Goal: Task Accomplishment & Management: Manage account settings

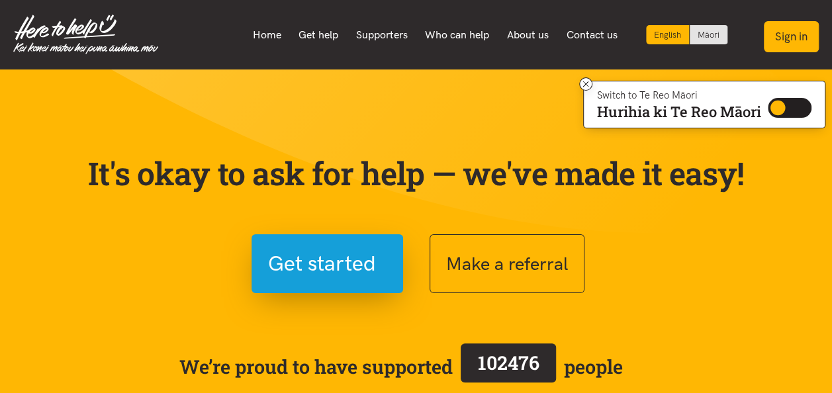
click at [789, 41] on button "Sign in" at bounding box center [791, 36] width 55 height 31
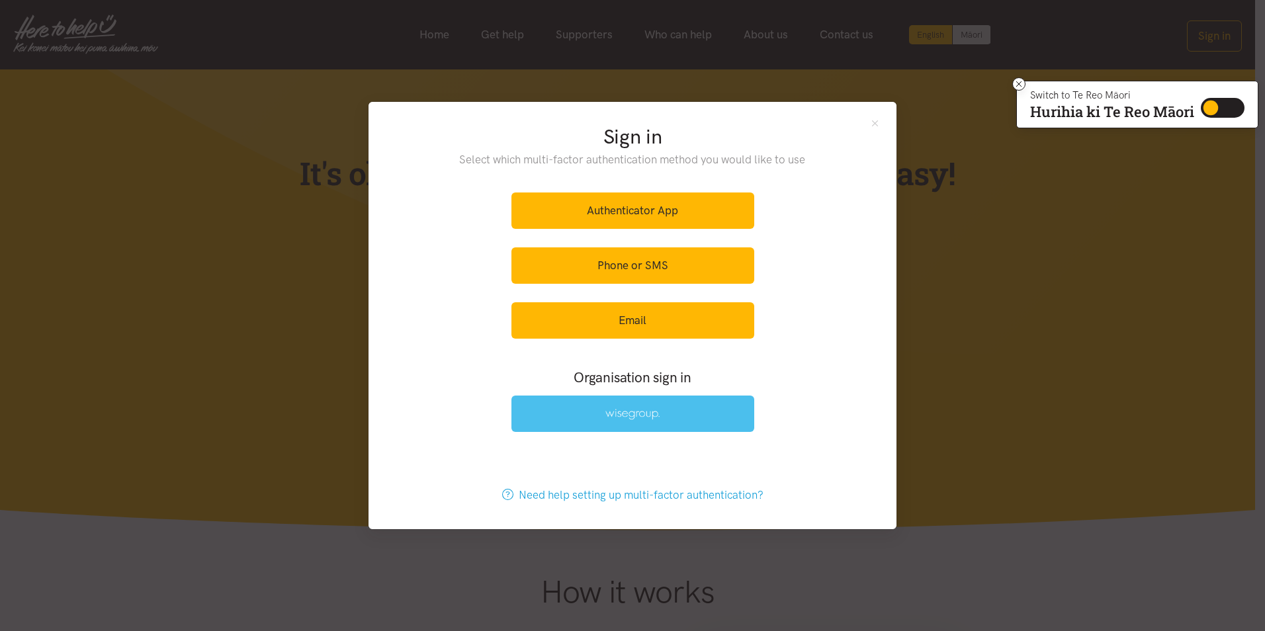
click at [720, 392] on link at bounding box center [632, 414] width 243 height 36
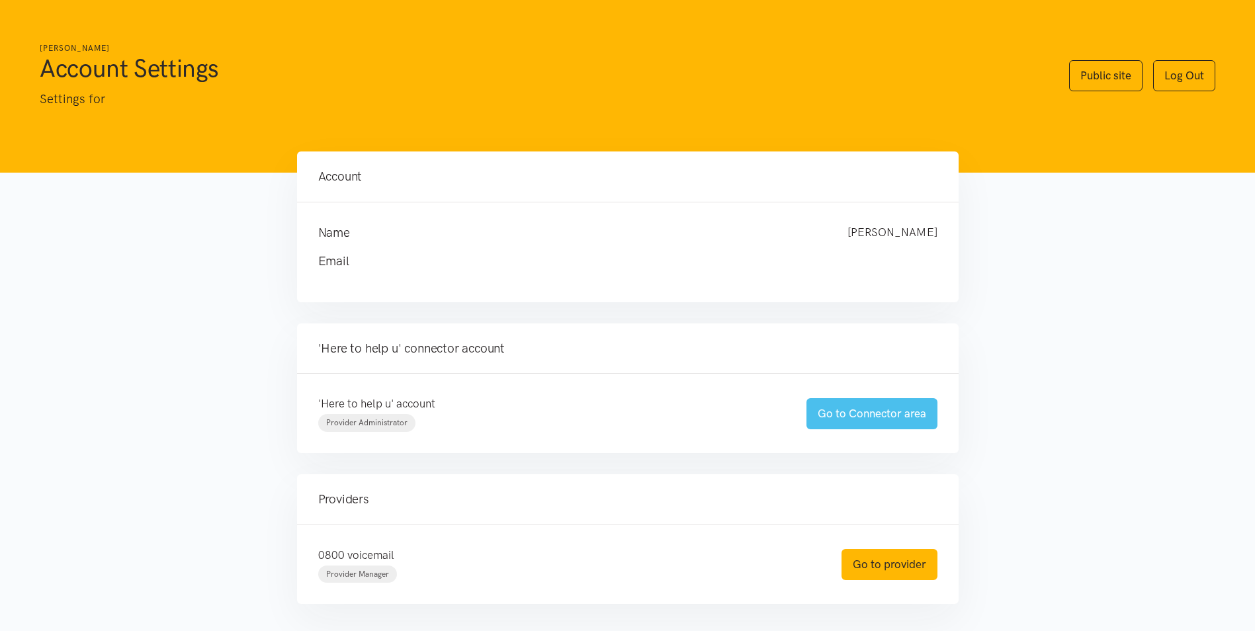
click at [879, 415] on link "Go to Connector area" at bounding box center [872, 413] width 131 height 31
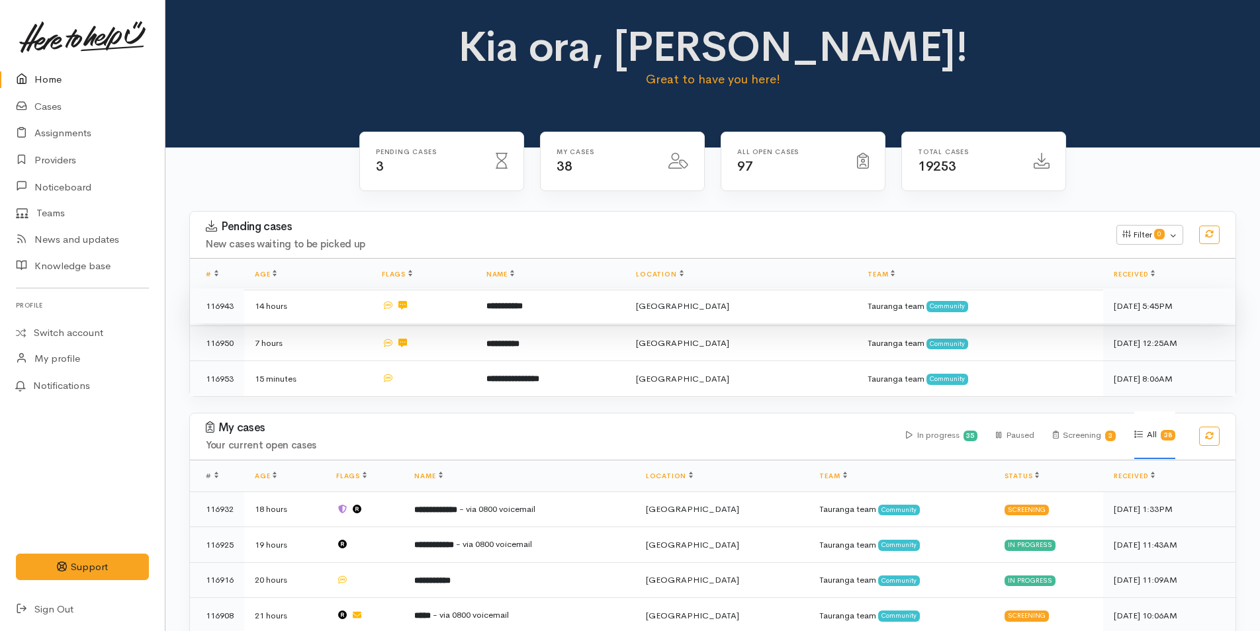
click at [524, 299] on td "**********" at bounding box center [551, 306] width 150 height 36
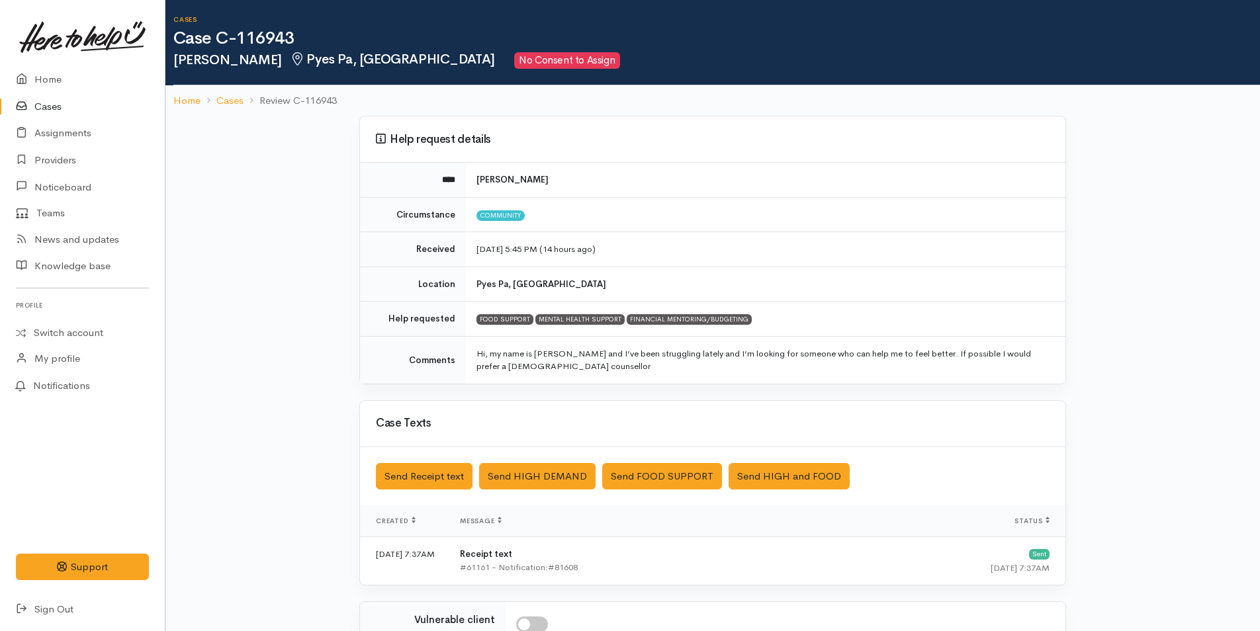
scroll to position [213, 0]
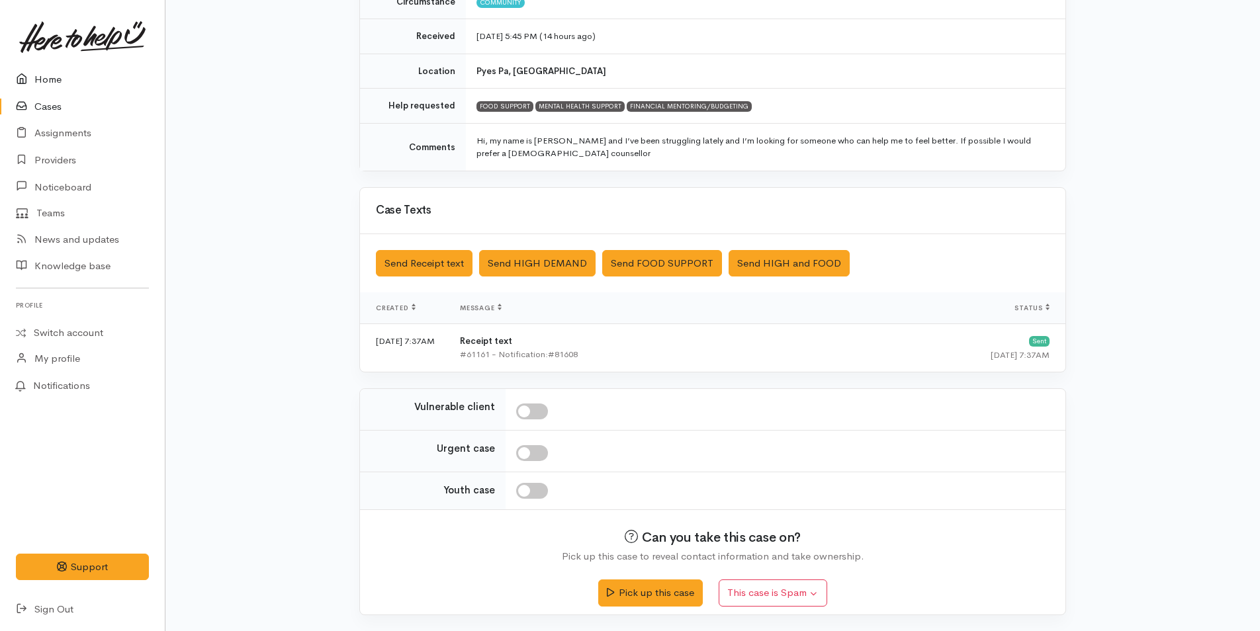
click at [42, 77] on link "Home" at bounding box center [82, 79] width 165 height 27
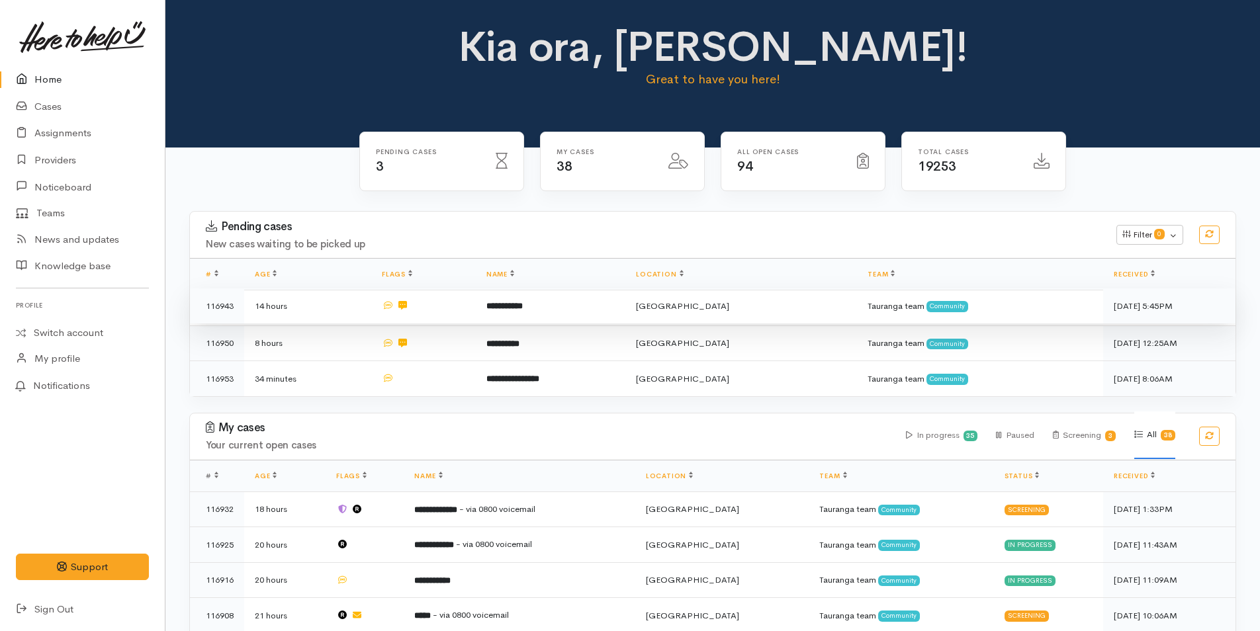
click at [523, 308] on b "**********" at bounding box center [504, 306] width 36 height 9
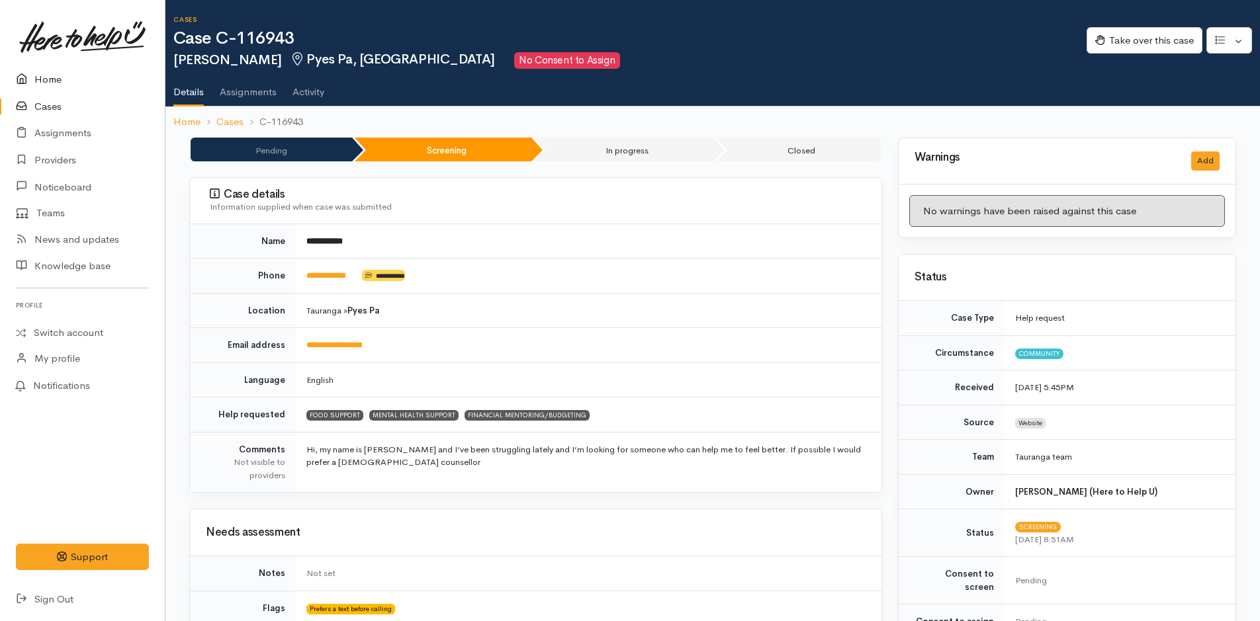
click at [44, 77] on link "Home" at bounding box center [82, 79] width 165 height 27
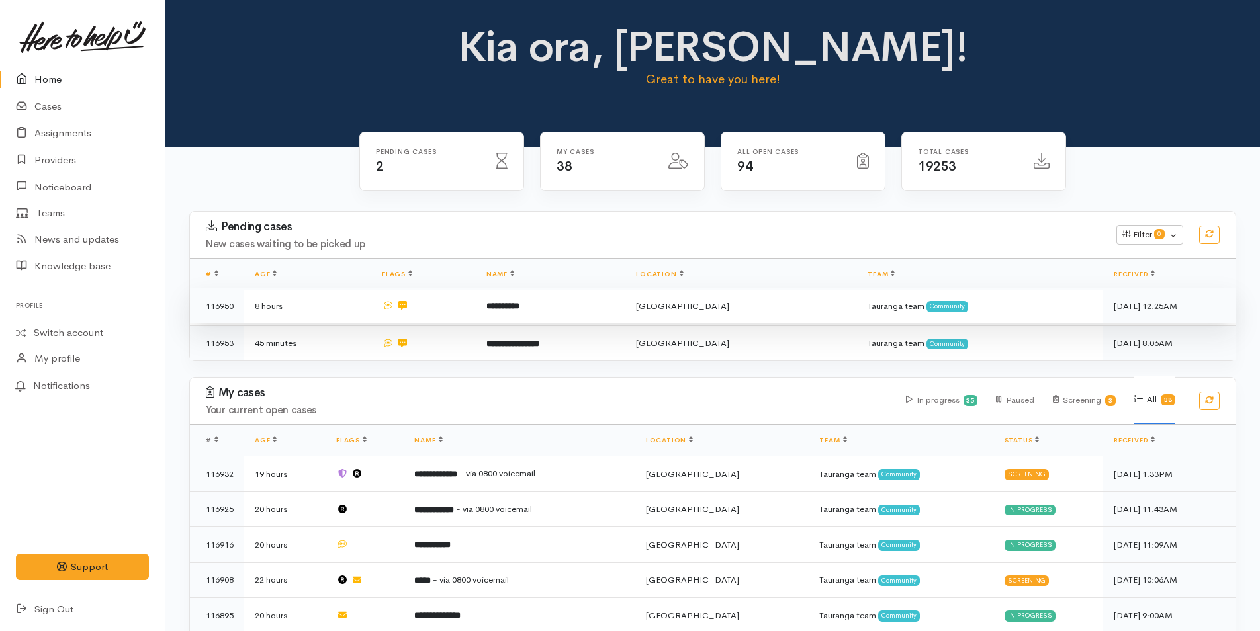
click at [587, 302] on td "**********" at bounding box center [551, 306] width 150 height 36
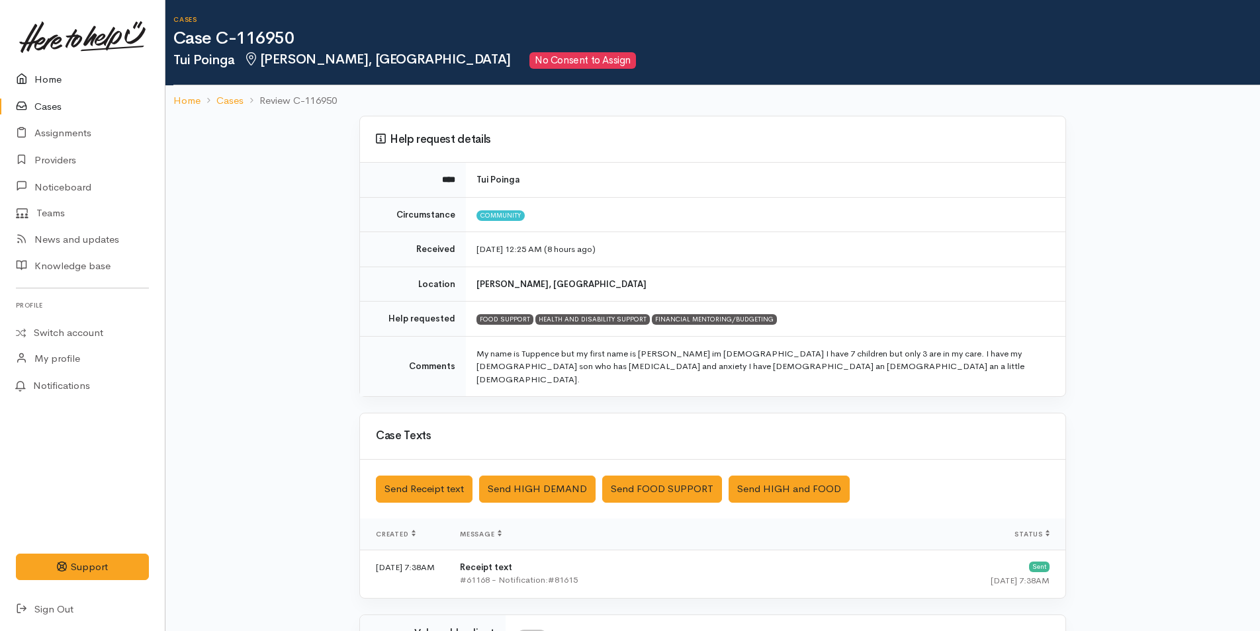
click at [52, 79] on link "Home" at bounding box center [82, 79] width 165 height 27
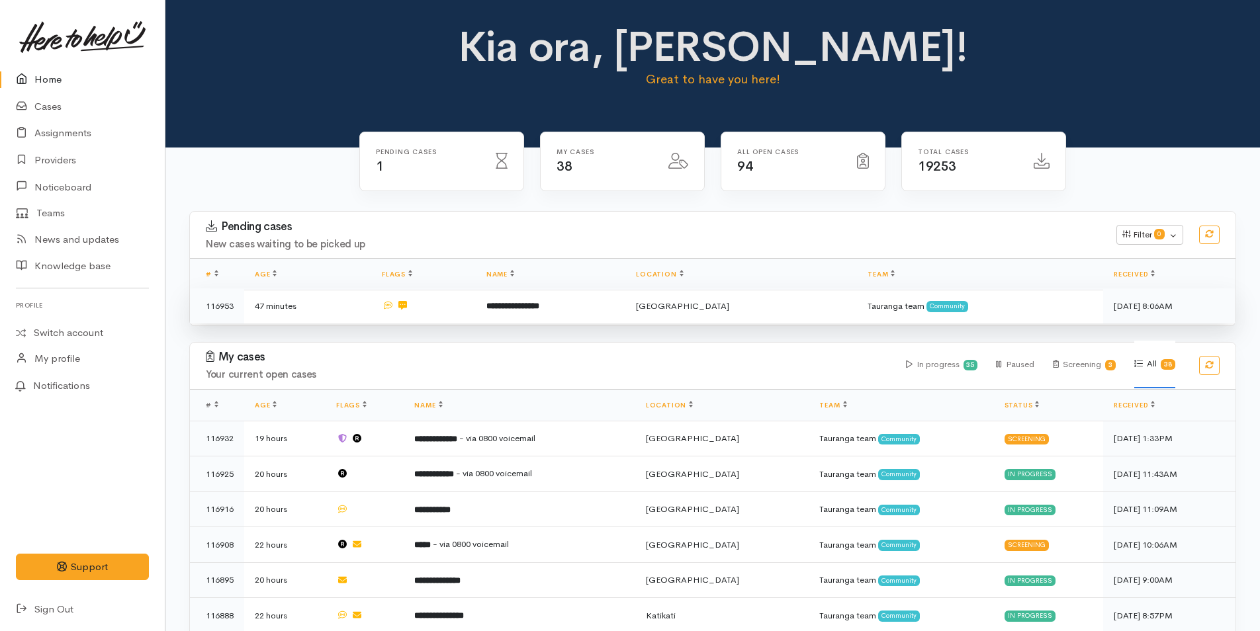
click at [597, 308] on td "**********" at bounding box center [551, 305] width 150 height 35
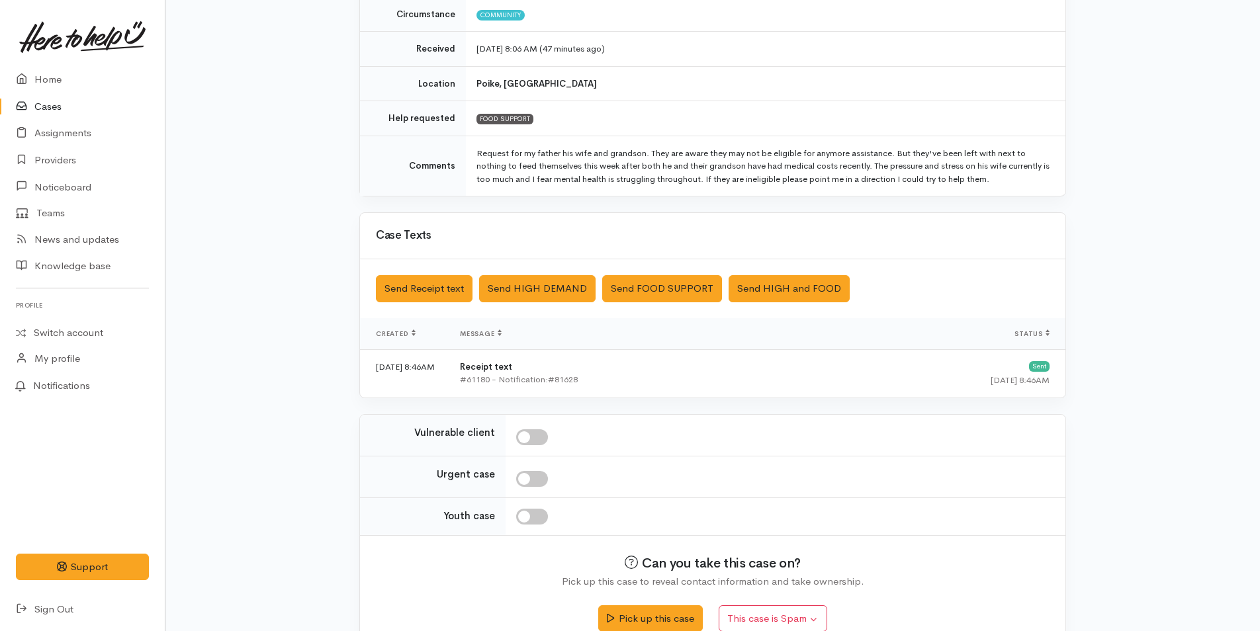
scroll to position [226, 0]
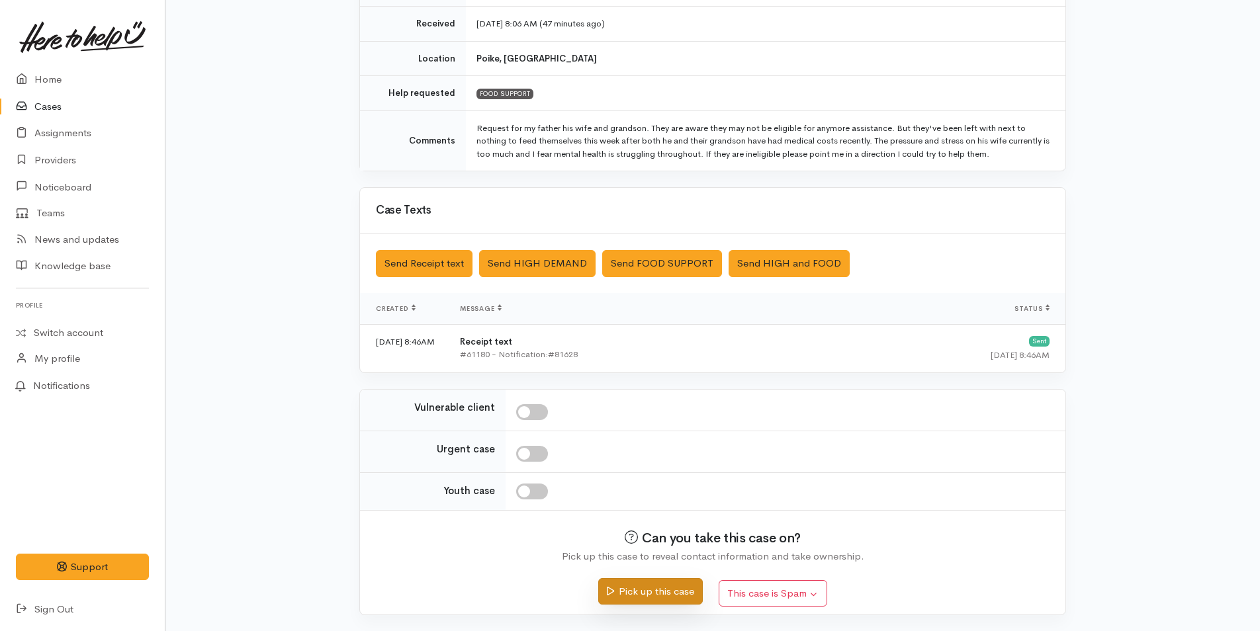
click at [639, 592] on button "Pick up this case" at bounding box center [650, 591] width 104 height 27
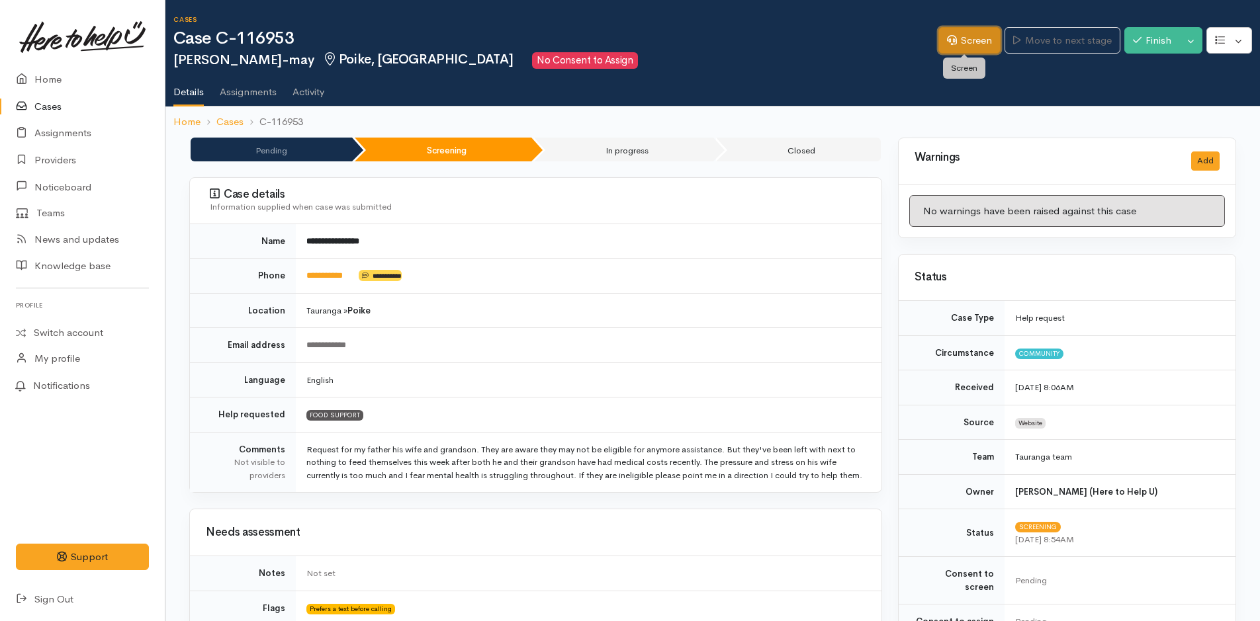
click at [963, 38] on link "Screen" at bounding box center [969, 40] width 62 height 27
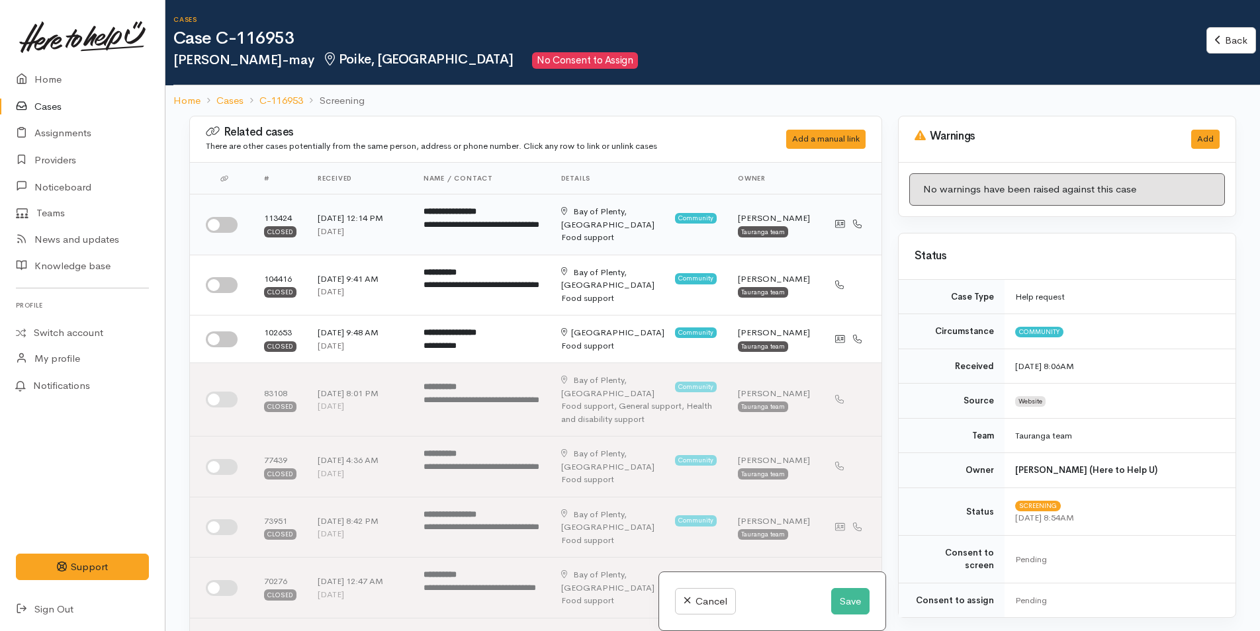
click at [226, 225] on input "checkbox" at bounding box center [222, 225] width 32 height 16
checkbox input "true"
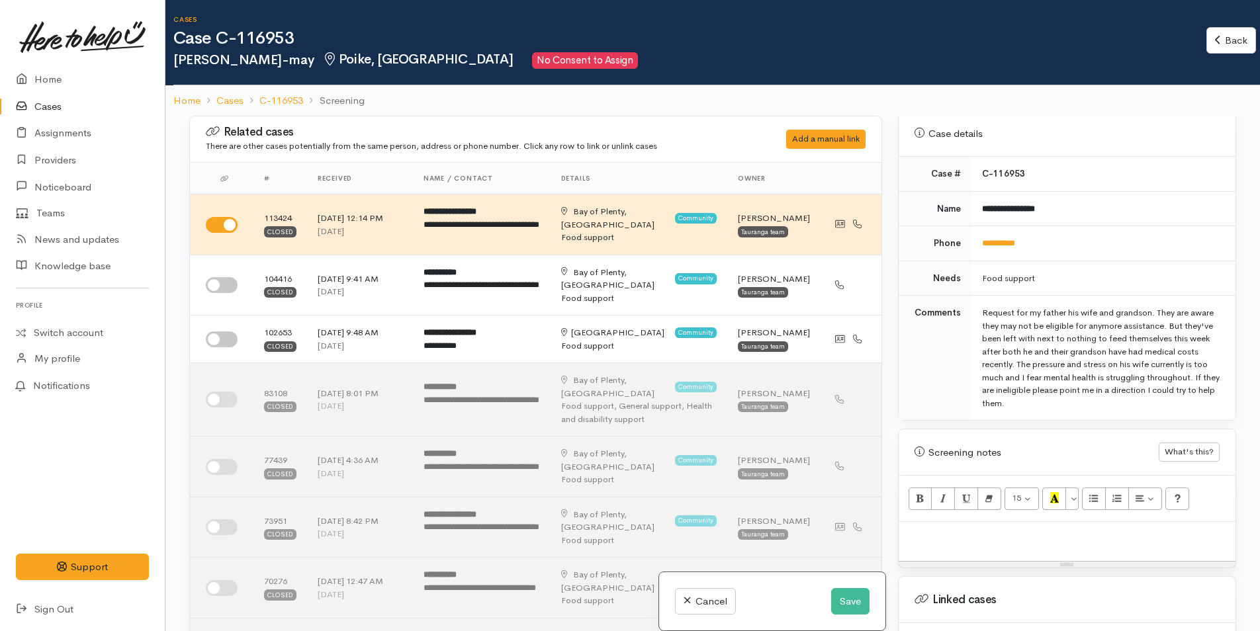
scroll to position [662, 0]
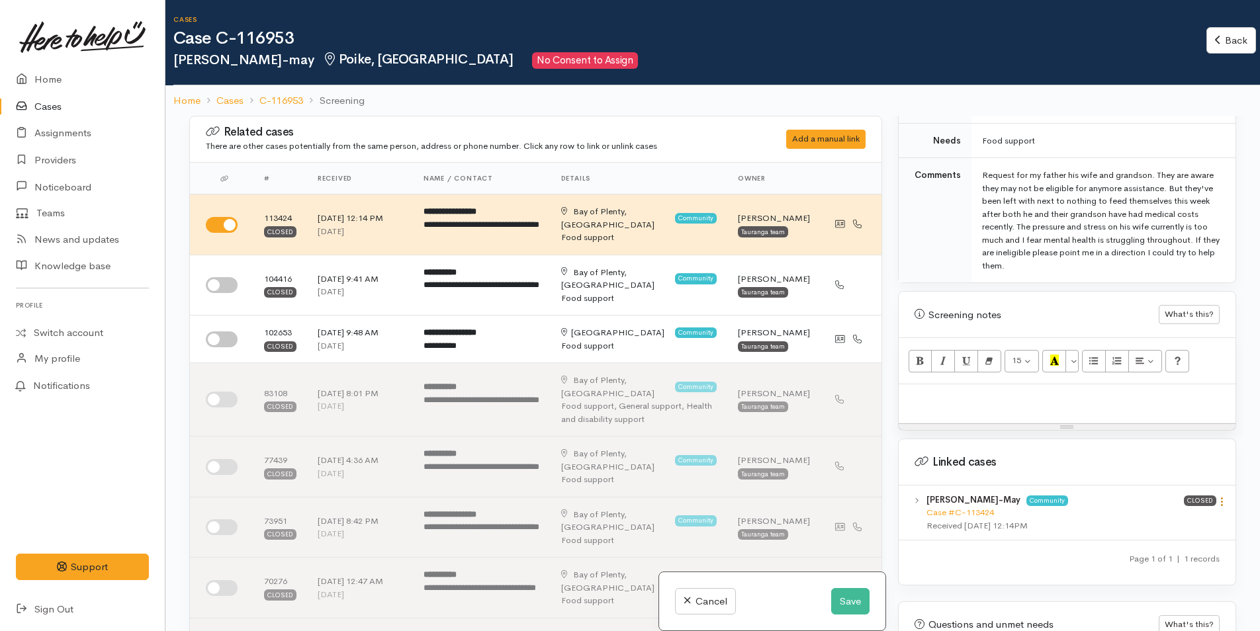
click at [1216, 496] on icon at bounding box center [1221, 501] width 11 height 11
click at [1159, 517] on link "View case" at bounding box center [1174, 527] width 105 height 21
click at [919, 395] on div at bounding box center [1067, 403] width 337 height 39
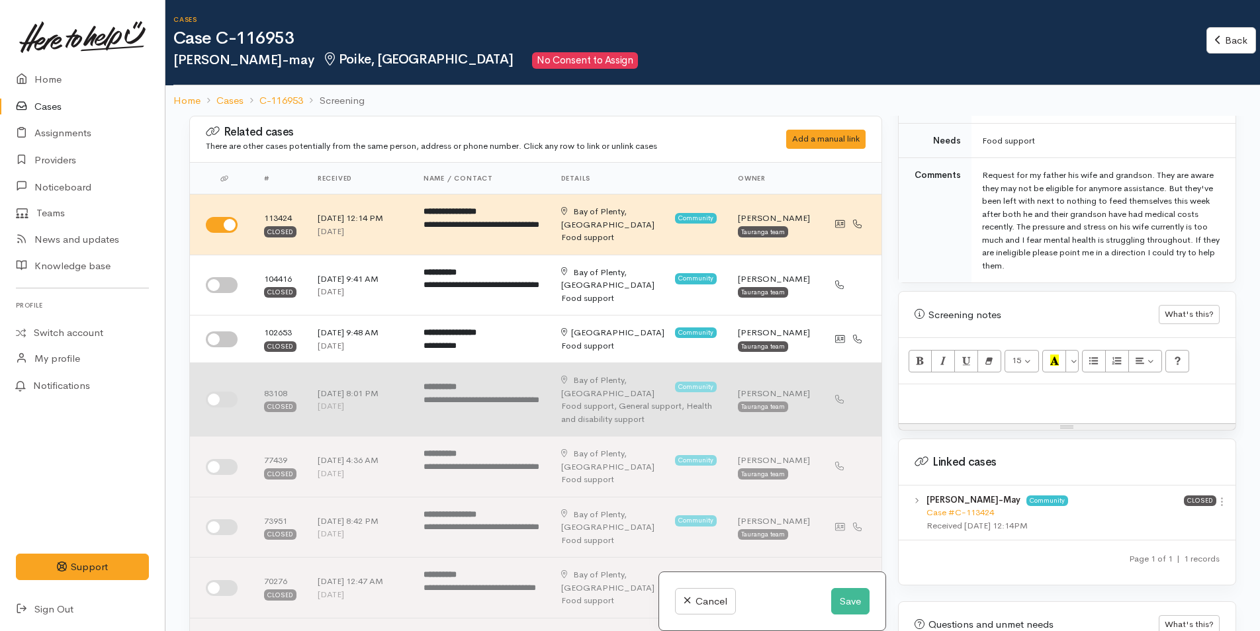
paste div
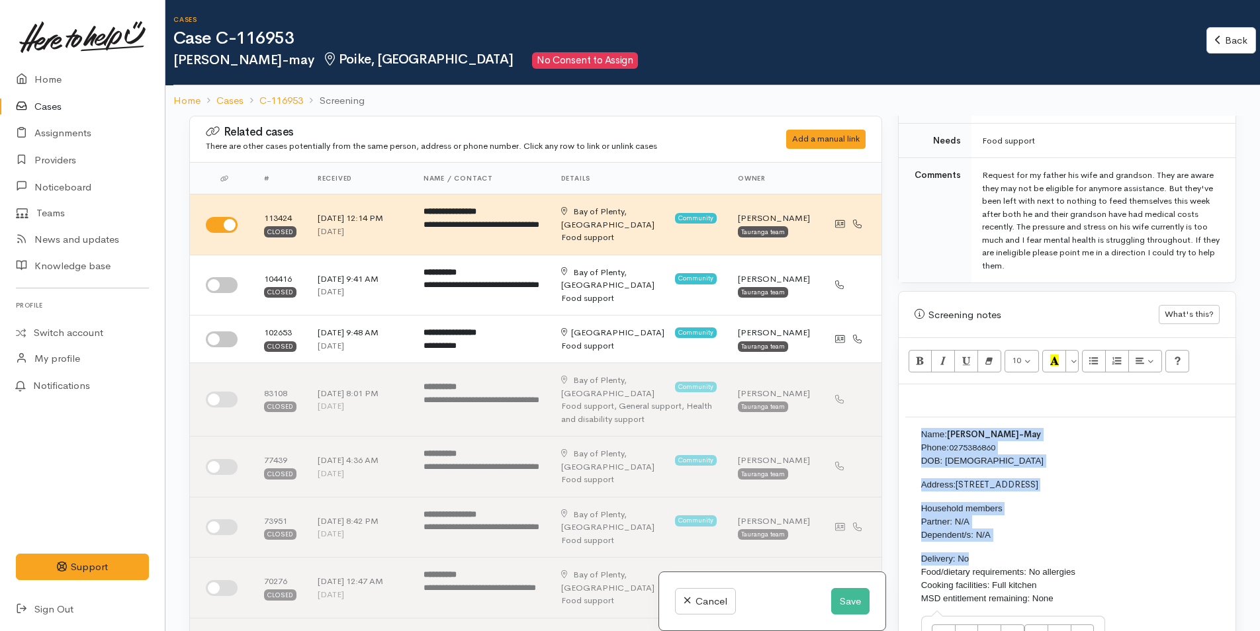
drag, startPoint x: 987, startPoint y: 547, endPoint x: 918, endPoint y: 417, distance: 147.4
click at [921, 417] on td "Name: Sharne Whare-May Phone: 0275386860 DOB: 24/08/1986 Address: 14 Olivine St…" at bounding box center [1250, 521] width 691 height 209
copy td "Name: Sharne Whare-May Phone: 0275386860 DOB: 24/08/1986 Address: 14 Olivine St…"
click at [842, 596] on button "Save" at bounding box center [850, 601] width 38 height 27
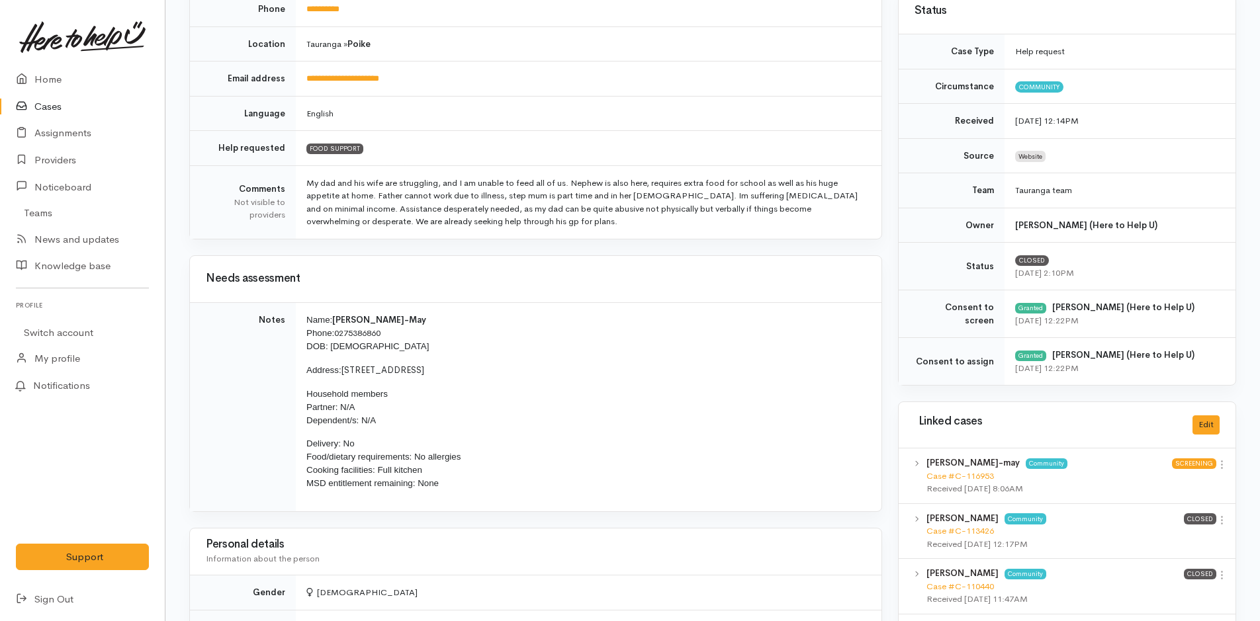
scroll to position [265, 0]
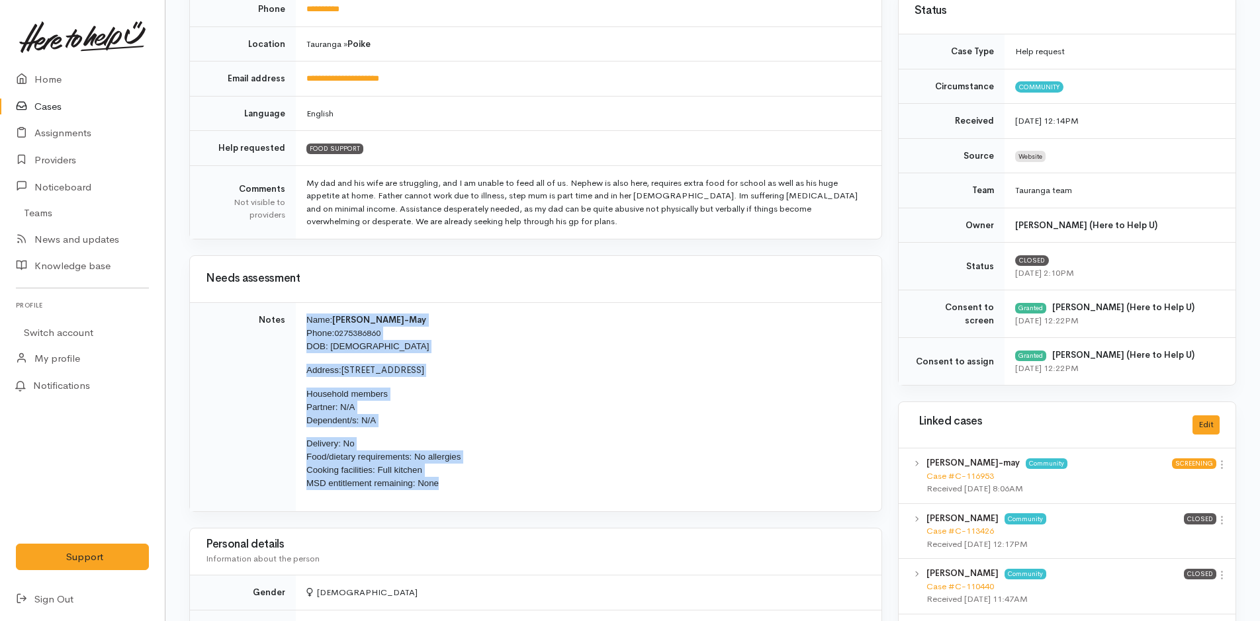
drag, startPoint x: 451, startPoint y: 490, endPoint x: 294, endPoint y: 310, distance: 238.2
click at [294, 310] on tr "Notes Name: Sharne Whare-May Phone: 0275386860 DOB: 24/08/1986 Address: 14 Oliv…" at bounding box center [535, 406] width 691 height 209
copy tr "Name: Sharne Whare-May Phone: 0275386860 DOB: 24/08/1986 Address: 14 Olivine St…"
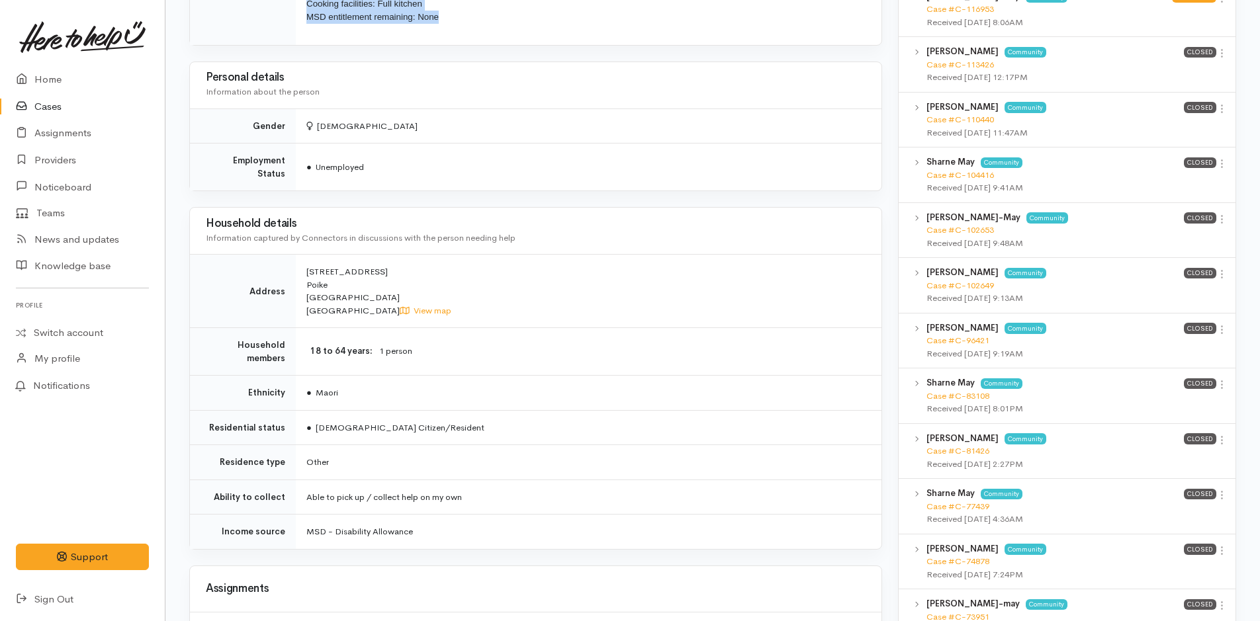
scroll to position [861, 0]
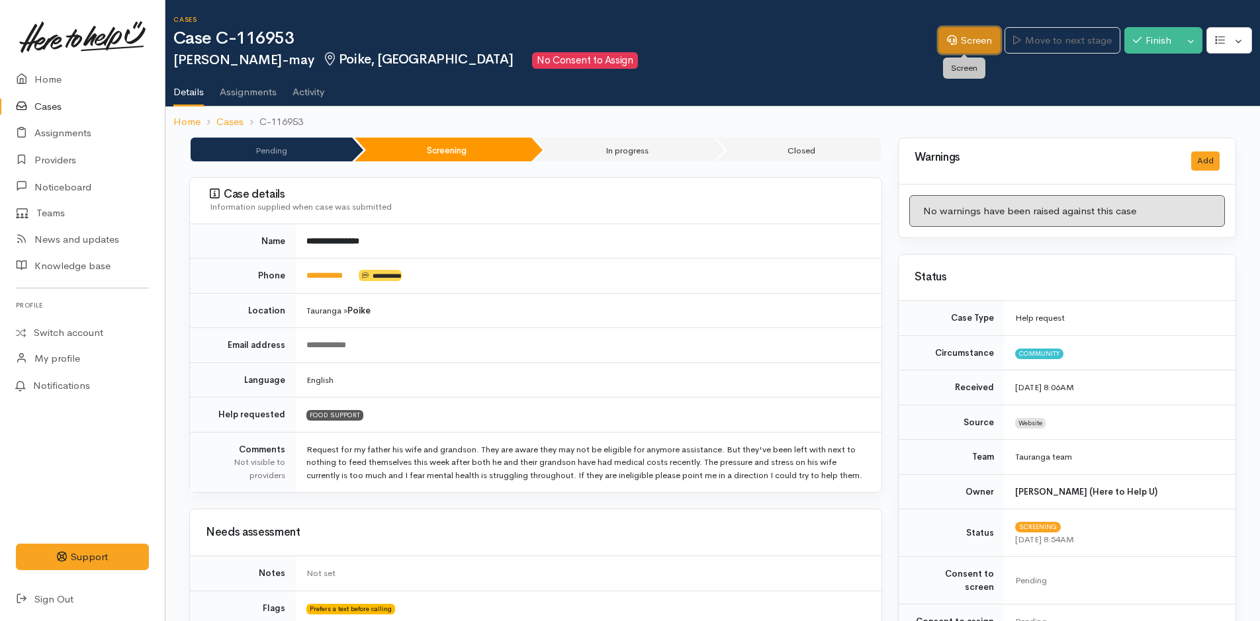
click at [963, 41] on link "Screen" at bounding box center [969, 40] width 62 height 27
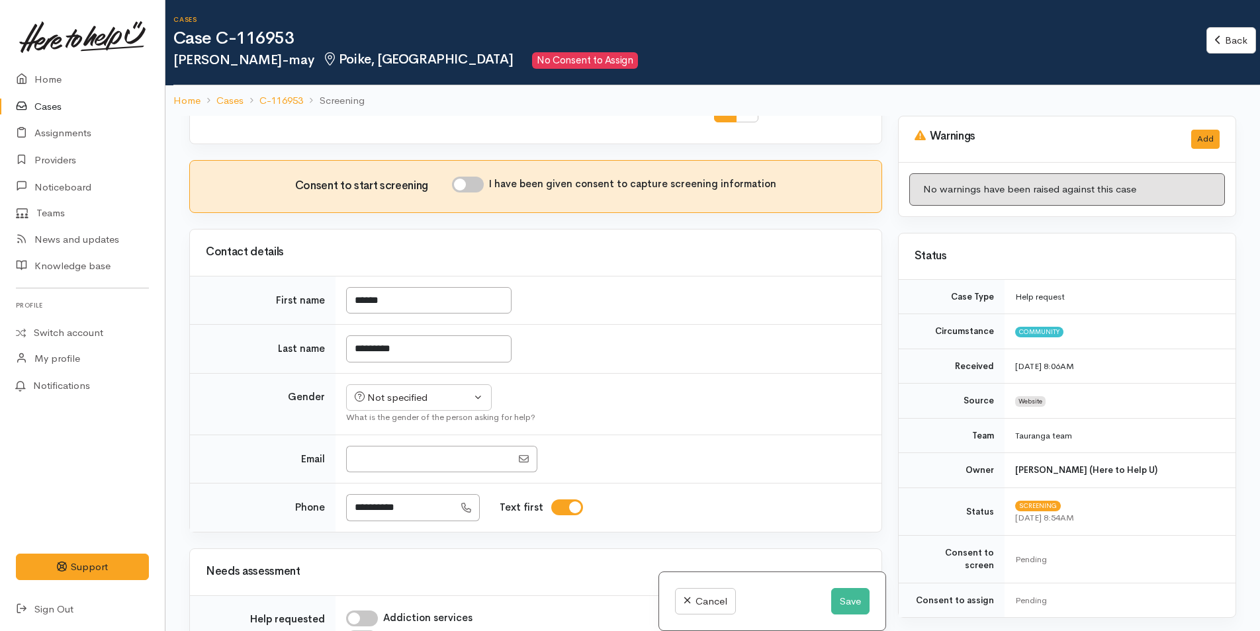
scroll to position [728, 0]
click at [476, 175] on input "I have been given consent to capture screening information" at bounding box center [468, 183] width 32 height 16
checkbox input "true"
click at [423, 388] on div "Not specified" at bounding box center [413, 395] width 116 height 15
click at [393, 460] on span "Female" at bounding box center [429, 467] width 113 height 15
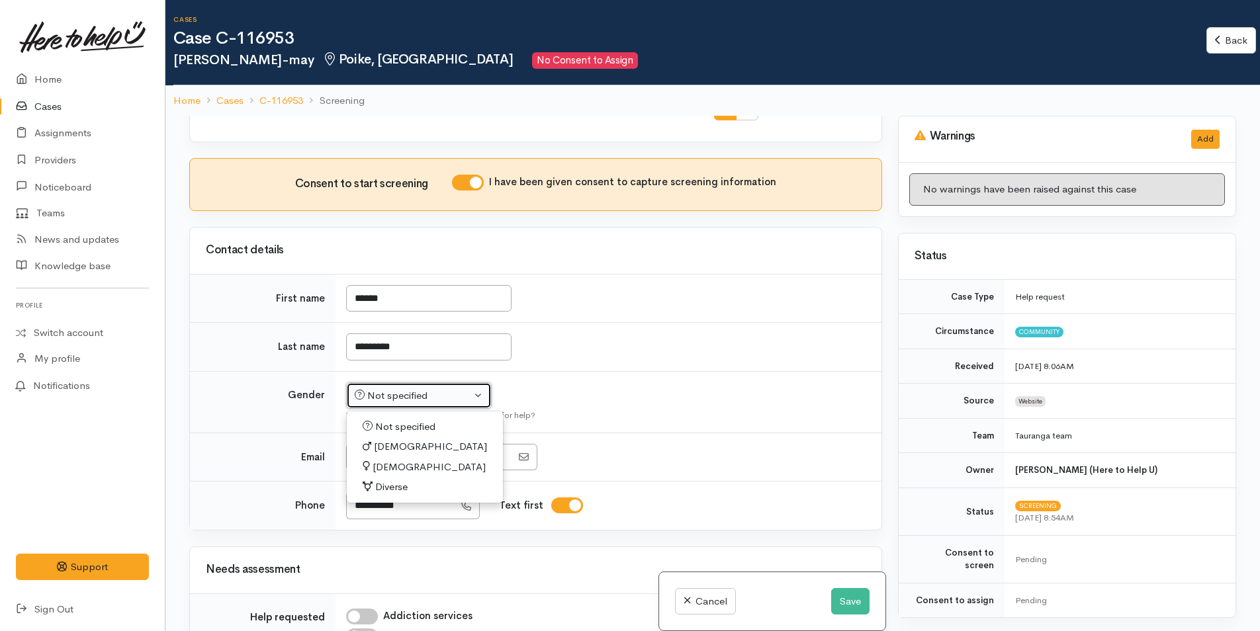
select select "Female"
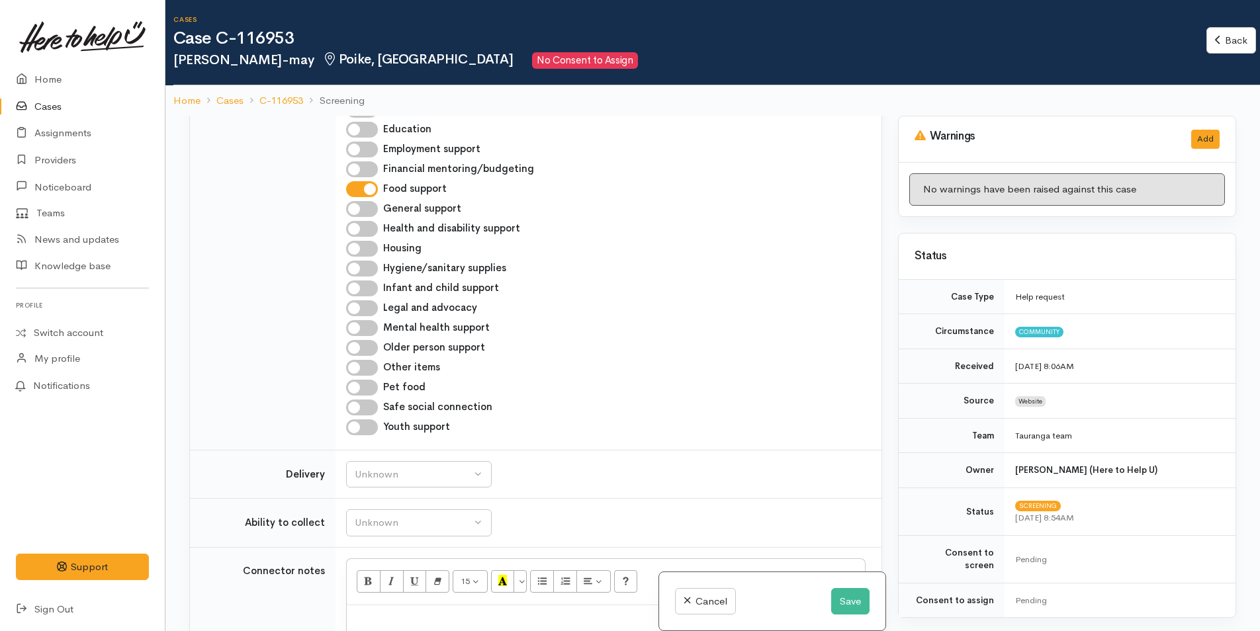
scroll to position [1522, 0]
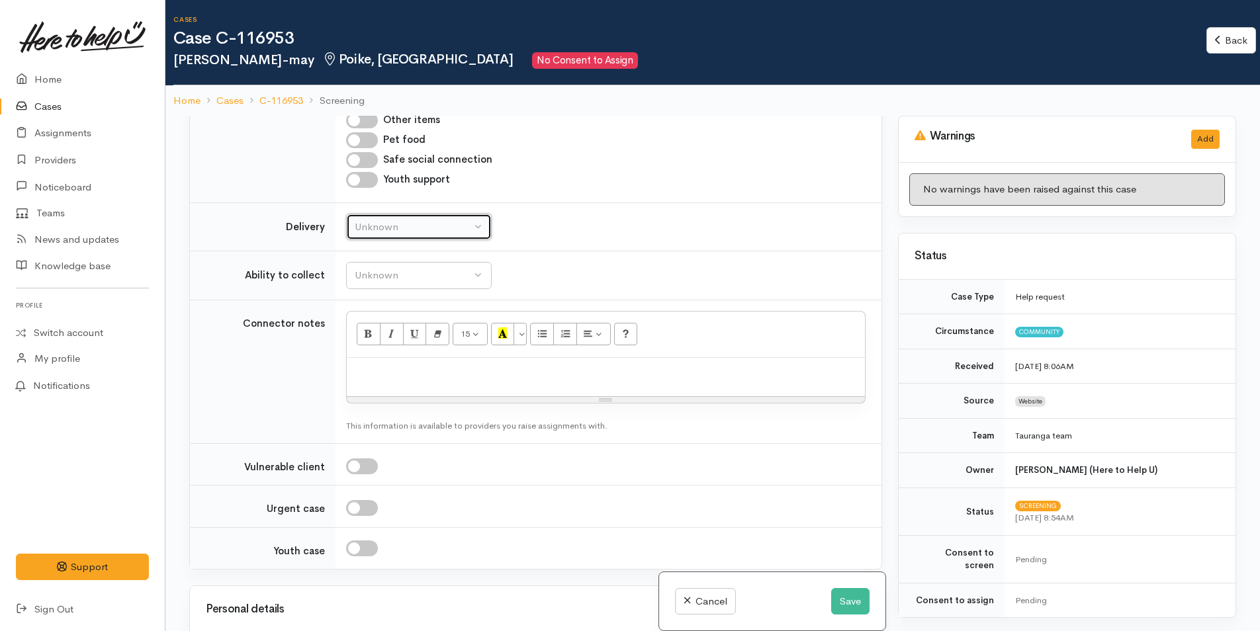
click at [371, 220] on div "Unknown" at bounding box center [413, 227] width 116 height 15
click at [382, 341] on link "No" at bounding box center [419, 351] width 144 height 21
select select "1"
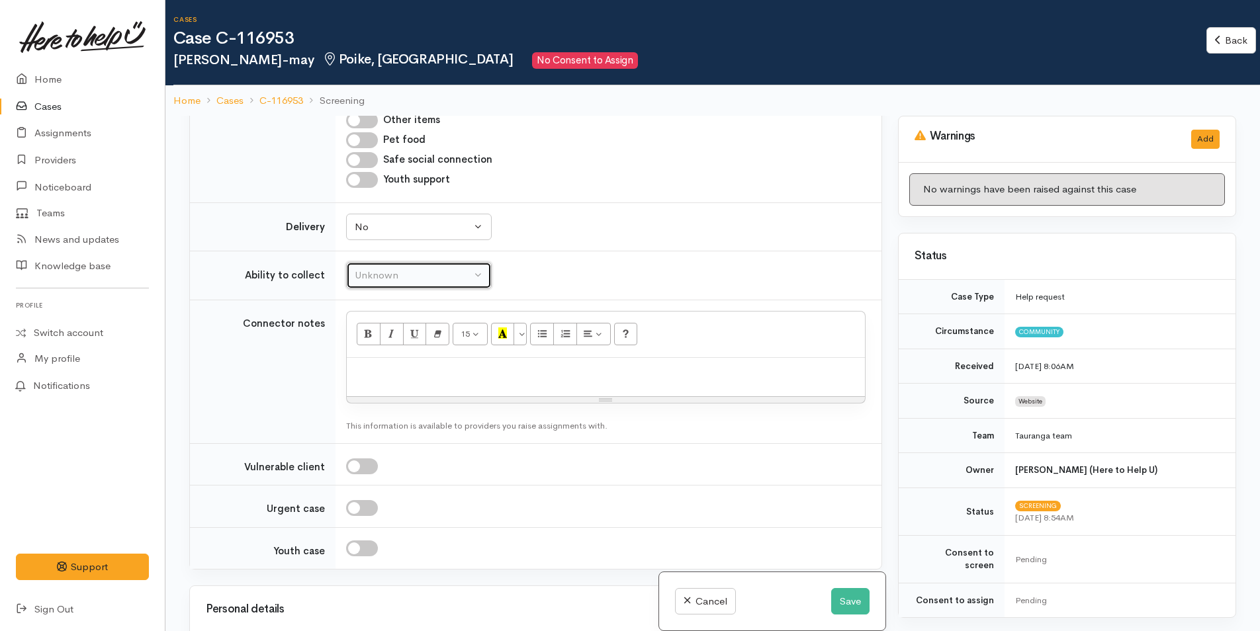
click at [418, 268] on div "Unknown" at bounding box center [413, 275] width 116 height 15
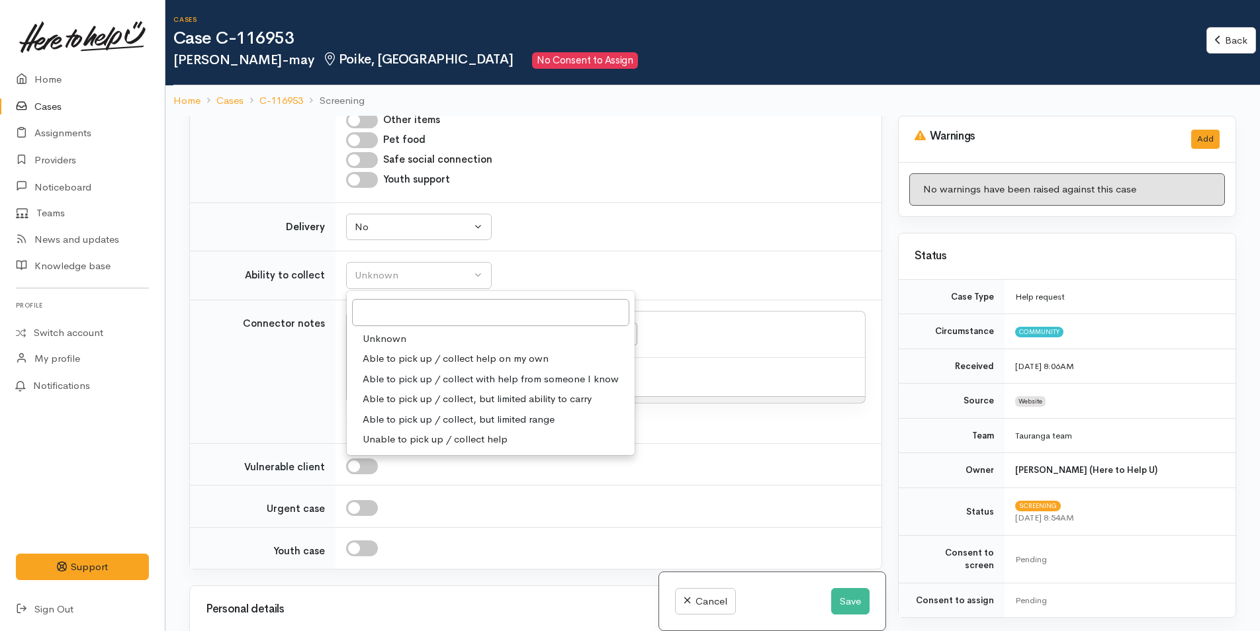
click at [401, 351] on span "Able to pick up / collect help on my own" at bounding box center [456, 358] width 186 height 15
select select "2"
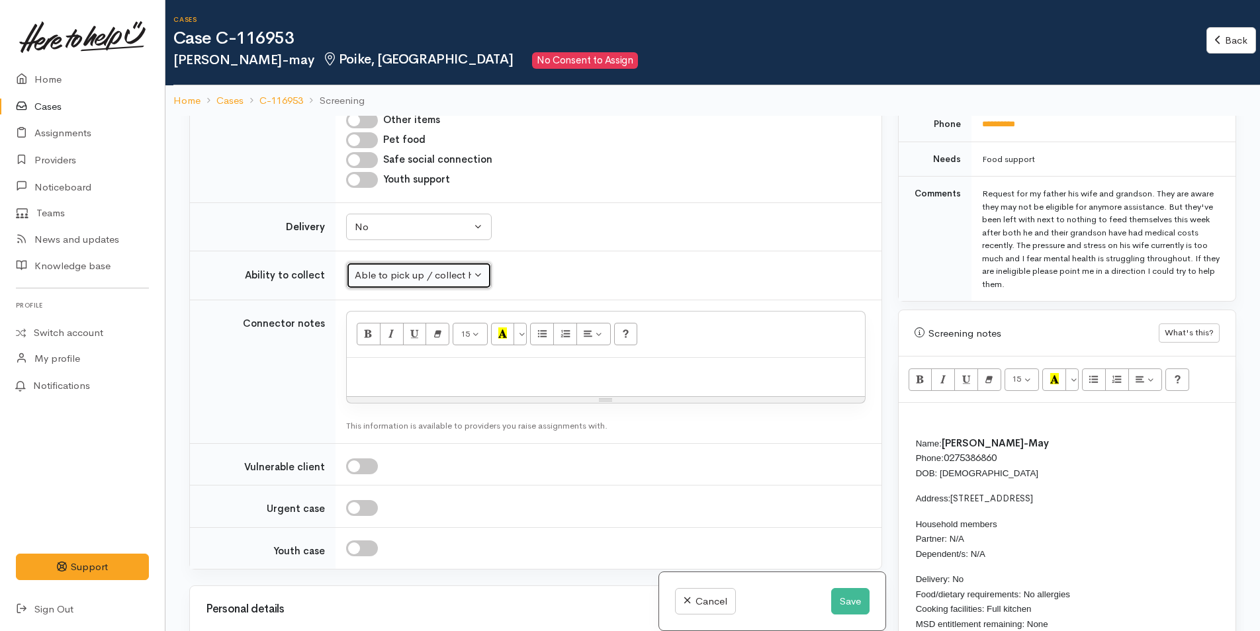
scroll to position [794, 0]
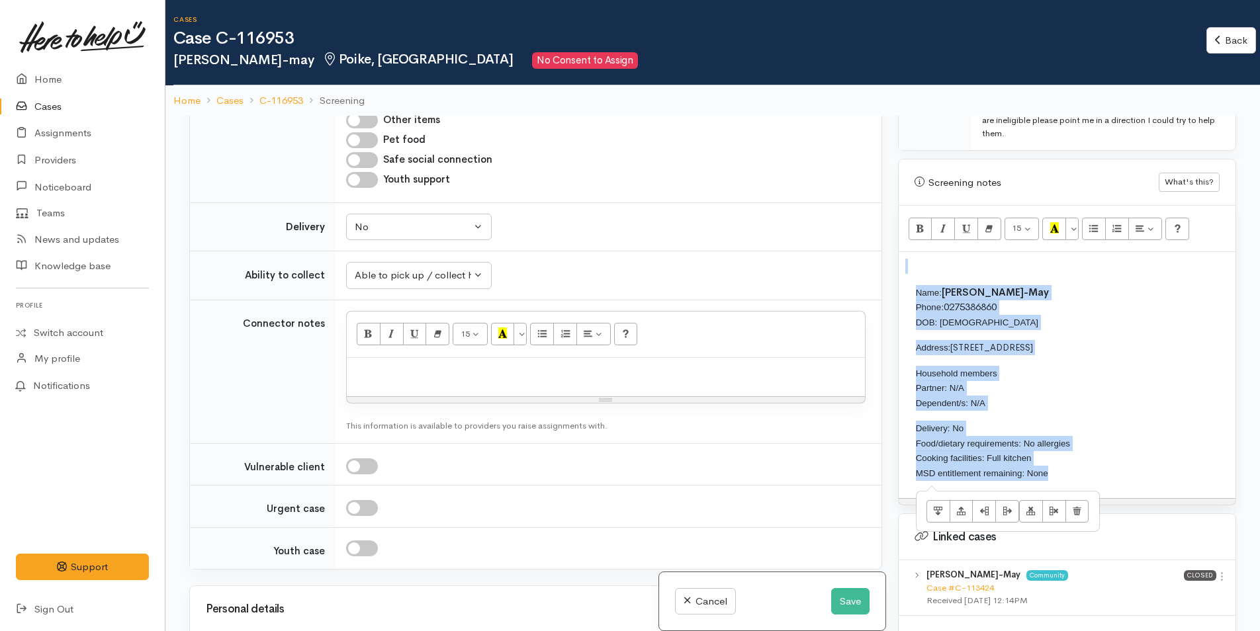
drag, startPoint x: 1079, startPoint y: 464, endPoint x: 900, endPoint y: 287, distance: 251.7
click at [900, 287] on div "Name: Sharne Whare-May Phone: 0275386860 DOB: 24/08/1986 Address: 14 Olivine St…" at bounding box center [1067, 375] width 337 height 246
copy div "Name: Sharne Whare-May Phone: 0275386860 DOB: 24/08/1986 Address: 14 Olivine St…"
click at [500, 365] on p at bounding box center [605, 372] width 505 height 15
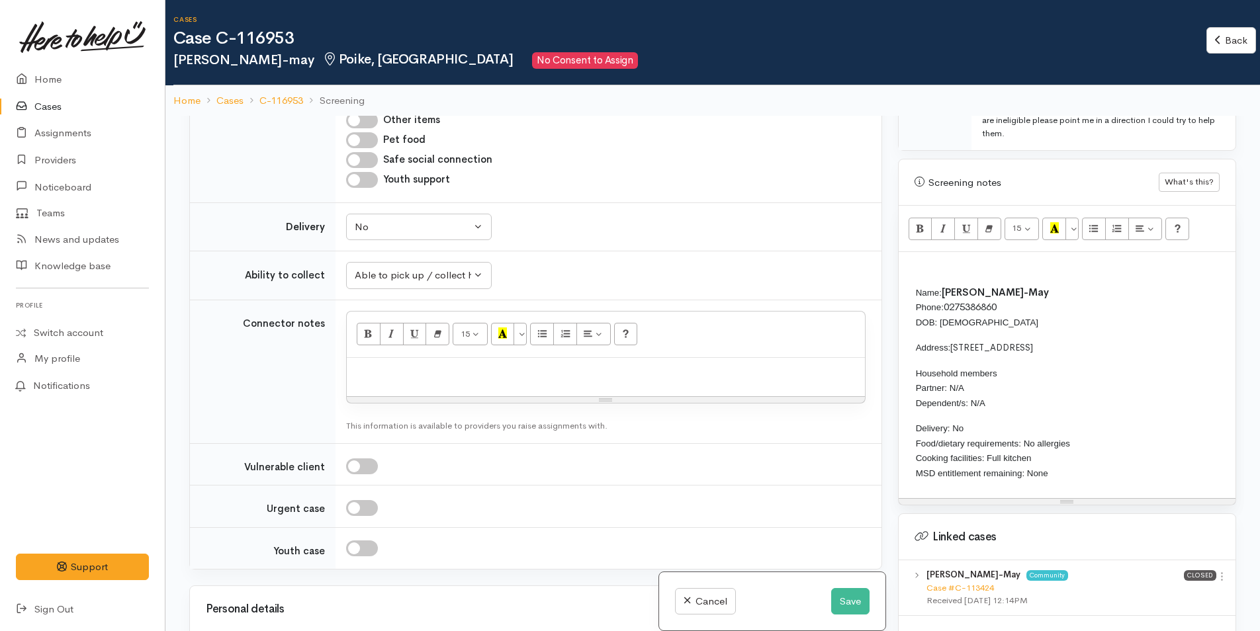
paste div
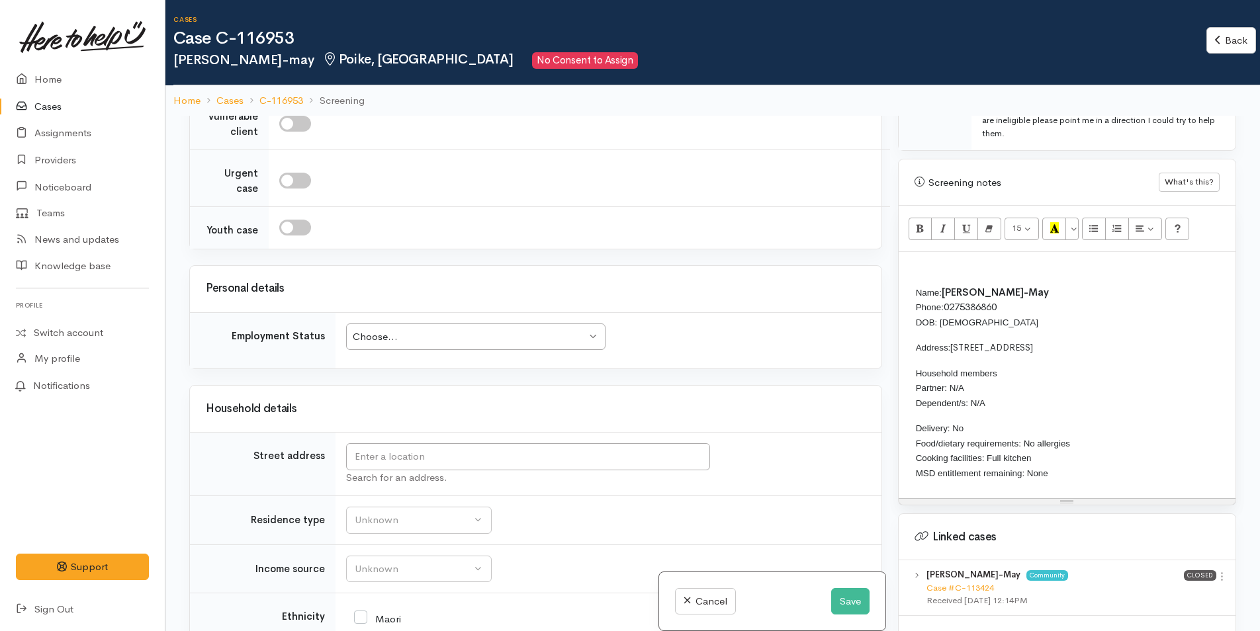
scroll to position [2120, 0]
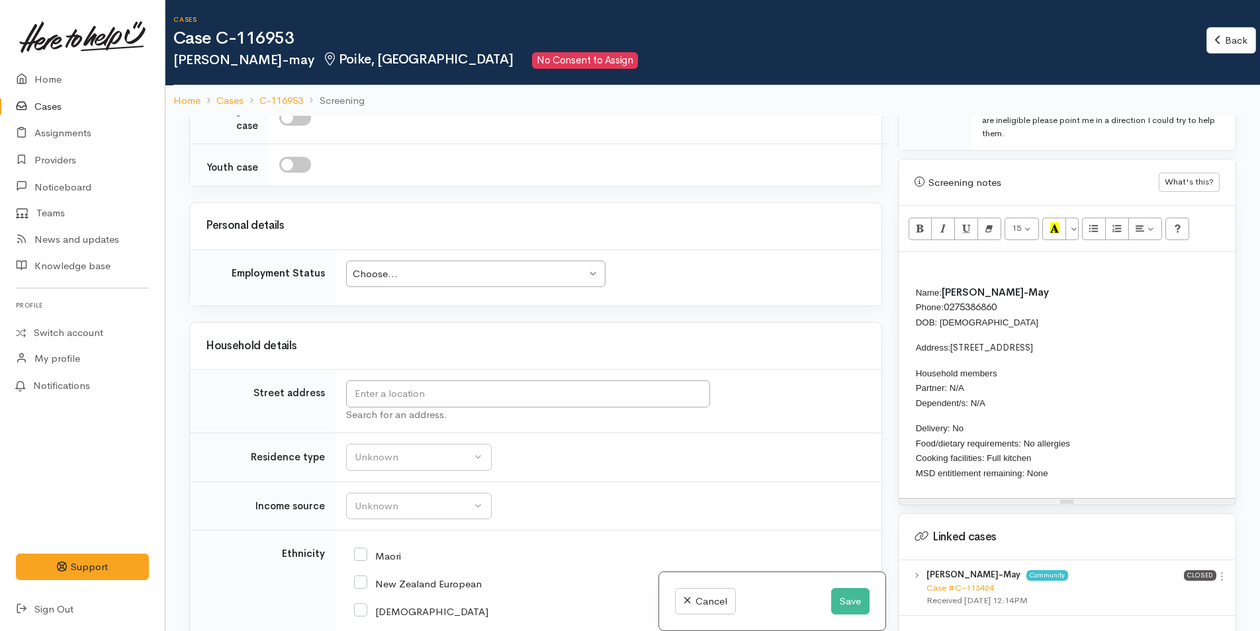
click at [471, 280] on div "Choose..." at bounding box center [470, 274] width 234 height 15
click at [396, 394] on input "text" at bounding box center [528, 393] width 364 height 27
drag, startPoint x: 1092, startPoint y: 335, endPoint x: 954, endPoint y: 333, distance: 137.7
click at [954, 340] on p "Address: 14 Olivine Street, Poike" at bounding box center [1256, 347] width 680 height 15
copy span "[STREET_ADDRESS]"
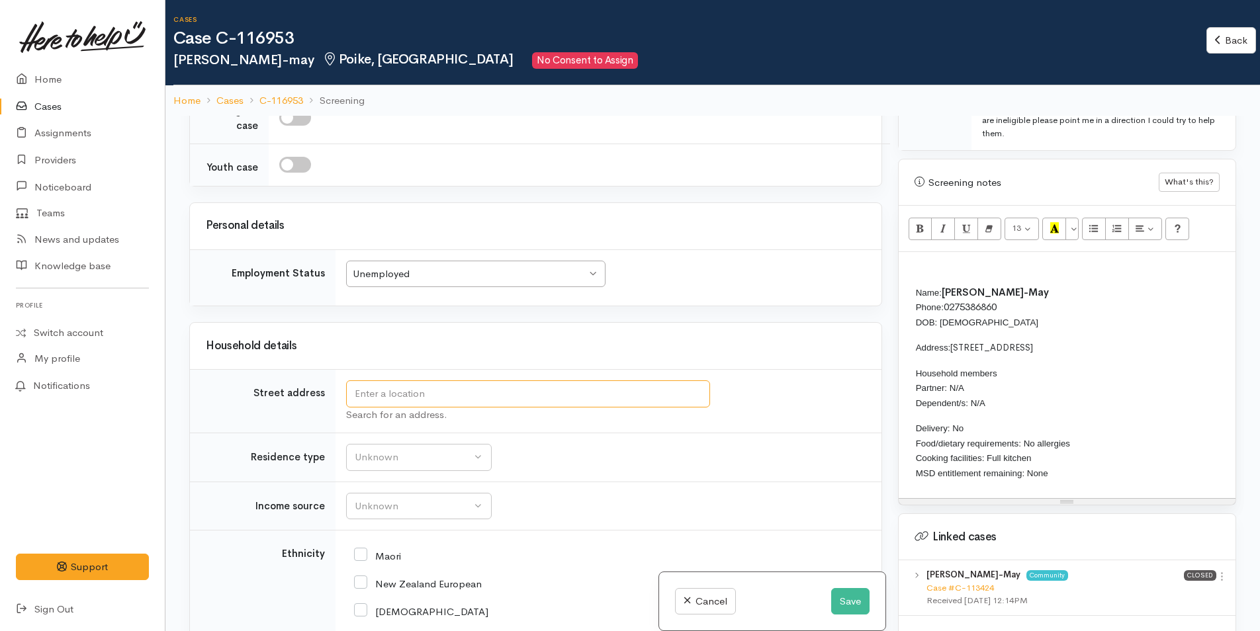
click at [697, 397] on input "text" at bounding box center [528, 393] width 364 height 27
paste input "14 Olivine Street, Poike"
type input "14 Olivine Street, Poike, Tauranga, New Zealand"
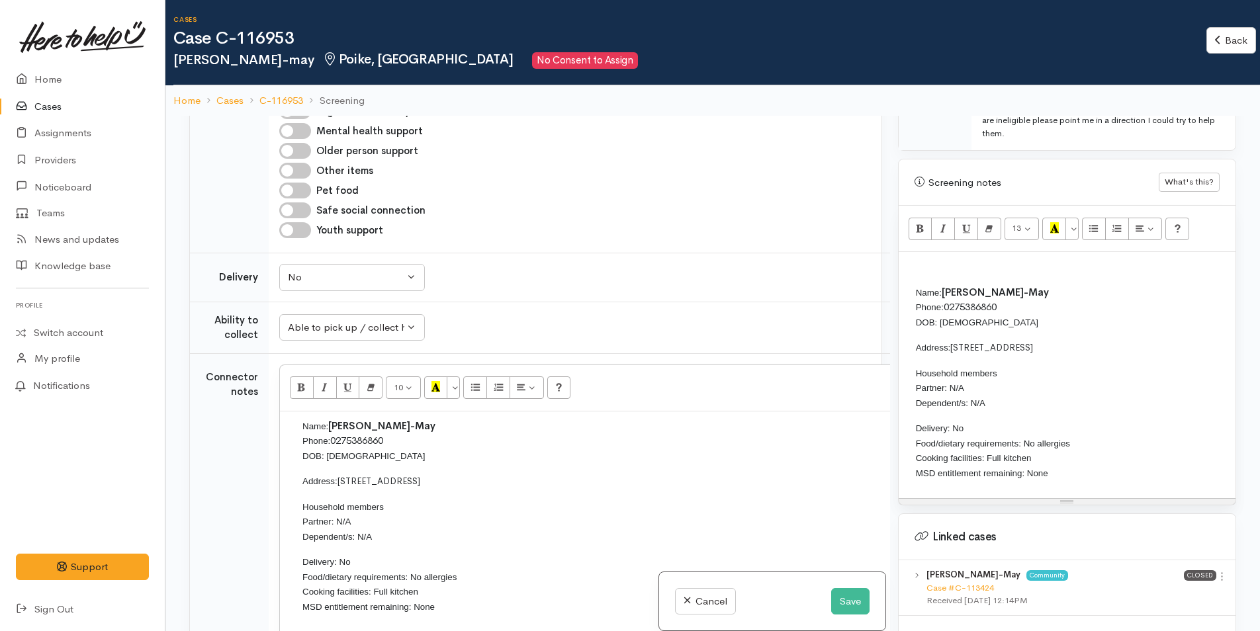
scroll to position [2094, 0]
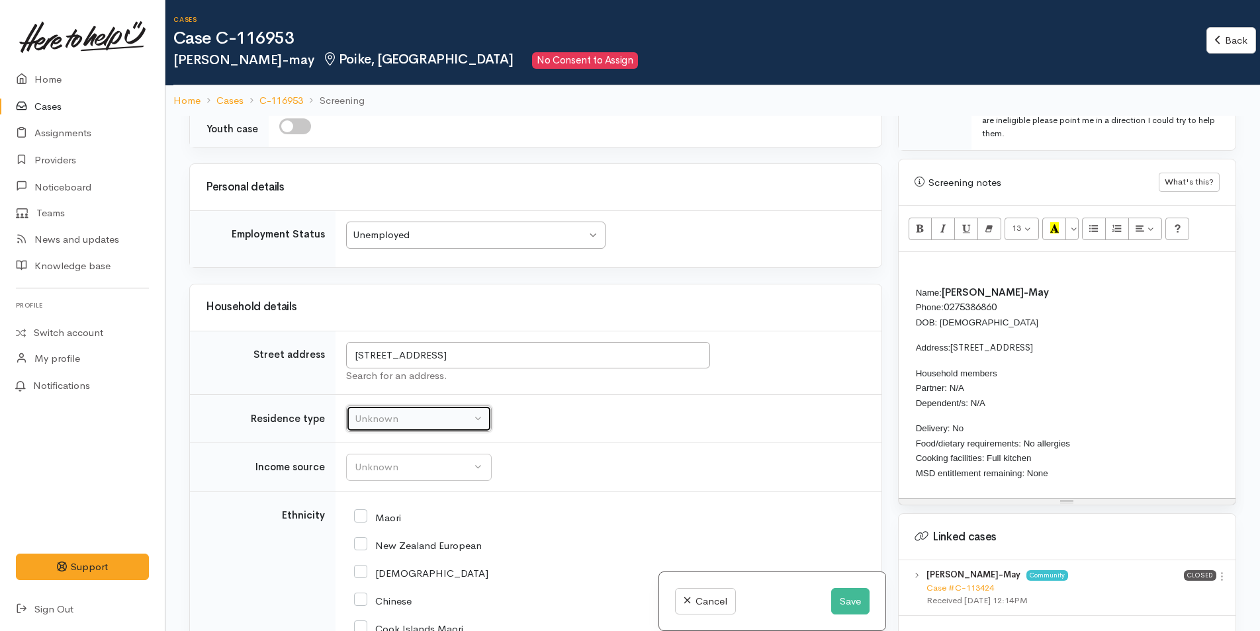
click at [386, 427] on div "Unknown" at bounding box center [413, 419] width 116 height 15
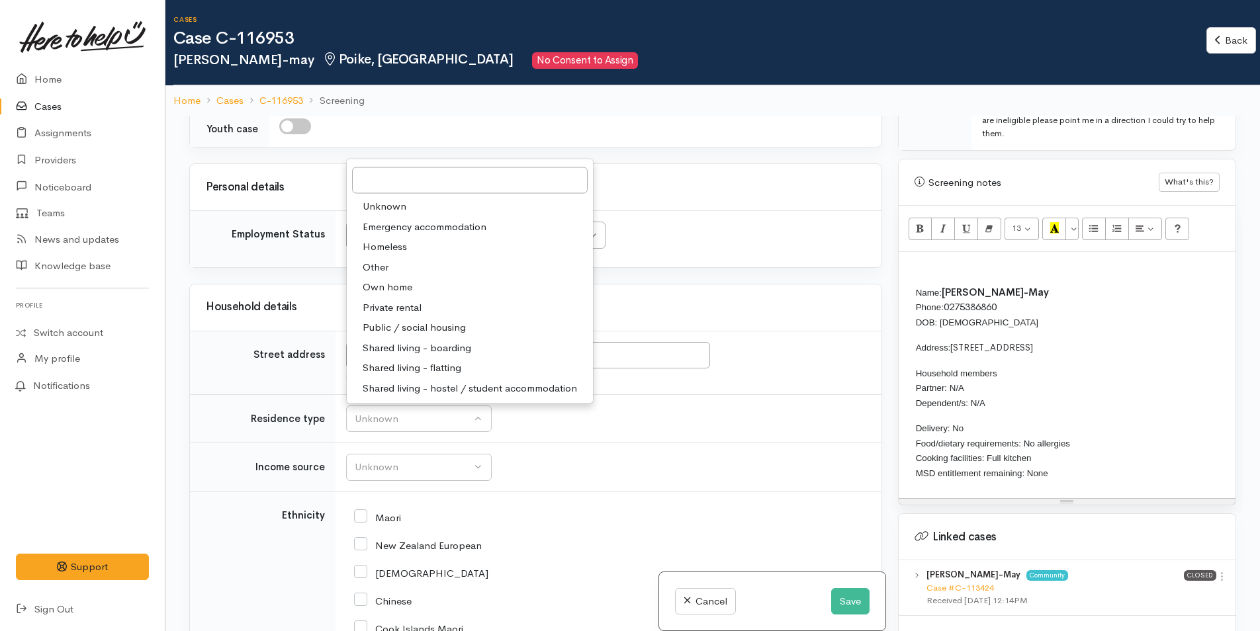
click at [410, 315] on span "Private rental" at bounding box center [392, 307] width 59 height 15
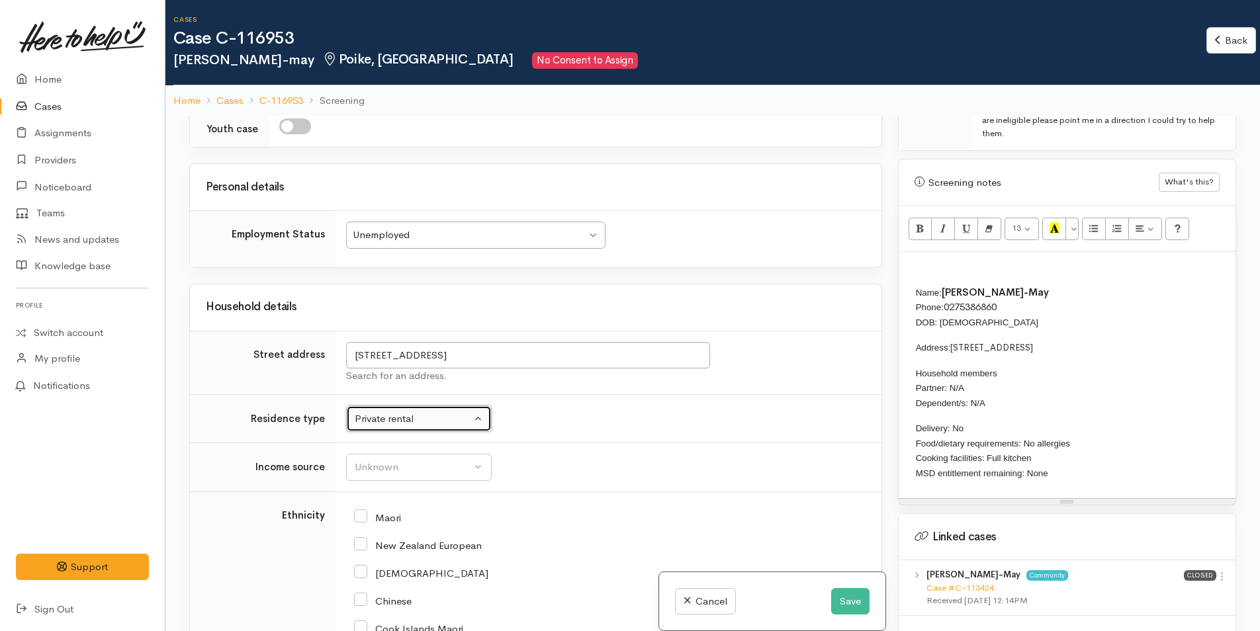
click at [425, 433] on button "Private rental" at bounding box center [419, 419] width 146 height 27
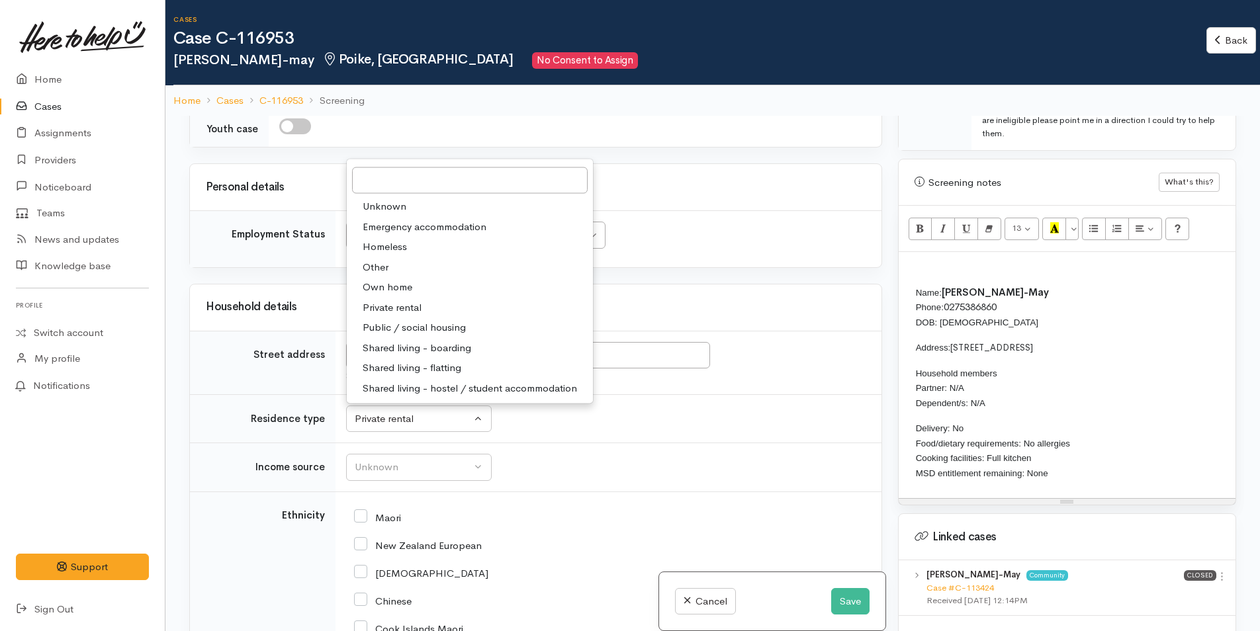
click at [381, 275] on span "Other" at bounding box center [376, 266] width 26 height 15
select select "8"
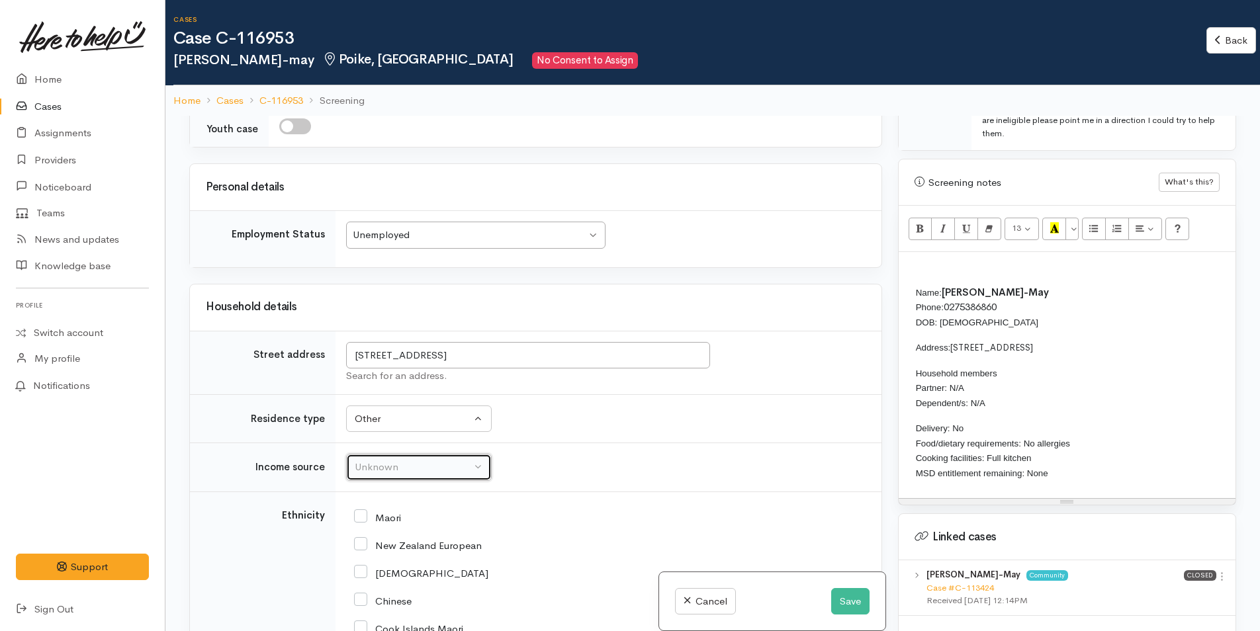
click at [394, 475] on div "Unknown" at bounding box center [413, 467] width 116 height 15
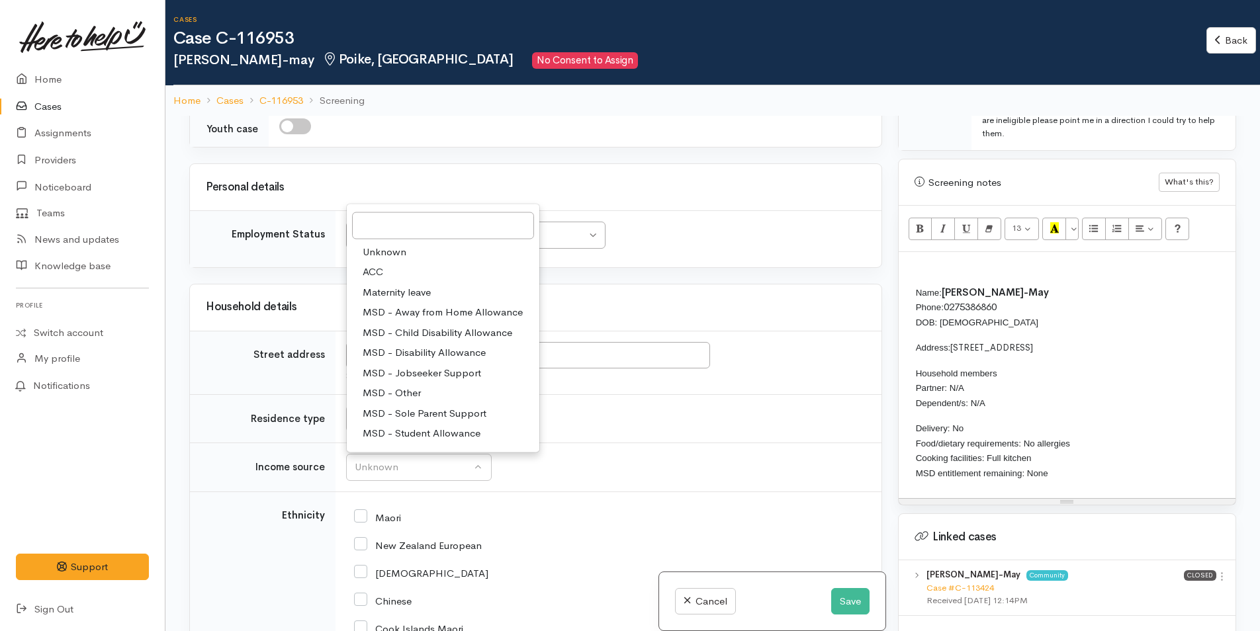
click at [430, 380] on span "MSD - Jobseeker Support" at bounding box center [422, 372] width 118 height 15
select select "4"
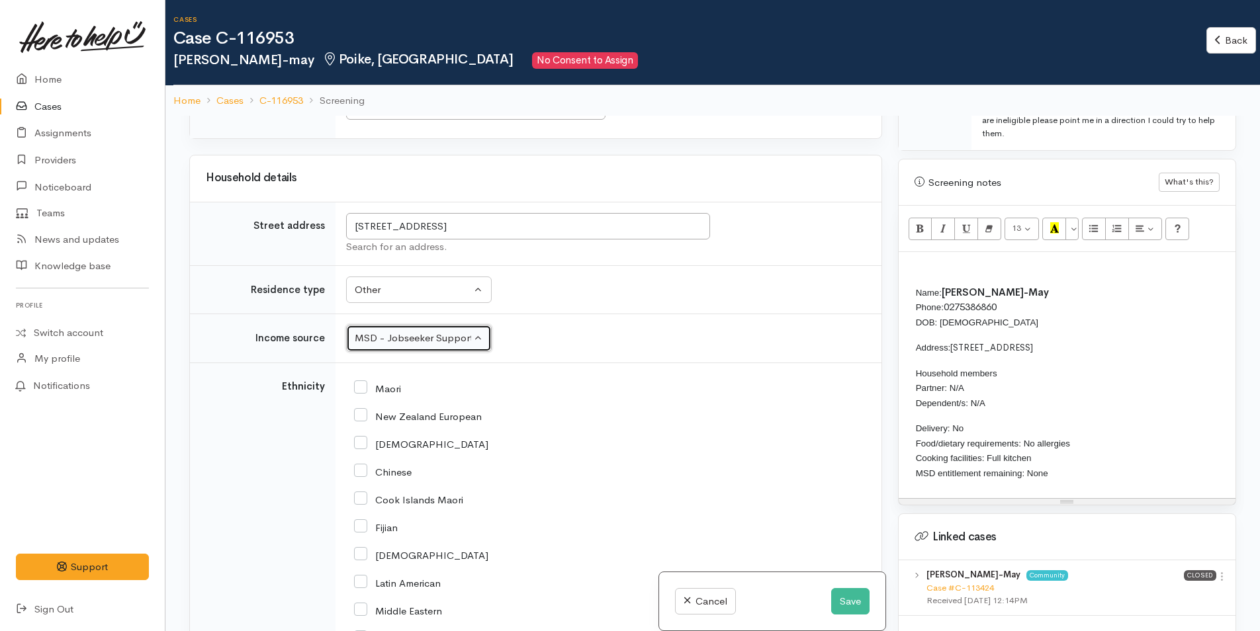
scroll to position [2359, 0]
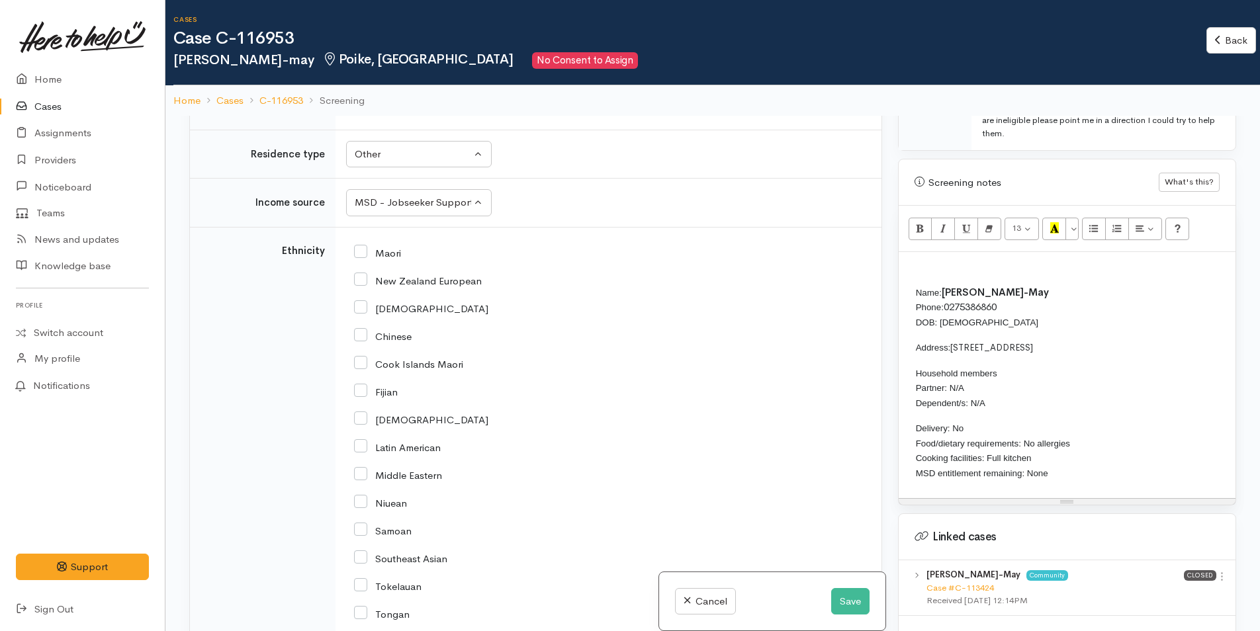
click at [363, 258] on input "Maori" at bounding box center [377, 252] width 47 height 12
checkbox input "true"
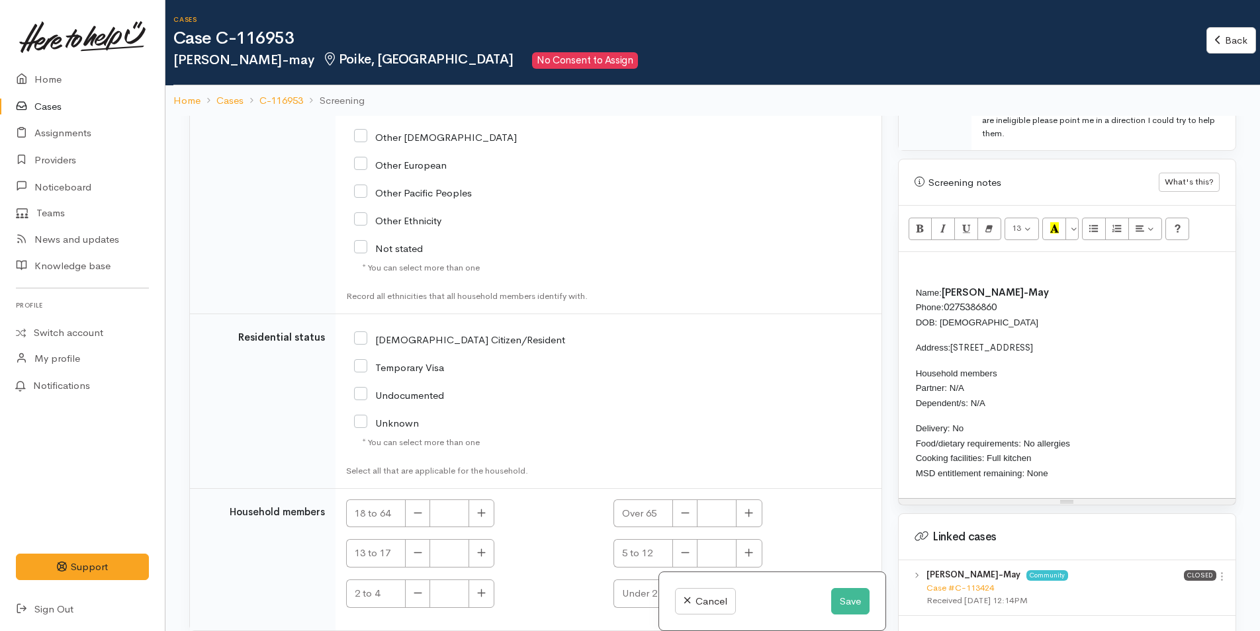
scroll to position [2949, 0]
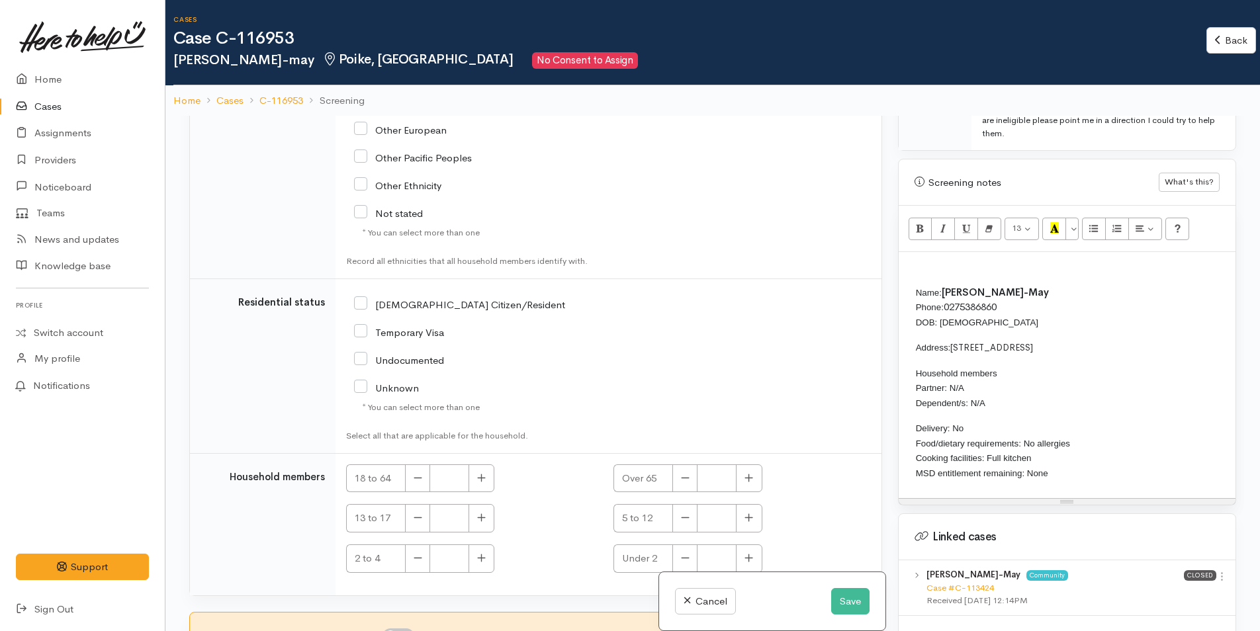
click at [361, 298] on input "[DEMOGRAPHIC_DATA] Citizen/Resident" at bounding box center [459, 304] width 211 height 12
checkbox input "true"
click at [486, 464] on button "button" at bounding box center [481, 478] width 26 height 28
type input "1"
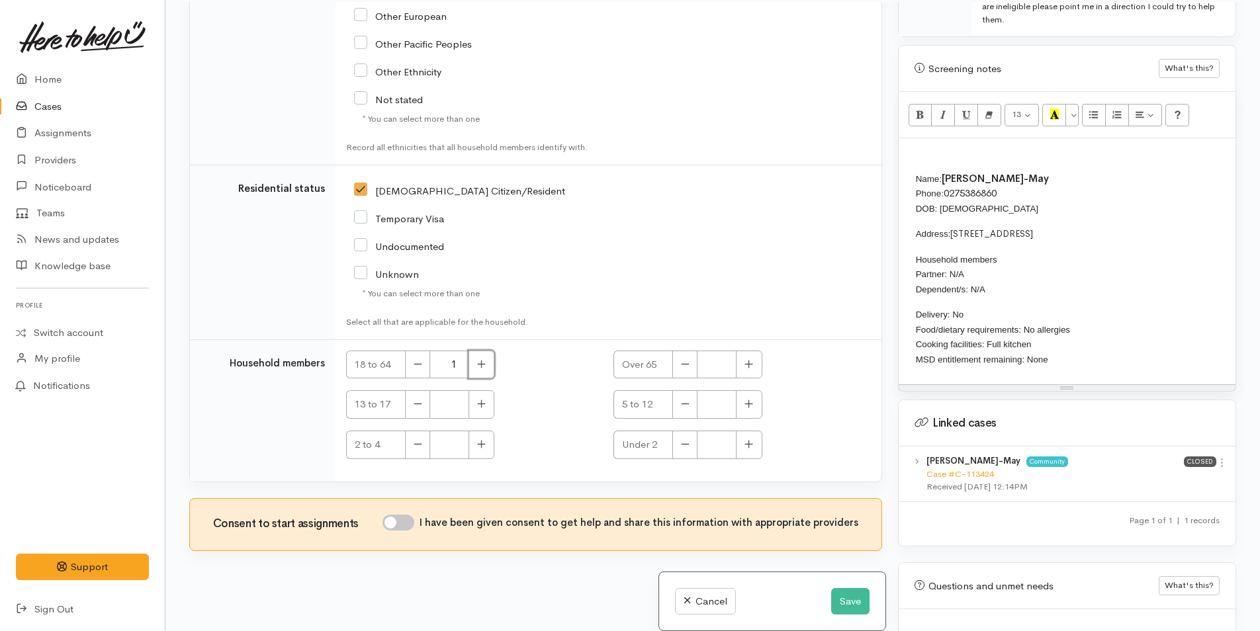
scroll to position [116, 0]
click at [408, 513] on input "I have been given consent to get help and share this information with appropria…" at bounding box center [398, 521] width 32 height 16
checkbox input "true"
click at [854, 602] on button "Save" at bounding box center [850, 601] width 38 height 27
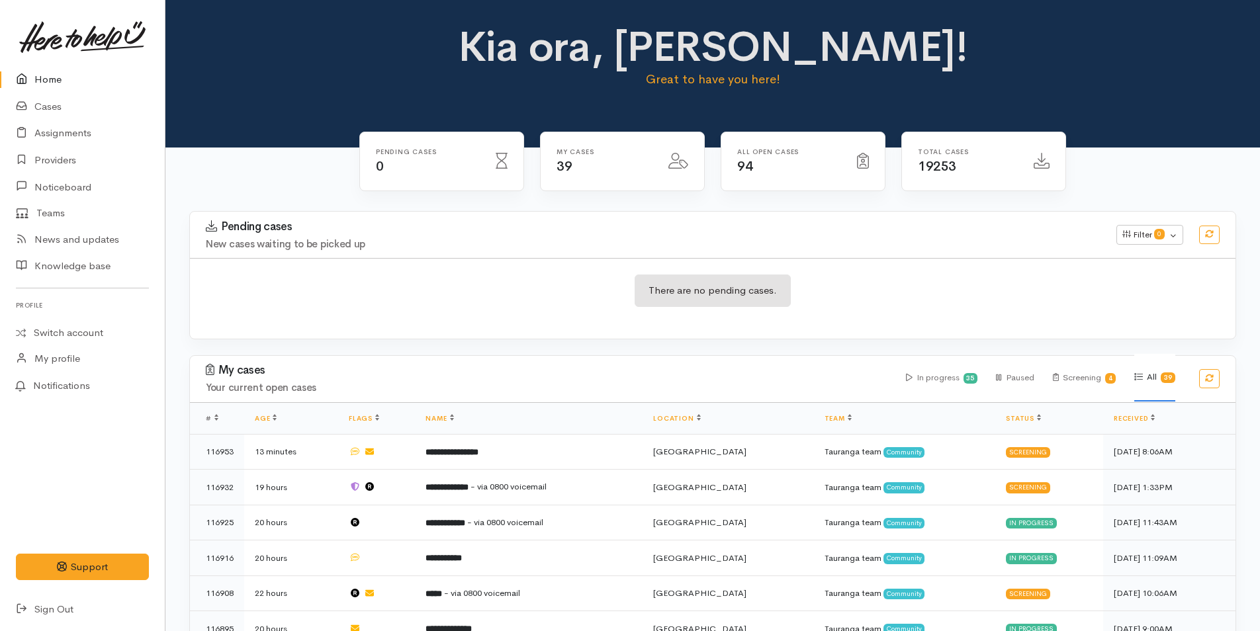
click at [271, 73] on div "Kia ora, Rachel! Great to have you here!" at bounding box center [712, 62] width 1063 height 76
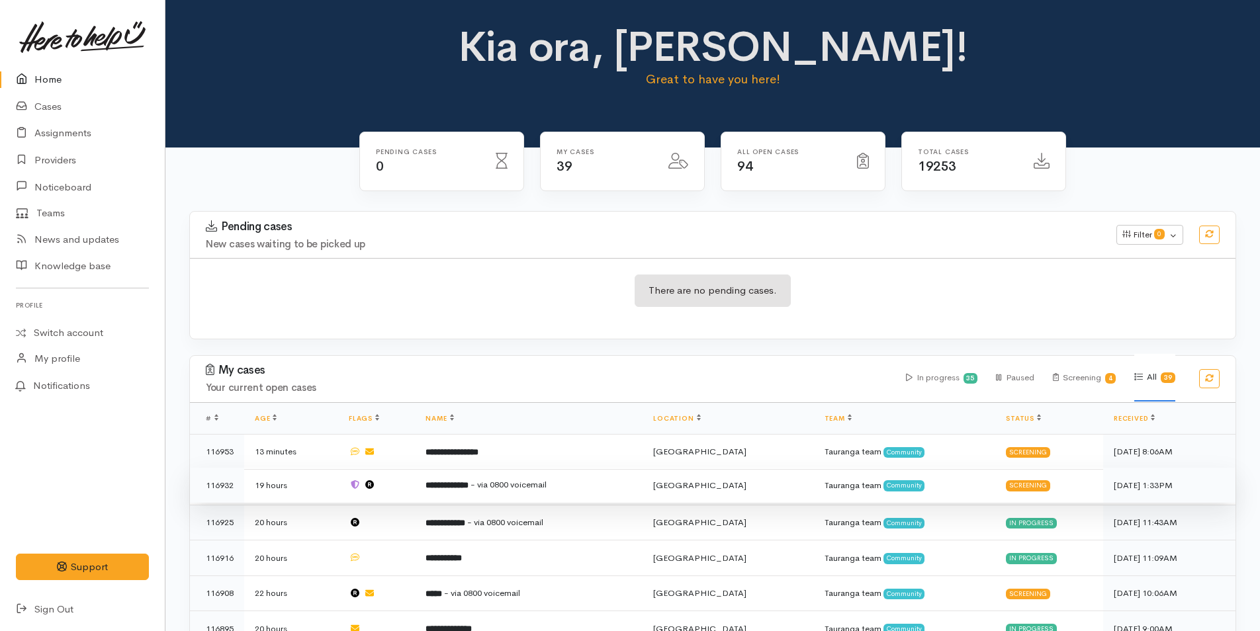
click at [527, 480] on span "- via 0800 voicemail" at bounding box center [508, 484] width 76 height 11
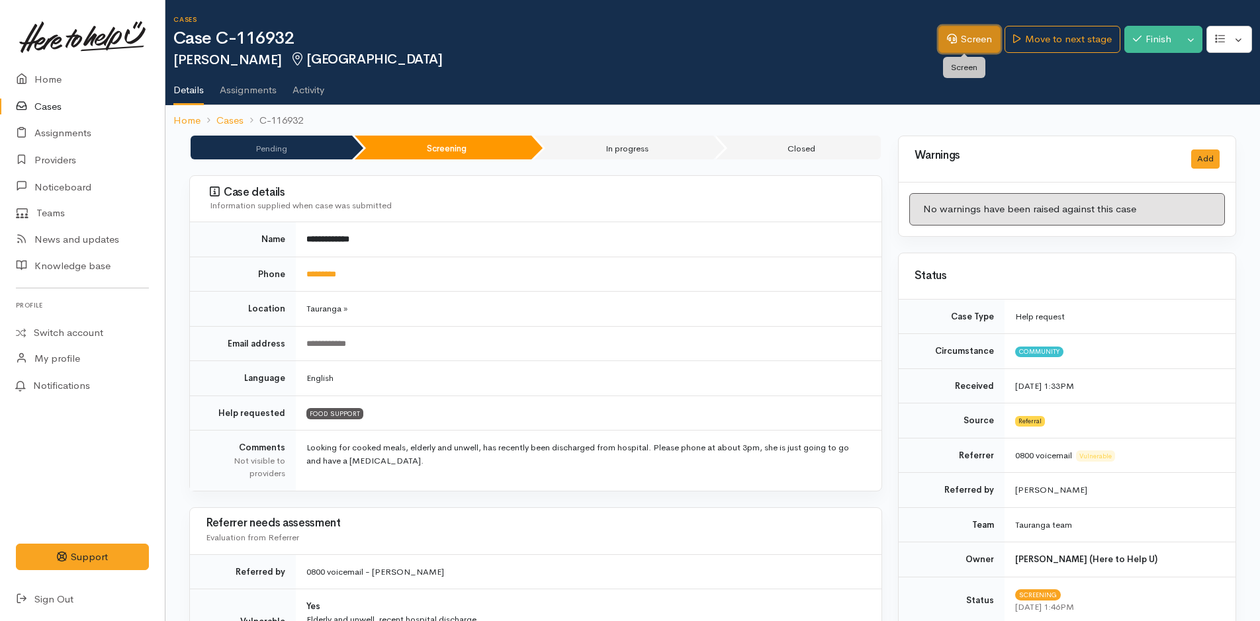
click at [953, 40] on link "Screen" at bounding box center [969, 39] width 62 height 27
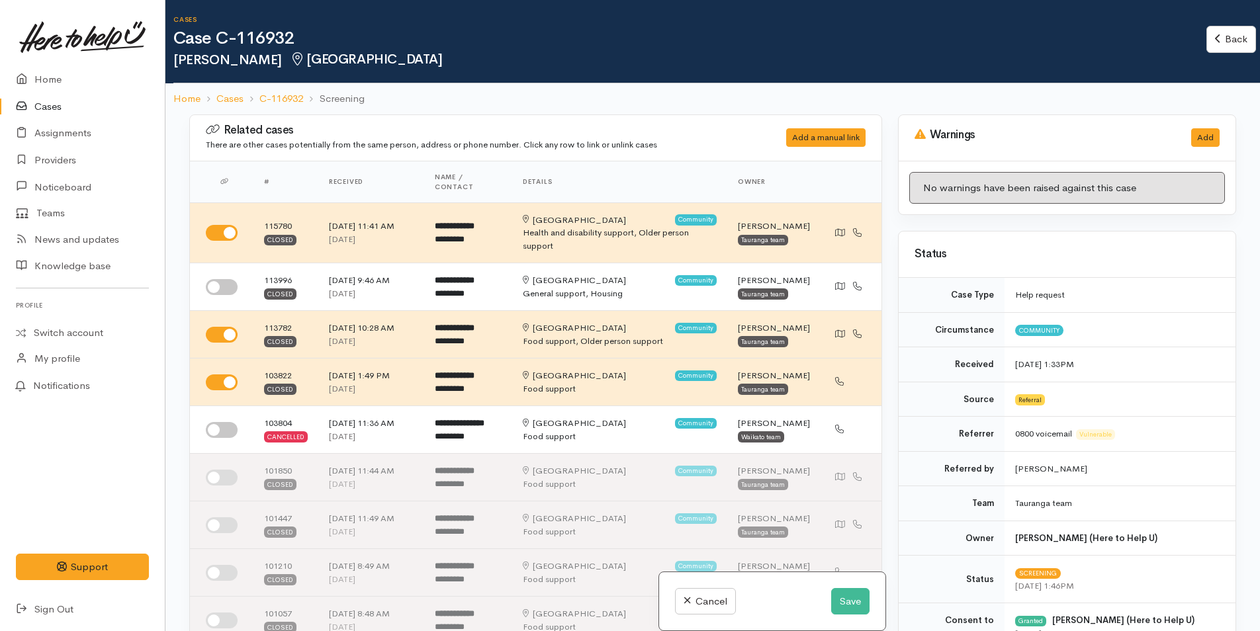
select select "6"
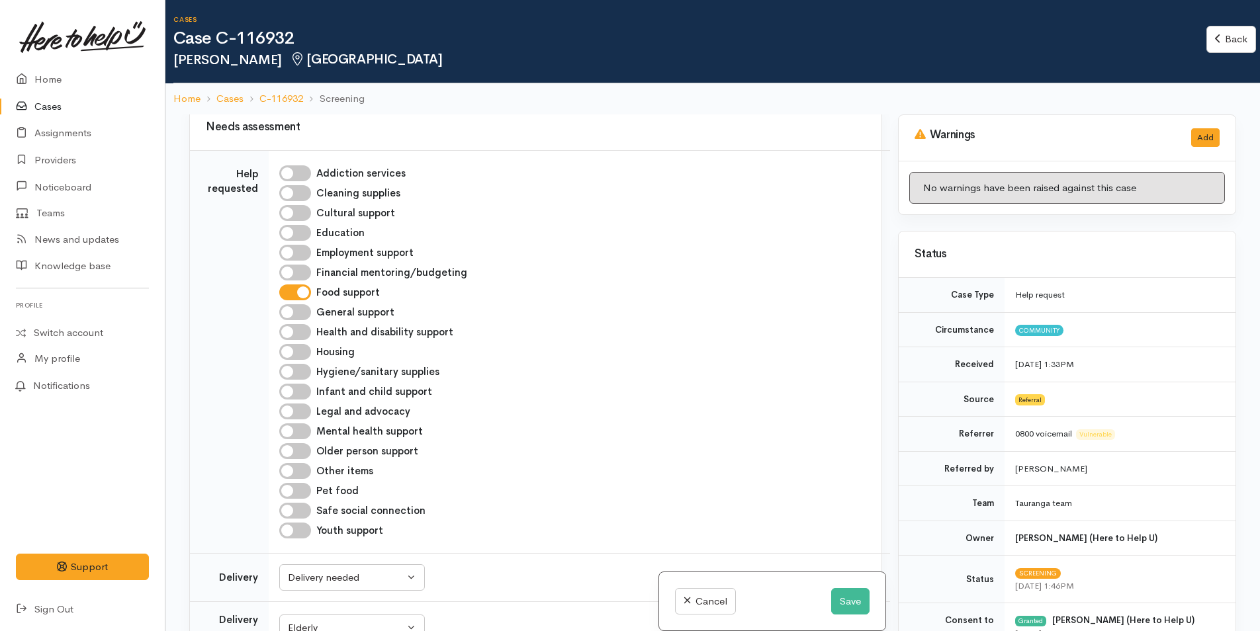
scroll to position [1059, 0]
drag, startPoint x: 296, startPoint y: 430, endPoint x: 459, endPoint y: 457, distance: 164.3
click at [297, 443] on input "Older person support" at bounding box center [295, 451] width 32 height 16
checkbox input "true"
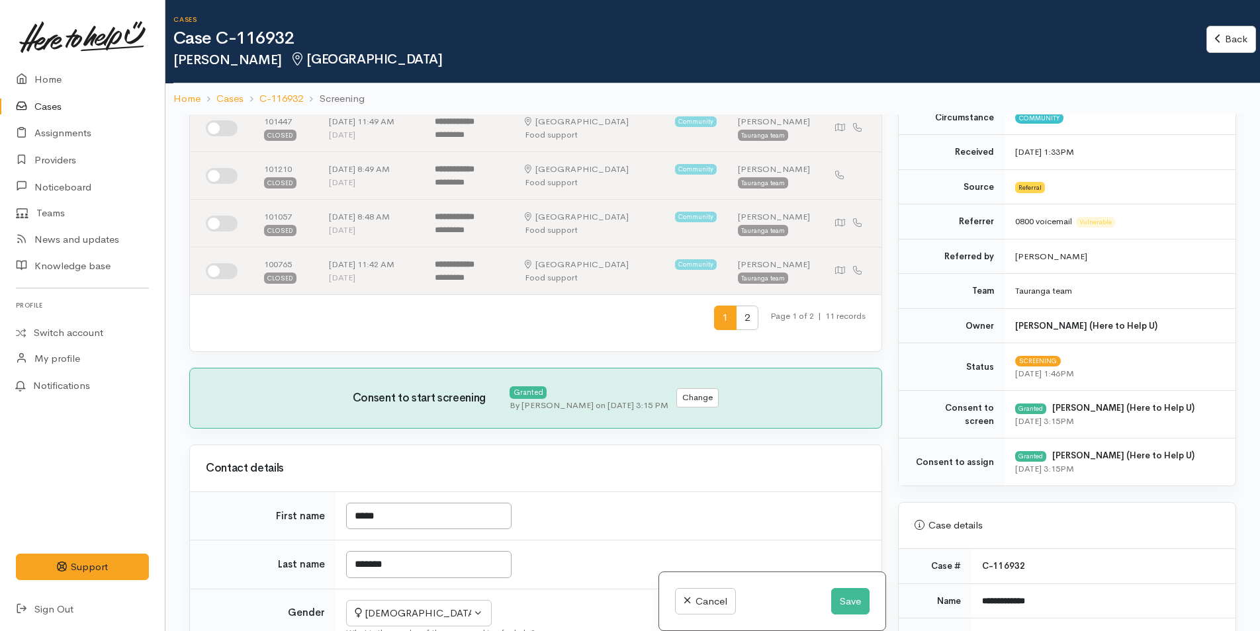
scroll to position [331, 0]
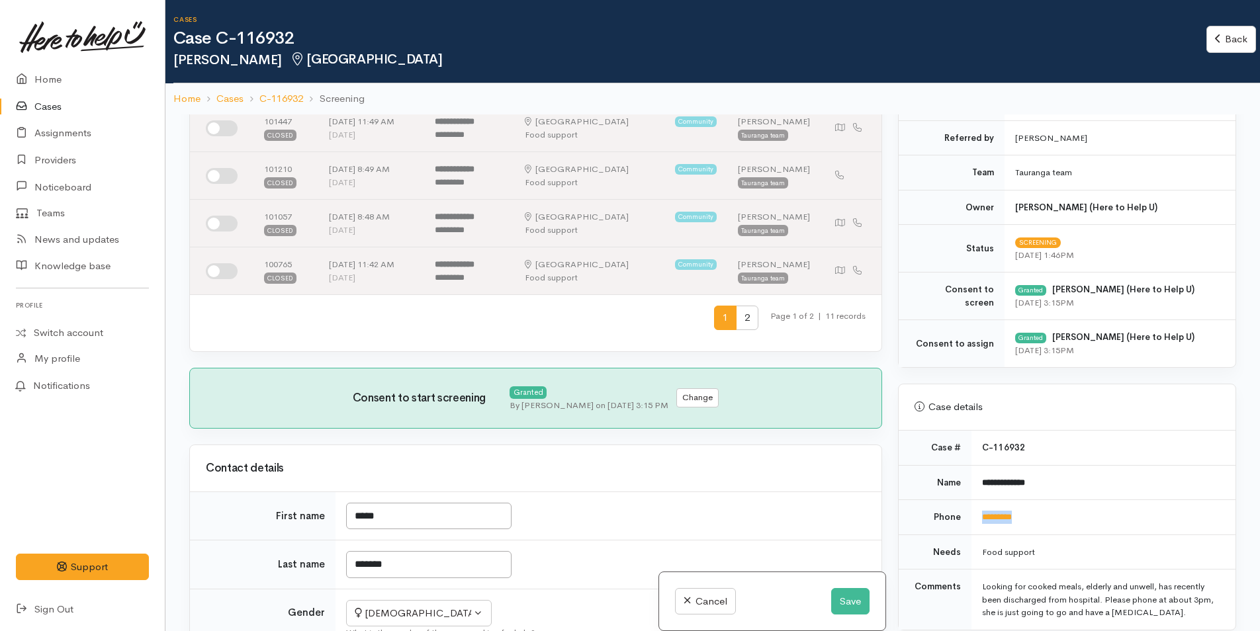
drag, startPoint x: 1056, startPoint y: 521, endPoint x: 965, endPoint y: 529, distance: 91.0
click at [965, 529] on tr "Phone *********" at bounding box center [1067, 517] width 337 height 35
copy tr "*********"
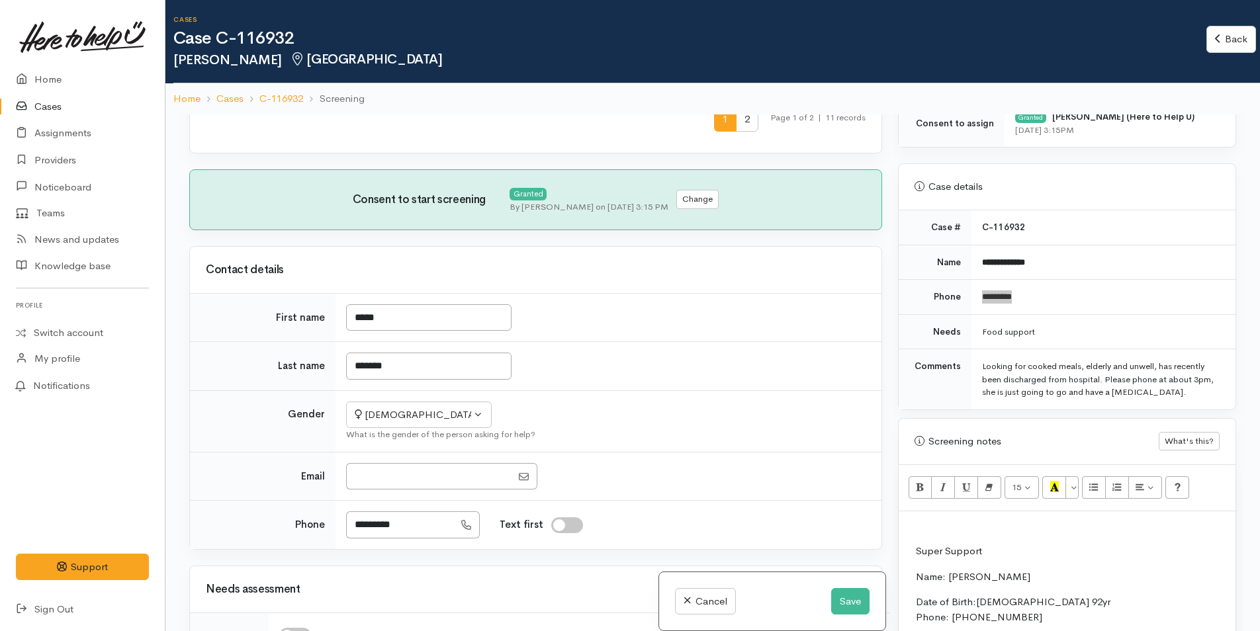
scroll to position [662, 0]
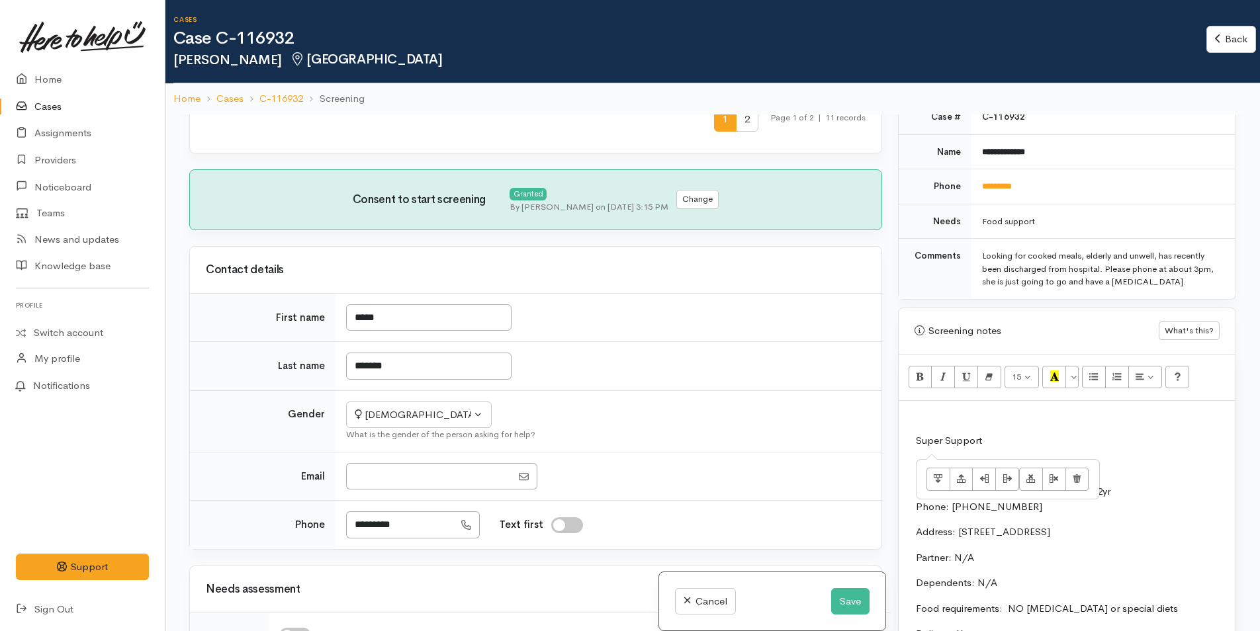
click at [1020, 437] on p "Super Support" at bounding box center [1256, 440] width 680 height 15
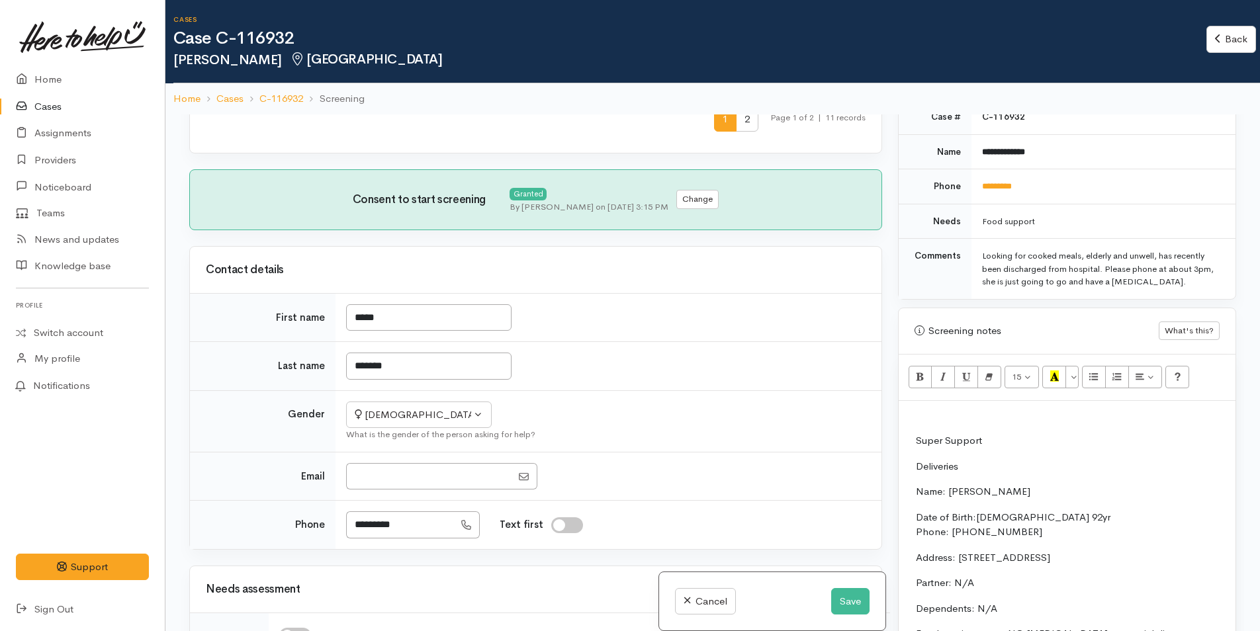
click at [1005, 468] on p "Deliveries" at bounding box center [1256, 466] width 680 height 15
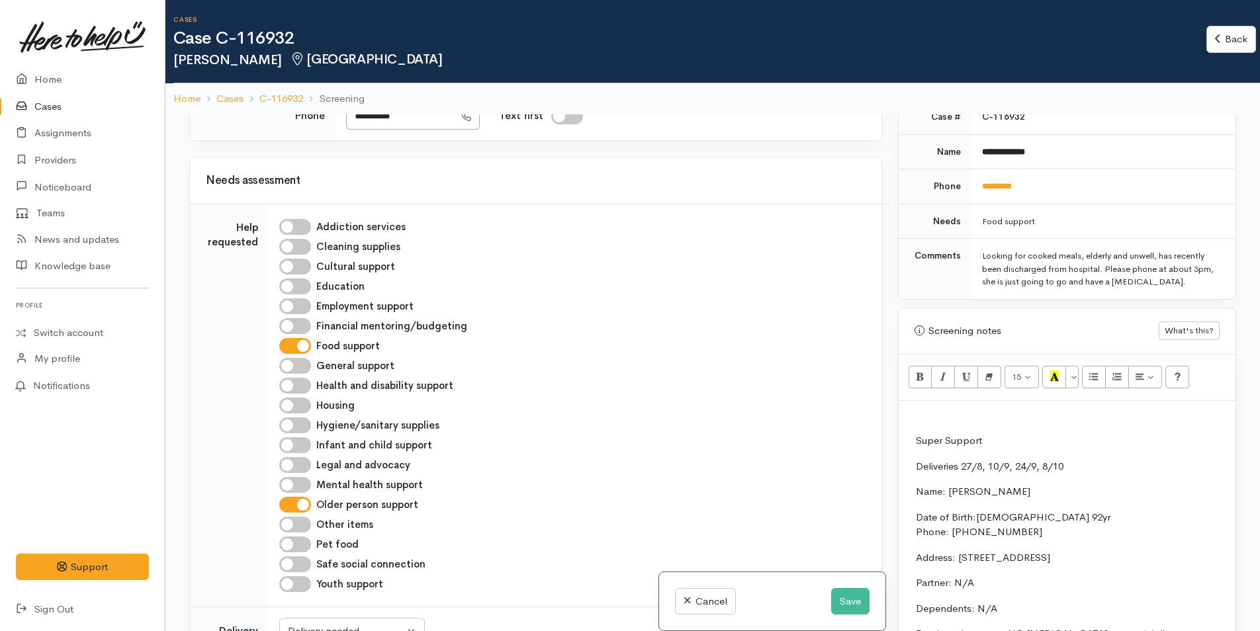
scroll to position [1191, 0]
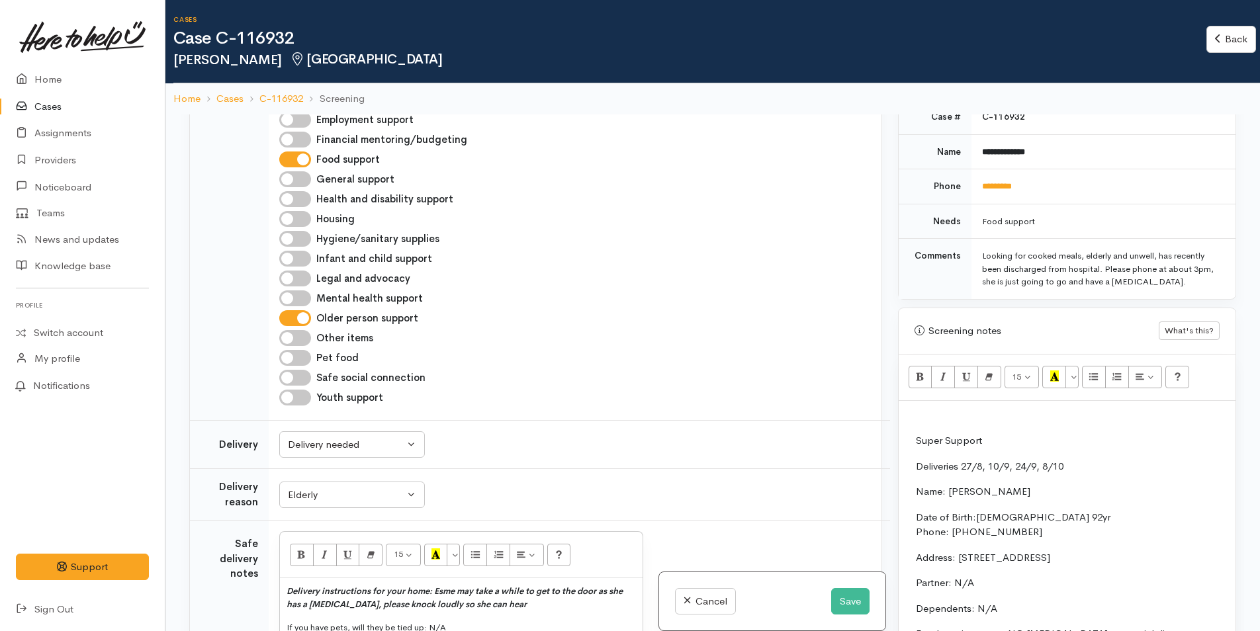
click at [975, 519] on p "Date of Birth:30/6/1933 92yr Phone: 075763949" at bounding box center [1256, 525] width 680 height 30
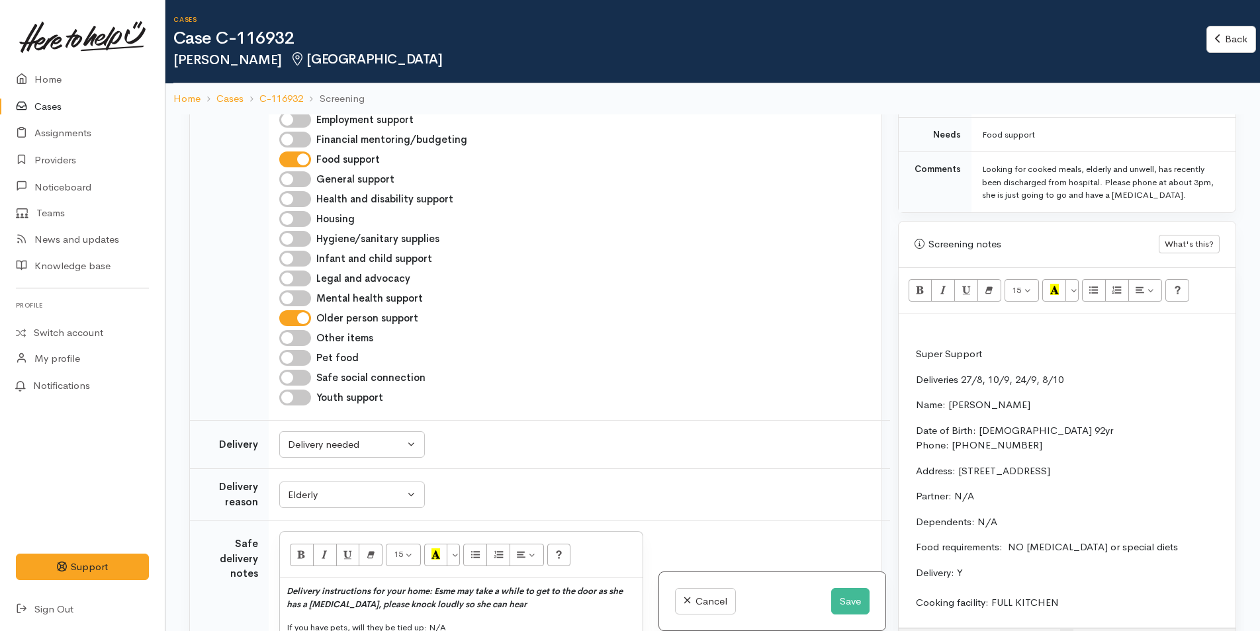
scroll to position [860, 0]
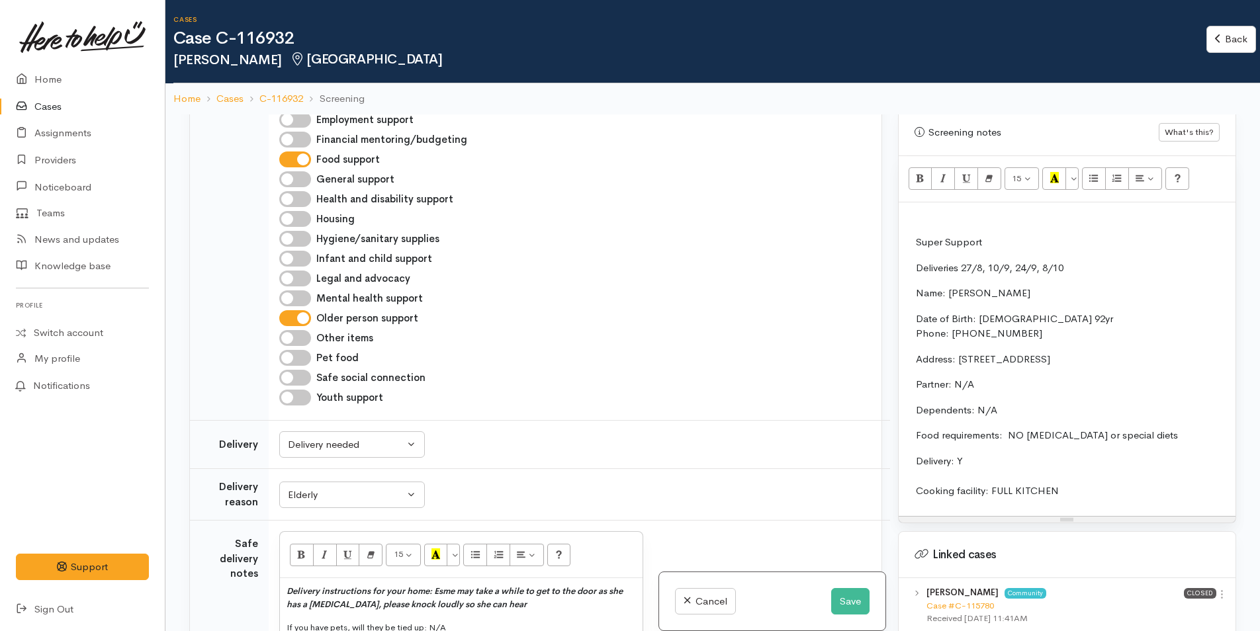
click at [936, 216] on p at bounding box center [1067, 216] width 324 height 15
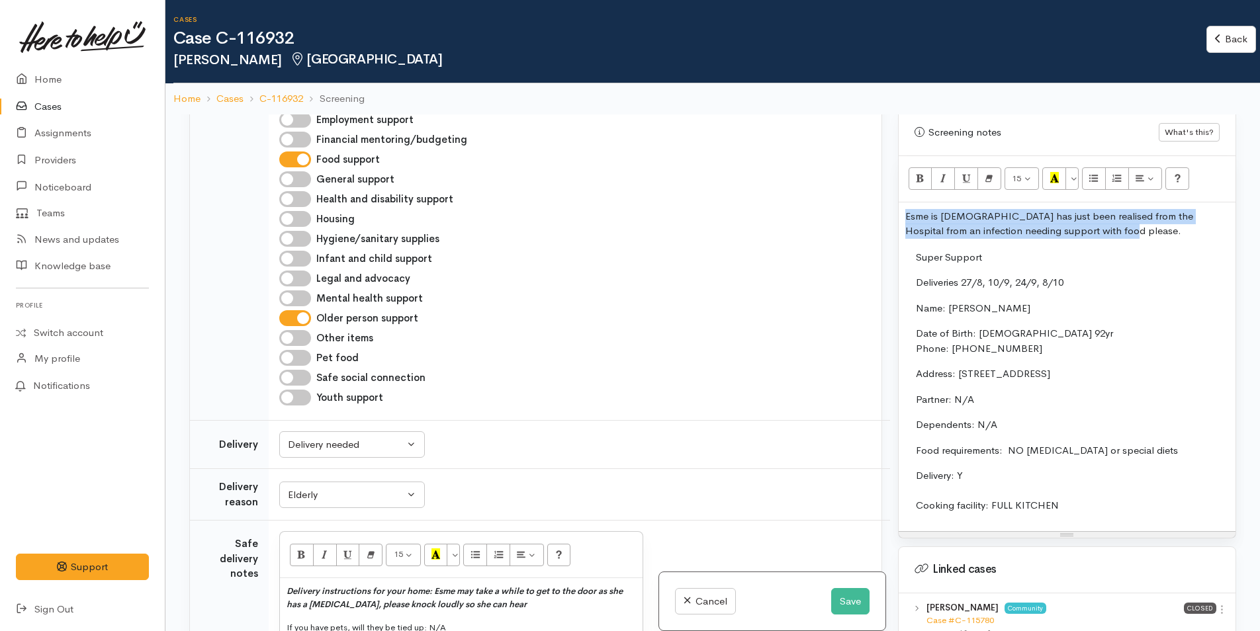
drag, startPoint x: 1120, startPoint y: 230, endPoint x: 877, endPoint y: 222, distance: 243.6
click at [877, 222] on div "Related cases There are other cases potentially from the same person, address o…" at bounding box center [712, 429] width 1063 height 631
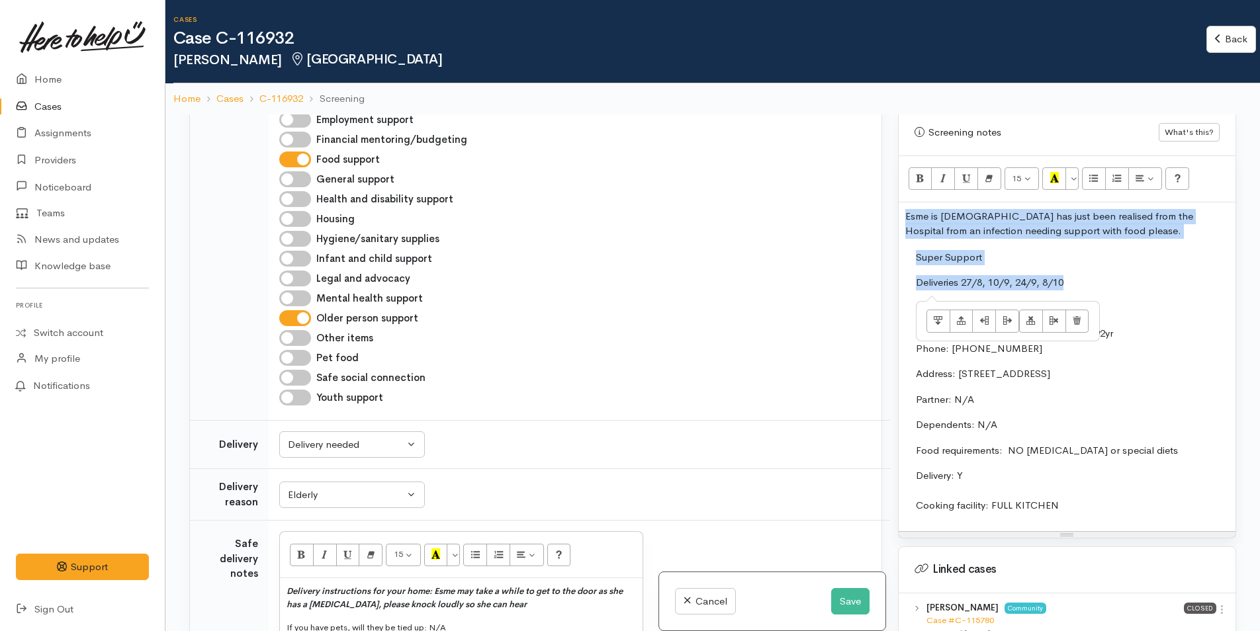
drag, startPoint x: 1079, startPoint y: 280, endPoint x: 883, endPoint y: 217, distance: 206.3
click at [883, 217] on div "Related cases There are other cases potentially from the same person, address o…" at bounding box center [712, 429] width 1063 height 631
copy div "Esme is 92yrs old has just been realised from the Hospital from an infection ne…"
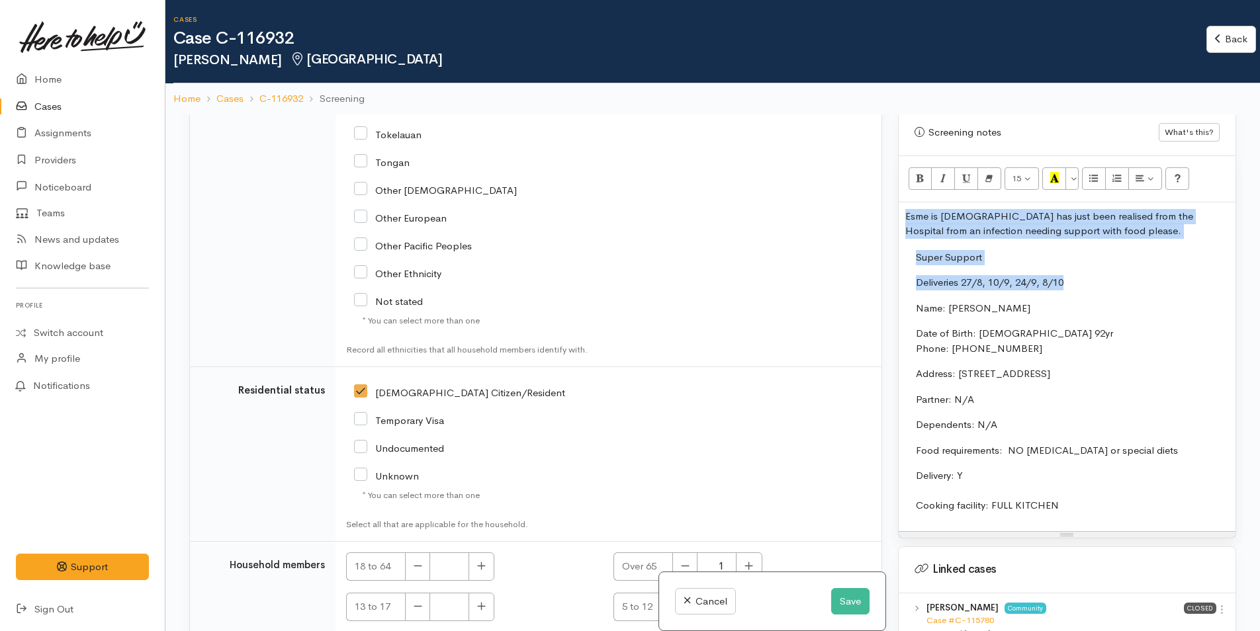
scroll to position [3125, 0]
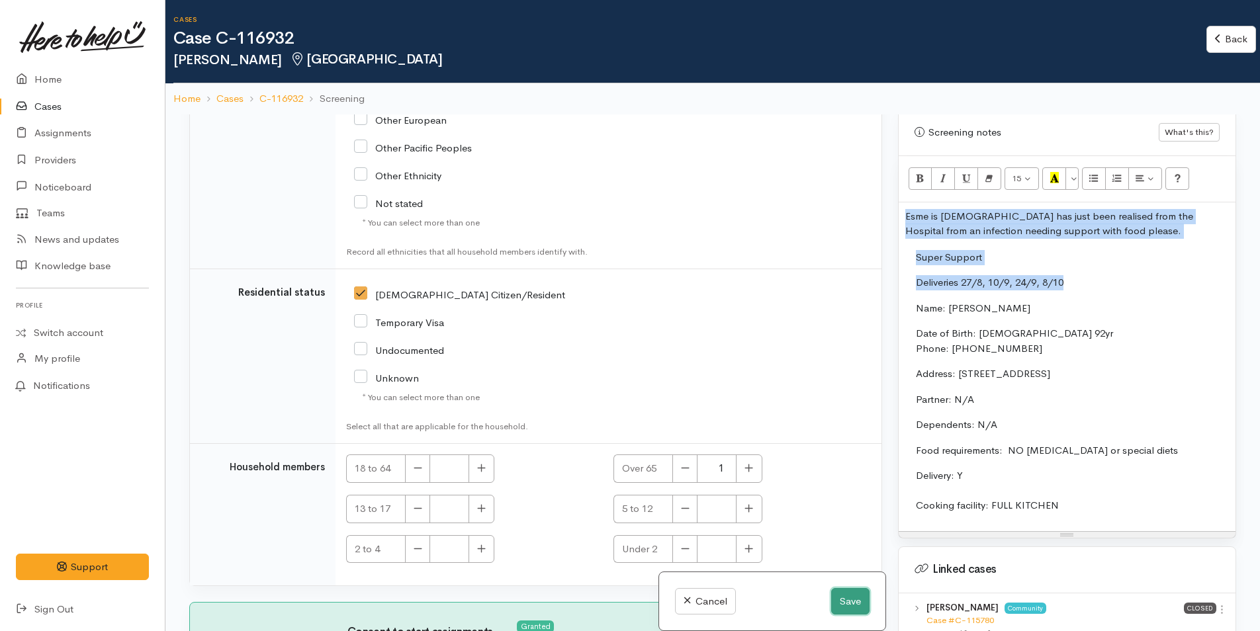
click at [856, 599] on button "Save" at bounding box center [850, 601] width 38 height 27
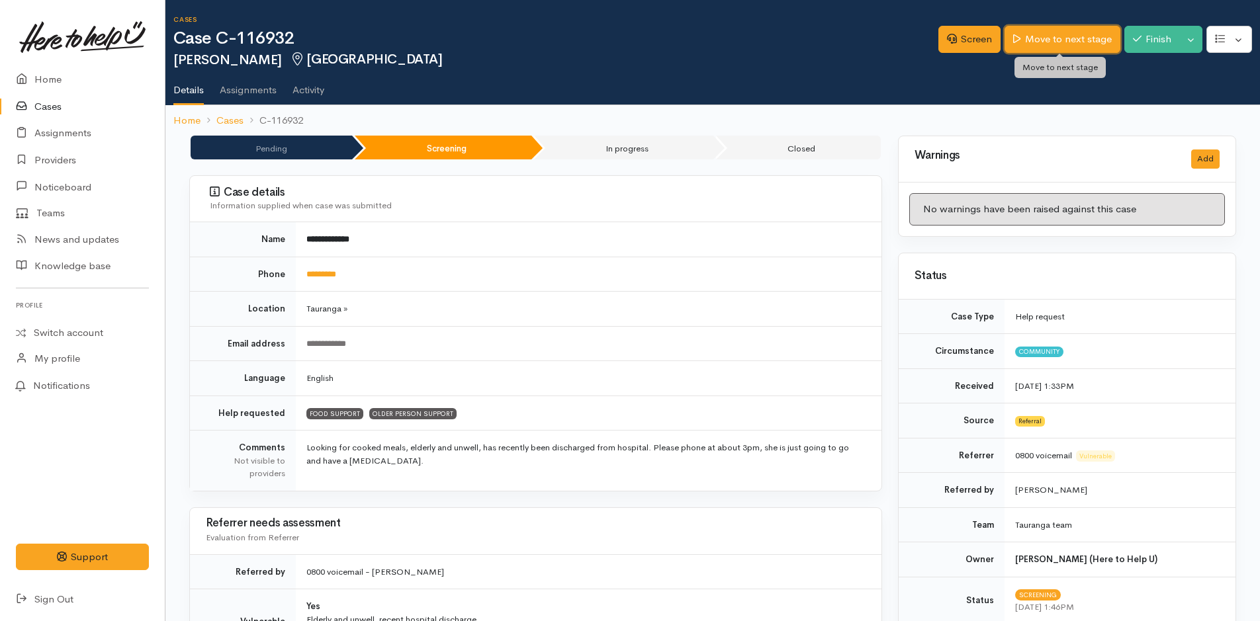
click at [1071, 28] on link "Move to next stage" at bounding box center [1061, 39] width 115 height 27
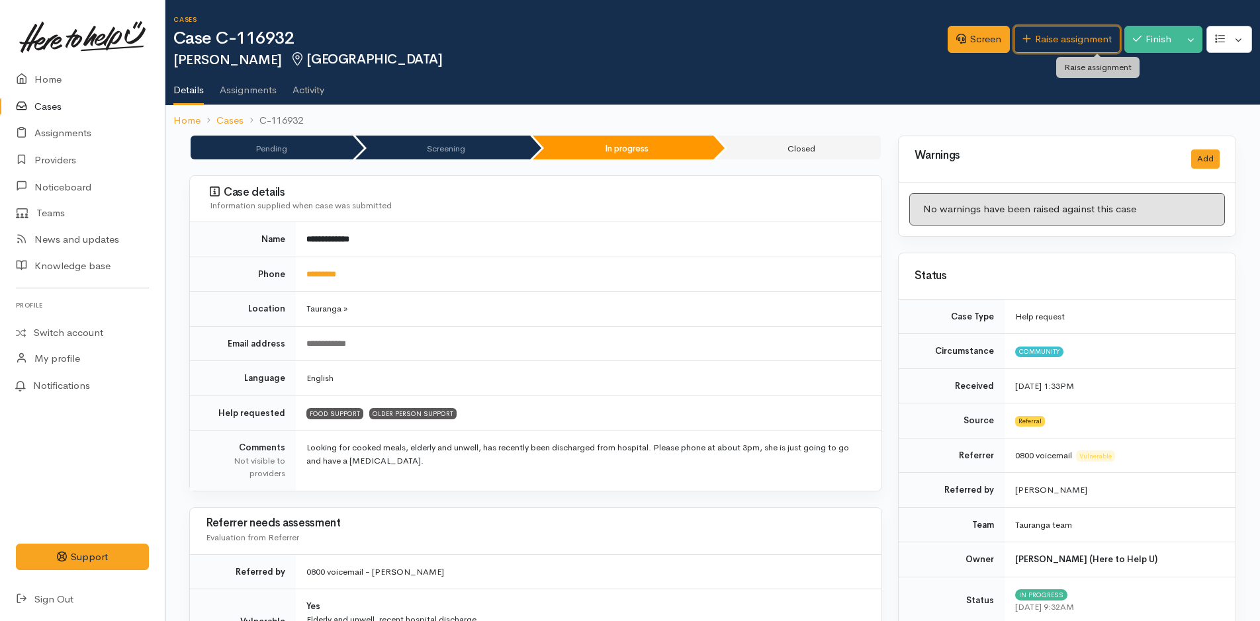
click at [1071, 37] on link "Raise assignment" at bounding box center [1067, 39] width 107 height 27
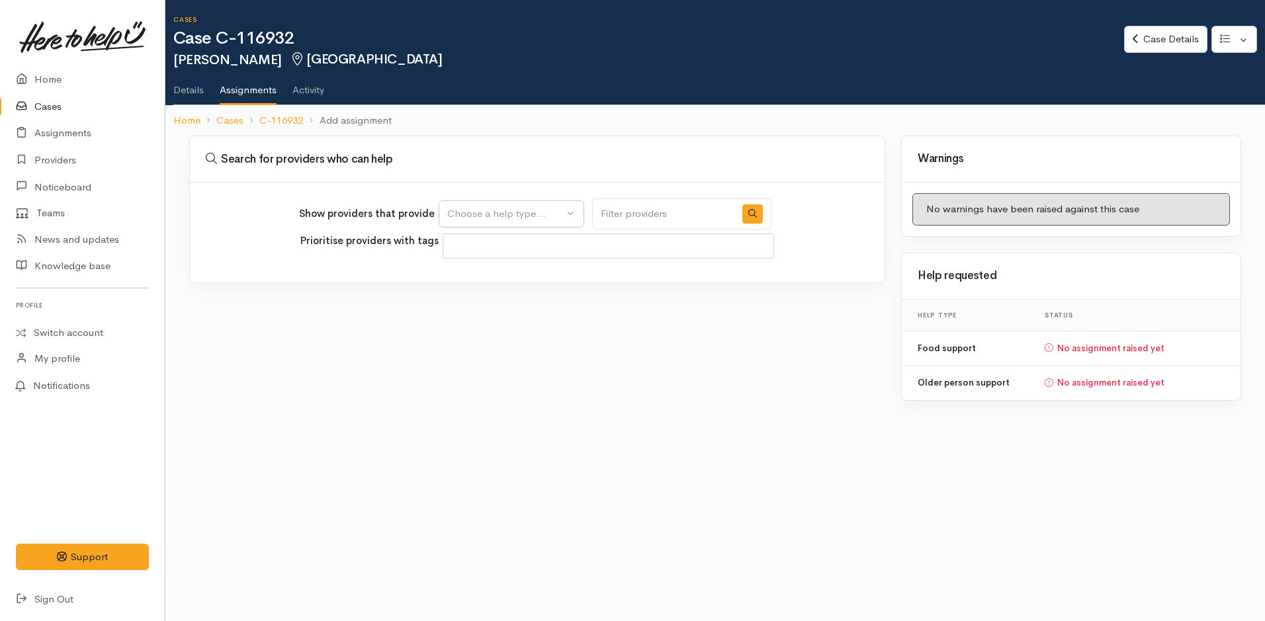
select select
click at [486, 219] on div "Choose a help type..." at bounding box center [505, 213] width 116 height 15
click at [496, 277] on span "Food support" at bounding box center [486, 277] width 62 height 15
select select "3"
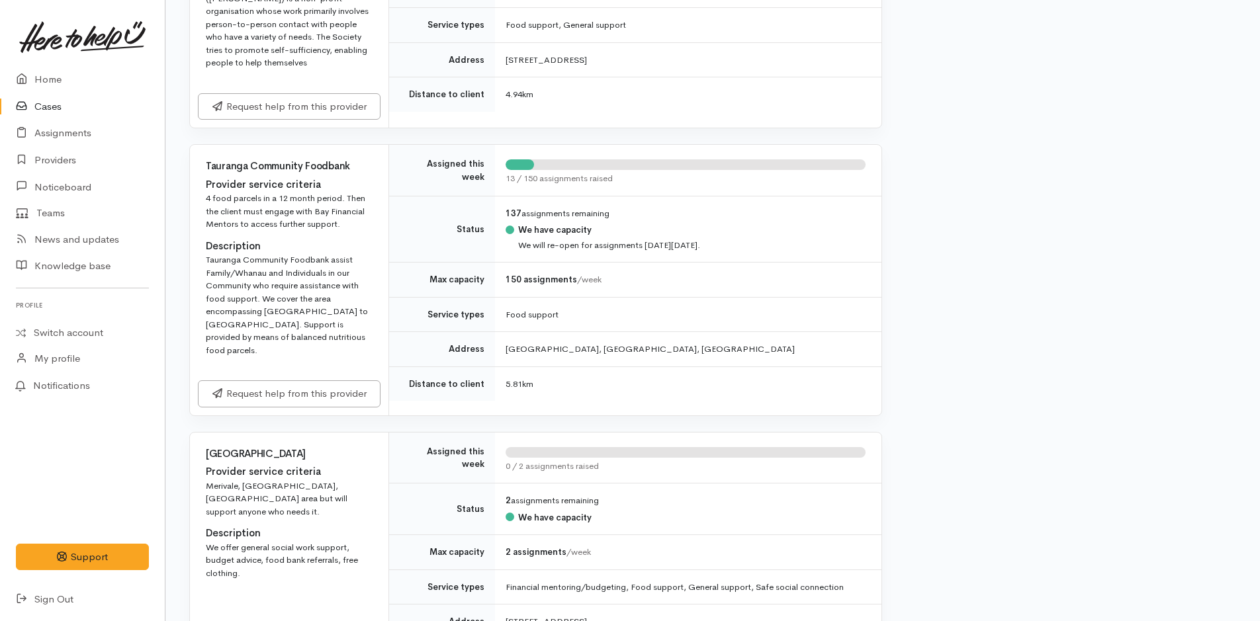
scroll to position [1588, 0]
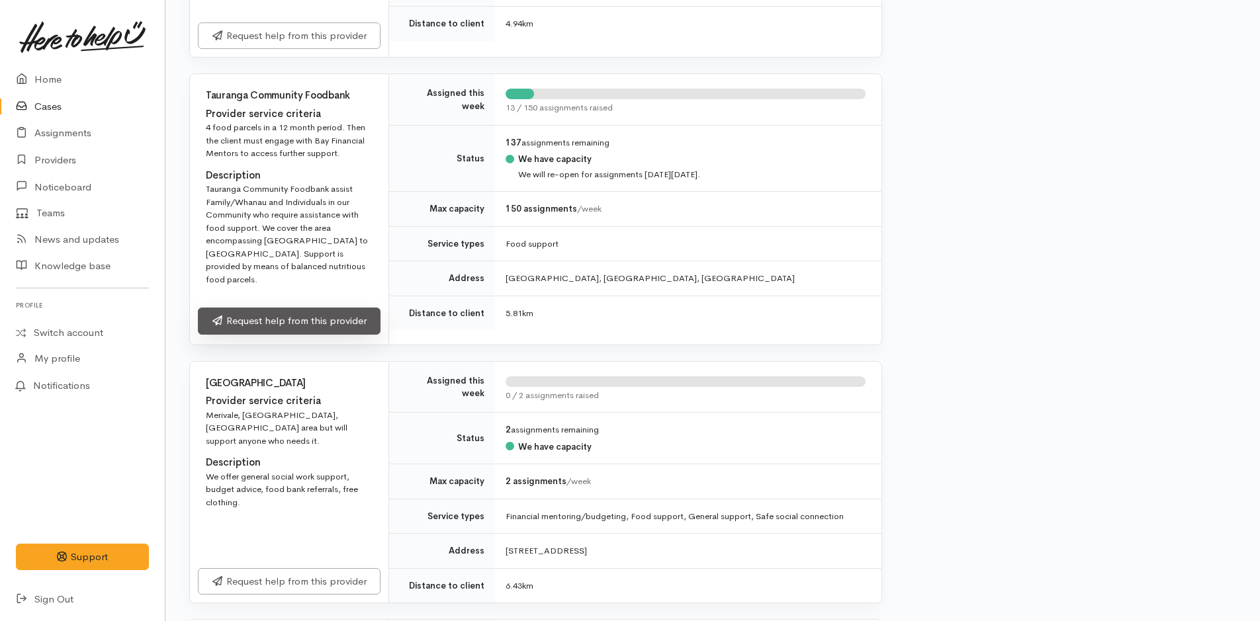
click at [336, 308] on link "Request help from this provider" at bounding box center [289, 321] width 183 height 27
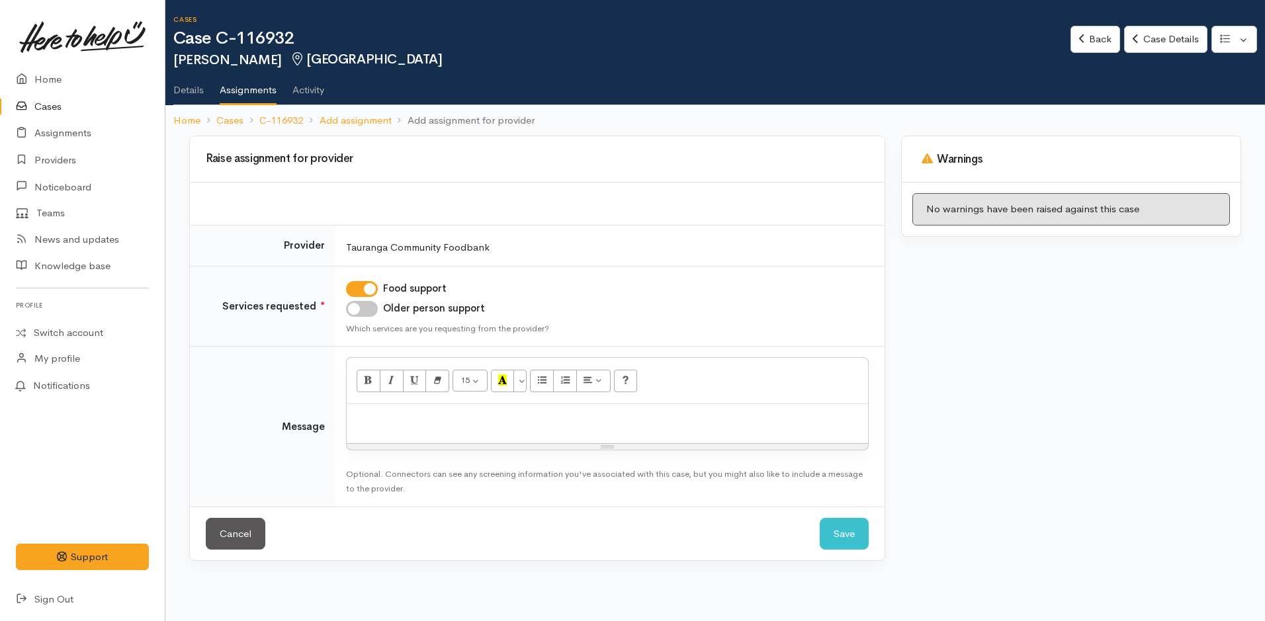
click at [401, 431] on div at bounding box center [607, 423] width 521 height 39
paste div
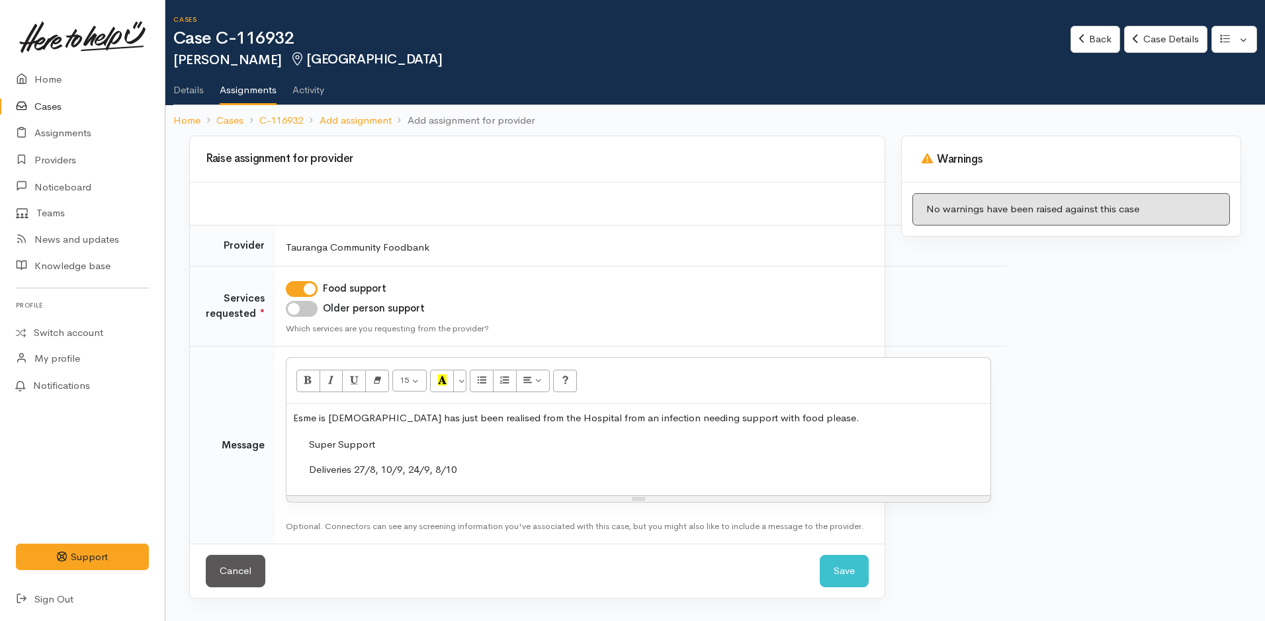
click at [807, 418] on p "Esme is [DEMOGRAPHIC_DATA] has just been realised from the Hospital from an inf…" at bounding box center [638, 418] width 691 height 15
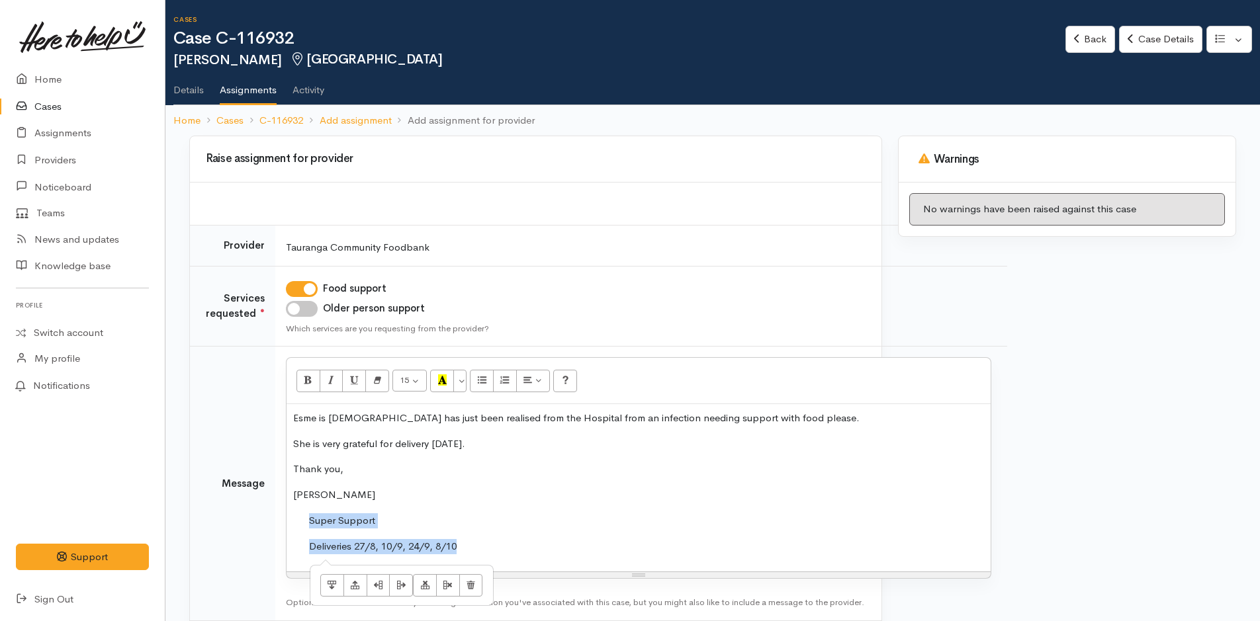
drag, startPoint x: 478, startPoint y: 543, endPoint x: 287, endPoint y: 527, distance: 191.9
click at [293, 527] on td "Super Support Deliveries 27/8, 10/9, 24/9, 8/10" at bounding box center [638, 539] width 691 height 52
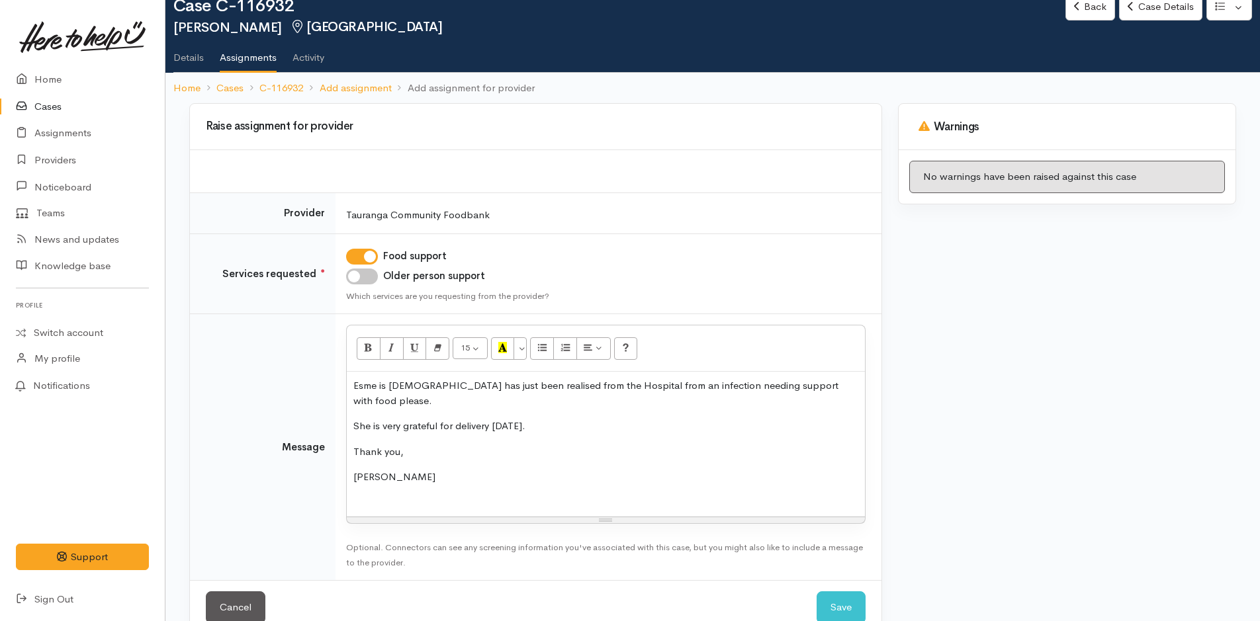
scroll to position [47, 0]
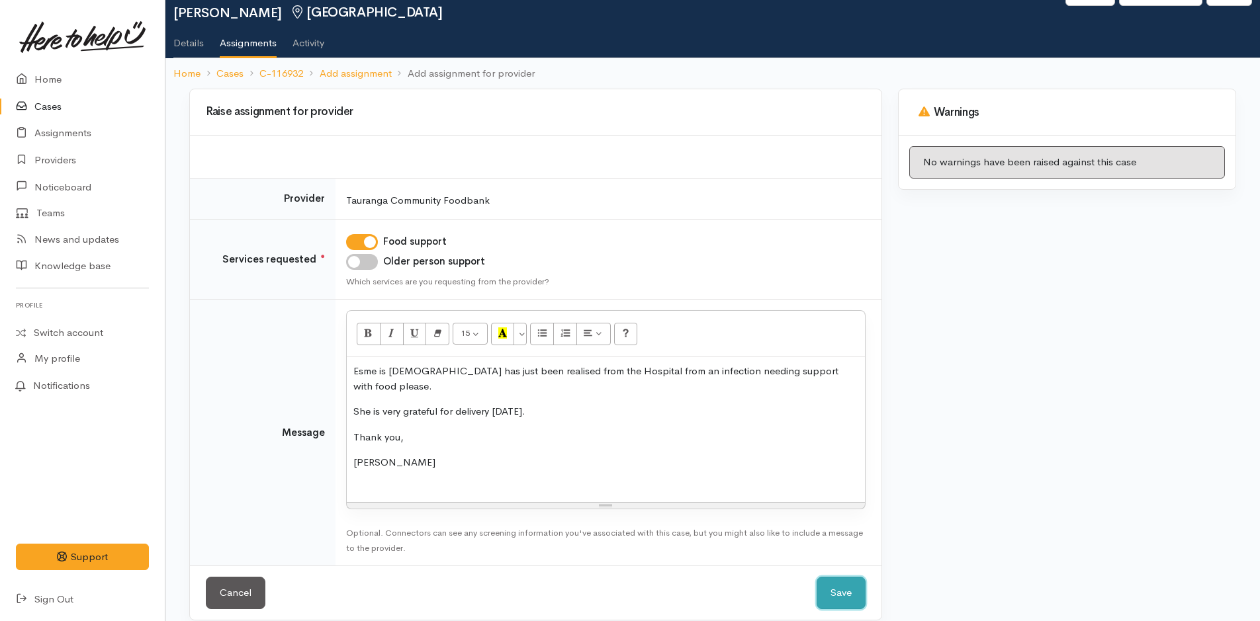
click at [850, 584] on button "Save" at bounding box center [841, 593] width 49 height 32
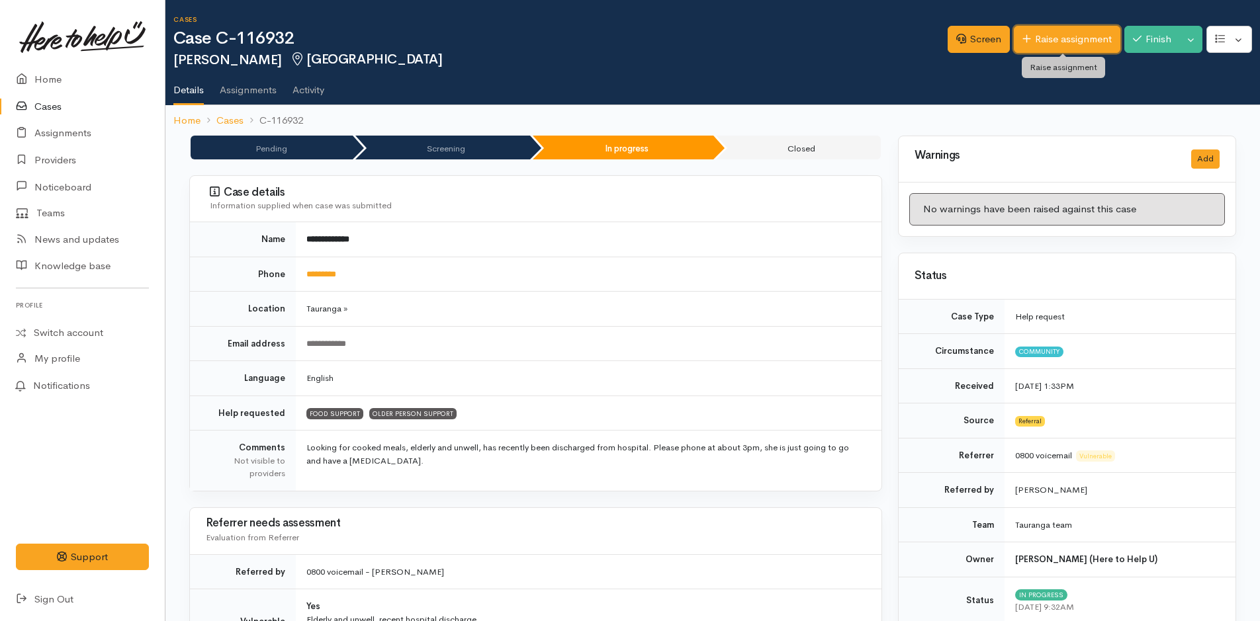
click at [1083, 40] on link "Raise assignment" at bounding box center [1067, 39] width 107 height 27
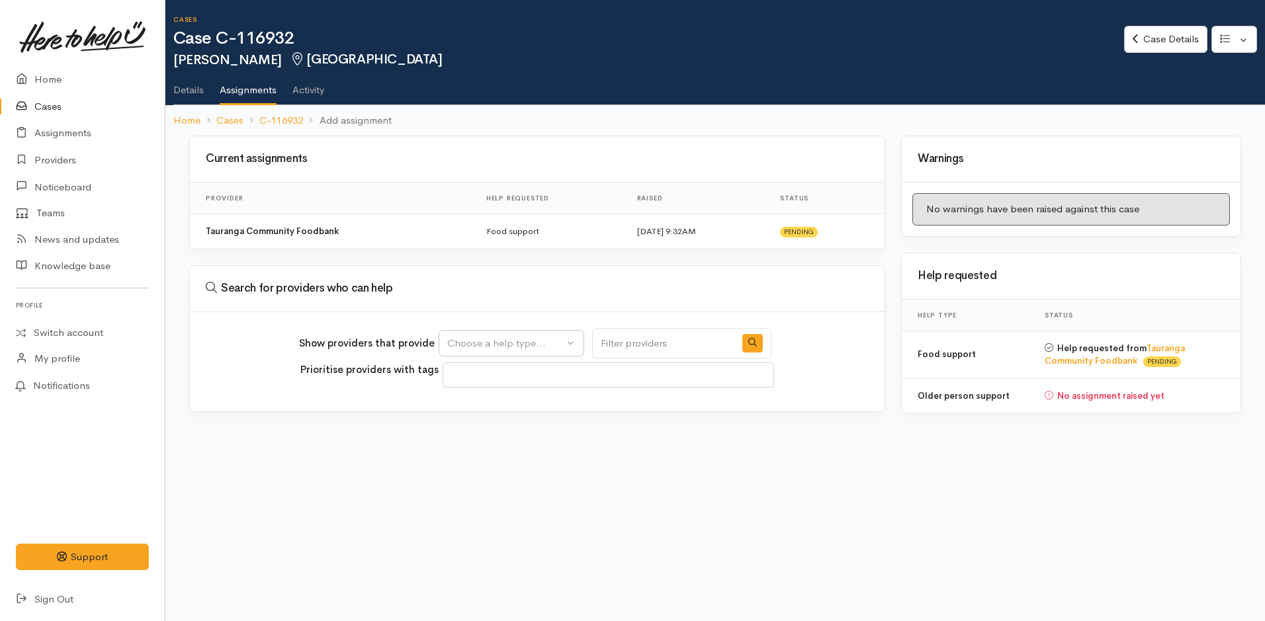
select select
click at [484, 336] on div "Choose a help type..." at bounding box center [505, 343] width 116 height 15
click at [478, 420] on span "Older person support" at bounding box center [504, 427] width 98 height 15
select select "29"
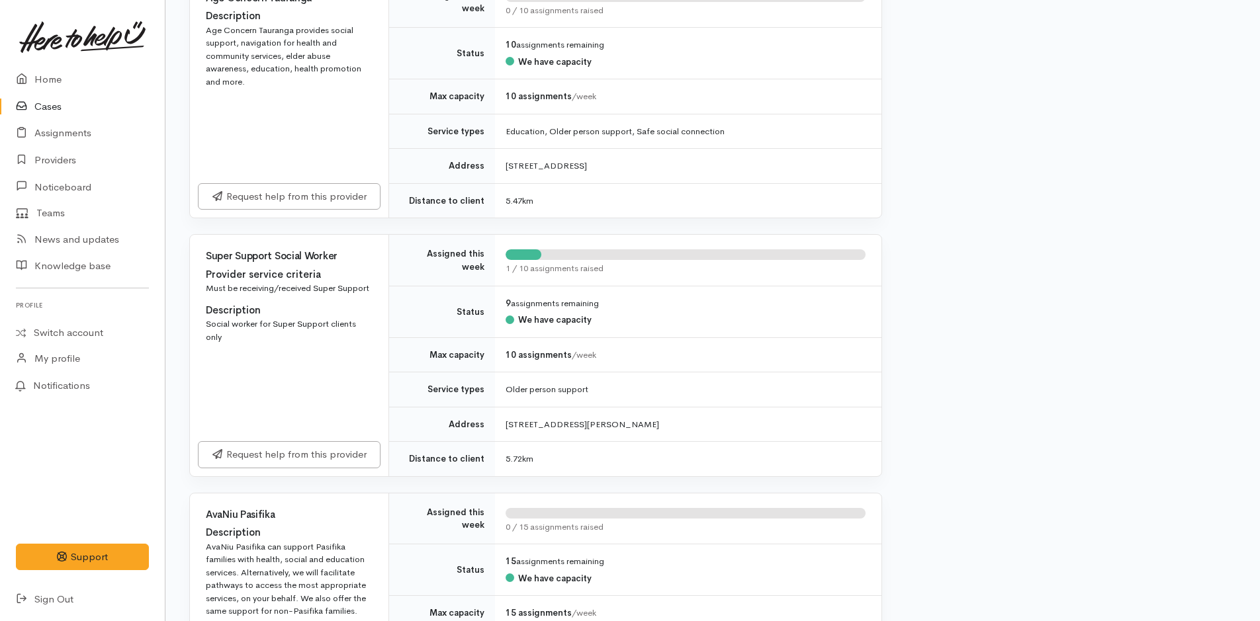
scroll to position [1919, 0]
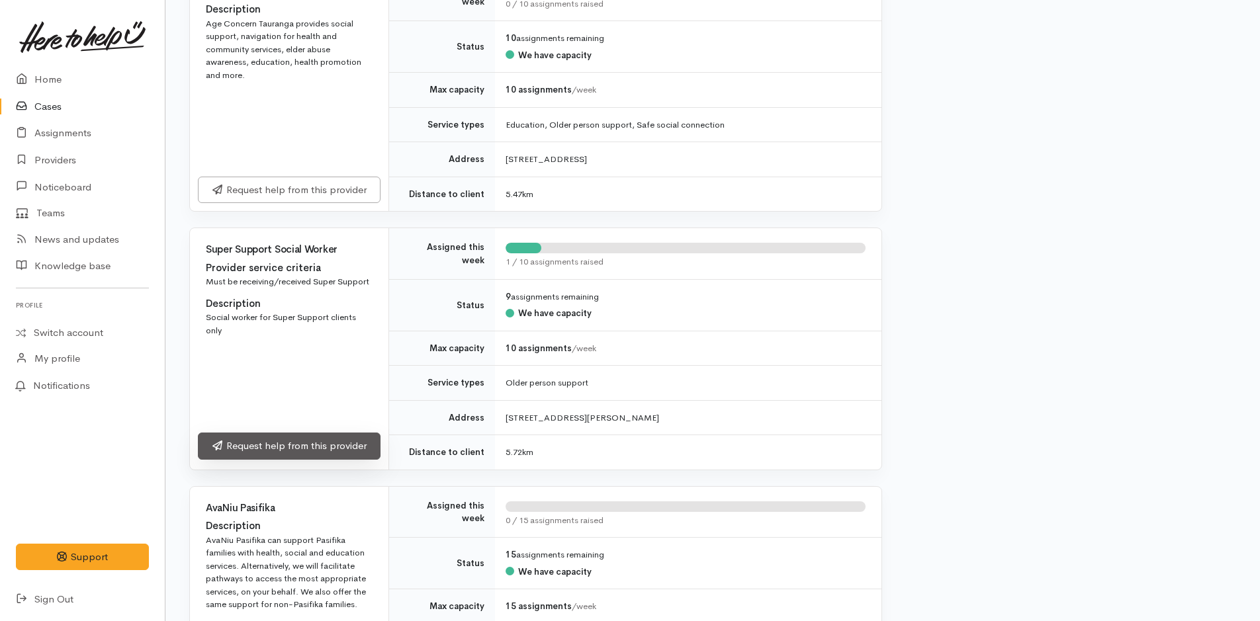
click at [327, 433] on link "Request help from this provider" at bounding box center [289, 446] width 183 height 27
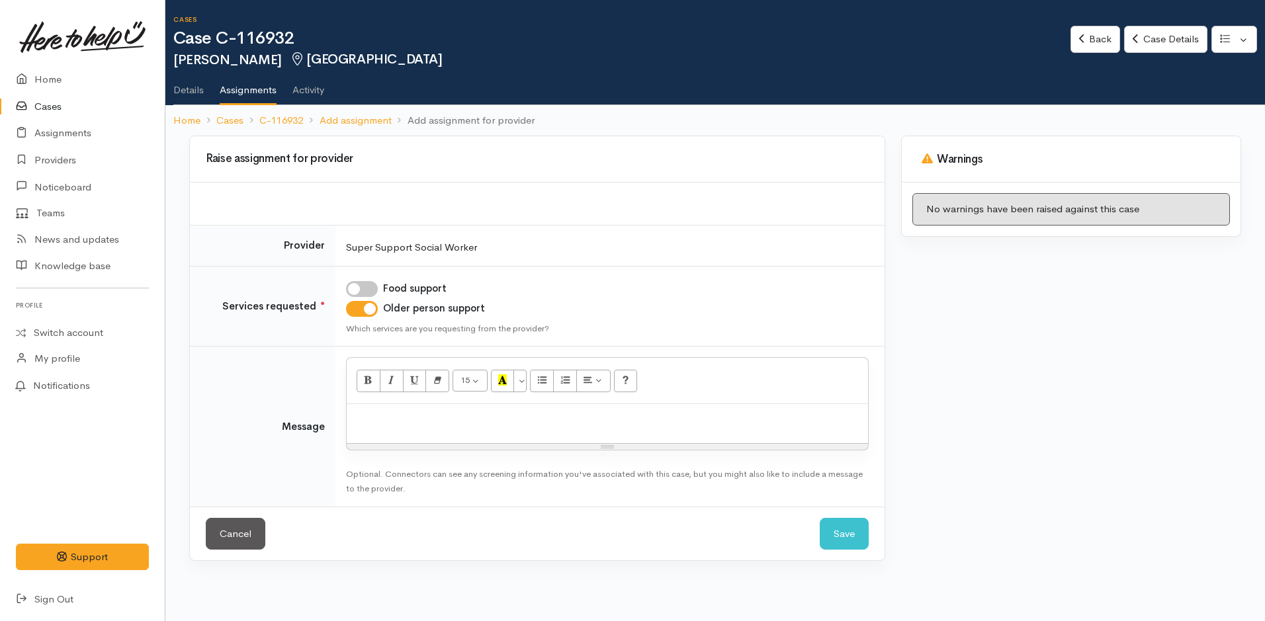
click at [389, 435] on div at bounding box center [607, 423] width 521 height 39
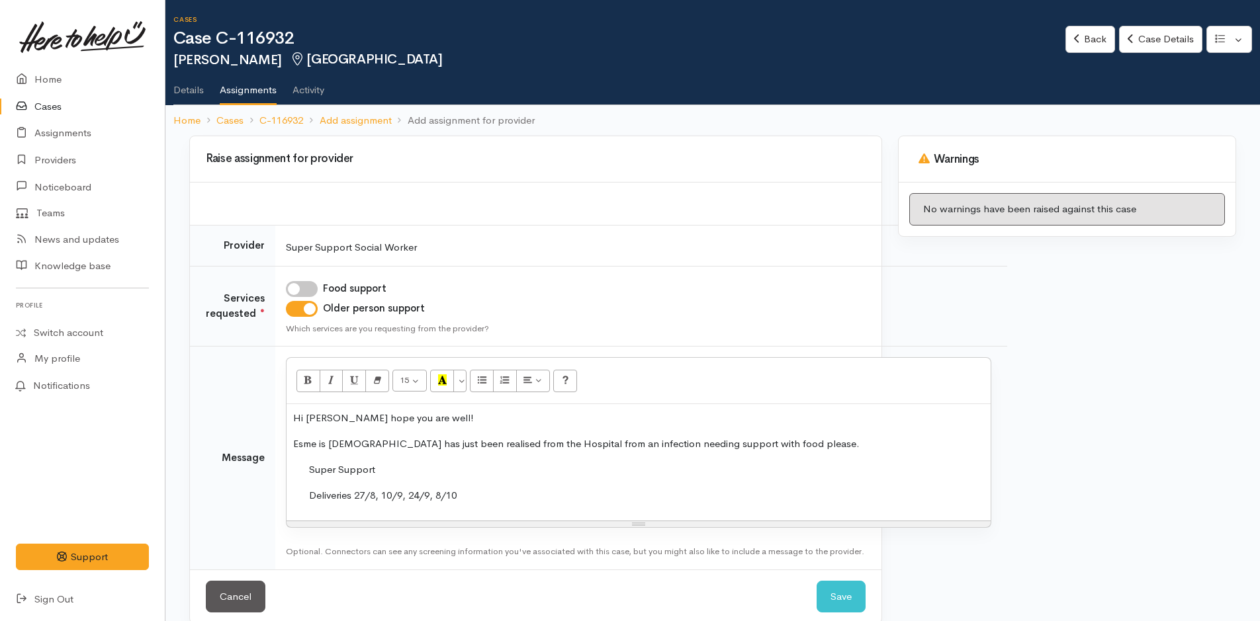
click at [846, 439] on p "Esme is [DEMOGRAPHIC_DATA] has just been realised from the Hospital from an inf…" at bounding box center [638, 444] width 691 height 15
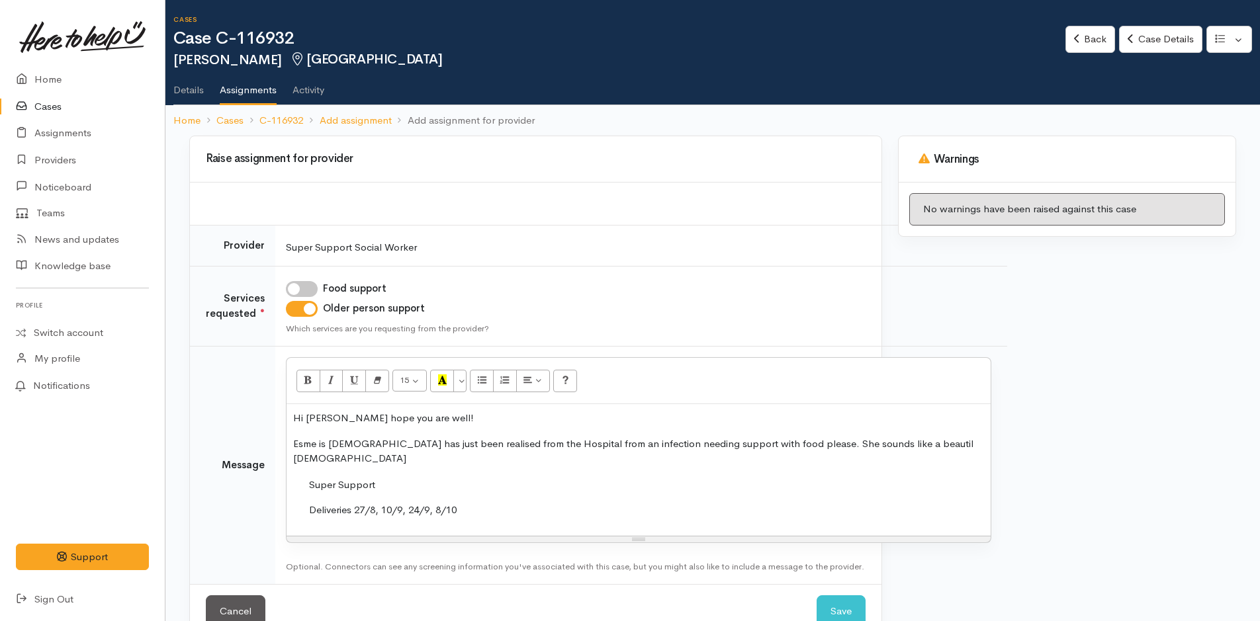
drag, startPoint x: 865, startPoint y: 439, endPoint x: 860, endPoint y: 492, distance: 53.2
click at [856, 503] on p "Deliveries 27/8, 10/9, 24/9, 8/10" at bounding box center [639, 510] width 660 height 15
click at [885, 440] on p "Esme is [DEMOGRAPHIC_DATA] has just been realised from the Hospital from an inf…" at bounding box center [638, 452] width 691 height 30
click at [938, 441] on p "Esme is [DEMOGRAPHIC_DATA] has just been realised from the Hospital from an inf…" at bounding box center [638, 452] width 691 height 30
click at [958, 443] on p "Esme is [DEMOGRAPHIC_DATA] has just been realised from the Hospital from an inf…" at bounding box center [638, 452] width 691 height 30
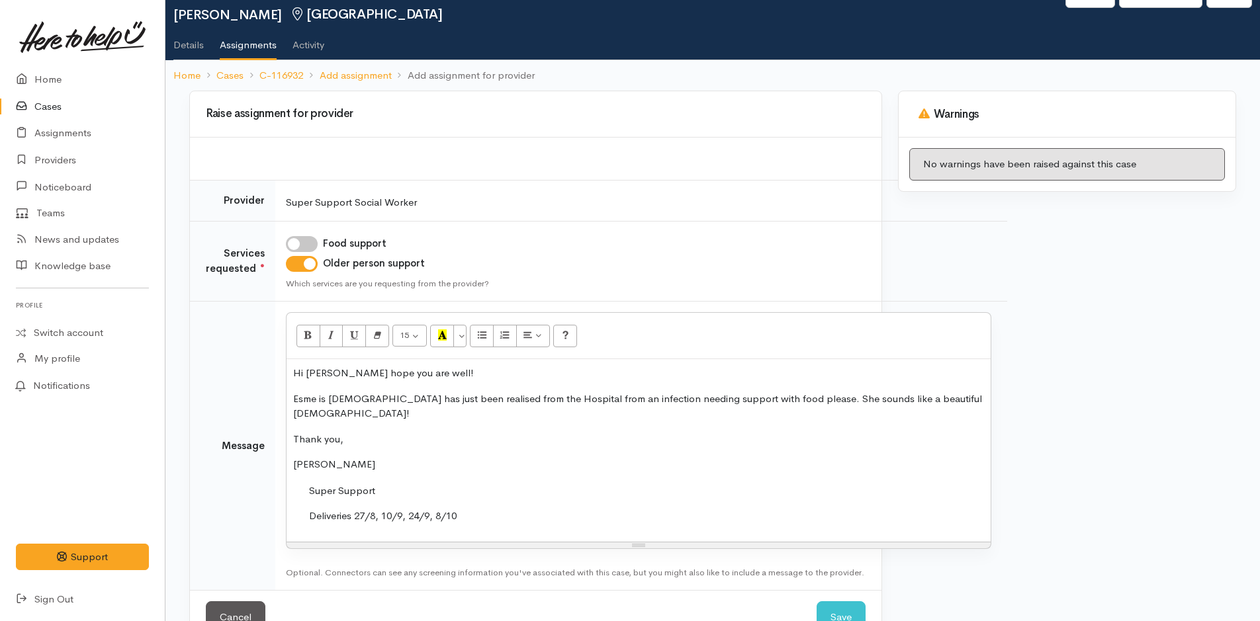
scroll to position [69, 0]
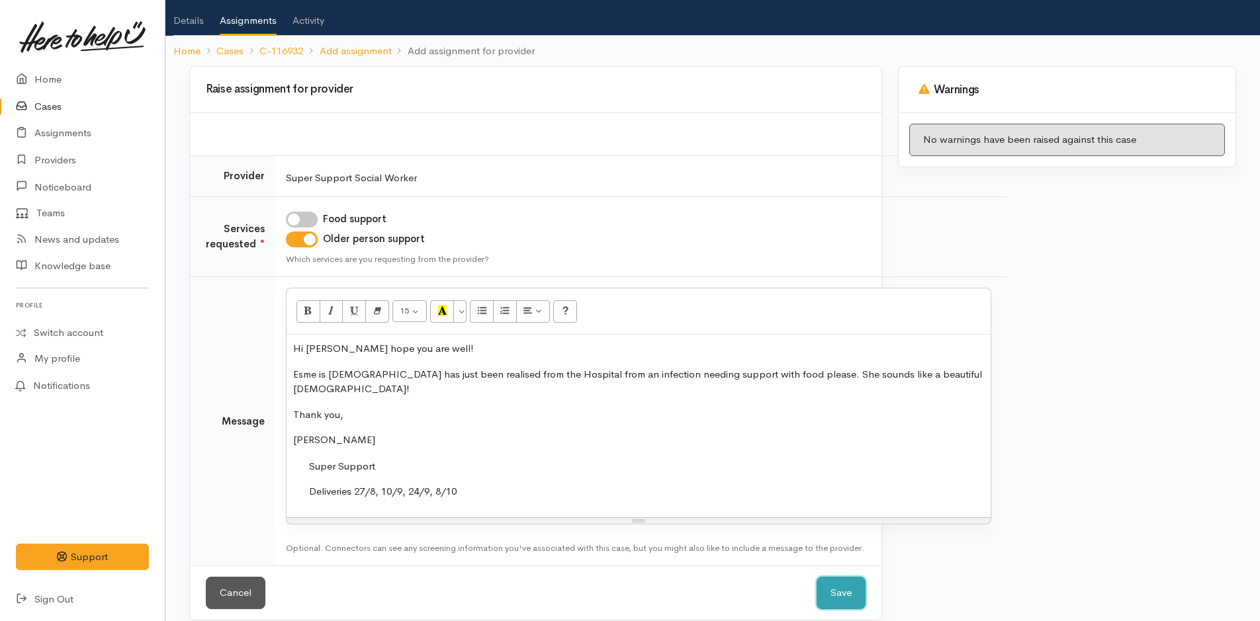
click at [835, 577] on button "Save" at bounding box center [841, 593] width 49 height 32
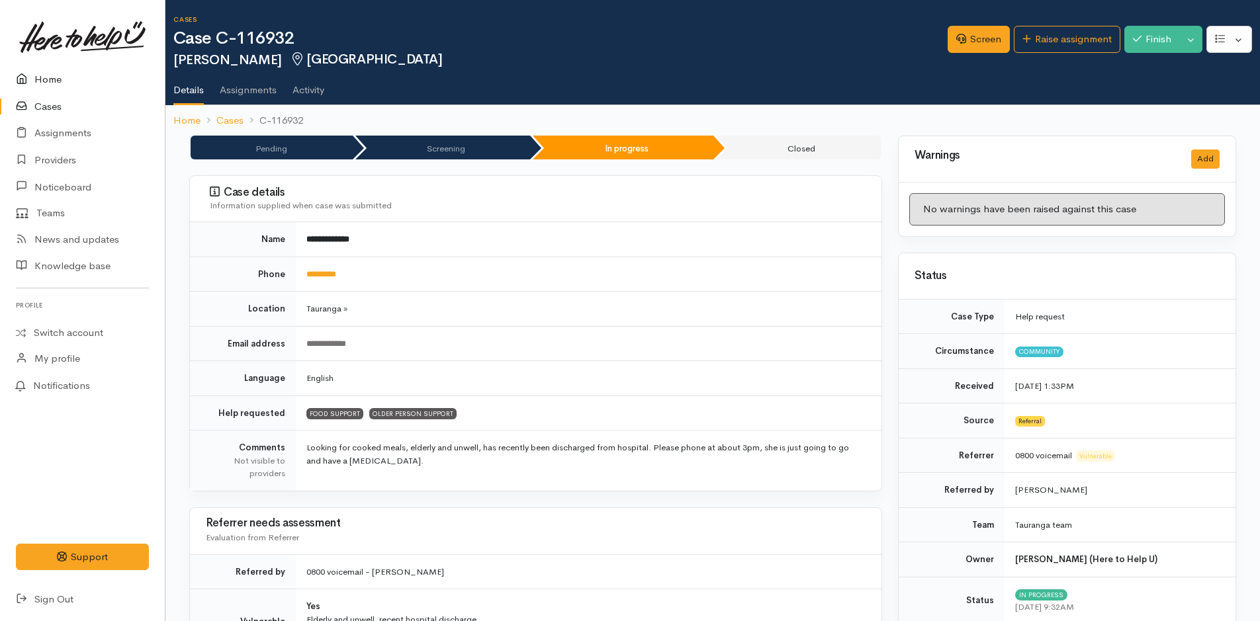
click at [51, 74] on link "Home" at bounding box center [82, 79] width 165 height 27
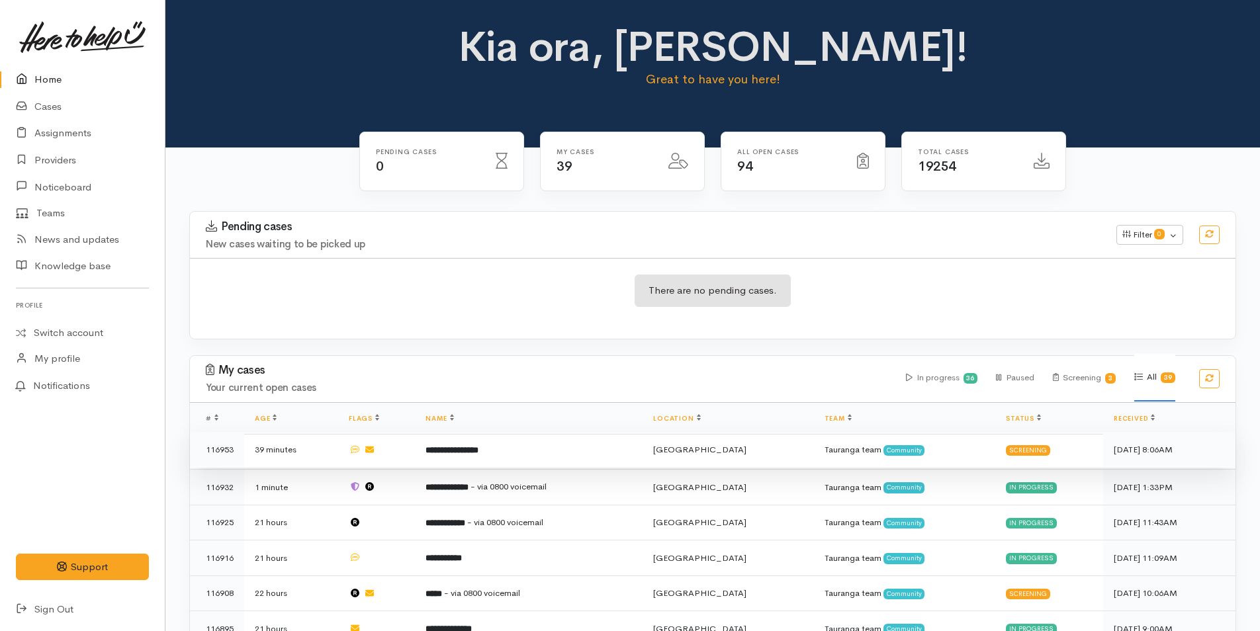
click at [553, 451] on td "**********" at bounding box center [529, 450] width 228 height 36
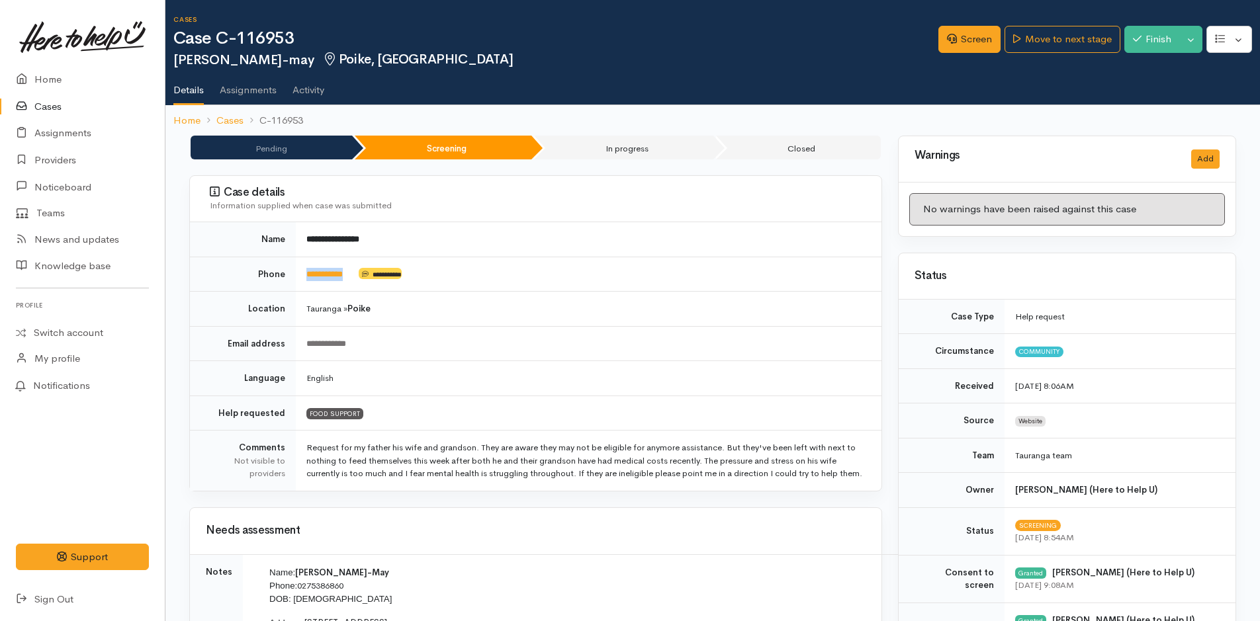
drag, startPoint x: 360, startPoint y: 277, endPoint x: 301, endPoint y: 280, distance: 59.0
click at [301, 280] on td "**********" at bounding box center [589, 274] width 586 height 35
copy td "**********"
click at [972, 41] on link "Screen" at bounding box center [969, 39] width 62 height 27
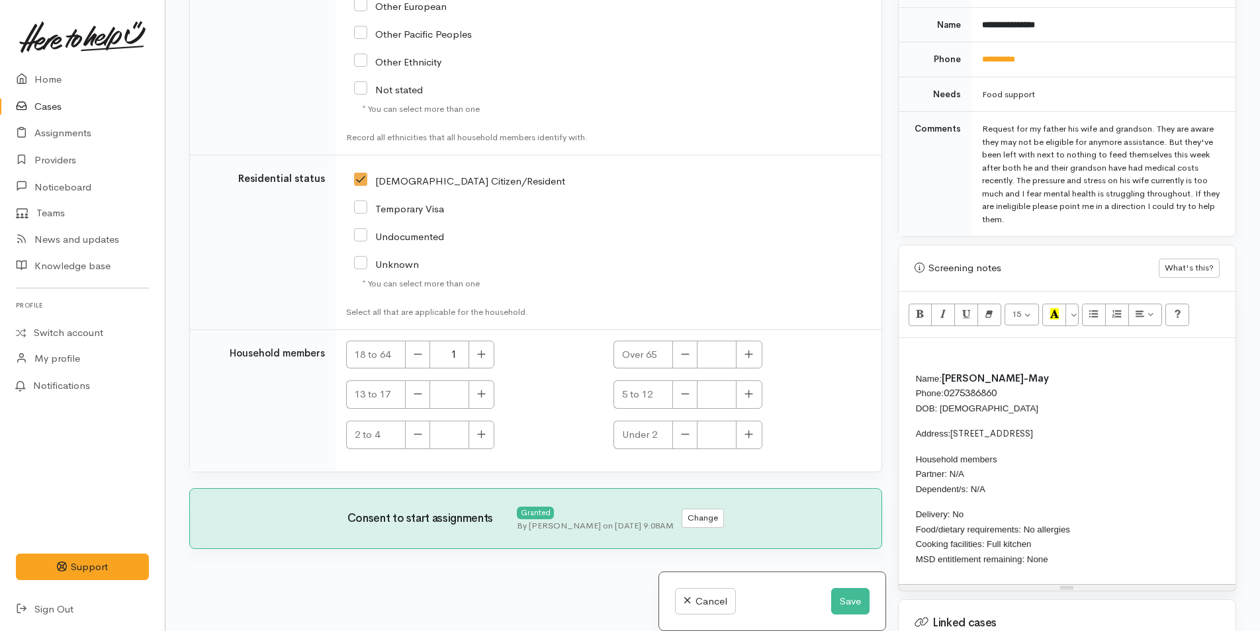
scroll to position [596, 0]
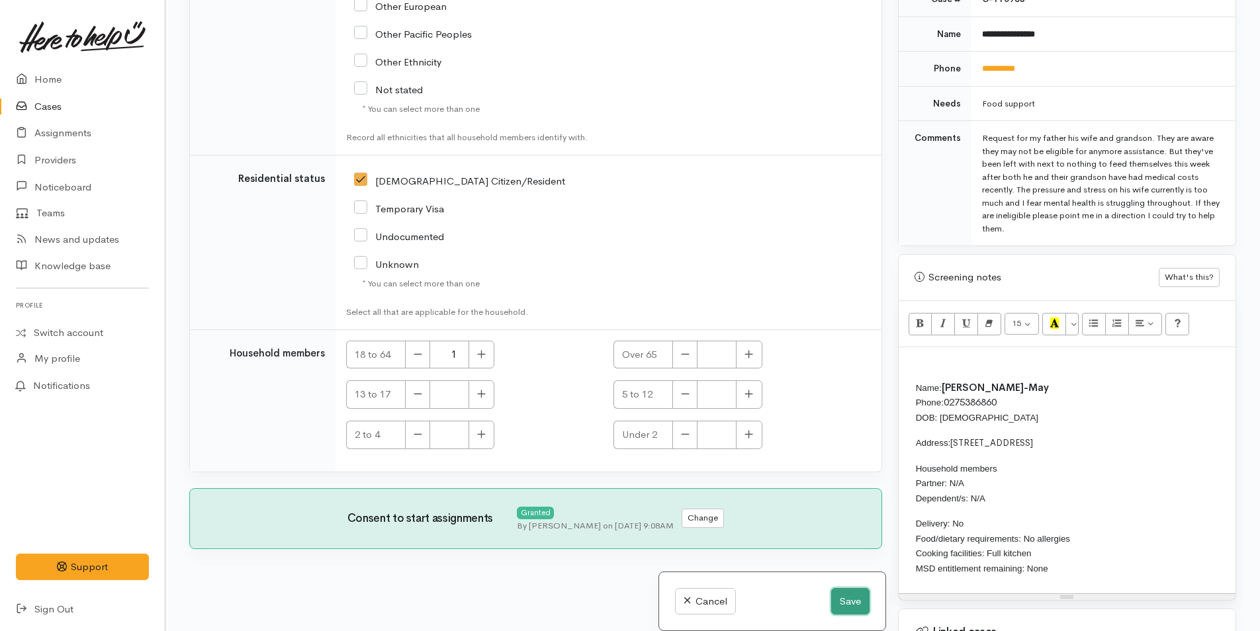
click at [846, 606] on button "Save" at bounding box center [850, 601] width 38 height 27
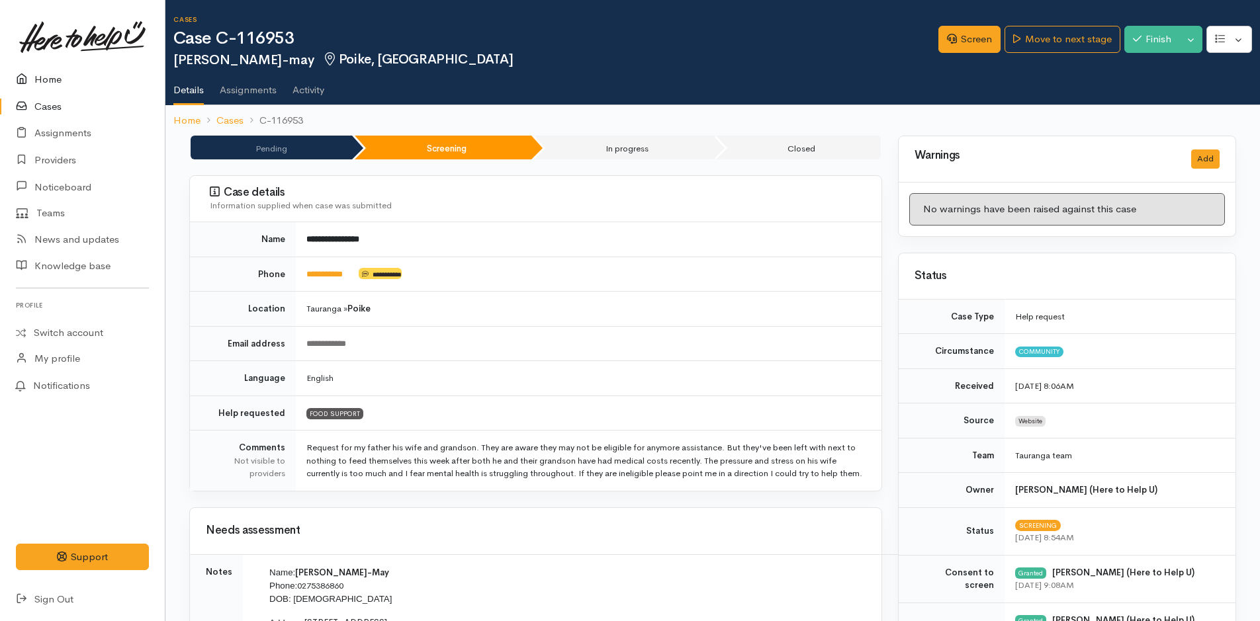
click at [52, 80] on link "Home" at bounding box center [82, 79] width 165 height 27
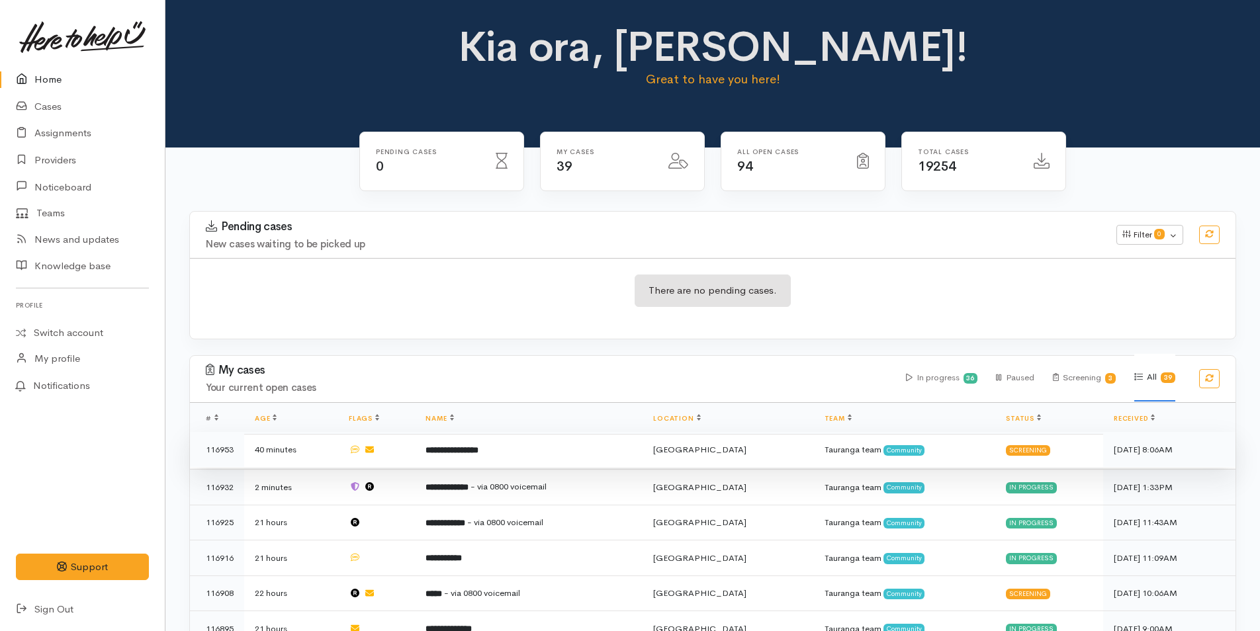
click at [535, 448] on td "**********" at bounding box center [529, 450] width 228 height 36
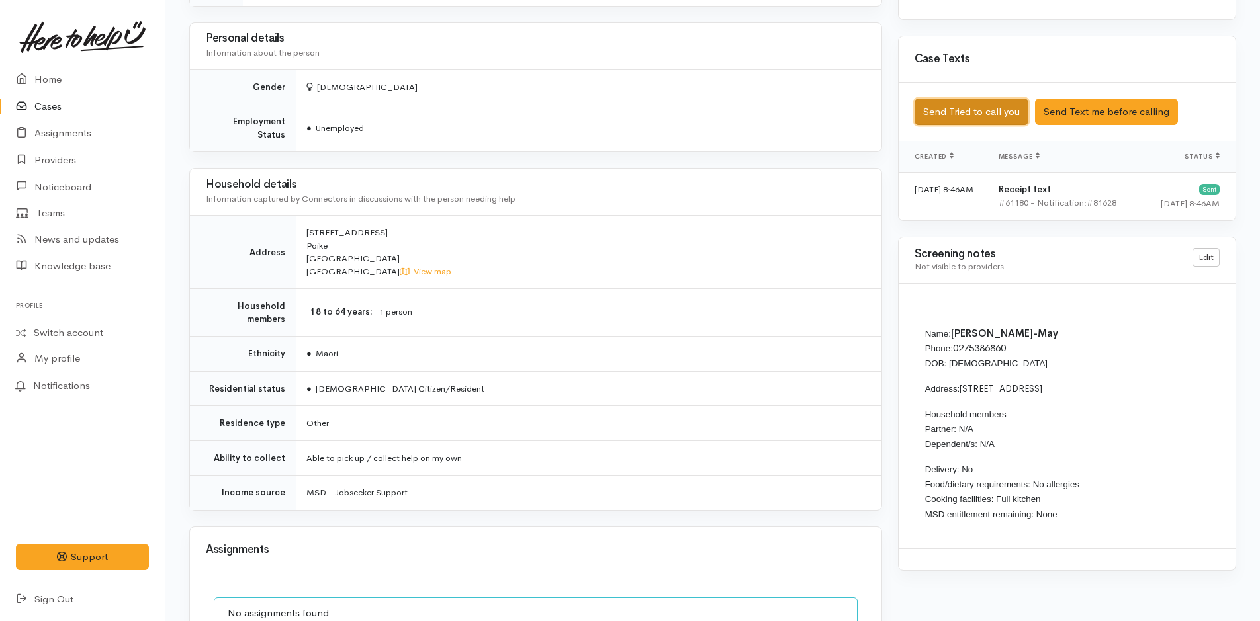
click at [957, 106] on button "Send Tried to call you" at bounding box center [971, 112] width 114 height 27
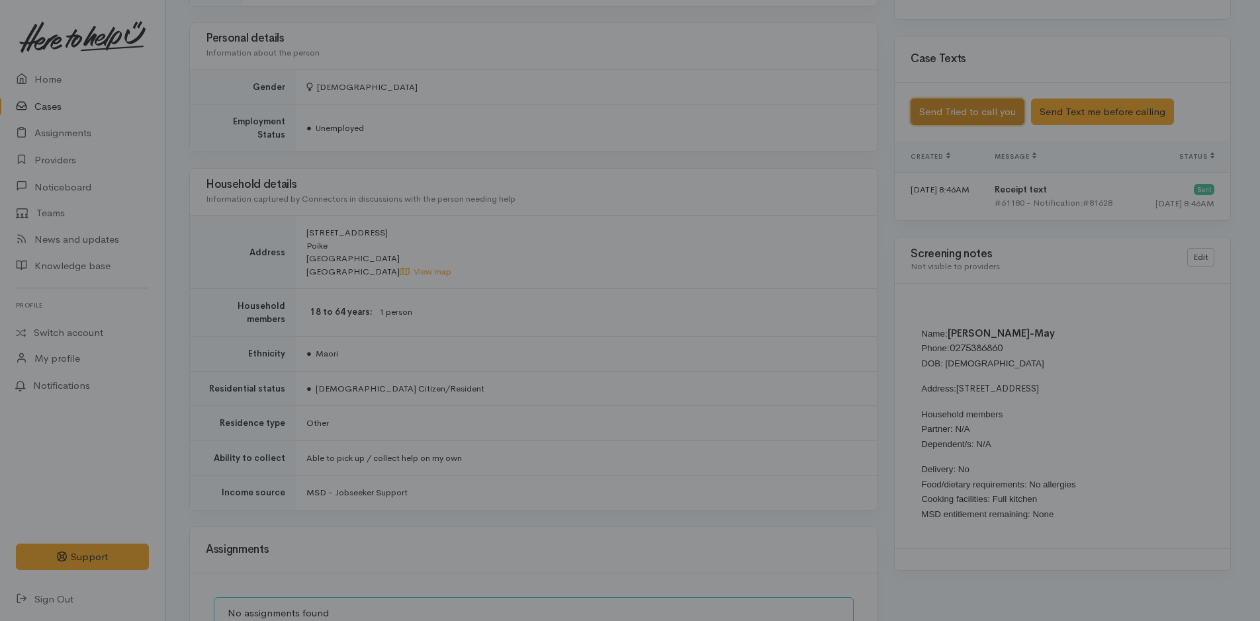
scroll to position [781, 0]
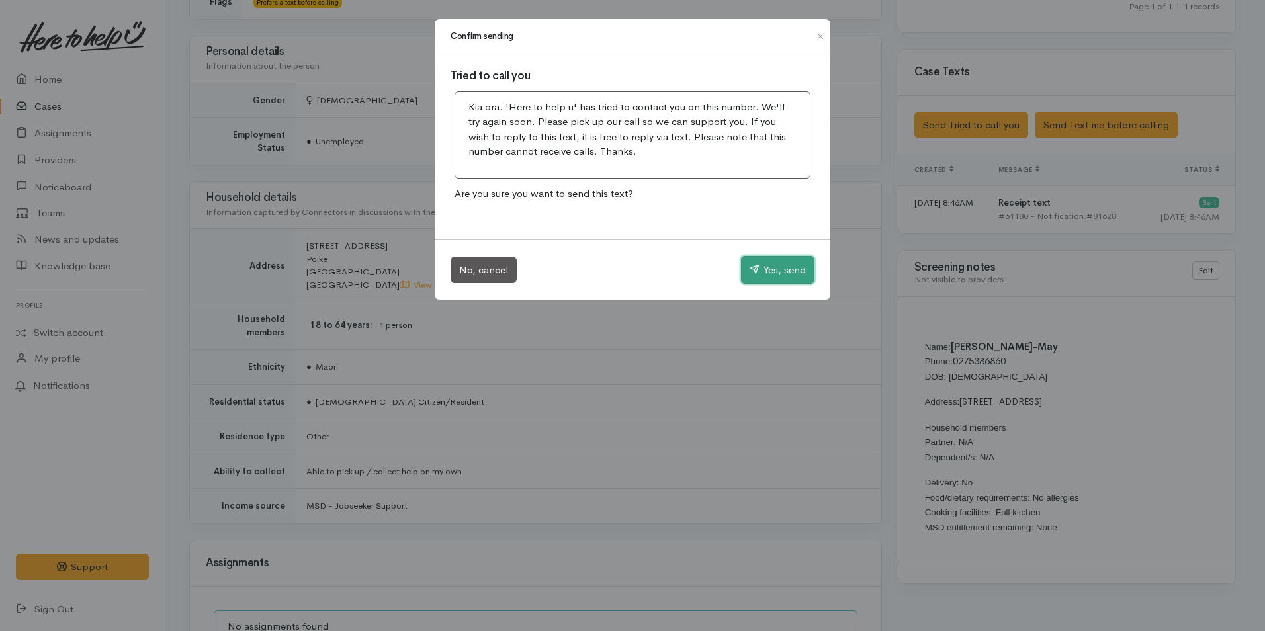
click at [799, 266] on button "Yes, send" at bounding box center [777, 270] width 73 height 28
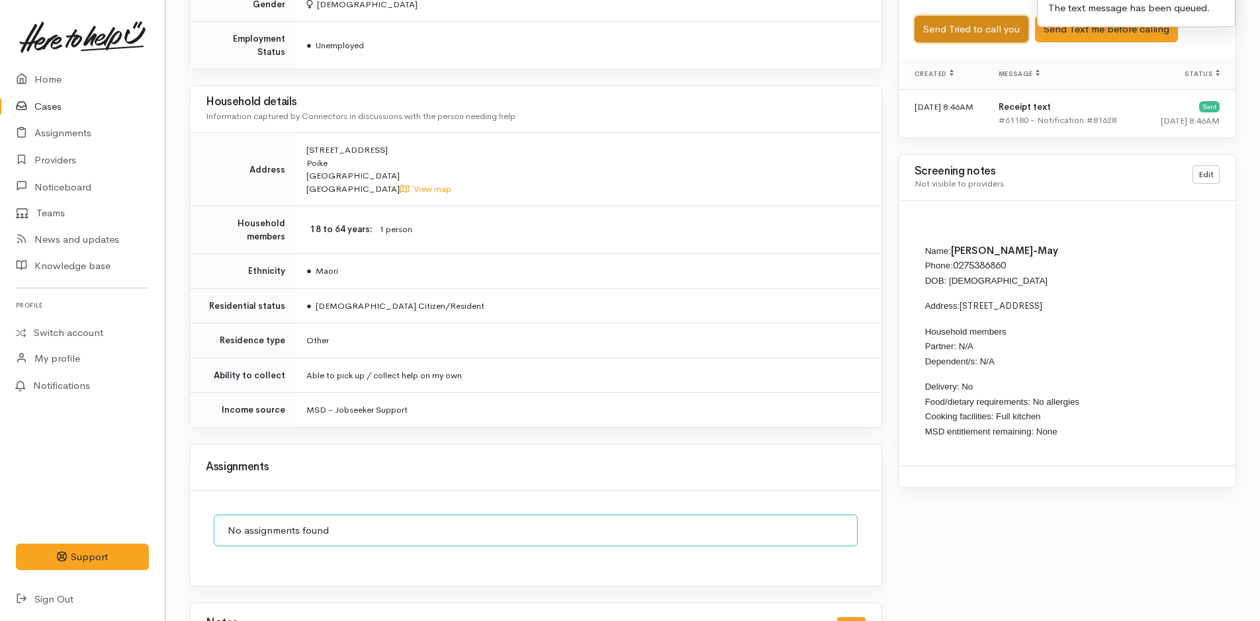
scroll to position [977, 0]
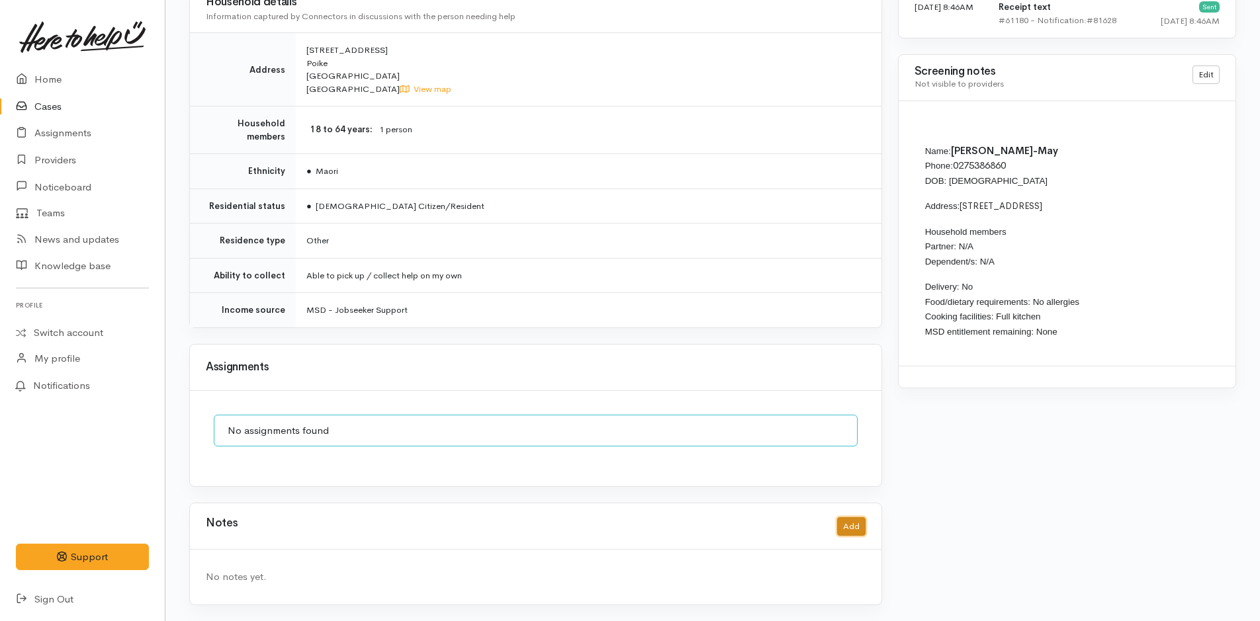
click at [853, 523] on button "Add" at bounding box center [851, 526] width 28 height 19
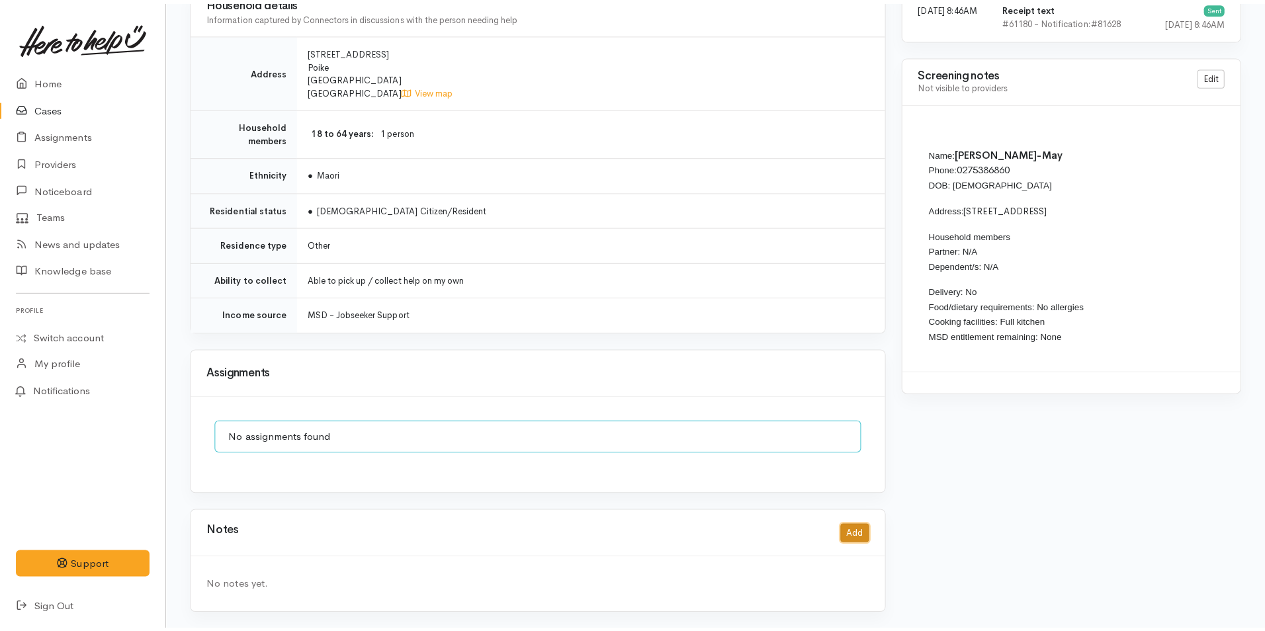
scroll to position [953, 0]
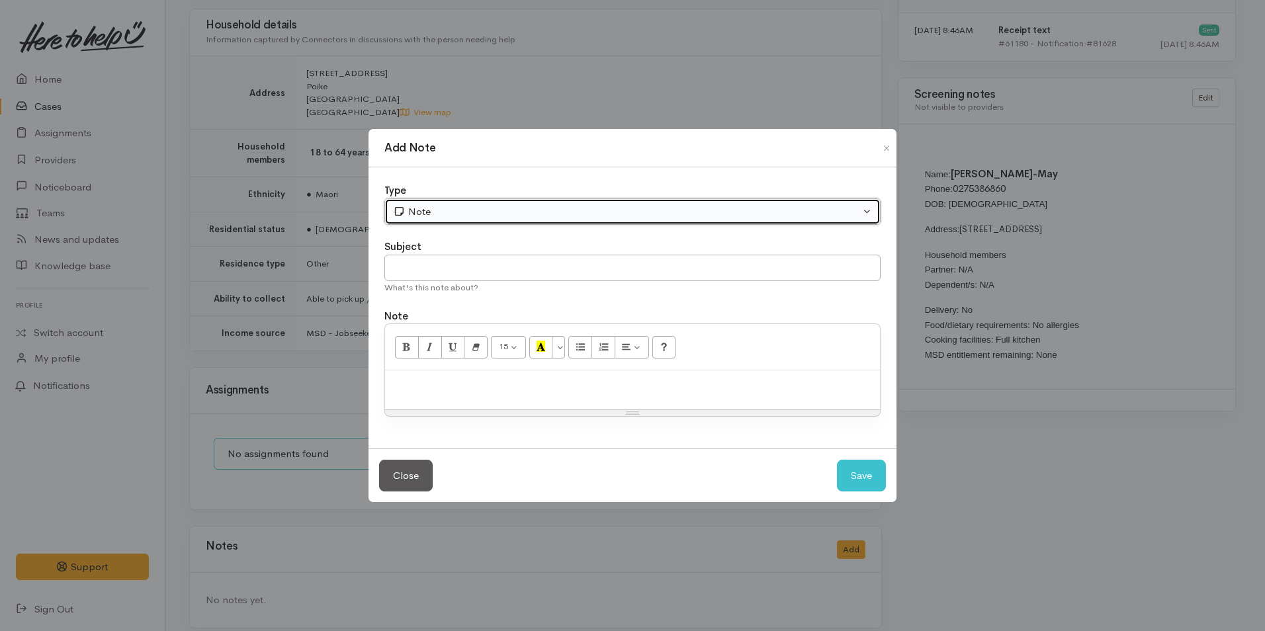
click at [502, 211] on div "Note" at bounding box center [626, 211] width 467 height 15
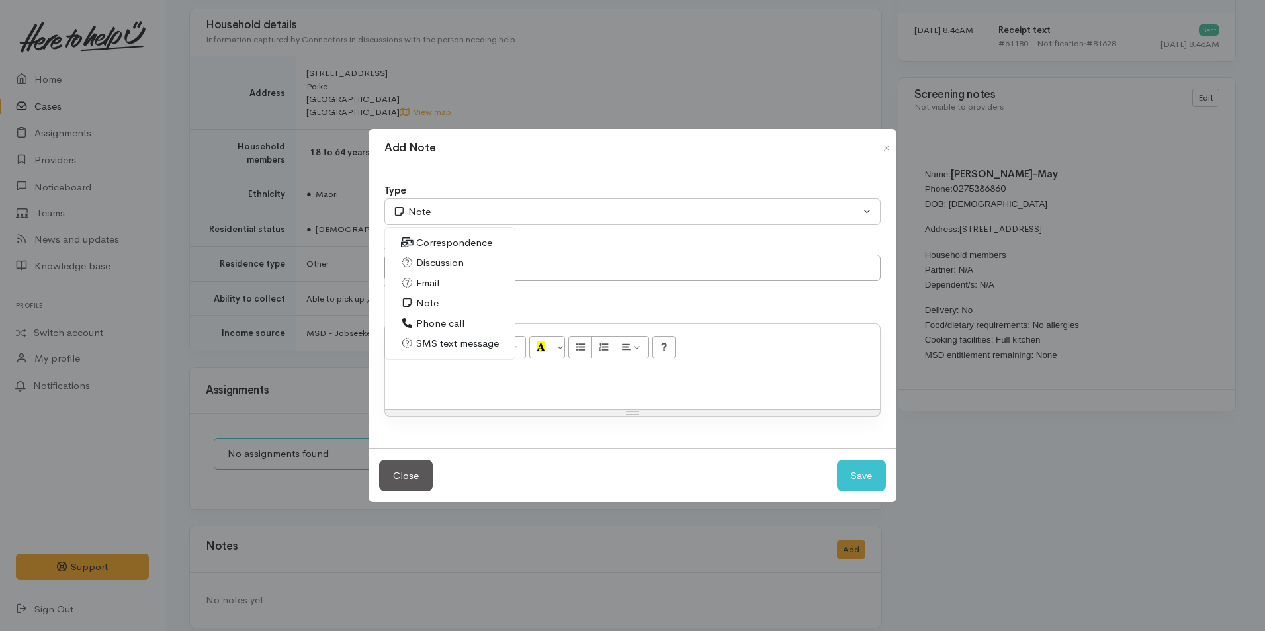
click at [442, 324] on span "Phone call" at bounding box center [440, 323] width 48 height 15
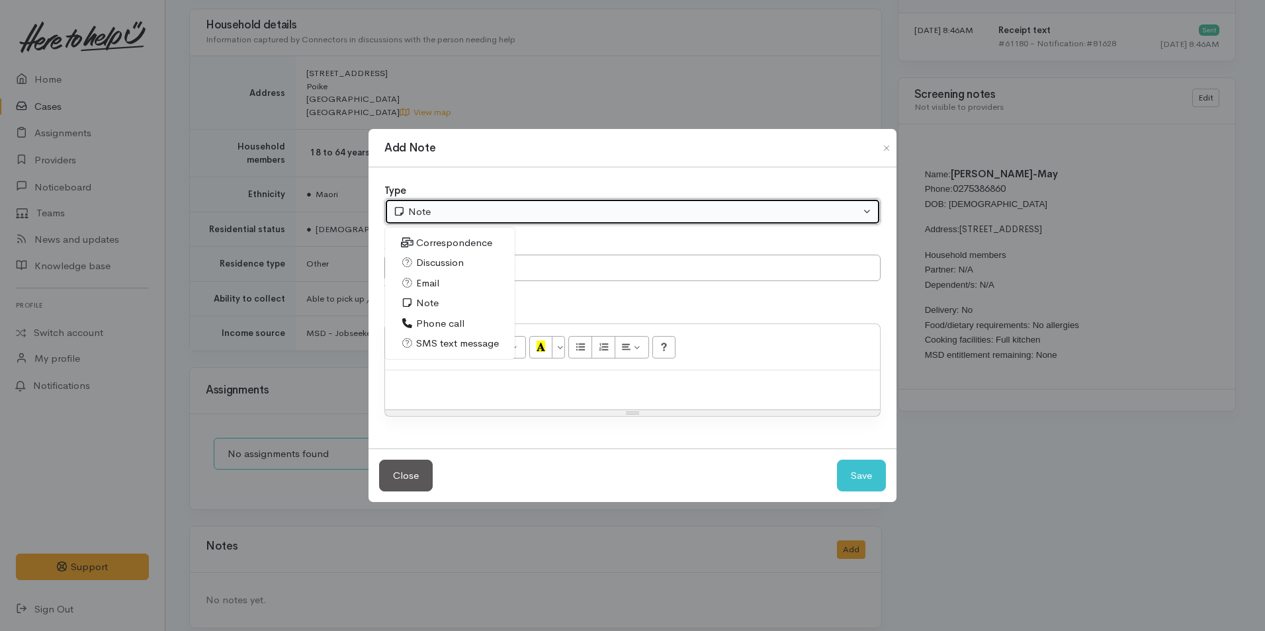
select select "3"
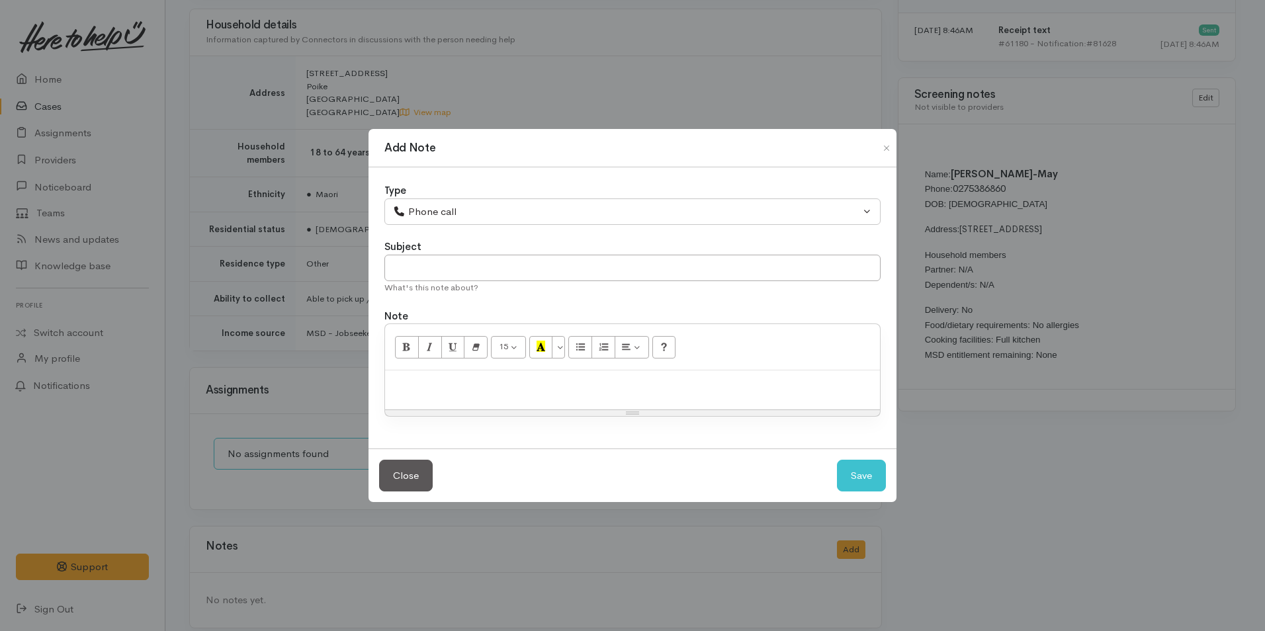
click at [487, 394] on div at bounding box center [632, 390] width 495 height 39
click at [391, 390] on div at bounding box center [632, 390] width 495 height 39
paste div
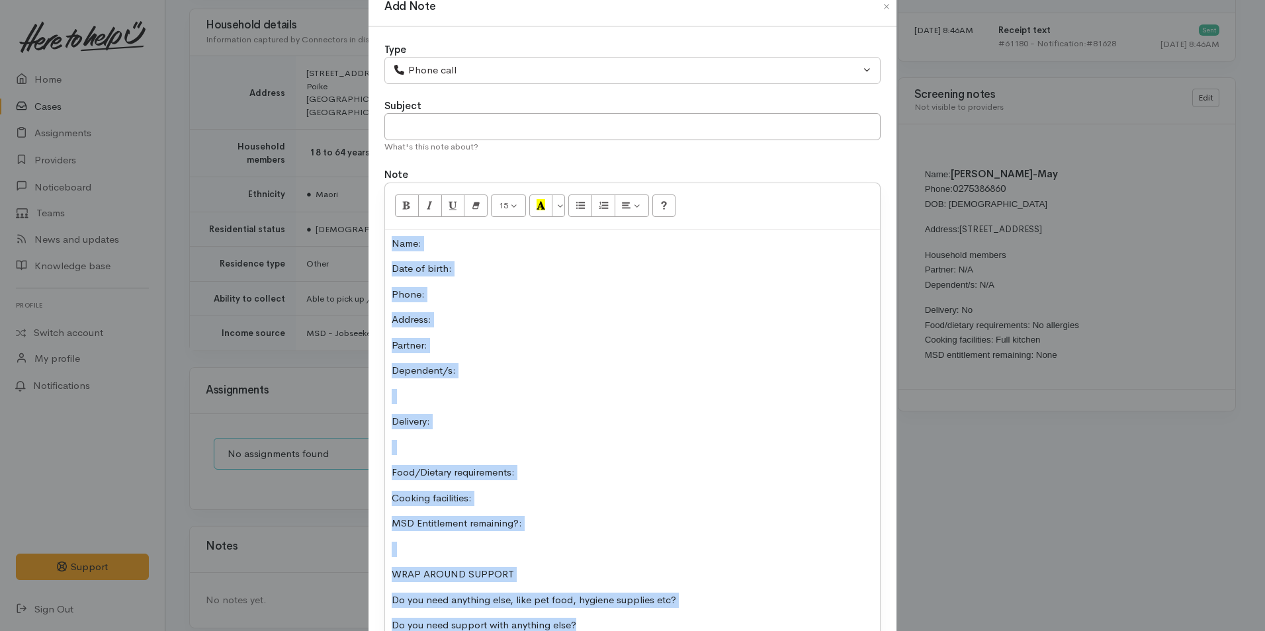
drag, startPoint x: 574, startPoint y: 625, endPoint x: 384, endPoint y: 223, distance: 444.3
click at [384, 223] on div "15 8 9 10 11 12 14 18 24 36 Background Color Transparent Select #ffff00 Text Co…" at bounding box center [632, 420] width 496 height 475
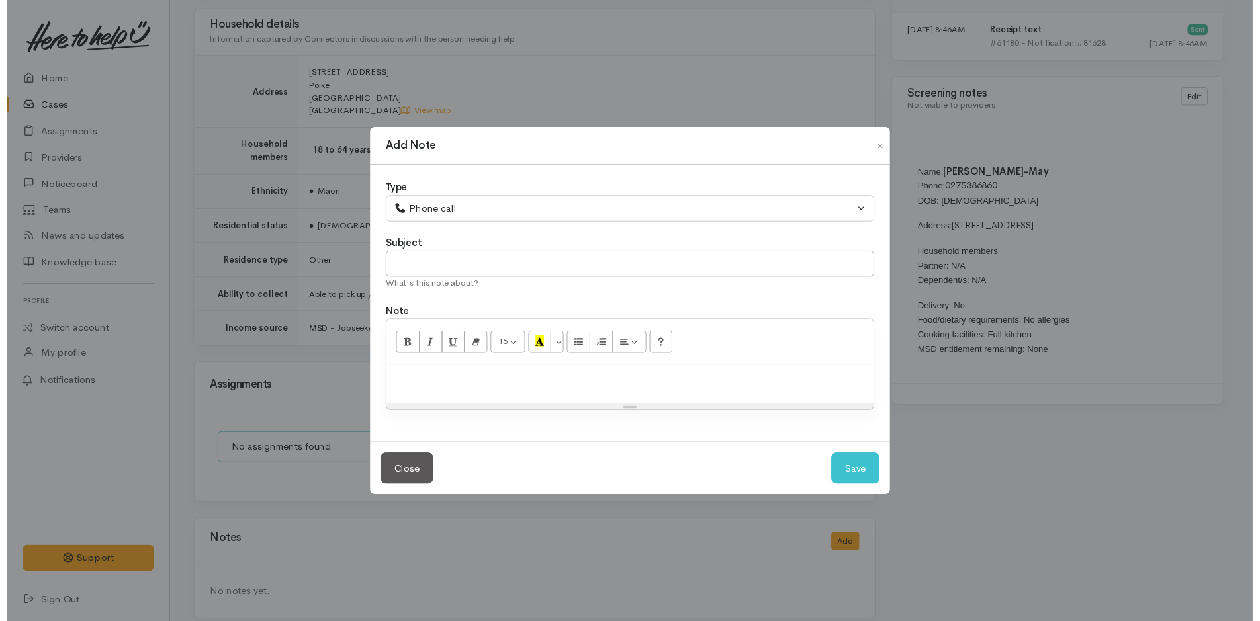
scroll to position [0, 0]
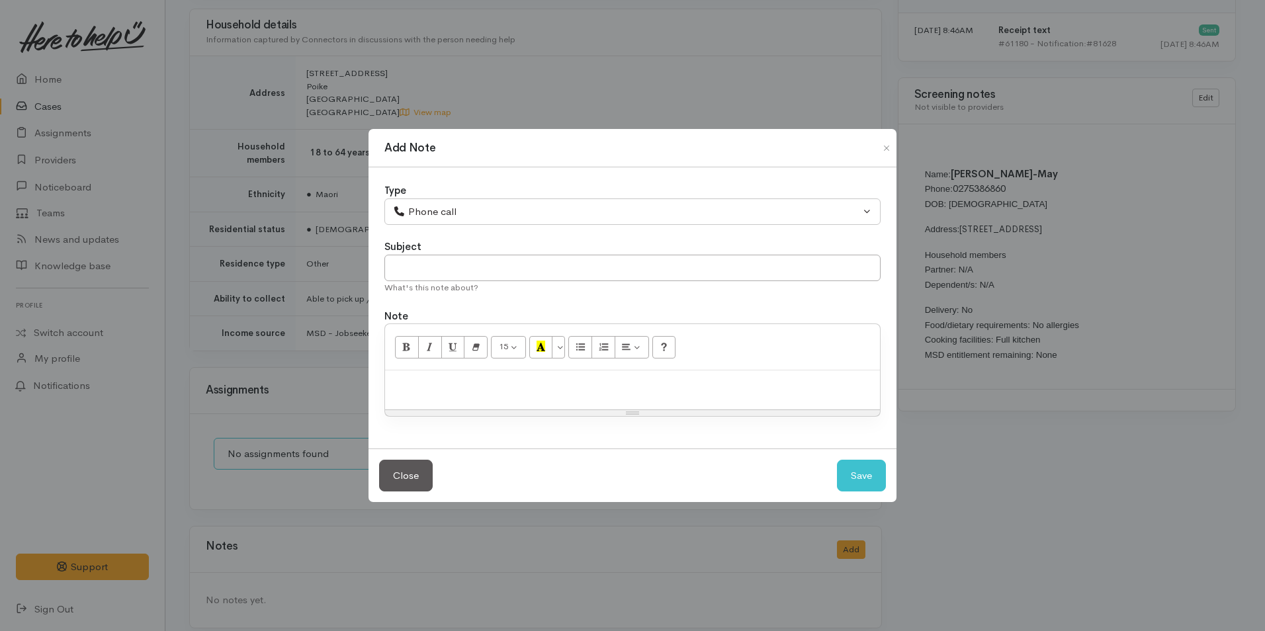
click at [478, 388] on p at bounding box center [633, 384] width 482 height 15
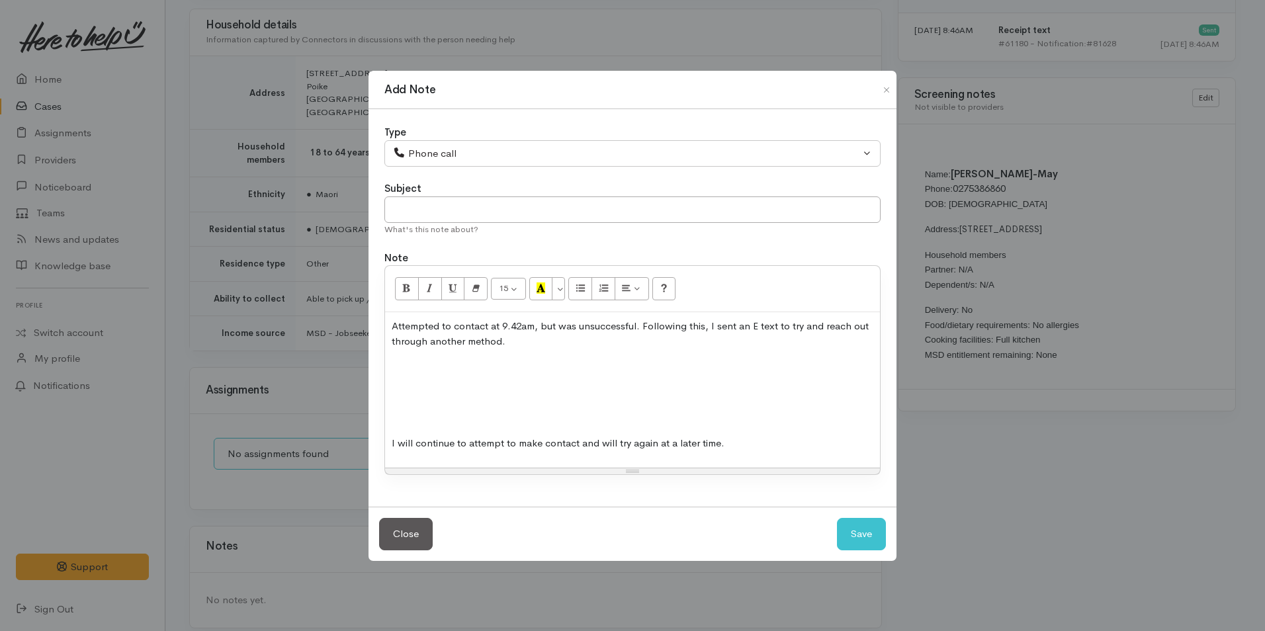
click at [468, 408] on div "Attempted to contact at 9.42am, but was unsuccessful. Following this, I sent an…" at bounding box center [632, 389] width 495 height 155
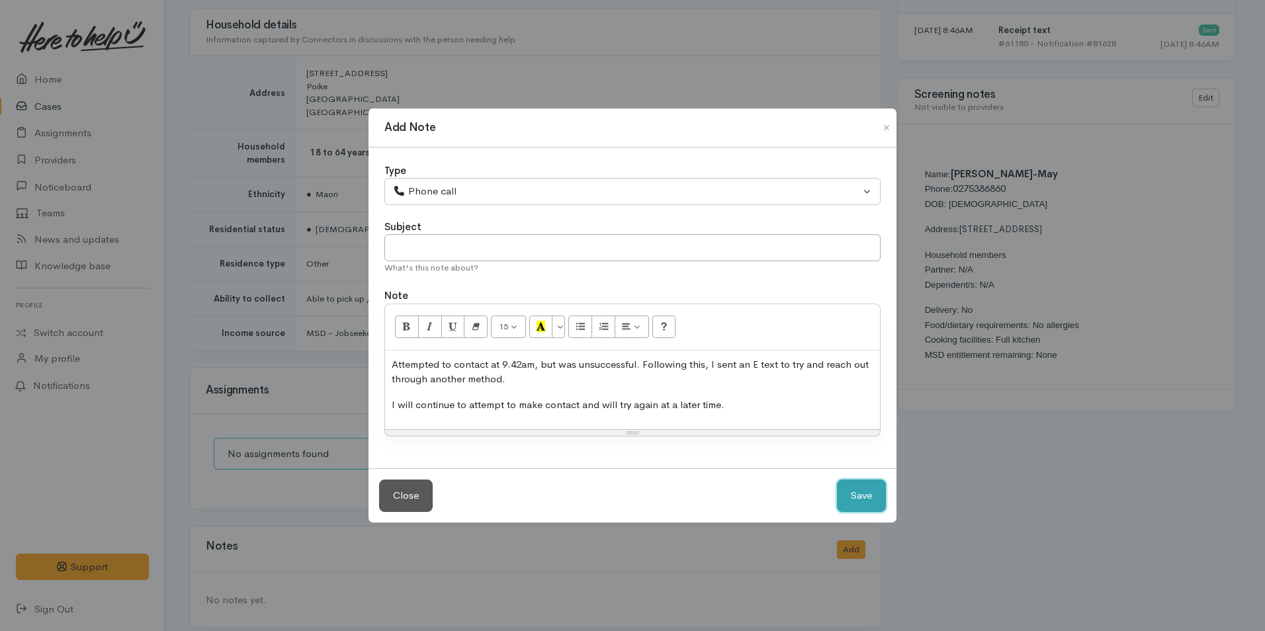
click at [855, 490] on button "Save" at bounding box center [861, 496] width 49 height 32
select select "1"
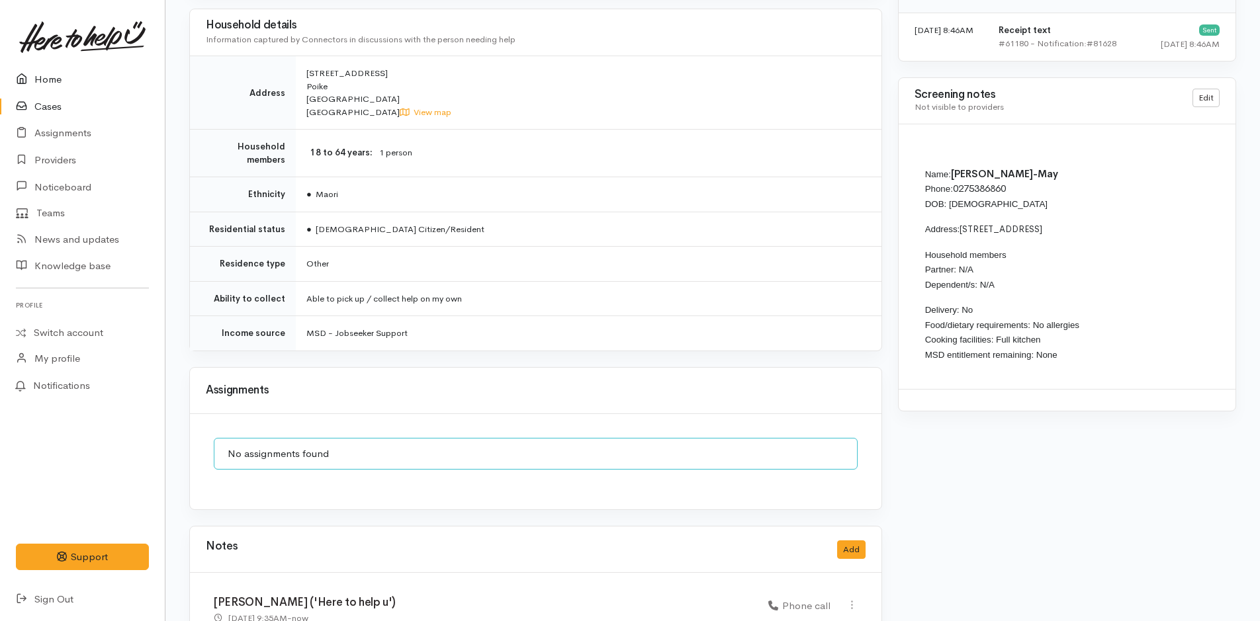
click at [56, 78] on link "Home" at bounding box center [82, 79] width 165 height 27
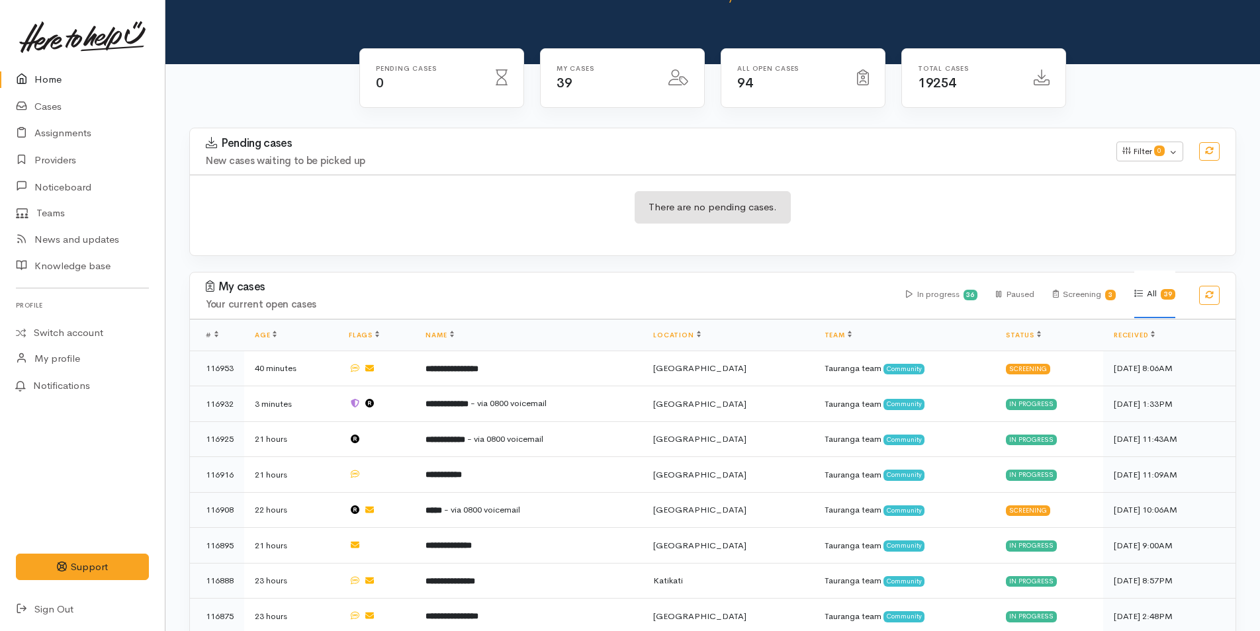
scroll to position [199, 0]
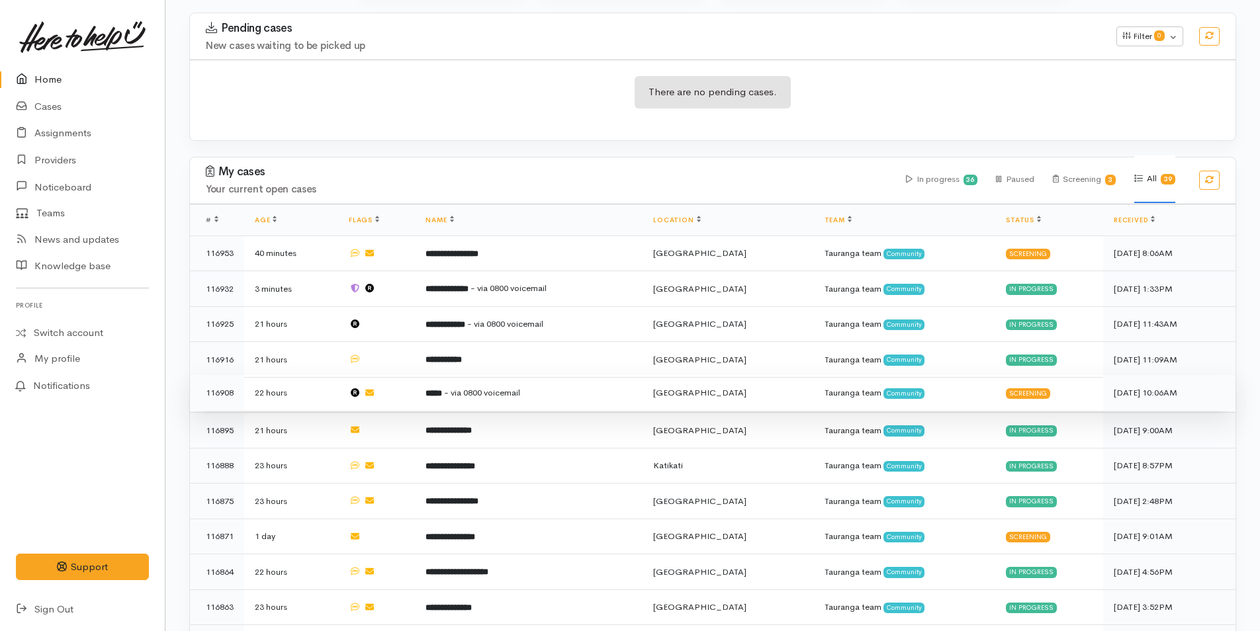
click at [516, 390] on span "- via 0800 voicemail" at bounding box center [482, 392] width 76 height 11
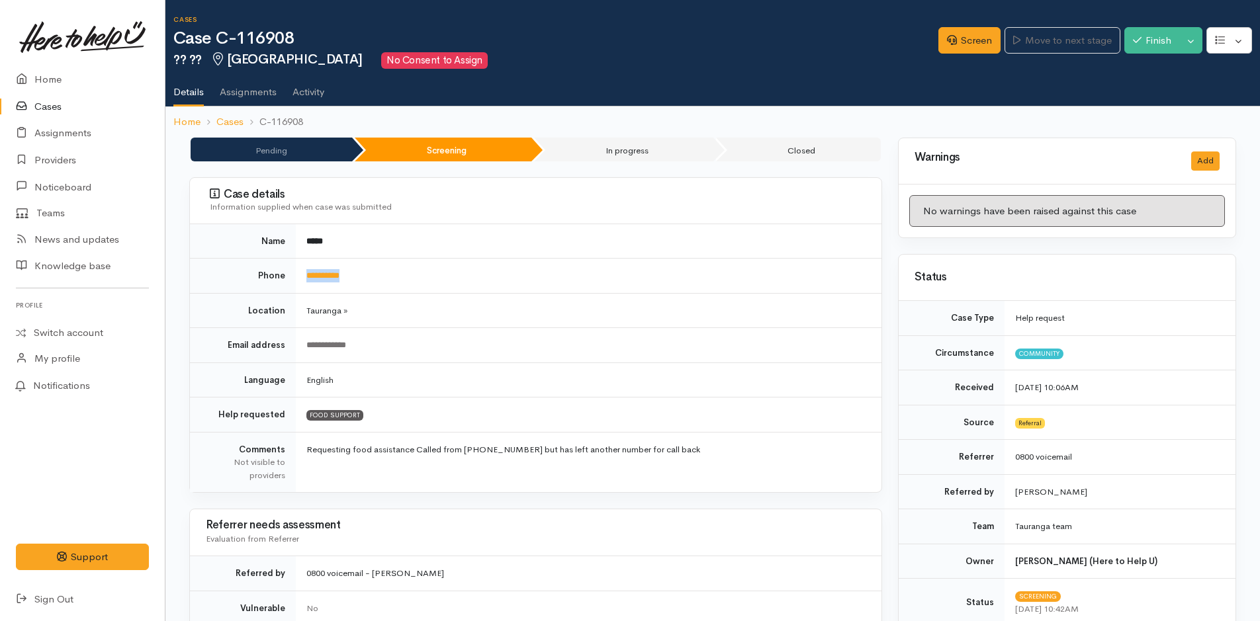
drag, startPoint x: 408, startPoint y: 277, endPoint x: 300, endPoint y: 288, distance: 108.4
click at [300, 288] on td "**********" at bounding box center [589, 276] width 586 height 35
copy link "**********"
click at [973, 38] on link "Screen" at bounding box center [969, 40] width 62 height 27
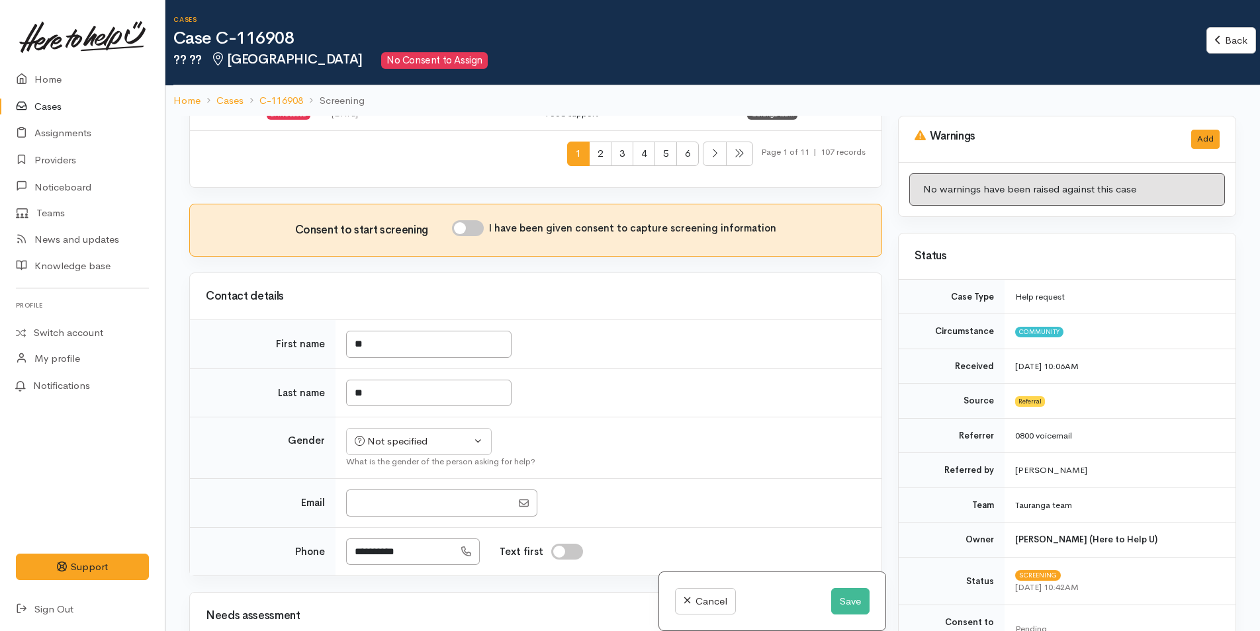
scroll to position [529, 0]
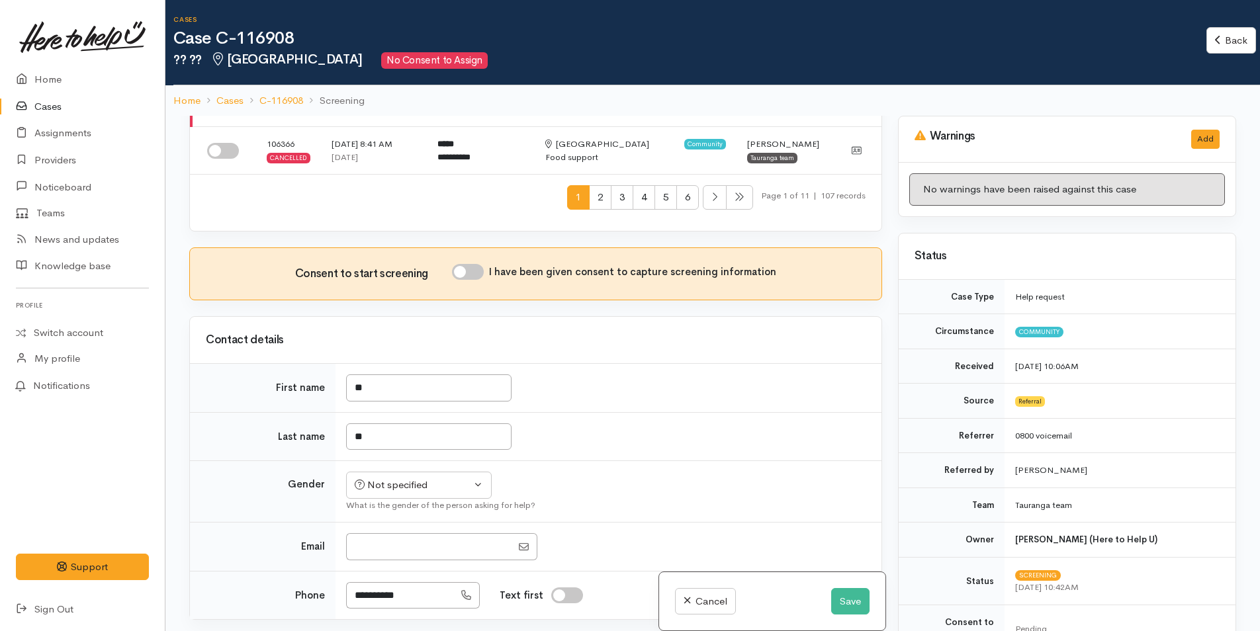
click at [472, 273] on input "I have been given consent to capture screening information" at bounding box center [468, 272] width 32 height 16
checkbox input "true"
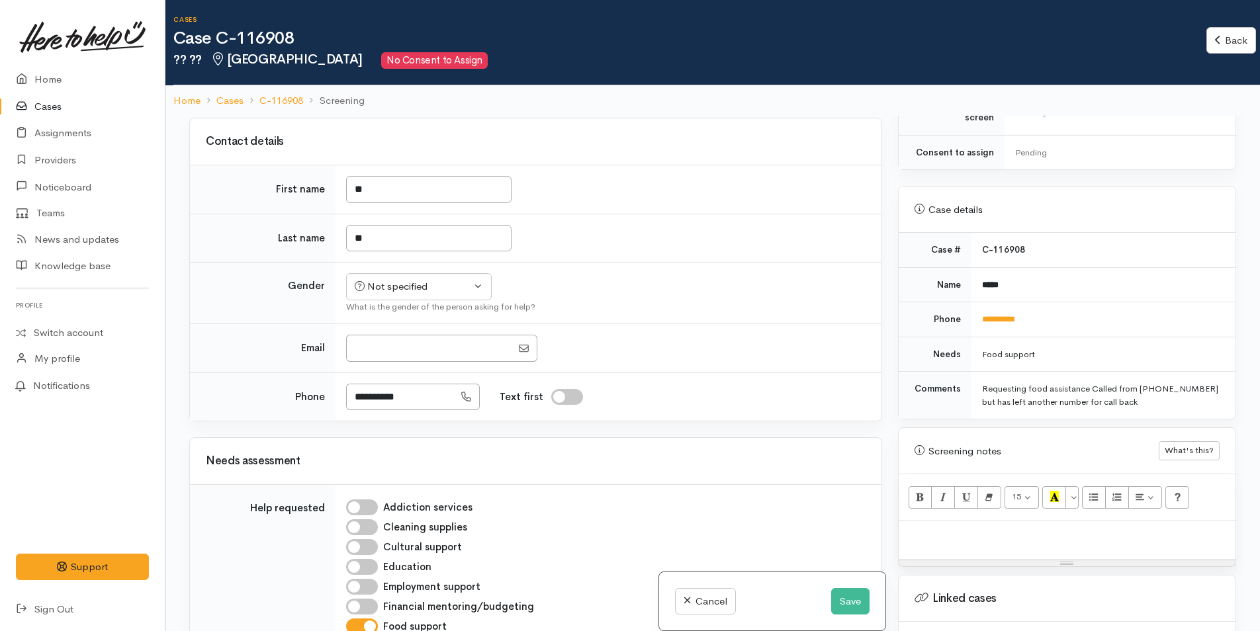
scroll to position [662, 0]
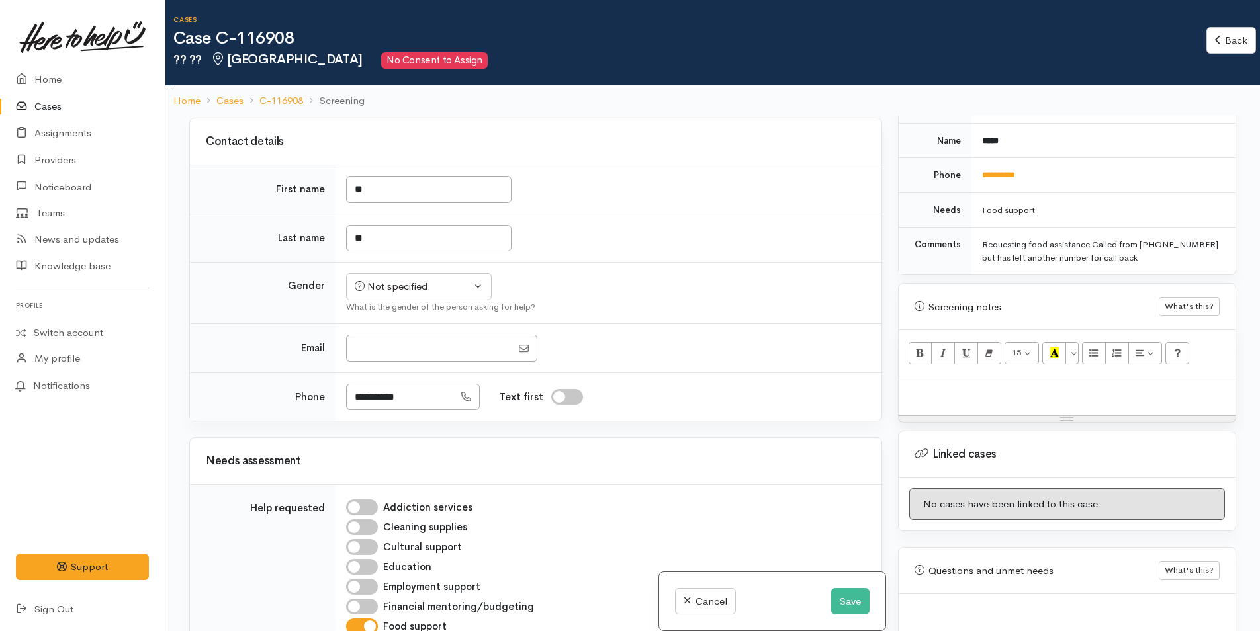
drag, startPoint x: 932, startPoint y: 384, endPoint x: 934, endPoint y: 376, distance: 7.5
click at [932, 384] on p at bounding box center [1067, 390] width 324 height 15
paste div
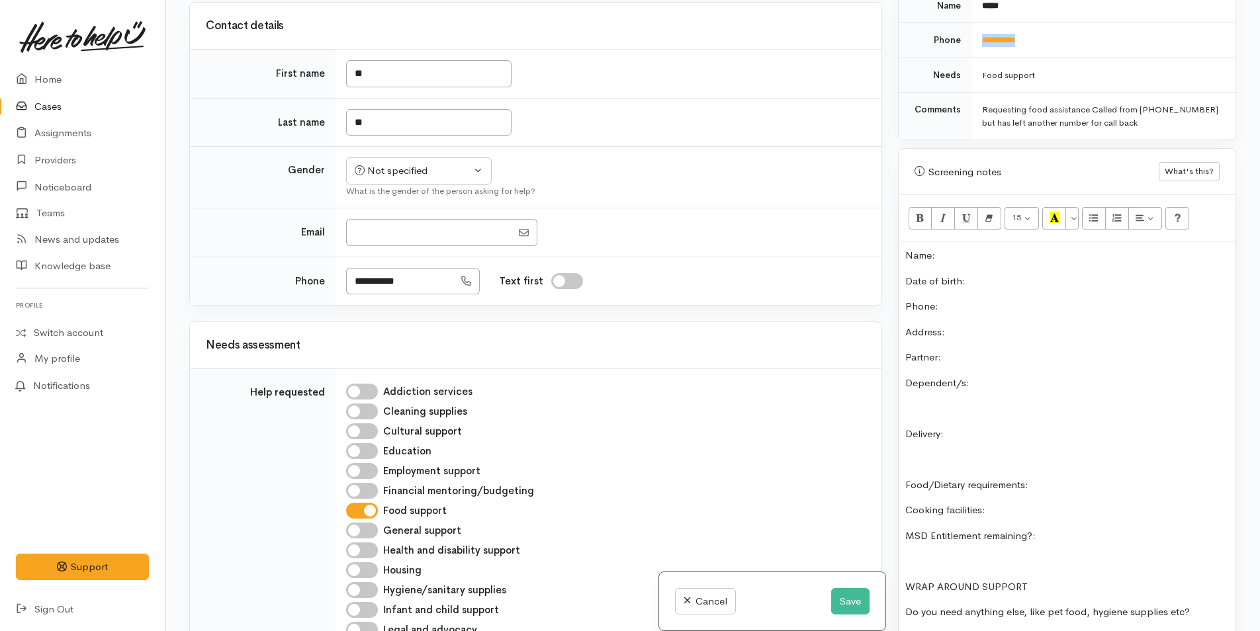
drag, startPoint x: 1030, startPoint y: 27, endPoint x: 969, endPoint y: 28, distance: 60.2
click at [971, 28] on td "**********" at bounding box center [1103, 40] width 264 height 35
copy link "**********"
click at [955, 299] on p "Phone:" at bounding box center [1067, 306] width 324 height 15
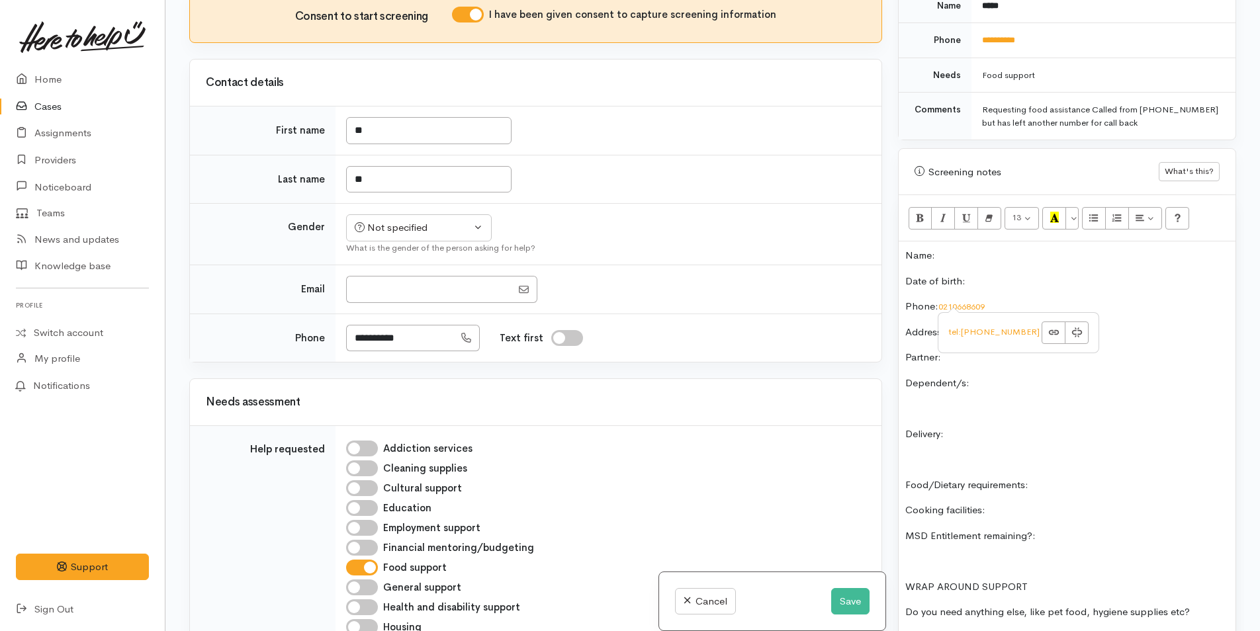
scroll to position [463, 0]
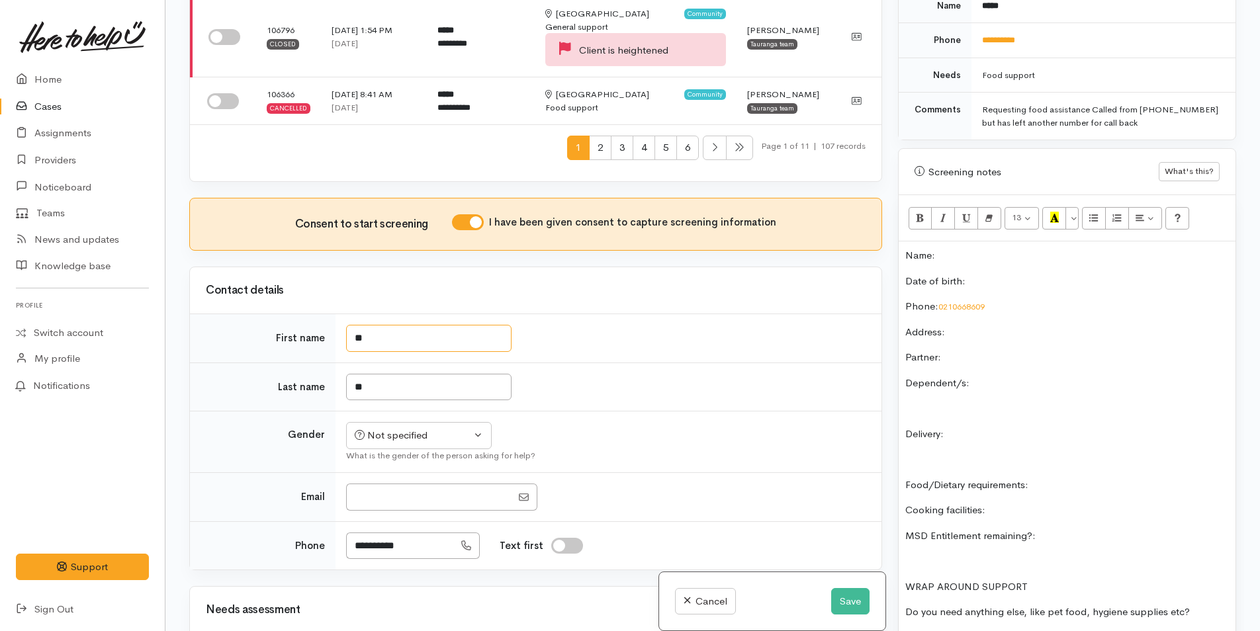
click at [406, 346] on input "**" at bounding box center [428, 338] width 165 height 27
type input "*"
type input "******"
click at [408, 396] on div "Related cases There are other cases potentially from the same person, address o…" at bounding box center [535, 315] width 709 height 631
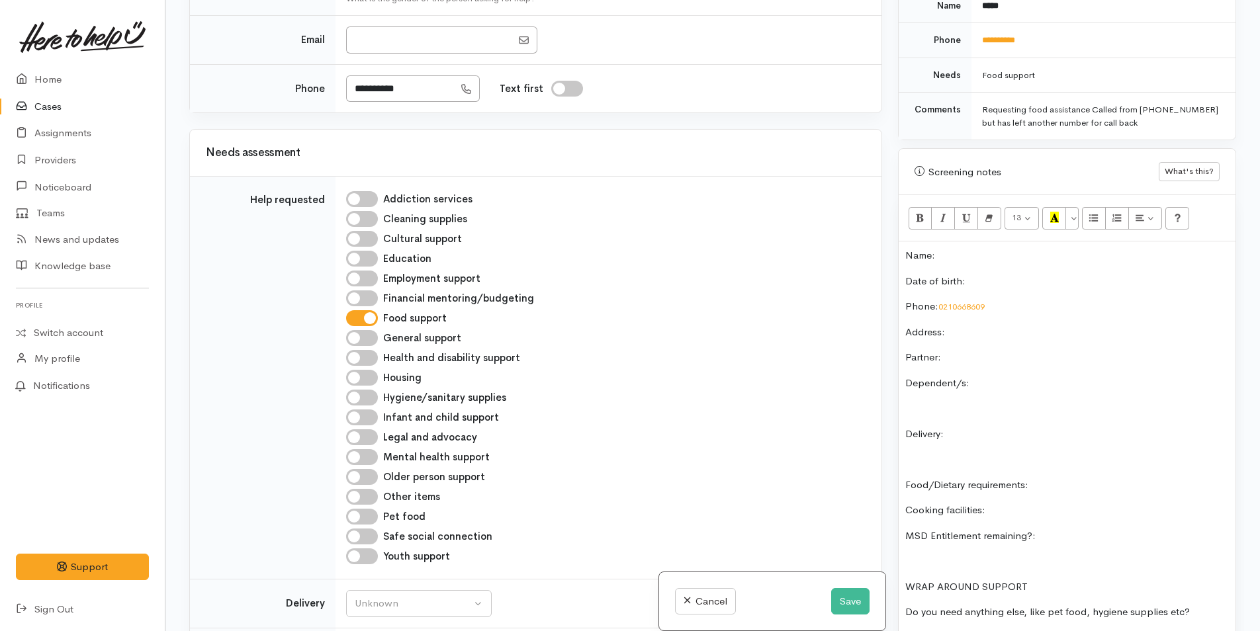
scroll to position [93, 0]
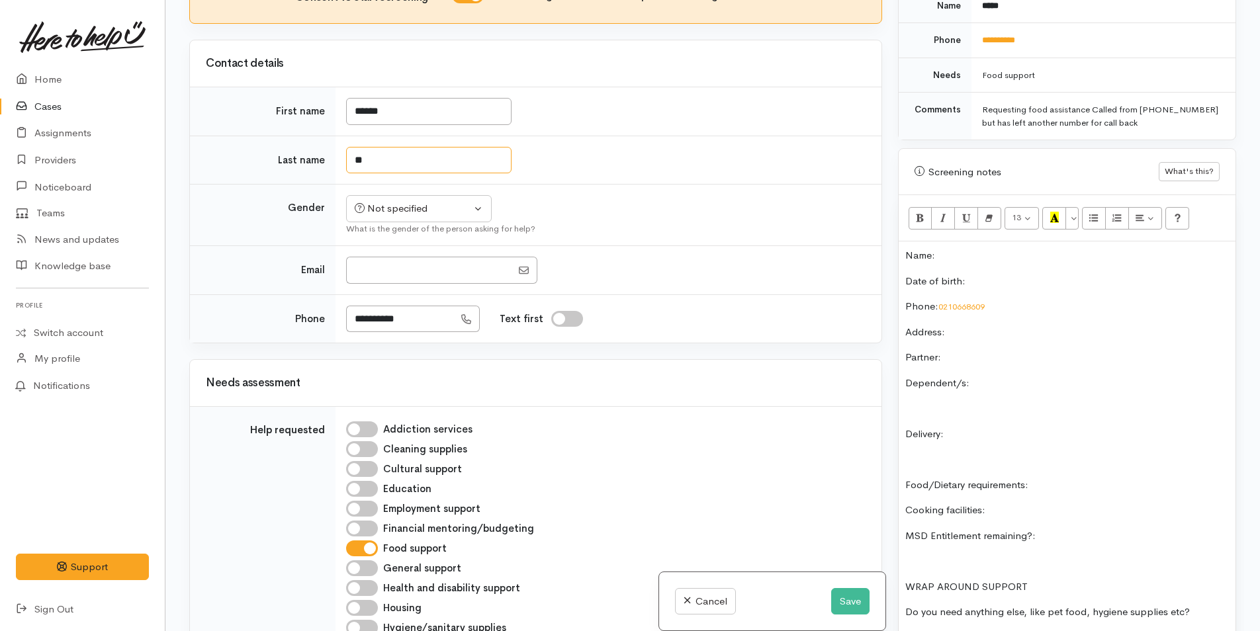
type input "*"
type input "*******"
click at [846, 599] on button "Save" at bounding box center [850, 601] width 38 height 27
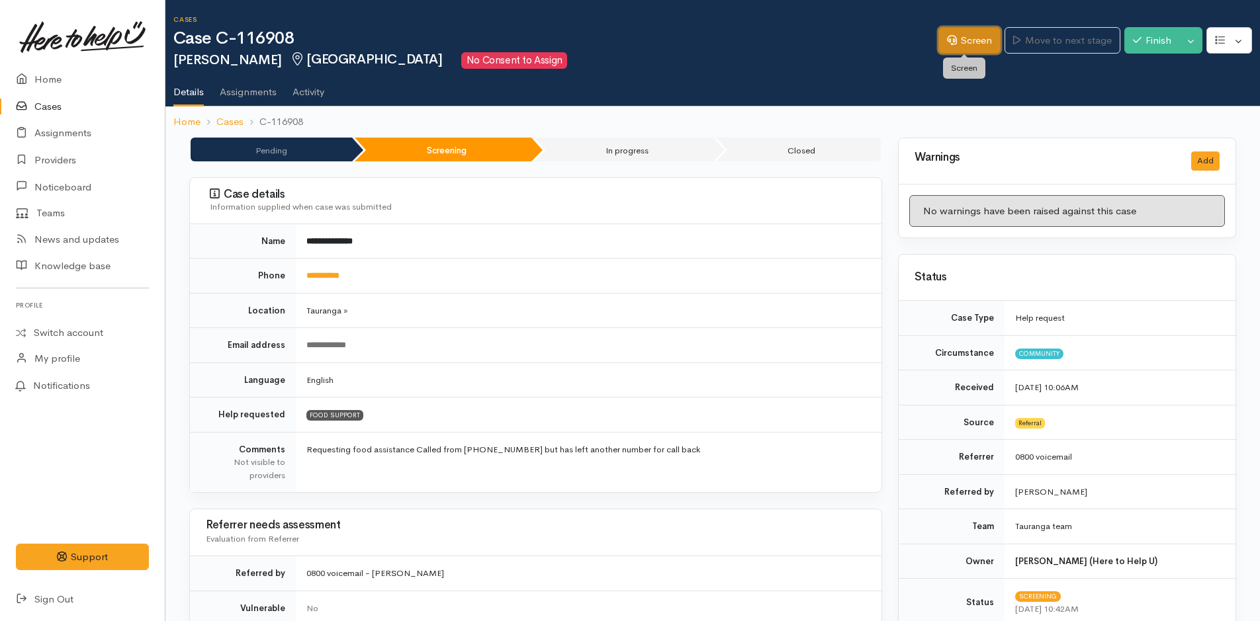
click at [970, 40] on link "Screen" at bounding box center [969, 40] width 62 height 27
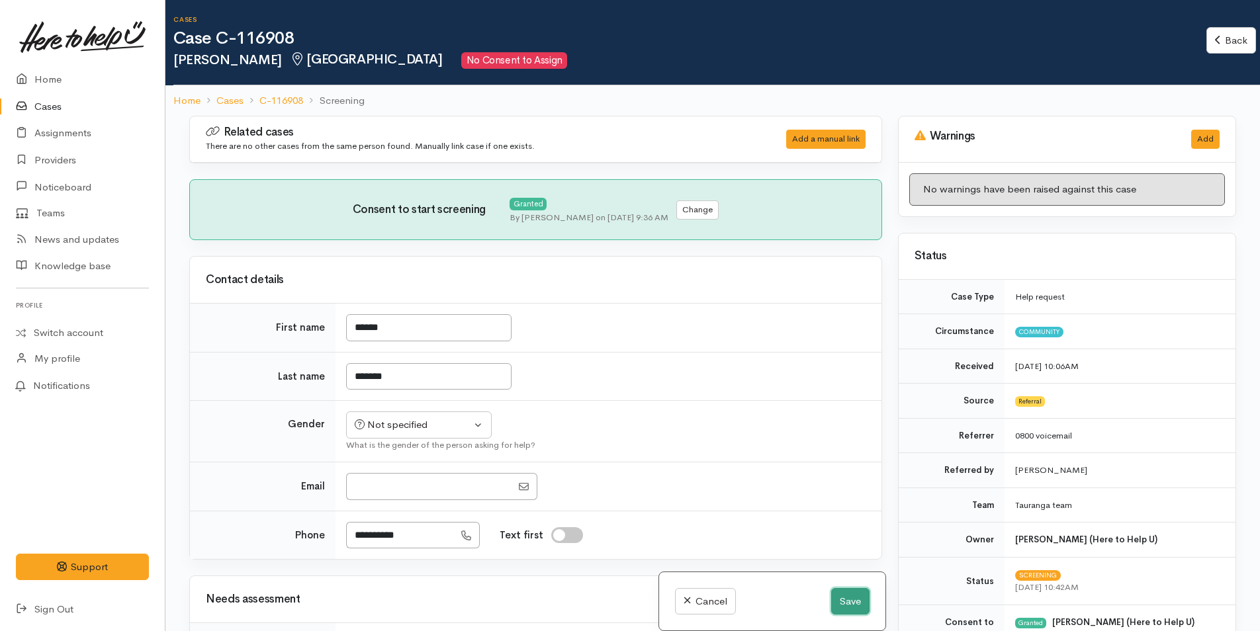
click at [840, 599] on button "Save" at bounding box center [850, 601] width 38 height 27
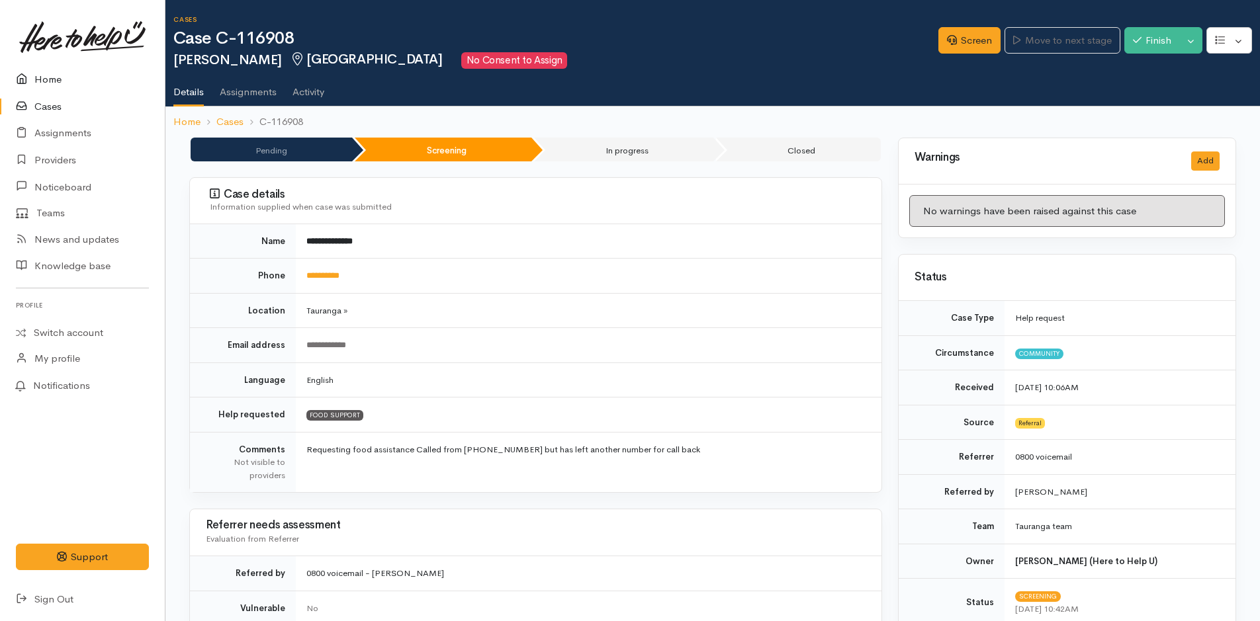
click at [49, 77] on link "Home" at bounding box center [82, 79] width 165 height 27
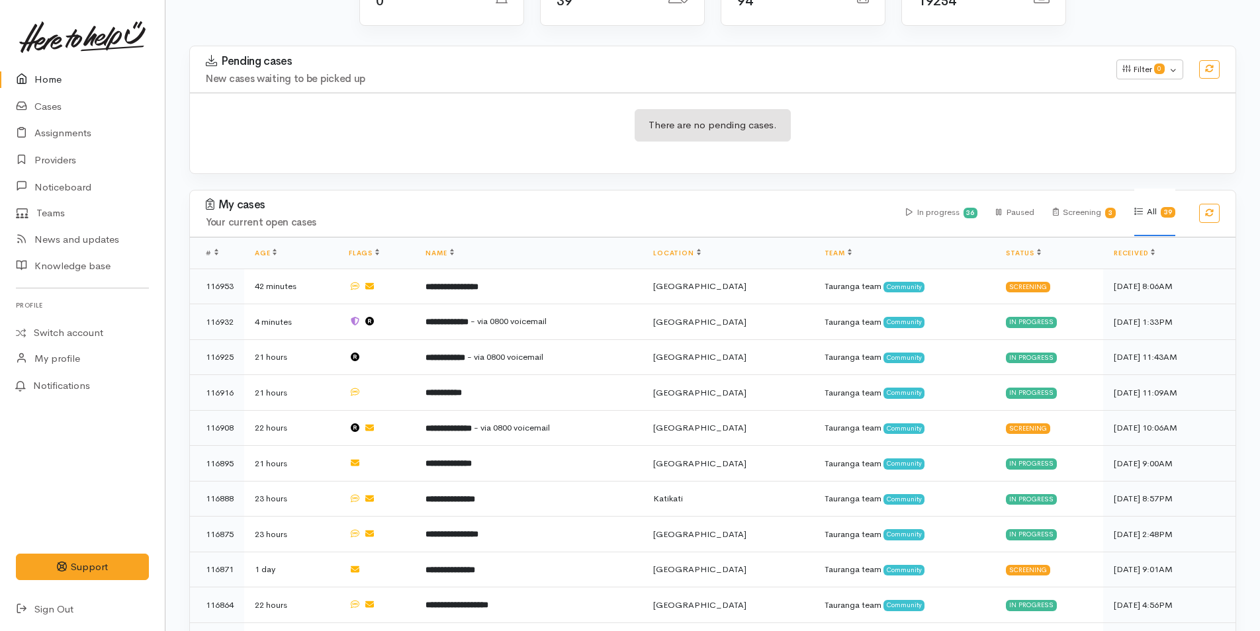
scroll to position [199, 0]
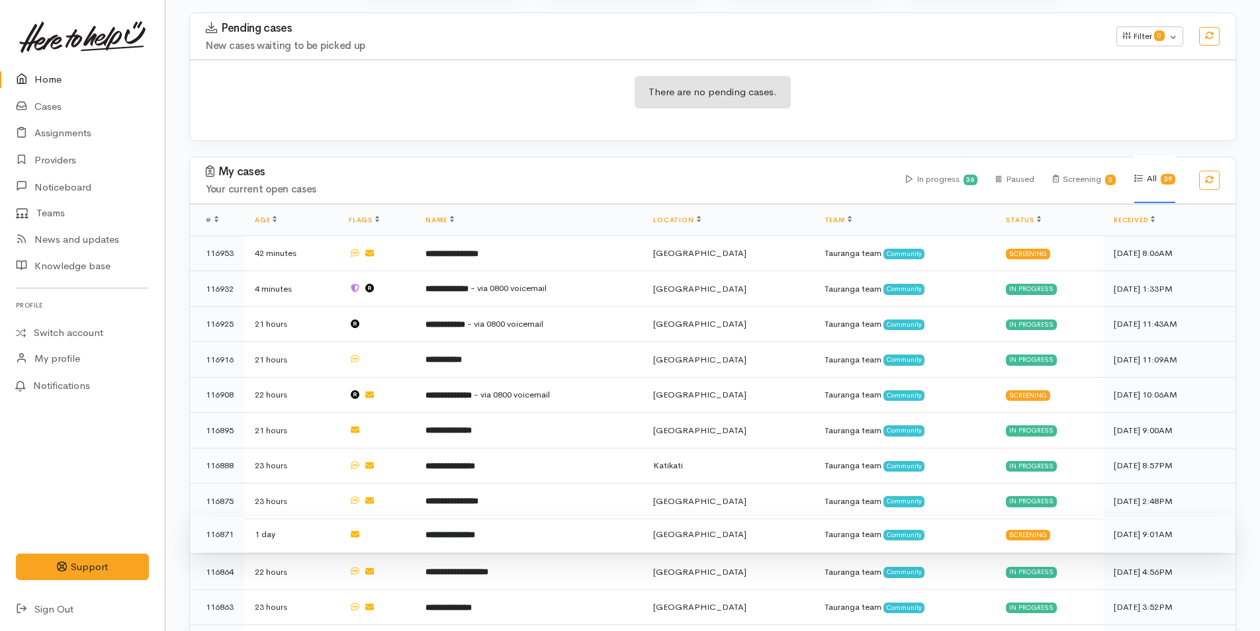
click at [475, 531] on b "**********" at bounding box center [450, 535] width 50 height 9
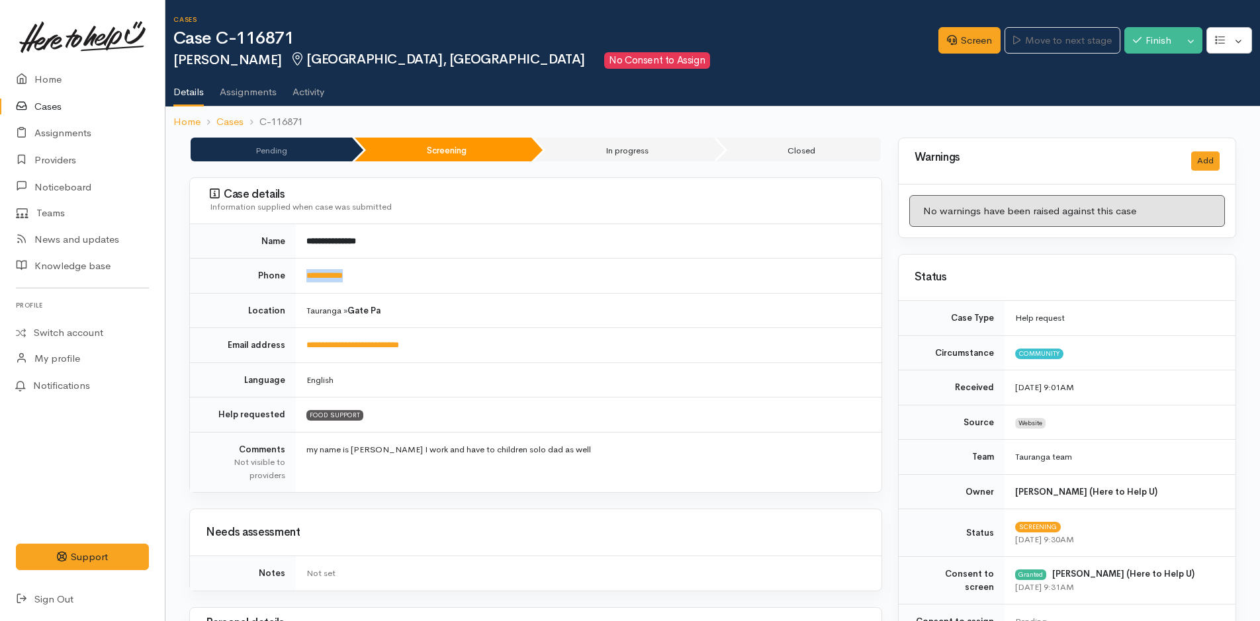
drag, startPoint x: 387, startPoint y: 278, endPoint x: 294, endPoint y: 270, distance: 93.6
click at [294, 270] on tr "**********" at bounding box center [535, 276] width 691 height 35
copy tr "**********"
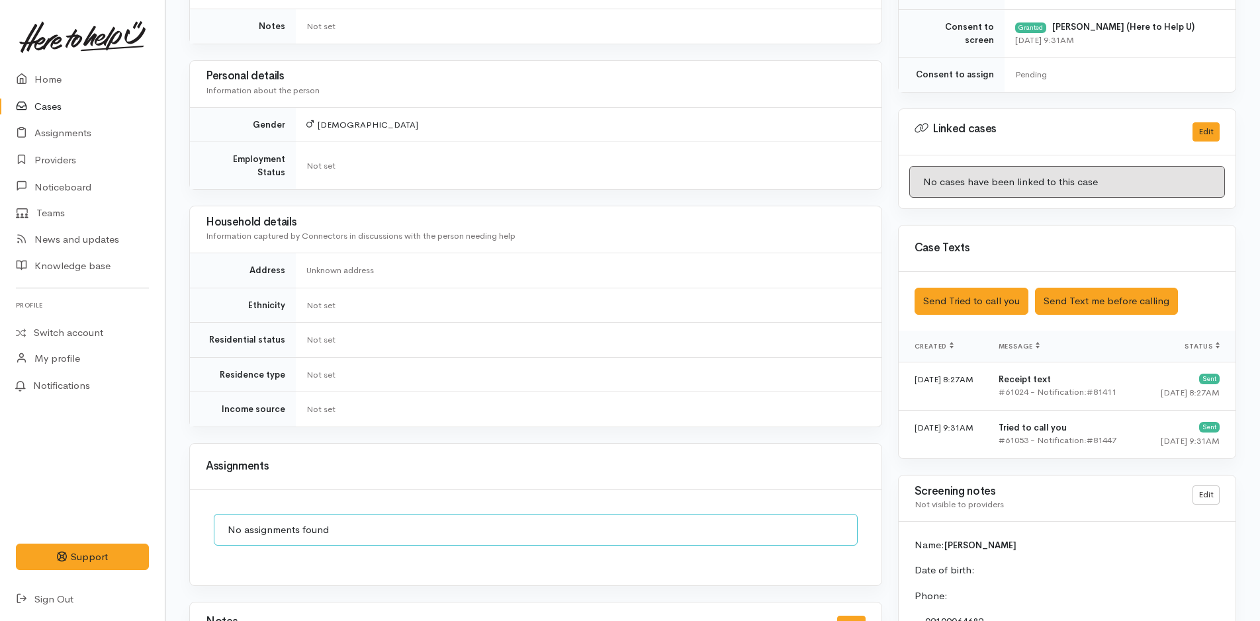
scroll to position [794, 0]
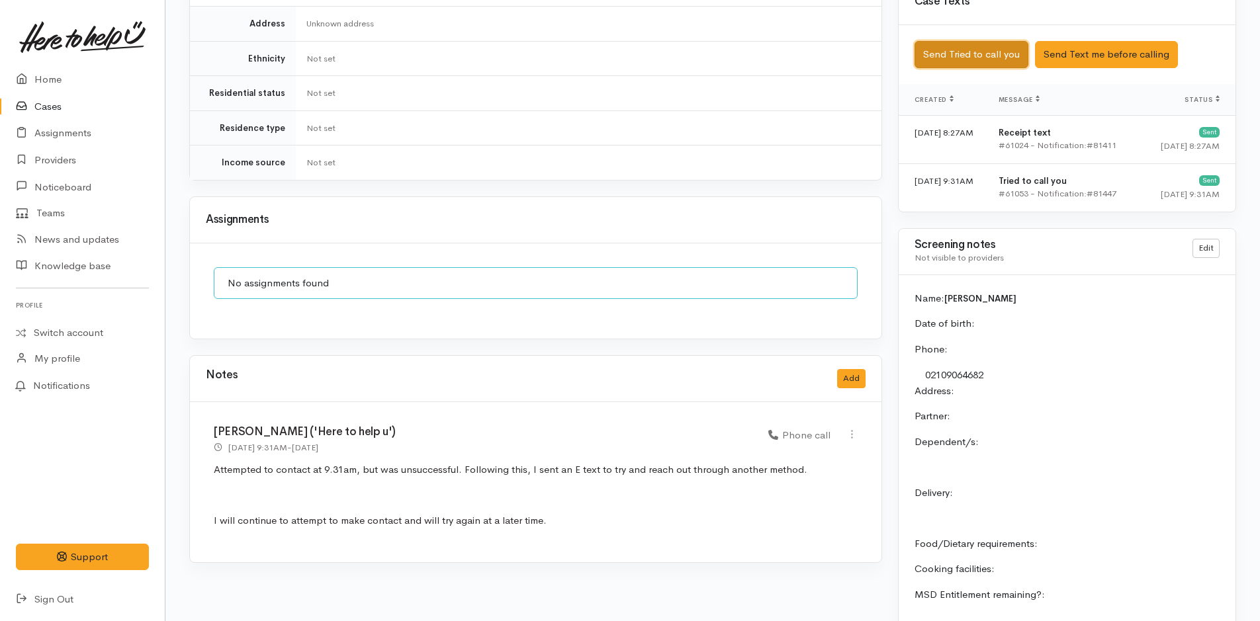
click at [969, 54] on button "Send Tried to call you" at bounding box center [971, 54] width 114 height 27
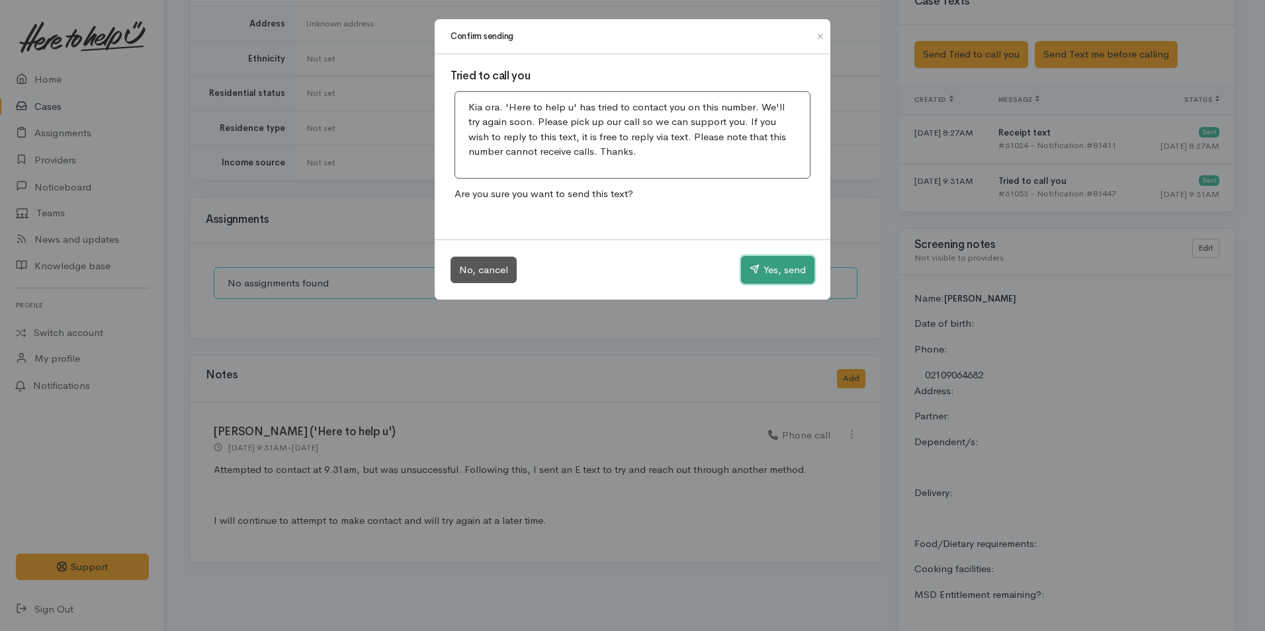
click at [801, 270] on button "Yes, send" at bounding box center [777, 270] width 73 height 28
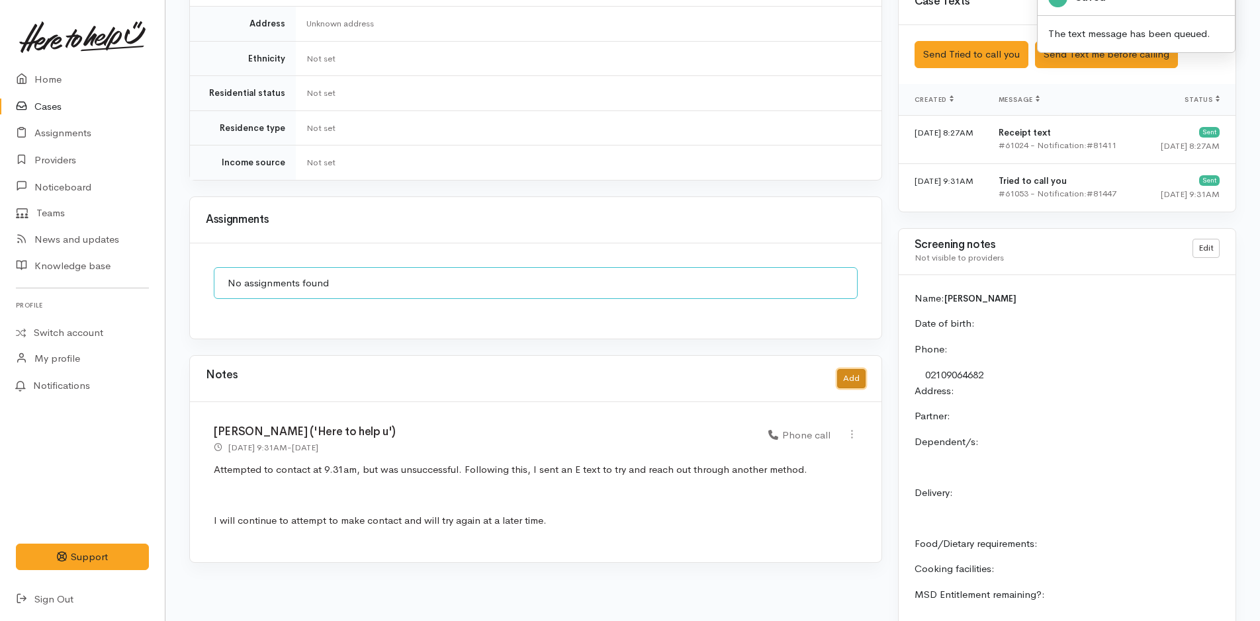
click at [859, 369] on button "Add" at bounding box center [851, 378] width 28 height 19
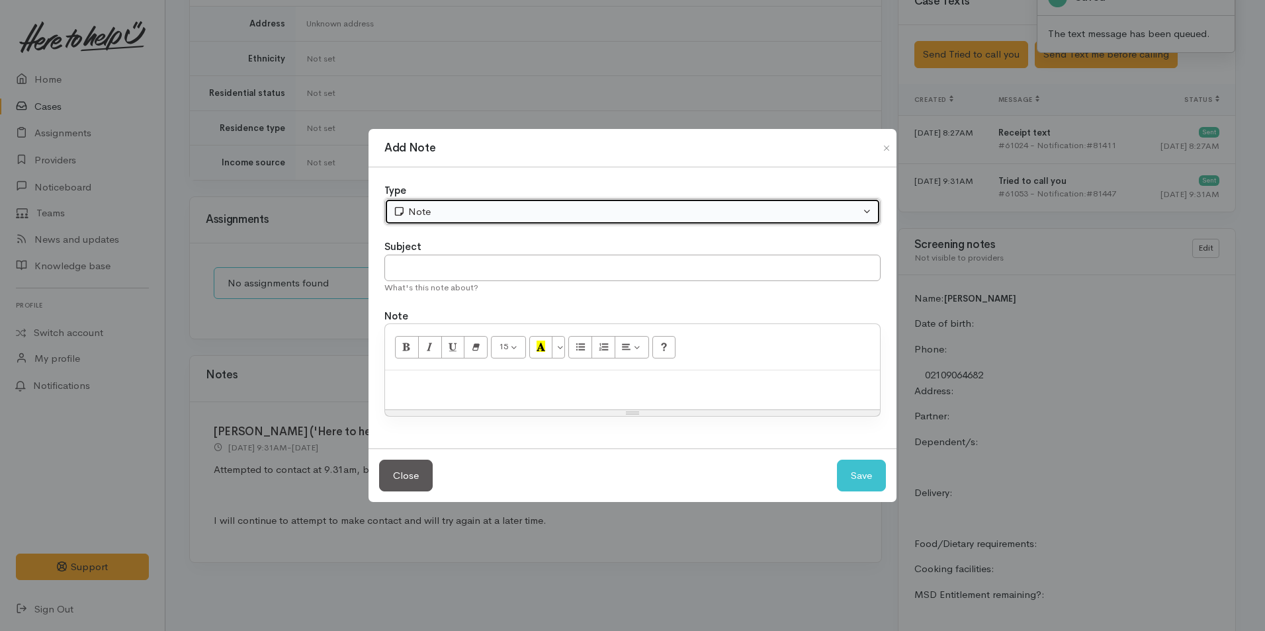
click at [455, 209] on div "Note" at bounding box center [626, 211] width 467 height 15
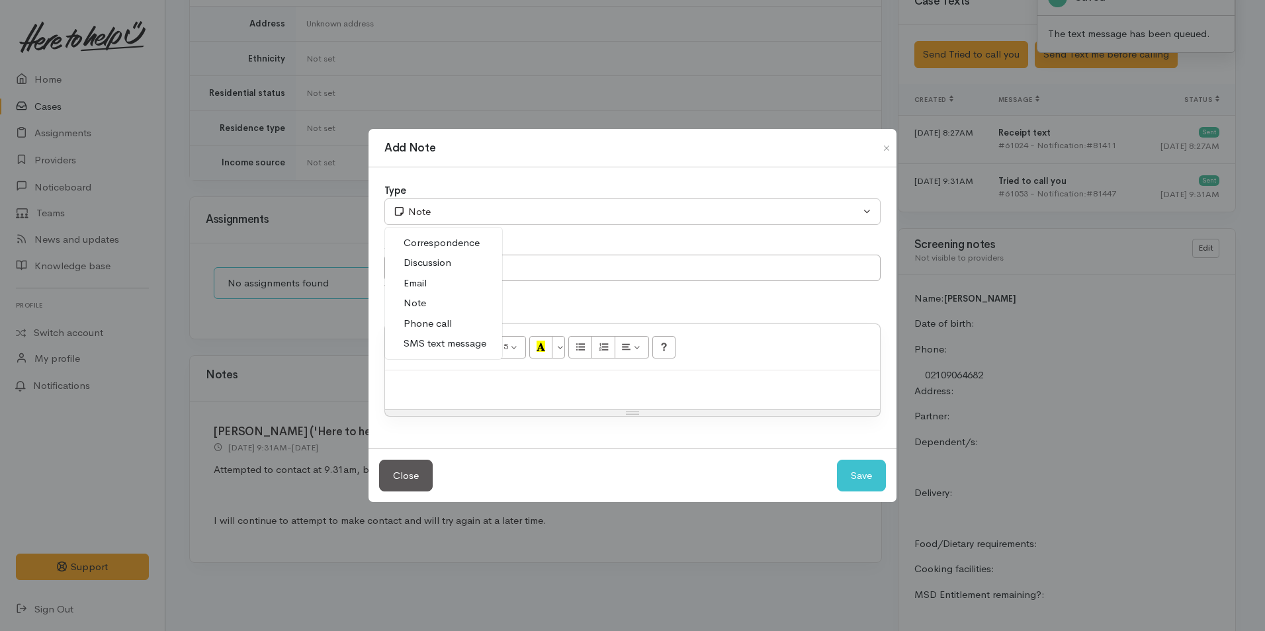
click at [449, 323] on span "Phone call" at bounding box center [428, 323] width 48 height 15
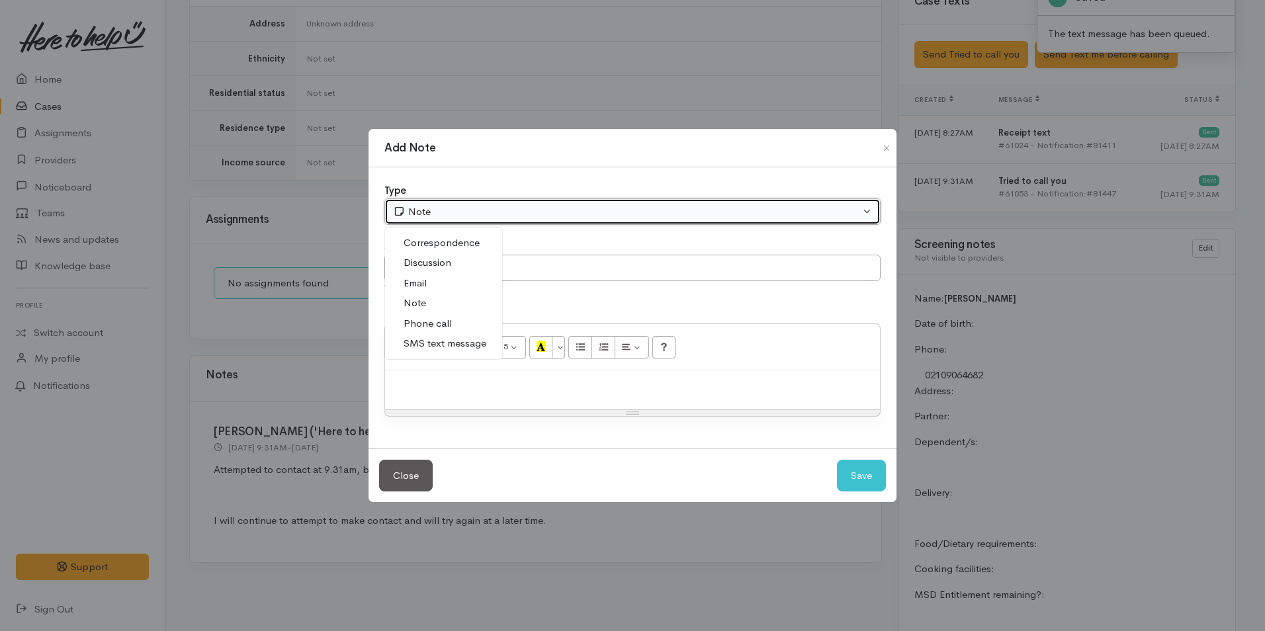
select select "3"
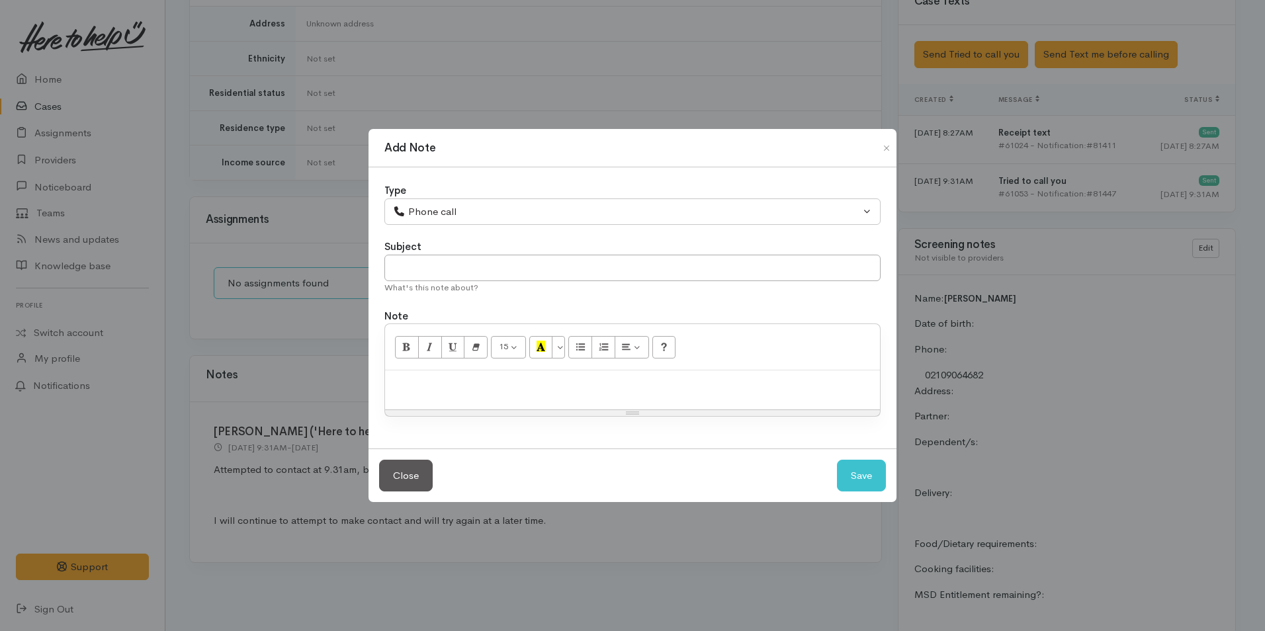
click at [528, 398] on div at bounding box center [632, 390] width 495 height 39
click at [448, 380] on p at bounding box center [633, 384] width 482 height 15
paste div
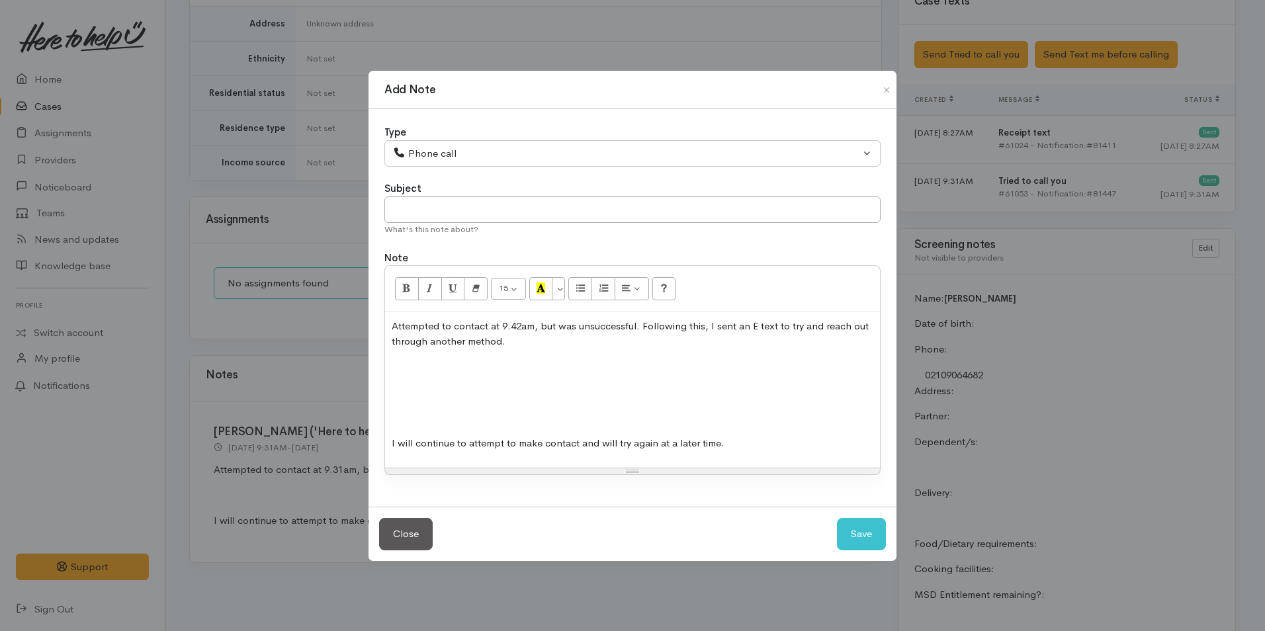
click at [410, 425] on p at bounding box center [633, 417] width 482 height 15
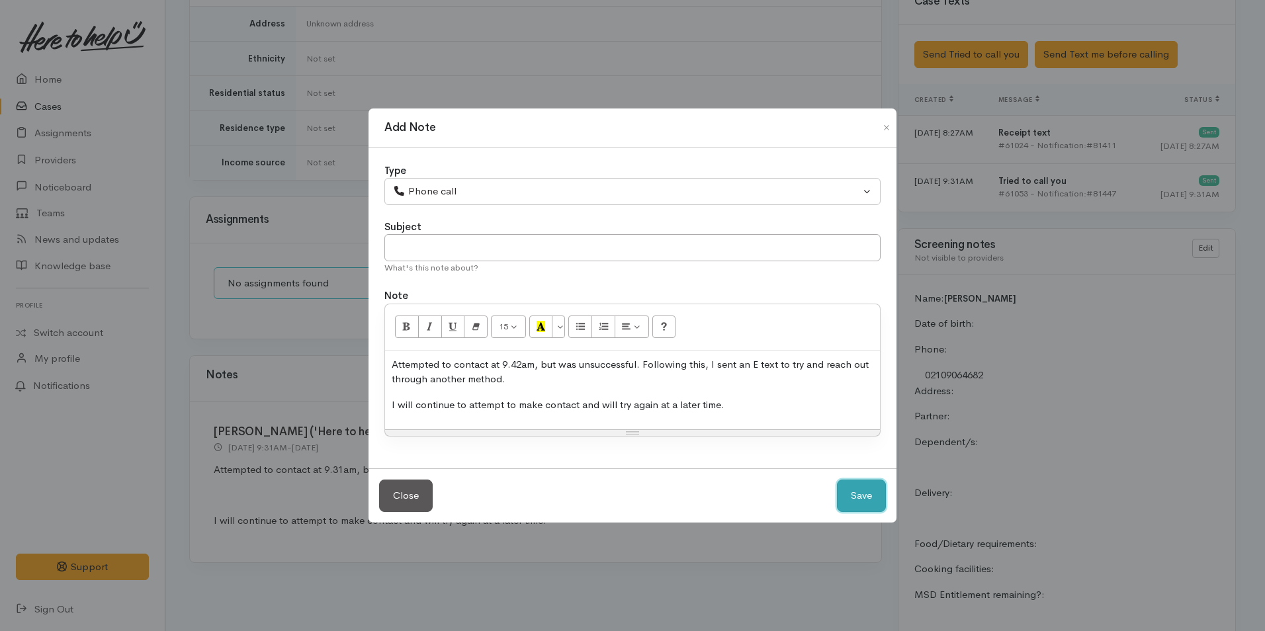
click at [862, 492] on button "Save" at bounding box center [861, 496] width 49 height 32
select select "1"
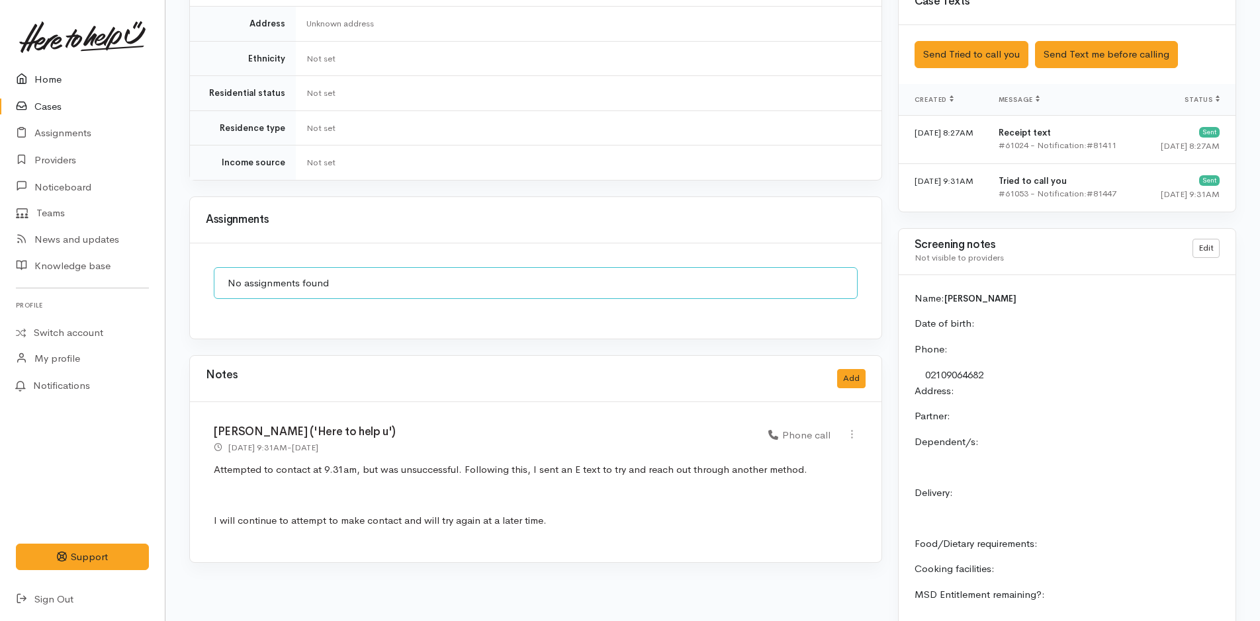
click at [50, 76] on link "Home" at bounding box center [82, 79] width 165 height 27
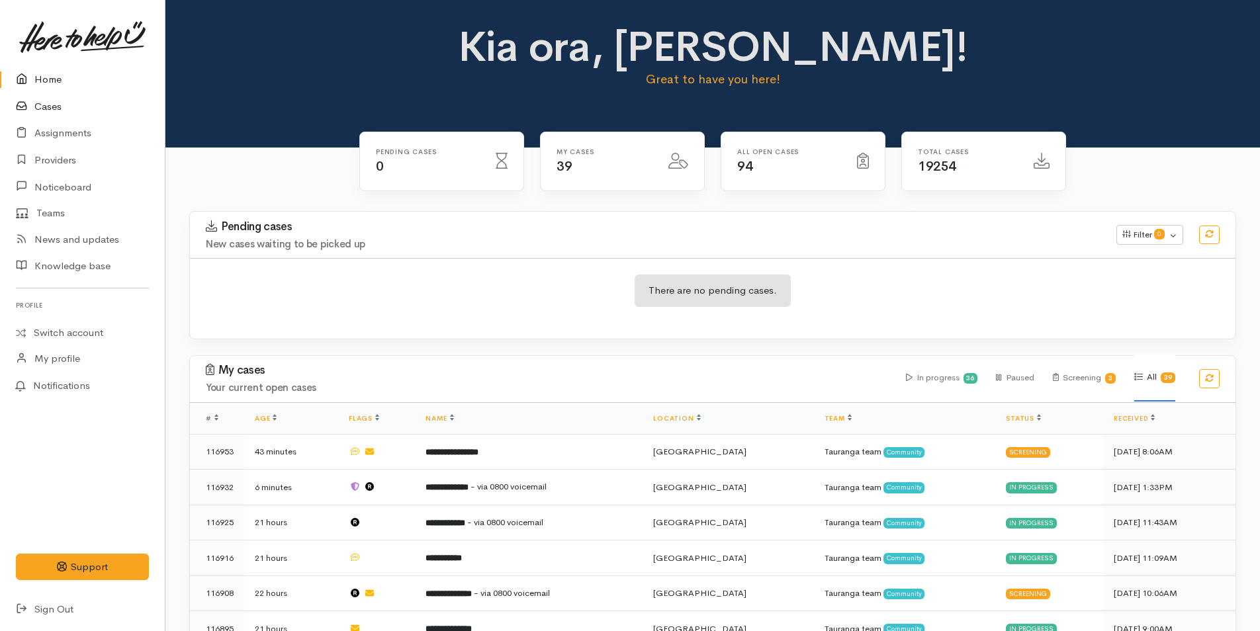
click at [54, 104] on link "Cases" at bounding box center [82, 106] width 165 height 27
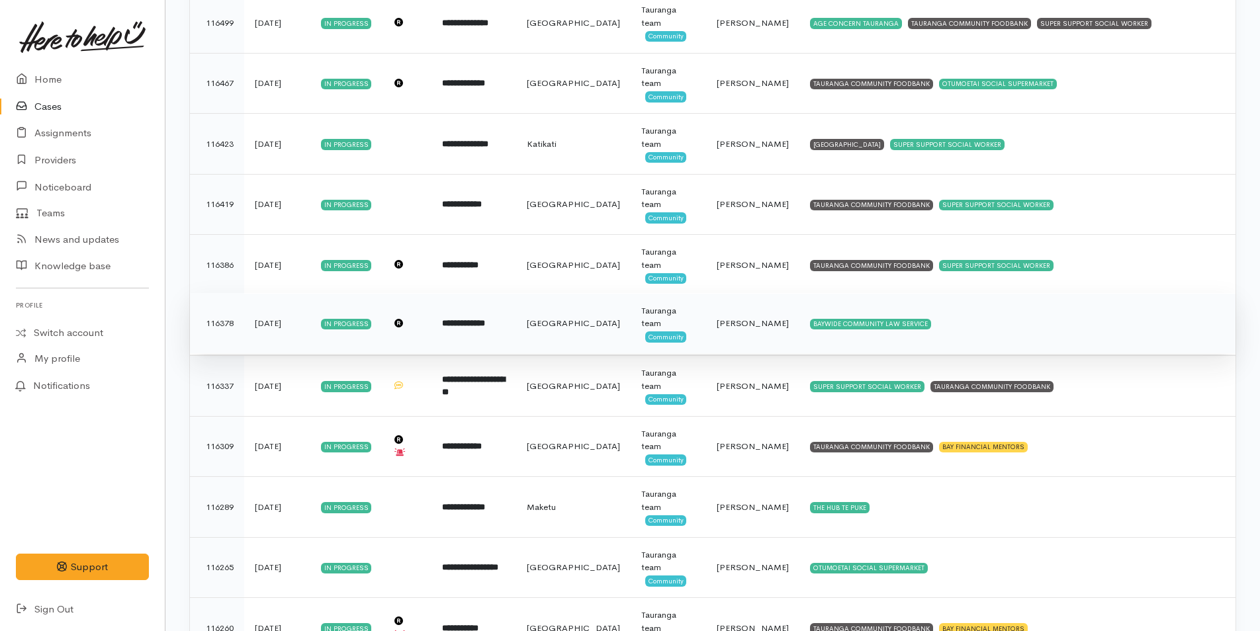
scroll to position [1816, 0]
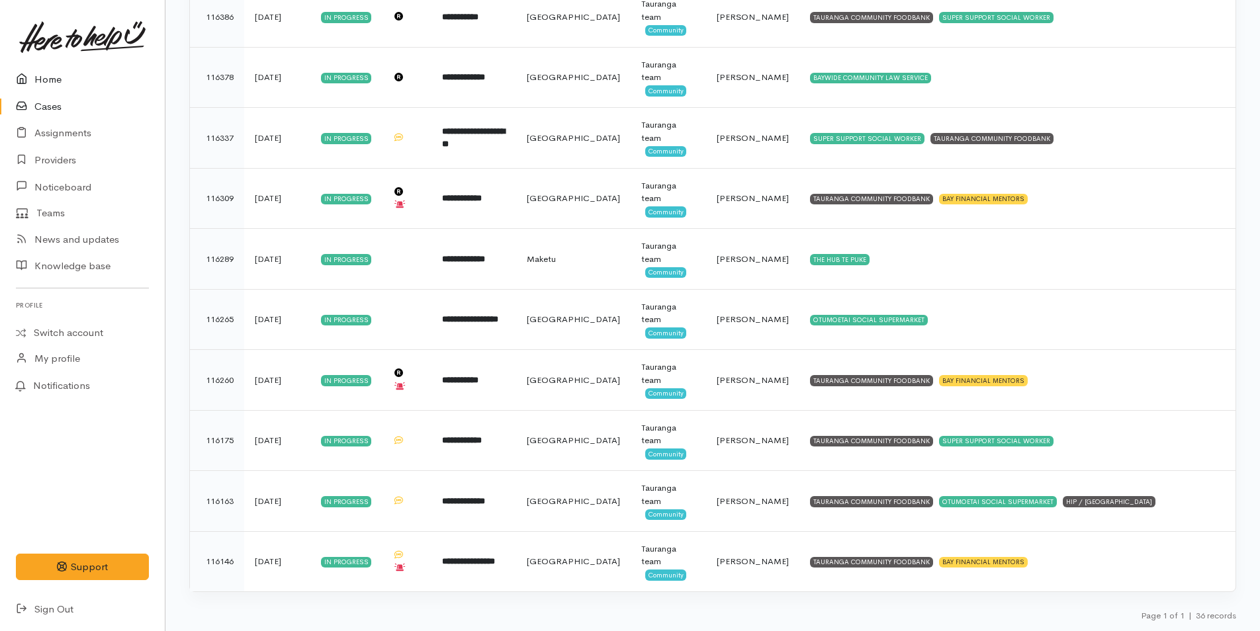
click at [52, 75] on link "Home" at bounding box center [82, 79] width 165 height 27
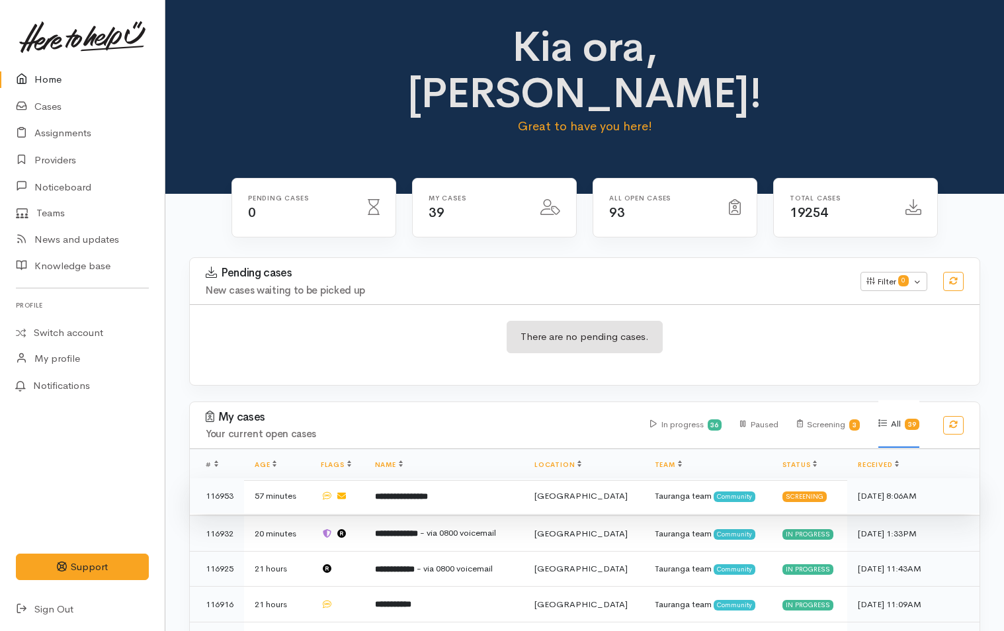
click at [428, 492] on b "**********" at bounding box center [401, 496] width 53 height 9
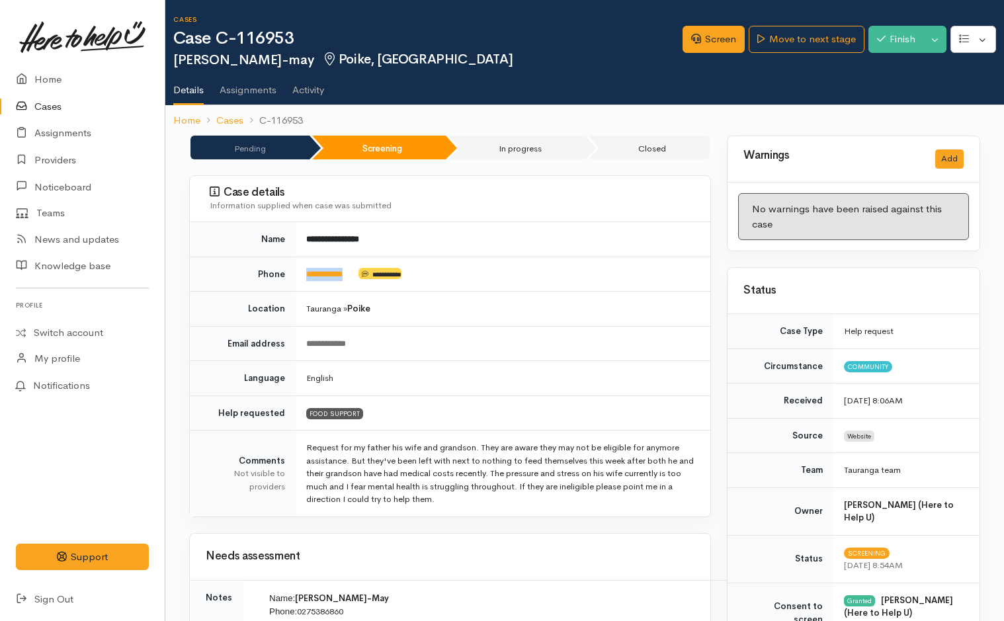
drag, startPoint x: 361, startPoint y: 275, endPoint x: 303, endPoint y: 283, distance: 58.1
click at [303, 283] on td "**********" at bounding box center [503, 274] width 415 height 35
copy td "**********"
click at [720, 36] on link "Screen" at bounding box center [714, 39] width 62 height 27
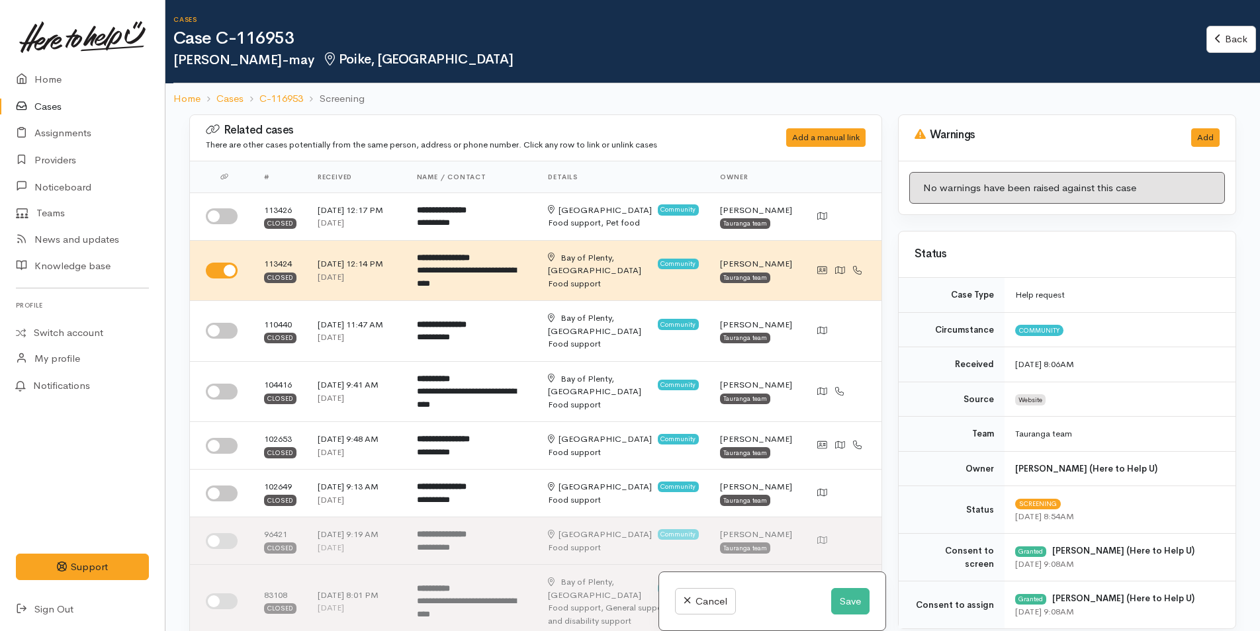
click at [573, 46] on h1 "Case C-116953" at bounding box center [689, 38] width 1033 height 19
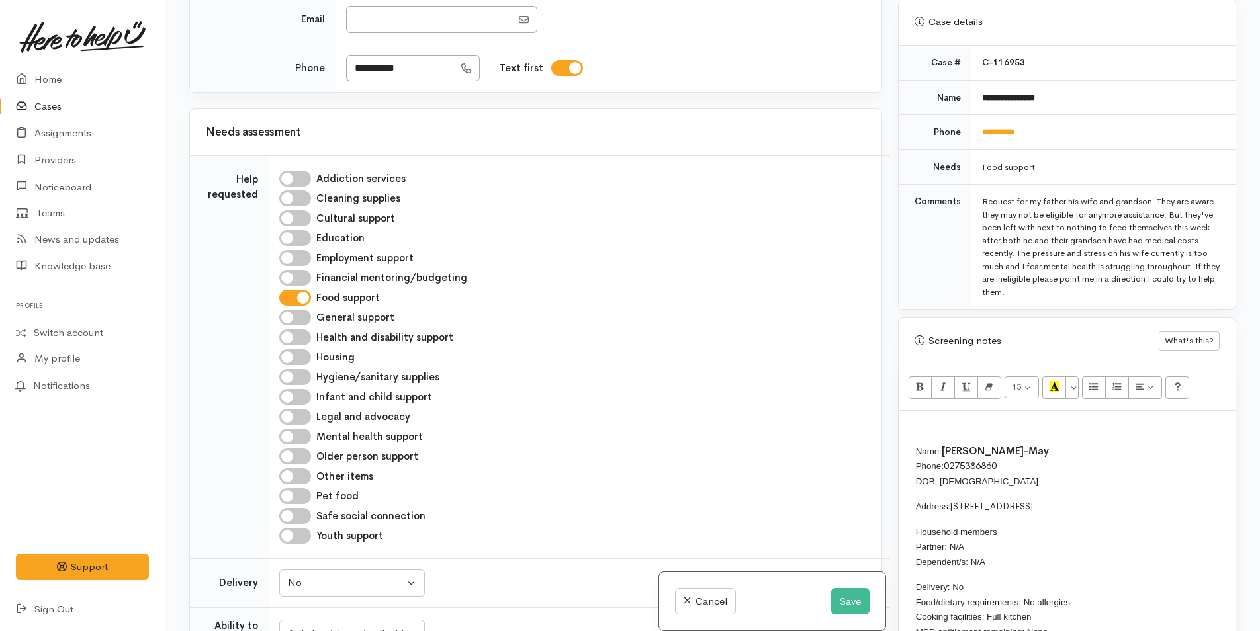
scroll to position [596, 0]
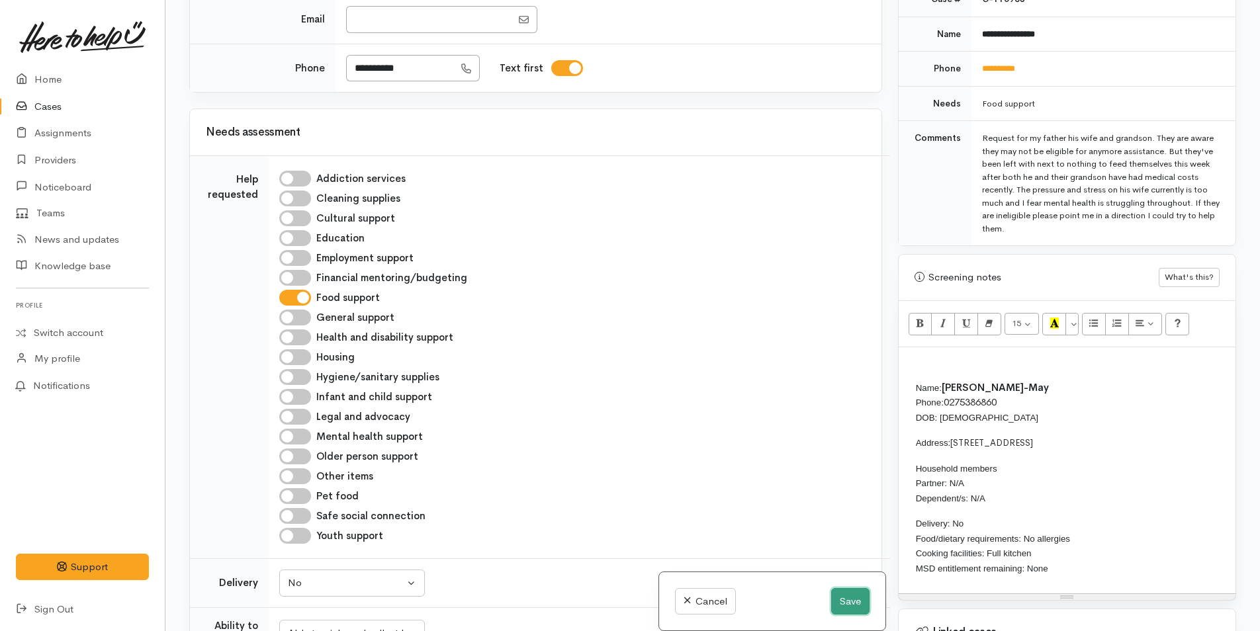
click at [846, 605] on button "Save" at bounding box center [850, 601] width 38 height 27
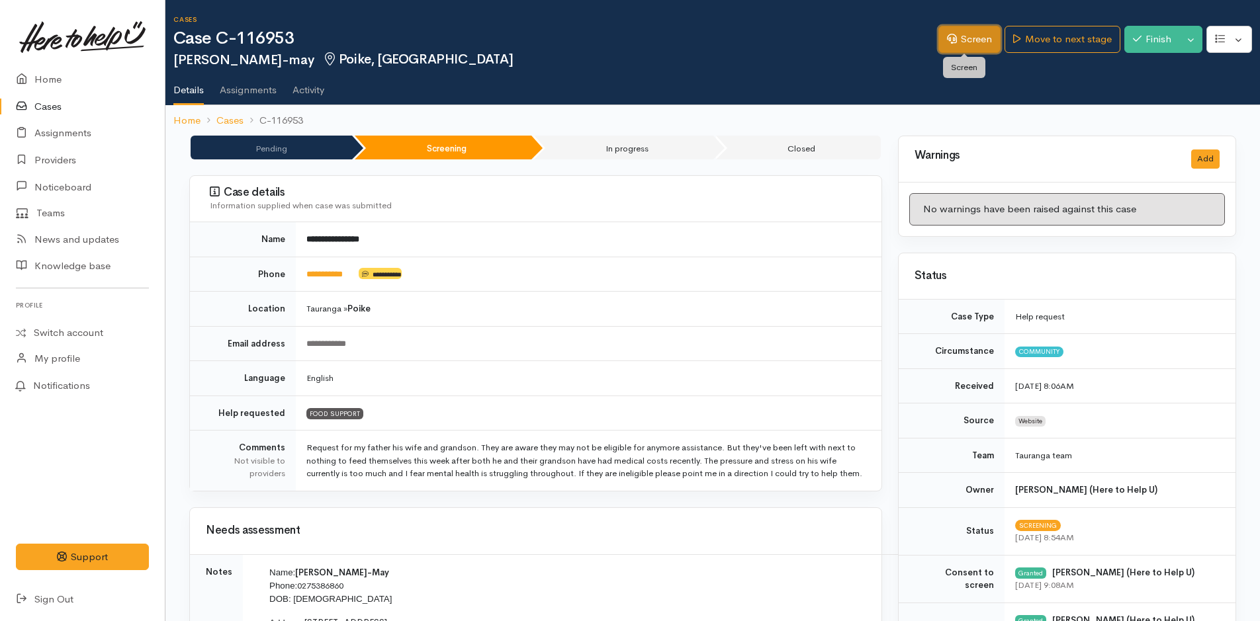
click at [963, 37] on link "Screen" at bounding box center [969, 39] width 62 height 27
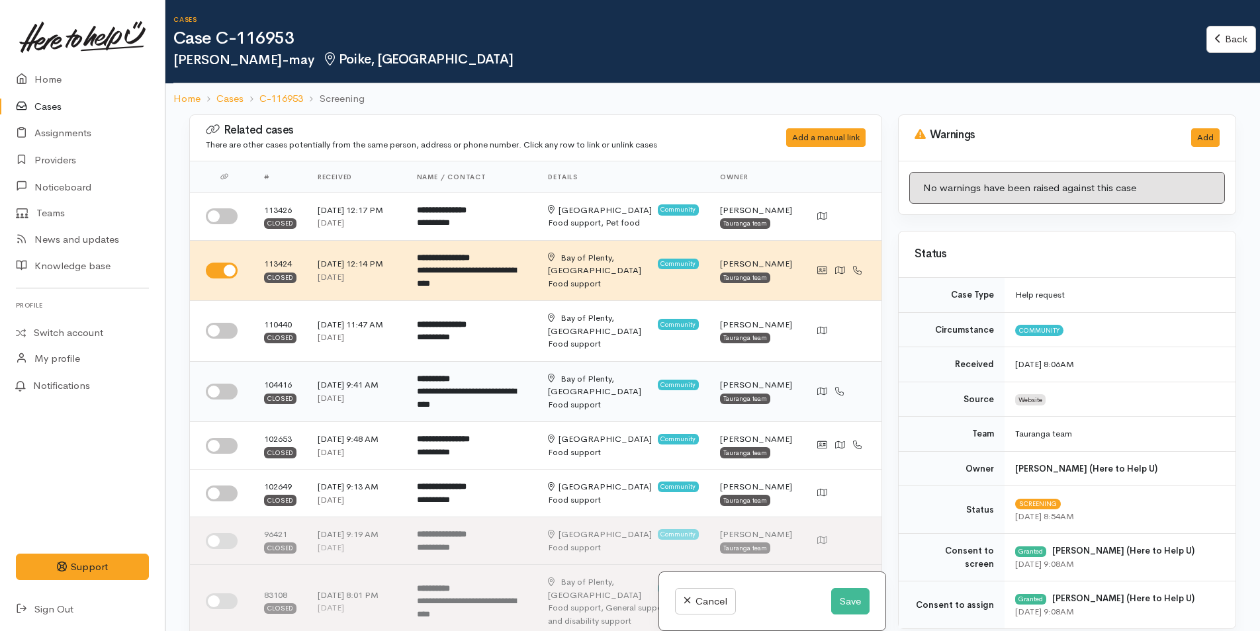
click at [468, 396] on div "**********" at bounding box center [472, 398] width 110 height 26
drag, startPoint x: 226, startPoint y: 391, endPoint x: 241, endPoint y: 390, distance: 15.2
click at [227, 390] on input "checkbox" at bounding box center [222, 392] width 32 height 16
checkbox input "true"
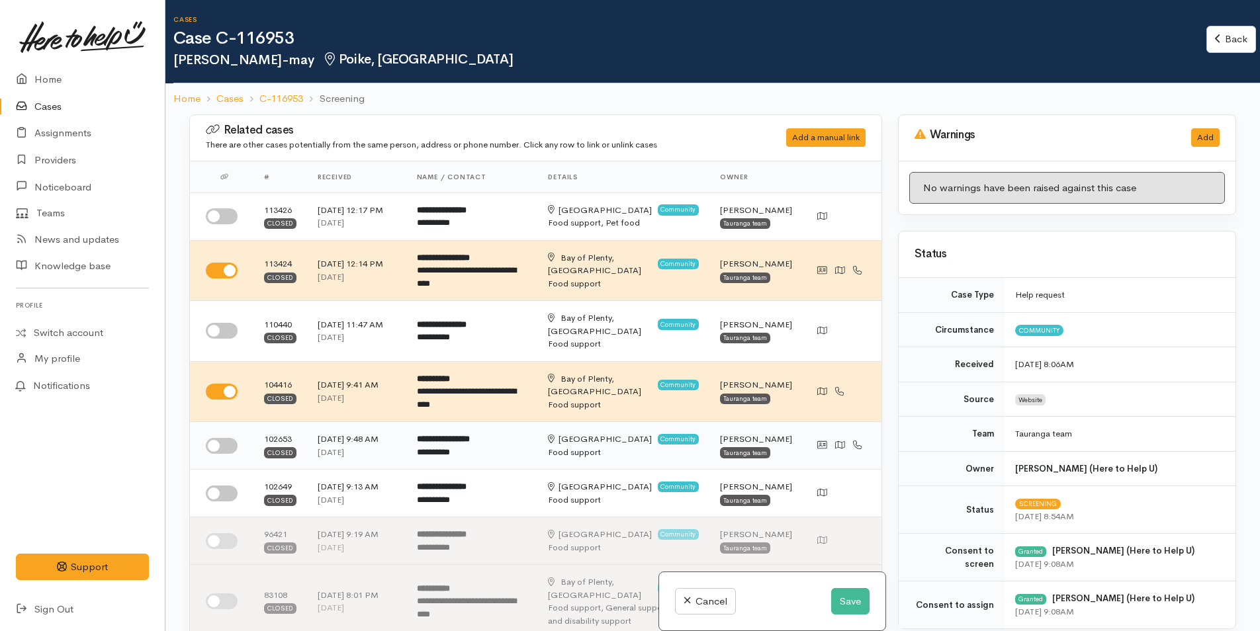
drag, startPoint x: 231, startPoint y: 450, endPoint x: 705, endPoint y: 447, distance: 474.4
click at [236, 450] on input "checkbox" at bounding box center [222, 446] width 32 height 16
checkbox input "true"
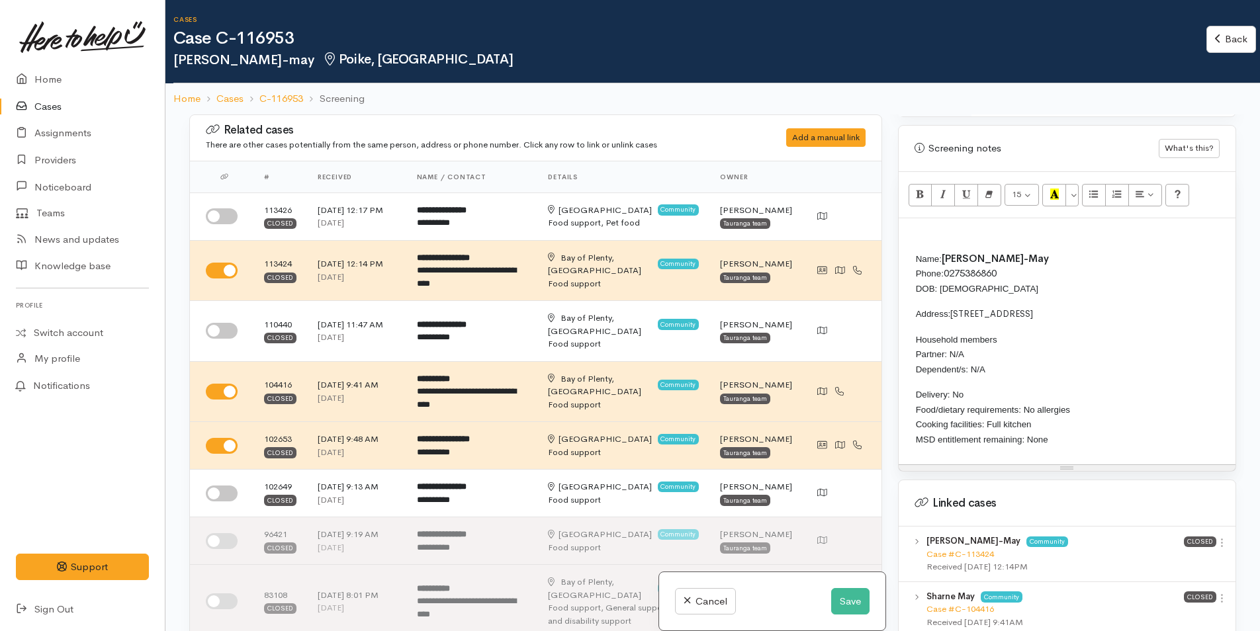
scroll to position [993, 0]
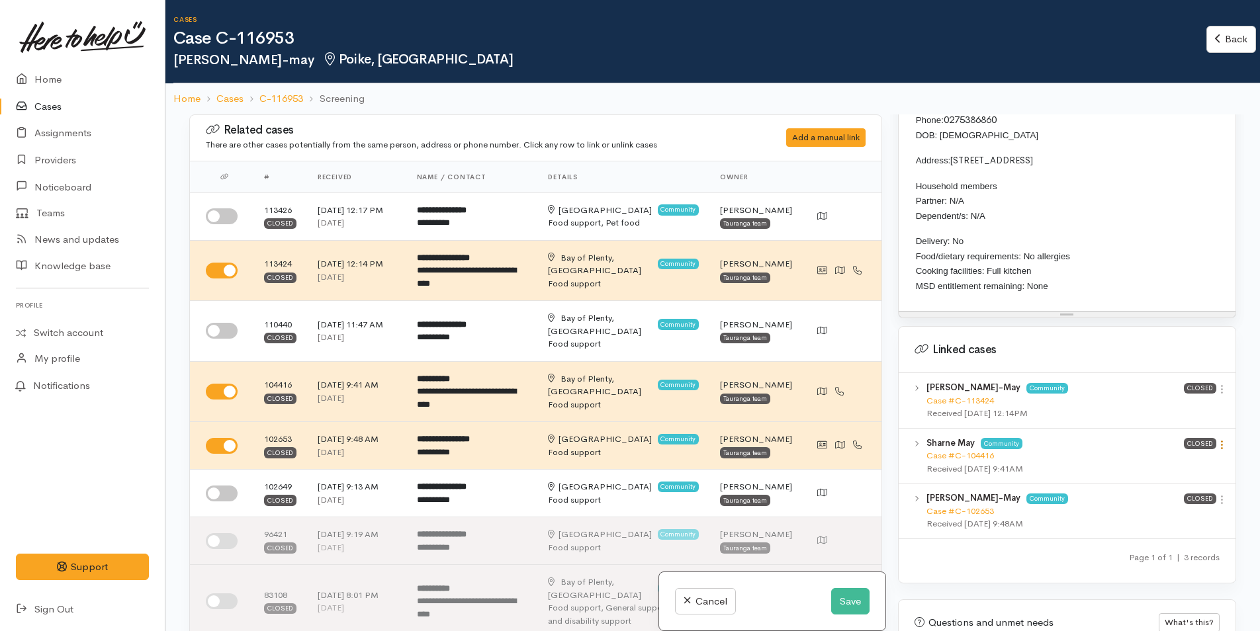
click at [1216, 451] on icon at bounding box center [1221, 444] width 11 height 11
click at [1166, 480] on link "View case" at bounding box center [1174, 471] width 105 height 21
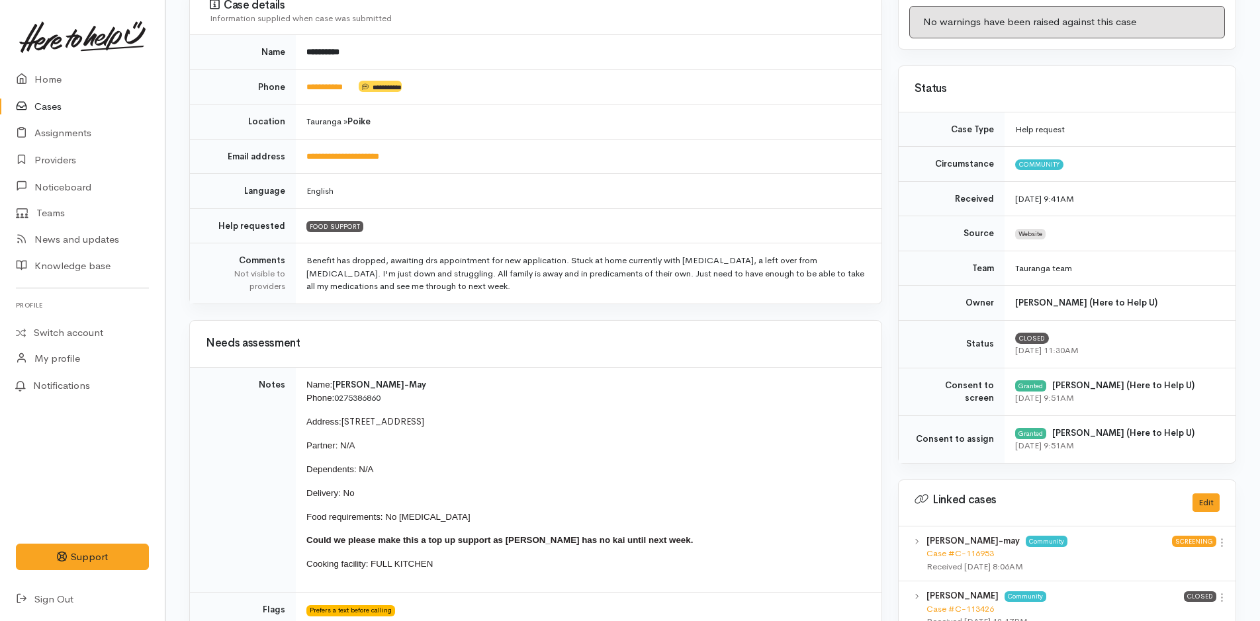
scroll to position [1, 0]
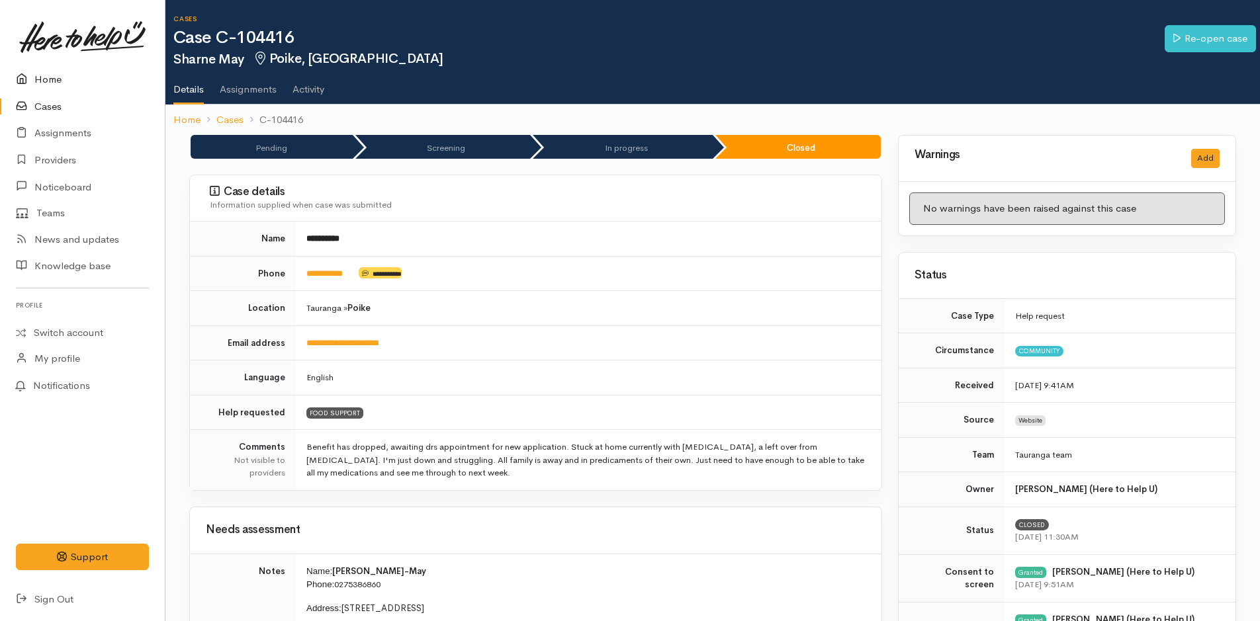
click at [52, 81] on link "Home" at bounding box center [82, 79] width 165 height 27
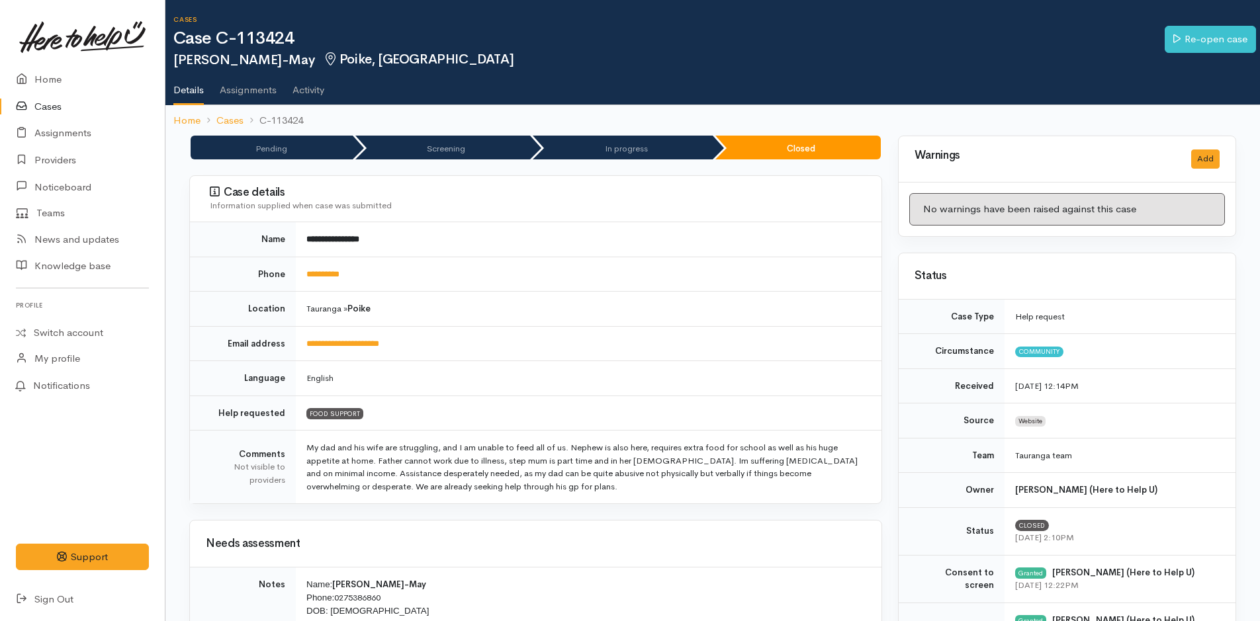
scroll to position [861, 0]
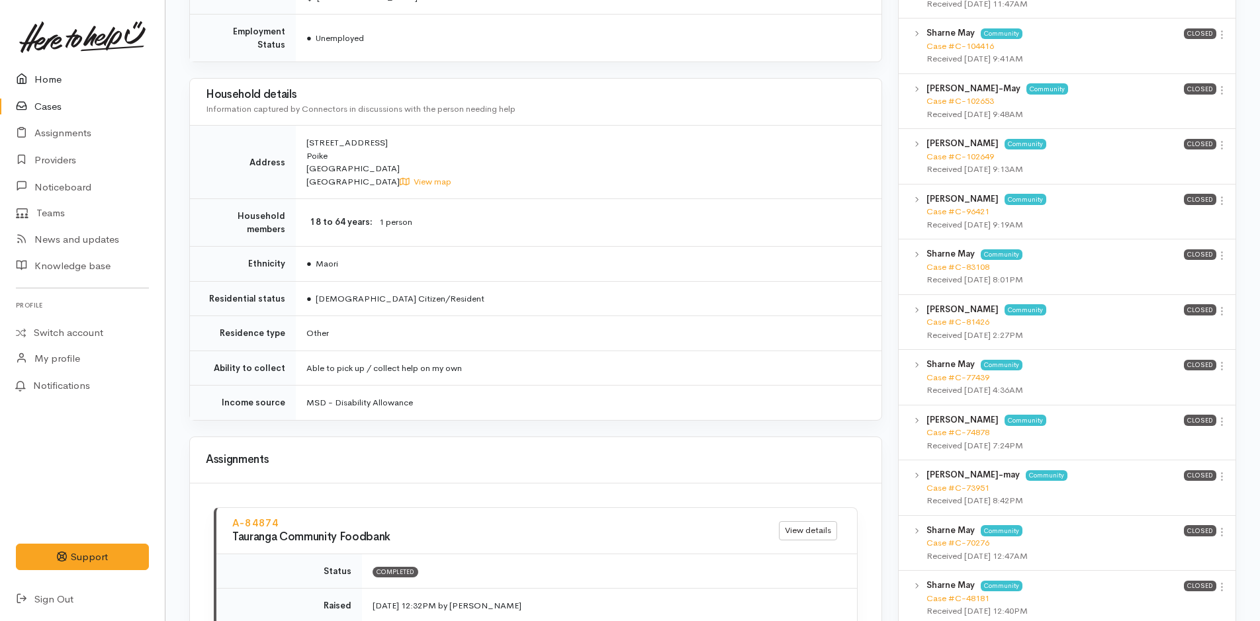
click at [57, 73] on link "Home" at bounding box center [82, 79] width 165 height 27
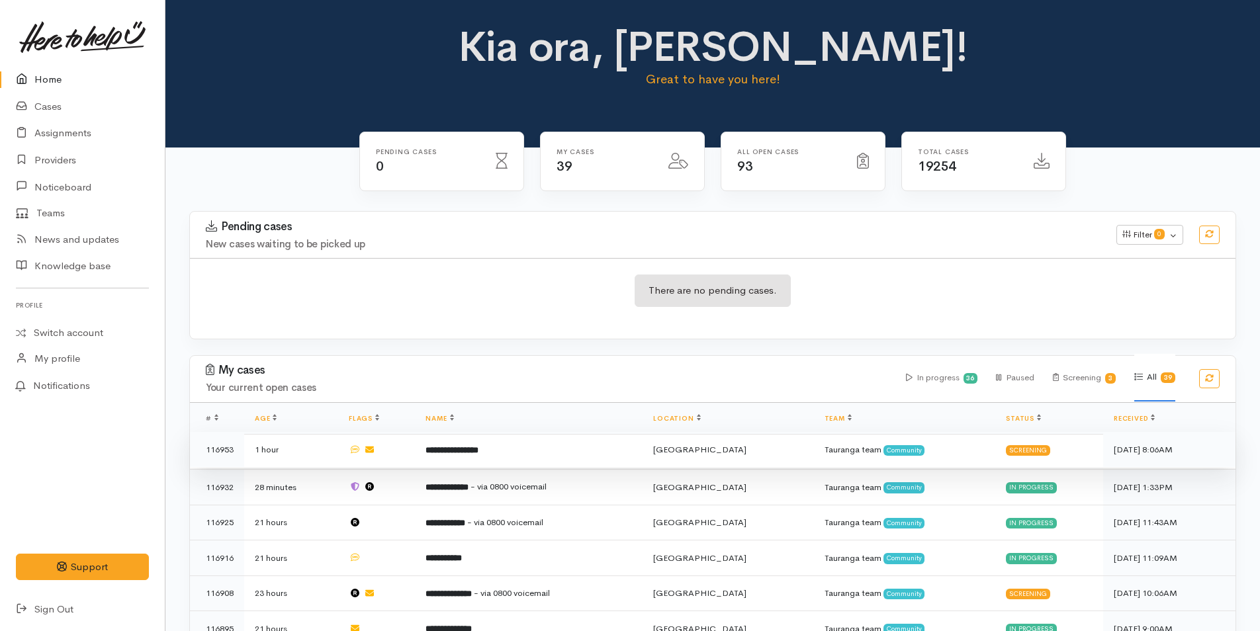
click at [576, 453] on td "**********" at bounding box center [529, 450] width 228 height 36
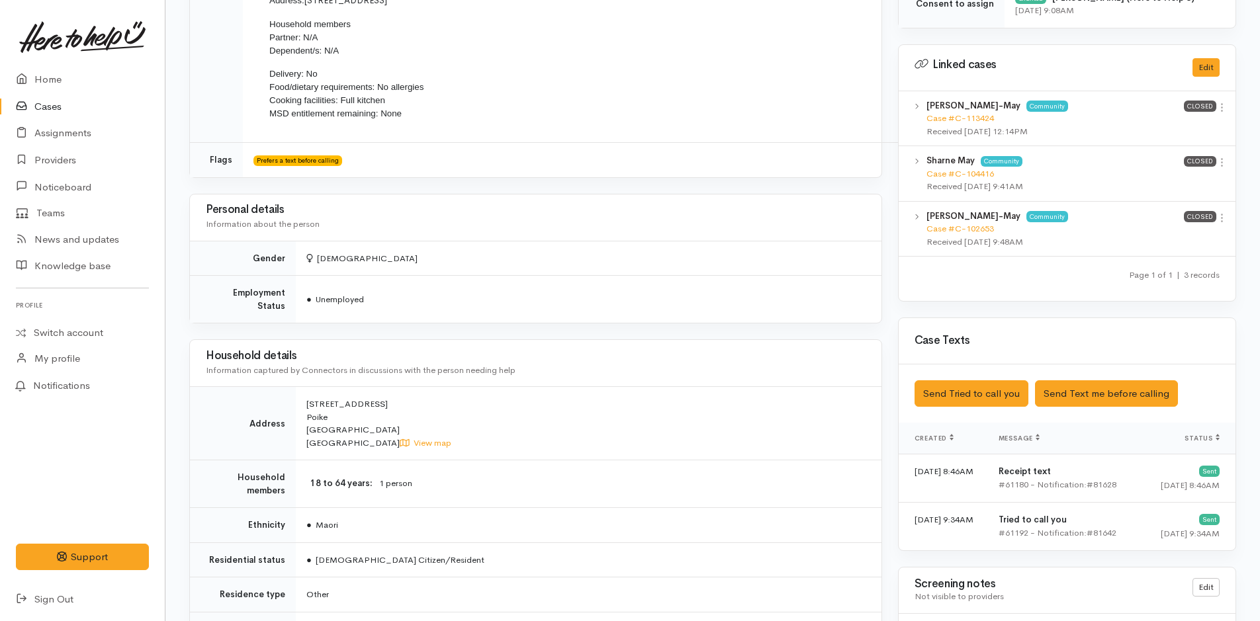
scroll to position [794, 0]
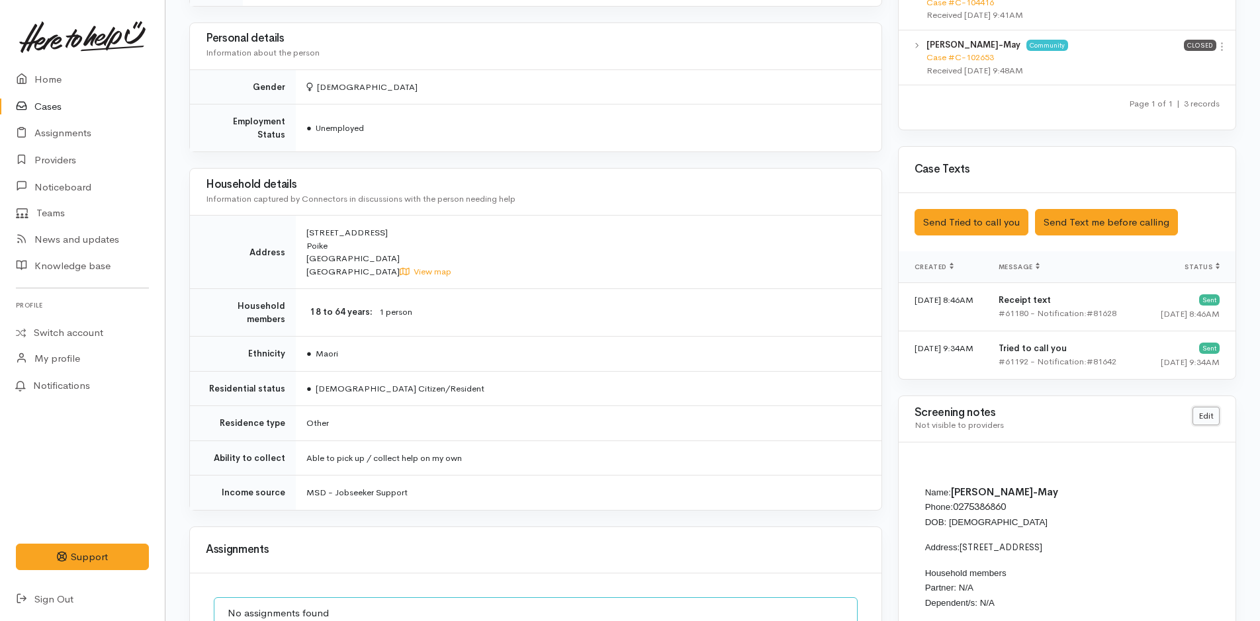
click at [1214, 418] on link "Edit" at bounding box center [1205, 416] width 27 height 19
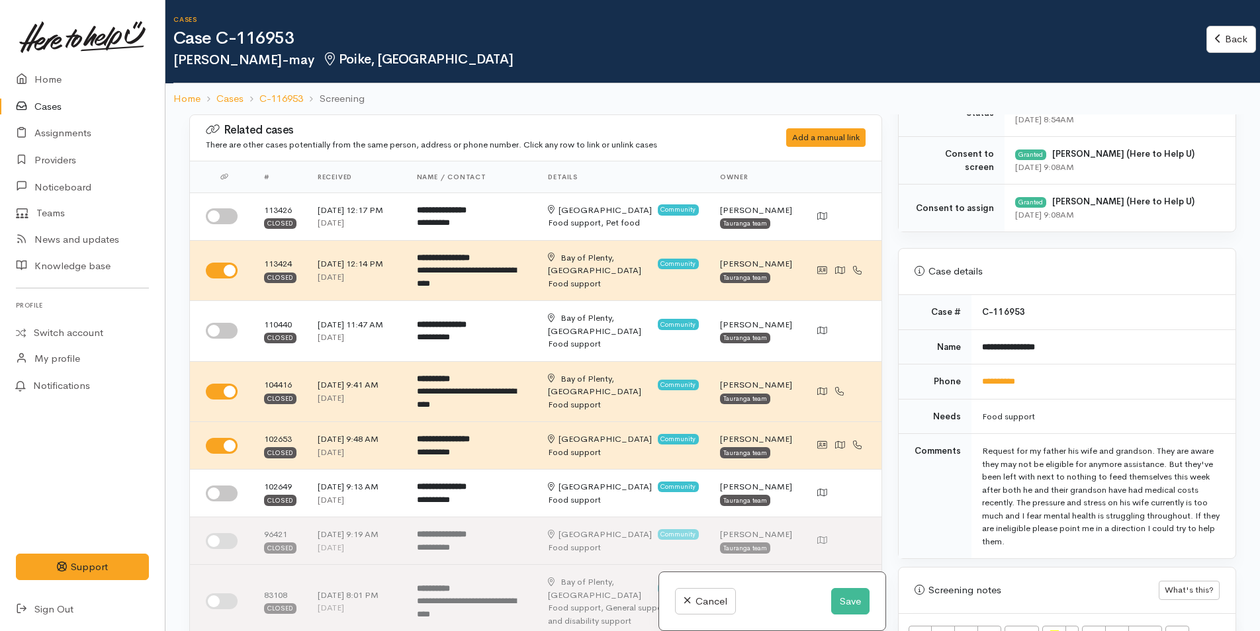
scroll to position [728, 0]
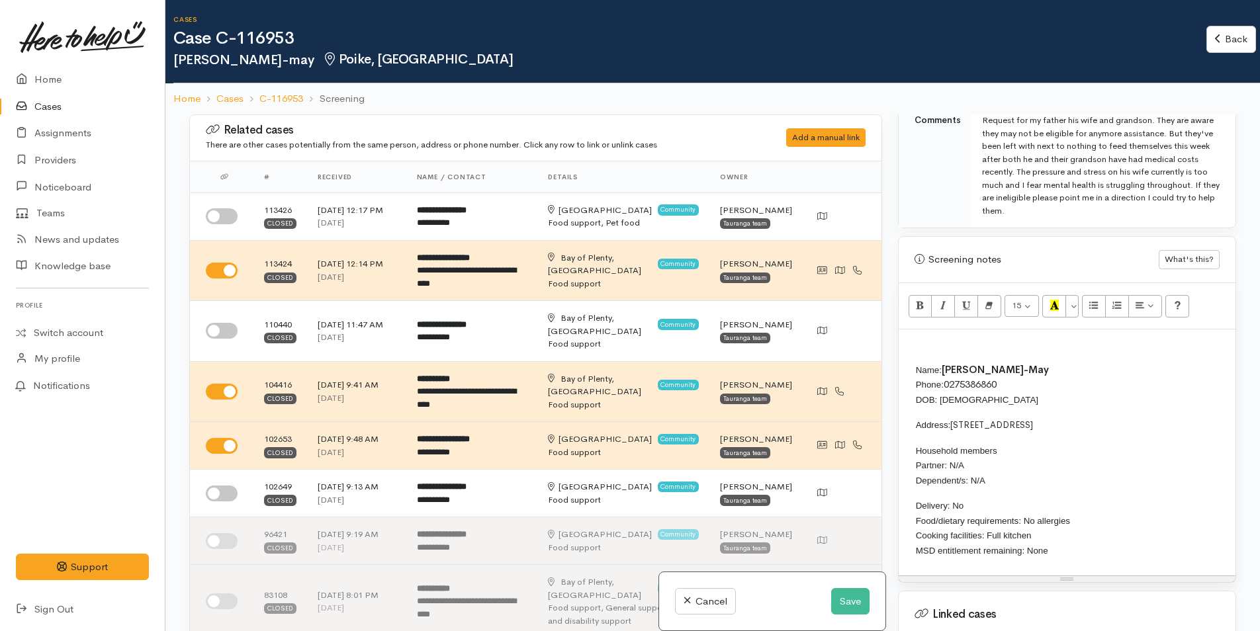
click at [947, 342] on p at bounding box center [1067, 343] width 324 height 15
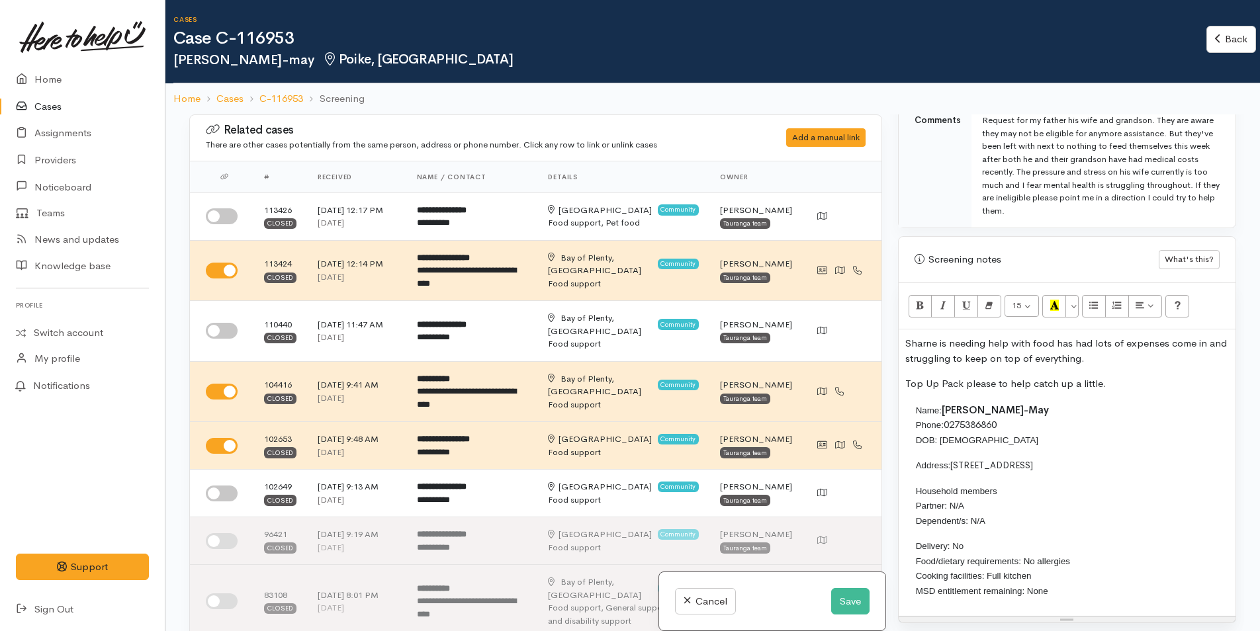
click at [905, 343] on p "Sharne is needing help with food has had lots of expenses come in and strugglin…" at bounding box center [1067, 351] width 324 height 30
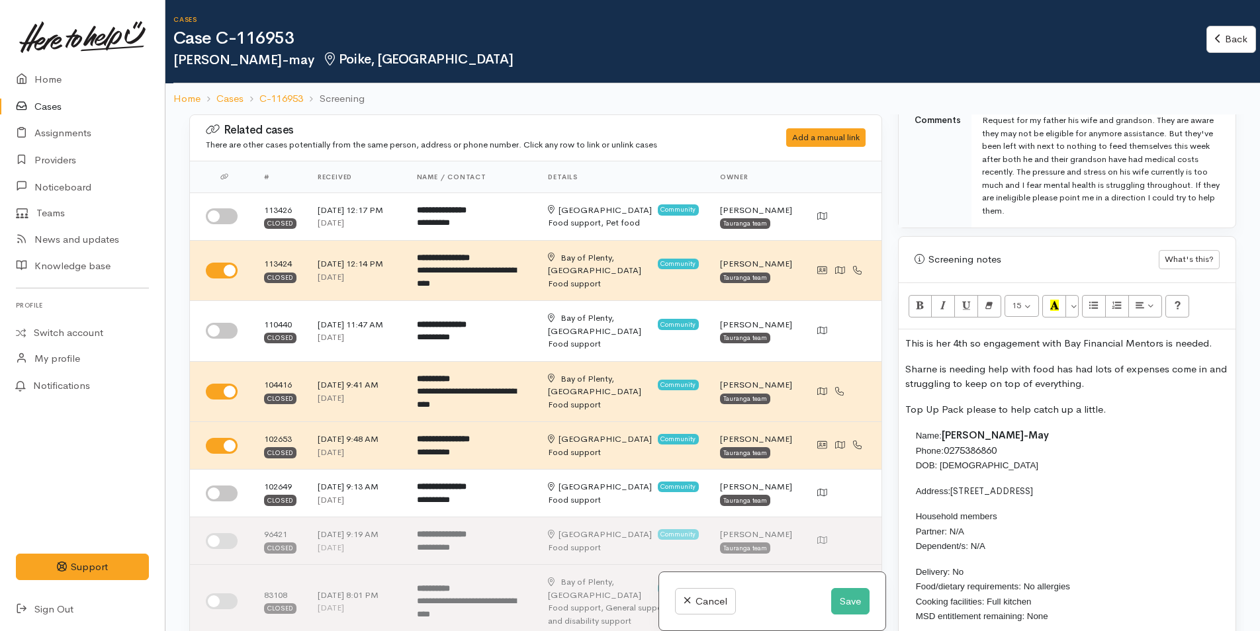
click at [1217, 344] on p "This is her 4th so engagement with Bay Financial Mentors is needed." at bounding box center [1067, 343] width 324 height 15
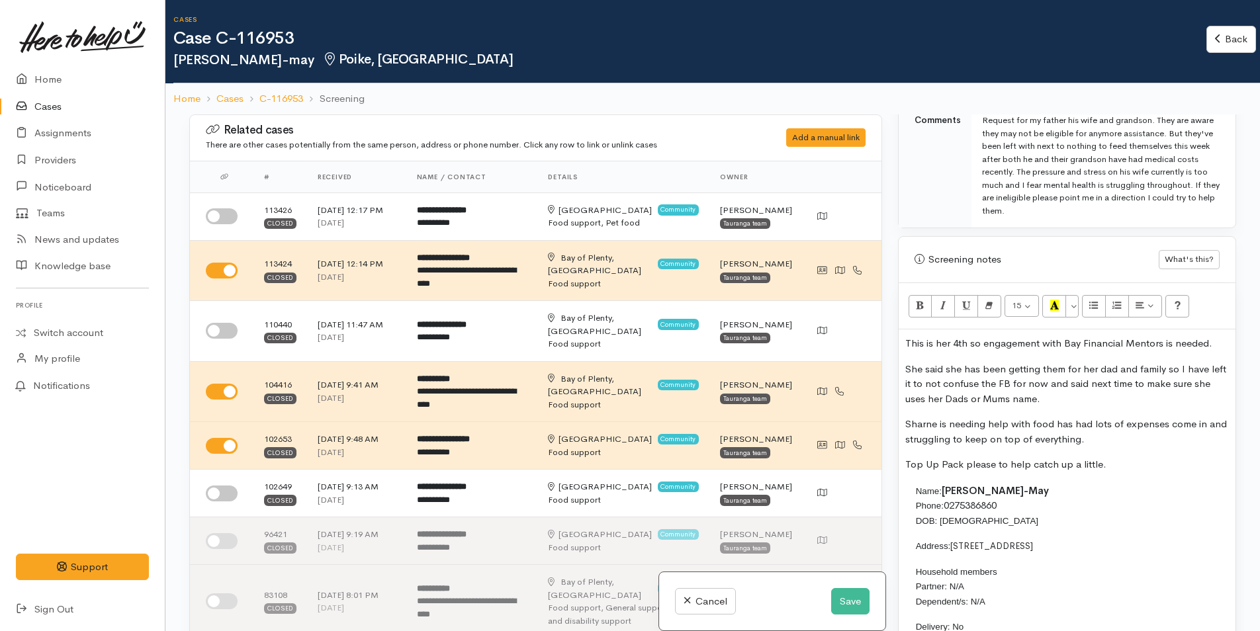
click at [1164, 367] on p "She said she has been getting them for her dad and family so I have left it to …" at bounding box center [1067, 384] width 324 height 45
click at [1134, 398] on p "She said she has been getting them for her dad and family as she is the carer, …" at bounding box center [1067, 384] width 324 height 45
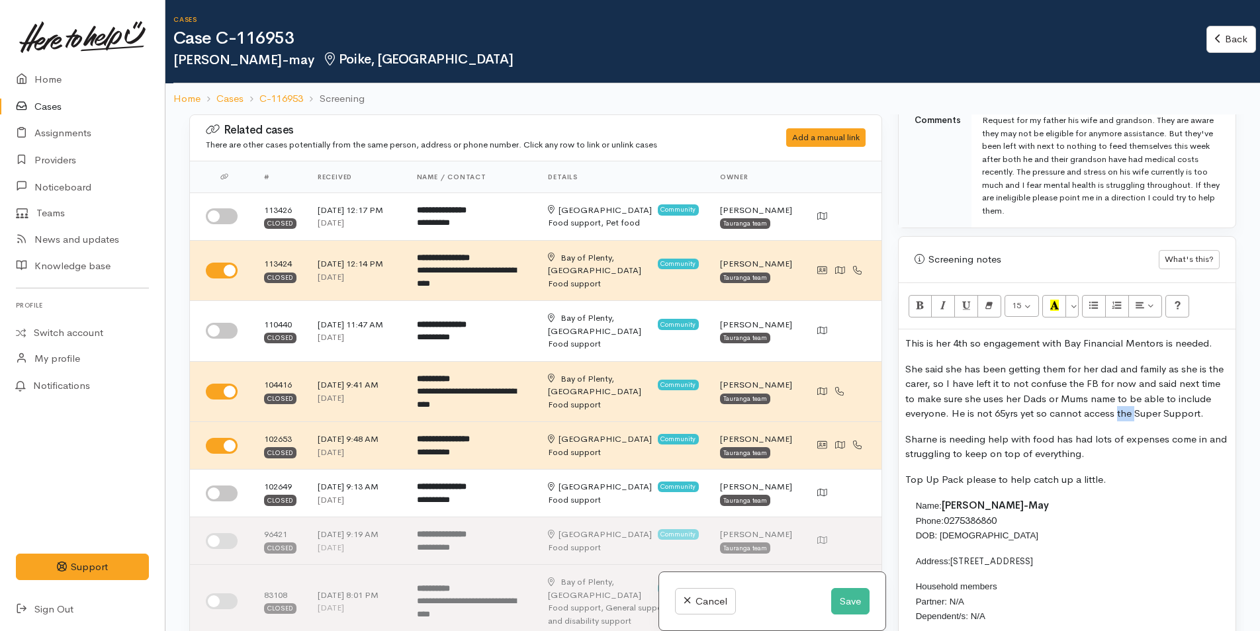
drag, startPoint x: 1131, startPoint y: 414, endPoint x: 1114, endPoint y: 409, distance: 17.8
click at [1114, 409] on p "She said she has been getting them for her dad and family as she is the carer, …" at bounding box center [1067, 392] width 324 height 60
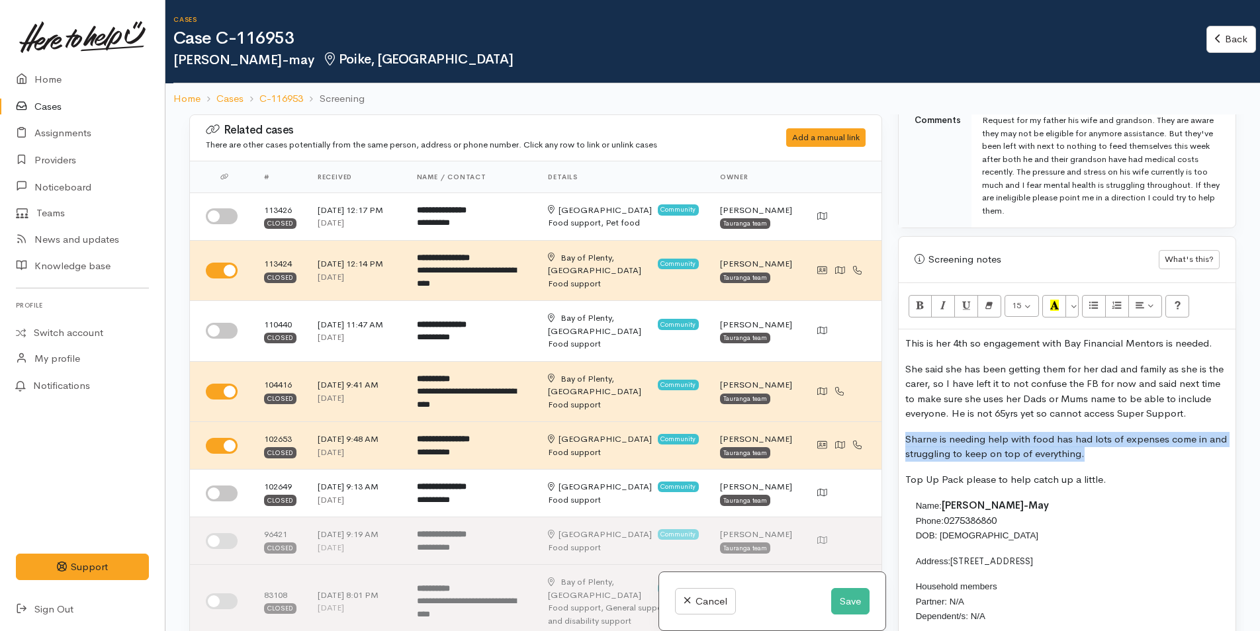
drag, startPoint x: 1121, startPoint y: 488, endPoint x: 897, endPoint y: 439, distance: 229.6
click at [897, 439] on div "Warnings Add No warnings have been raised against this case Add Warning Title ●…" at bounding box center [1067, 429] width 354 height 631
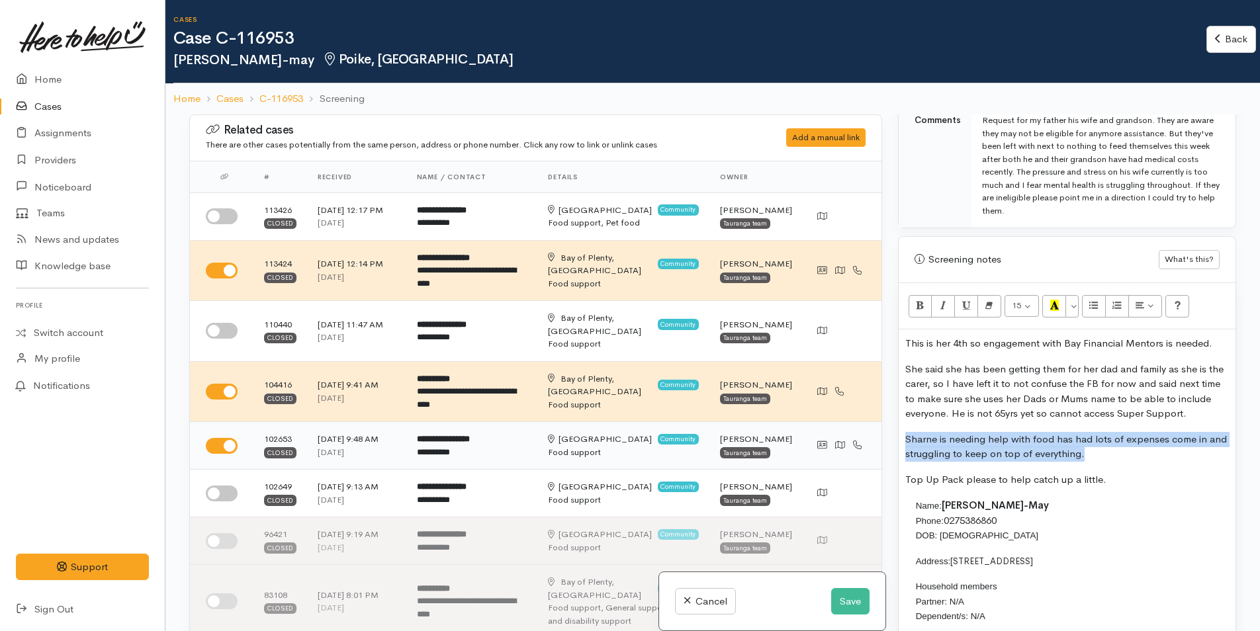
copy p "Sharne is needing help with food has had lots of expenses come in and strugglin…"
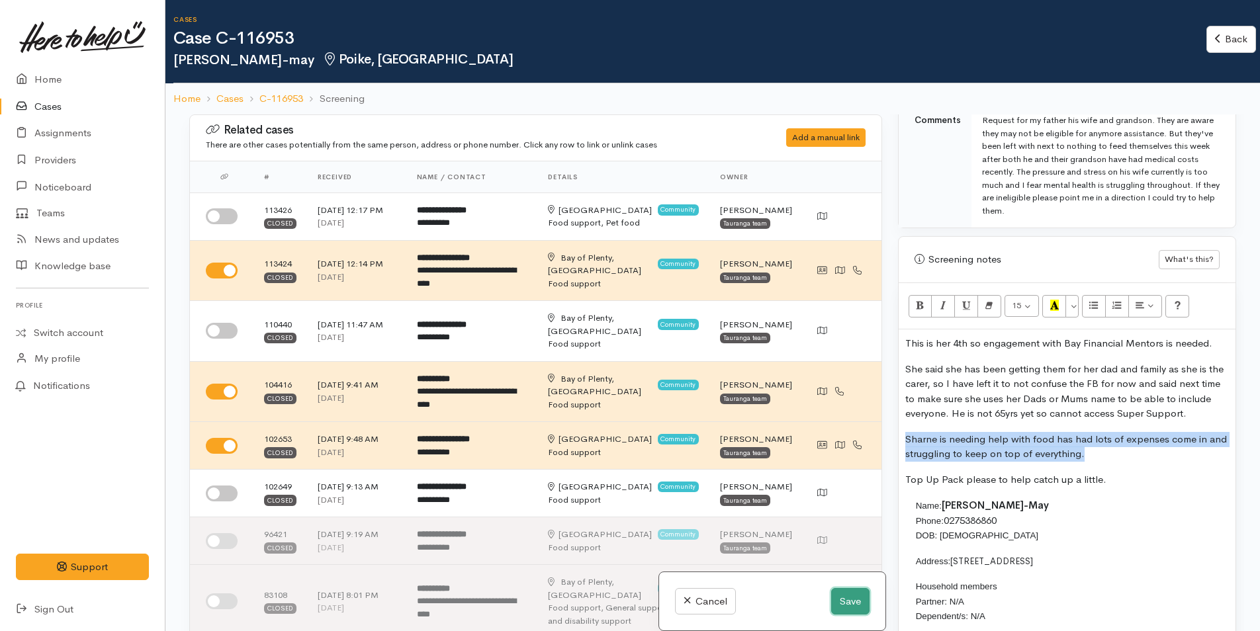
click at [844, 603] on button "Save" at bounding box center [850, 601] width 38 height 27
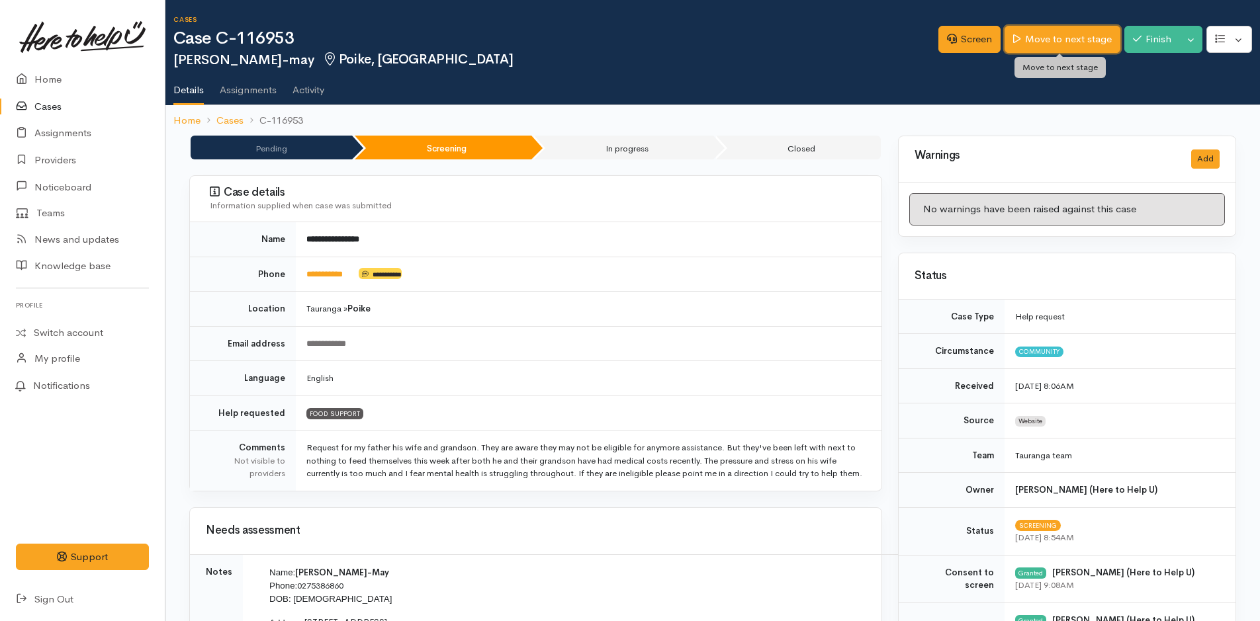
click at [1093, 41] on link "Move to next stage" at bounding box center [1061, 39] width 115 height 27
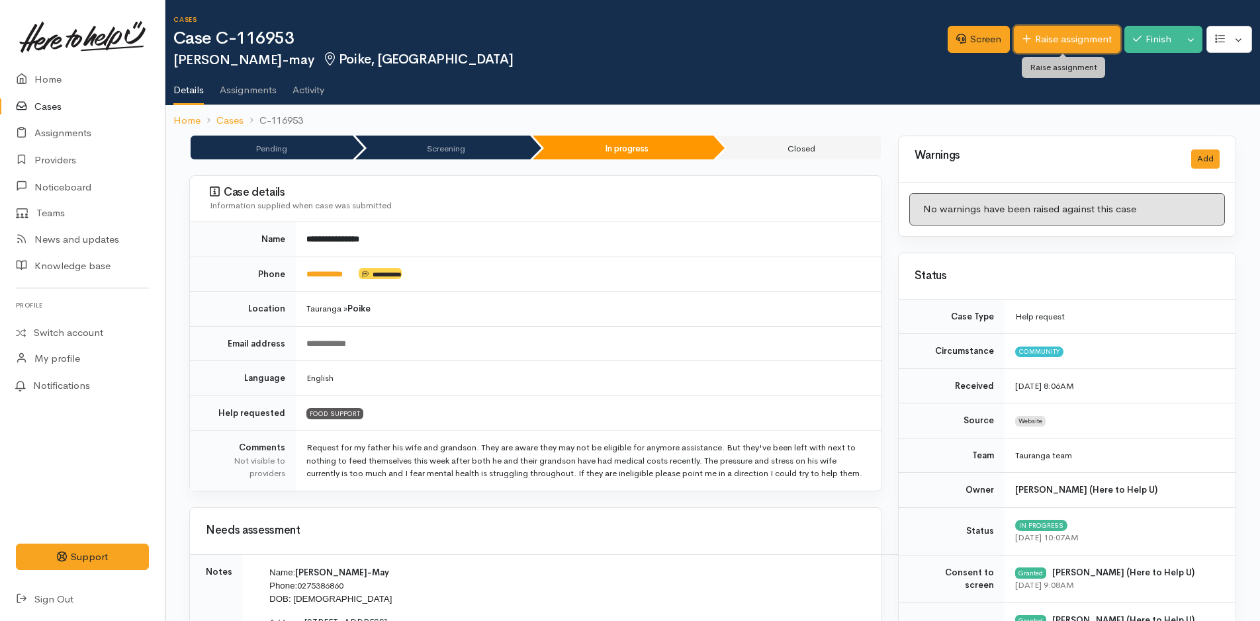
click at [1069, 43] on link "Raise assignment" at bounding box center [1067, 39] width 107 height 27
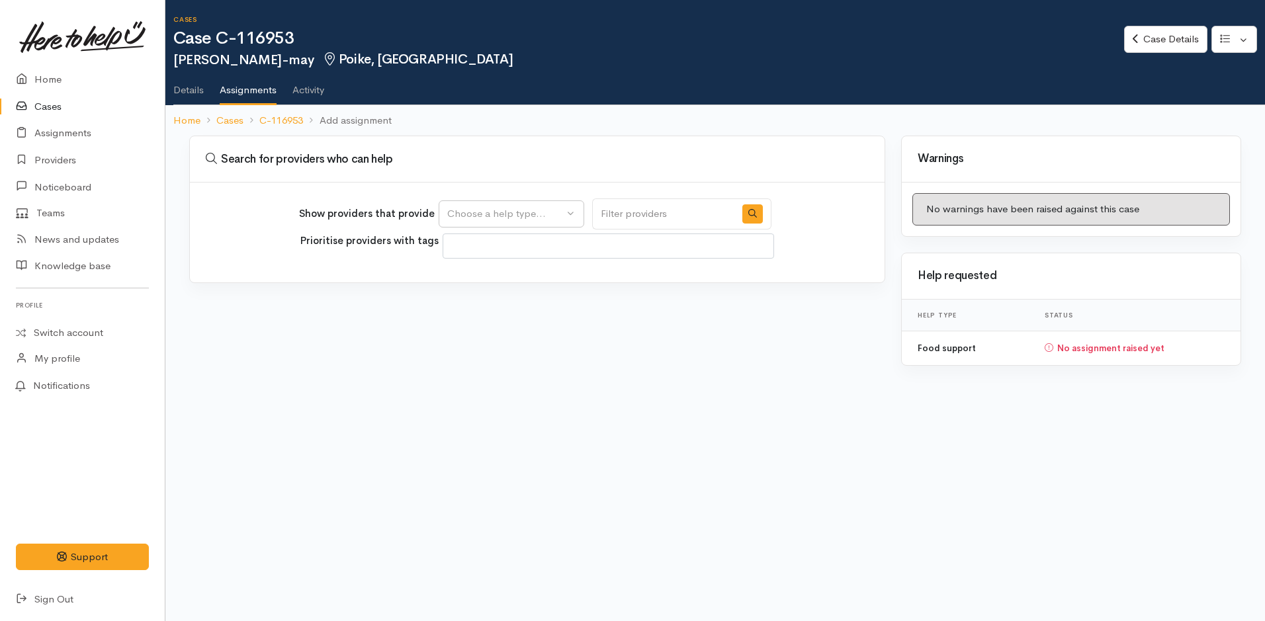
select select
click at [512, 217] on div "Choose a help type..." at bounding box center [505, 213] width 116 height 15
click at [500, 279] on span "Food support" at bounding box center [486, 277] width 62 height 15
select select "3"
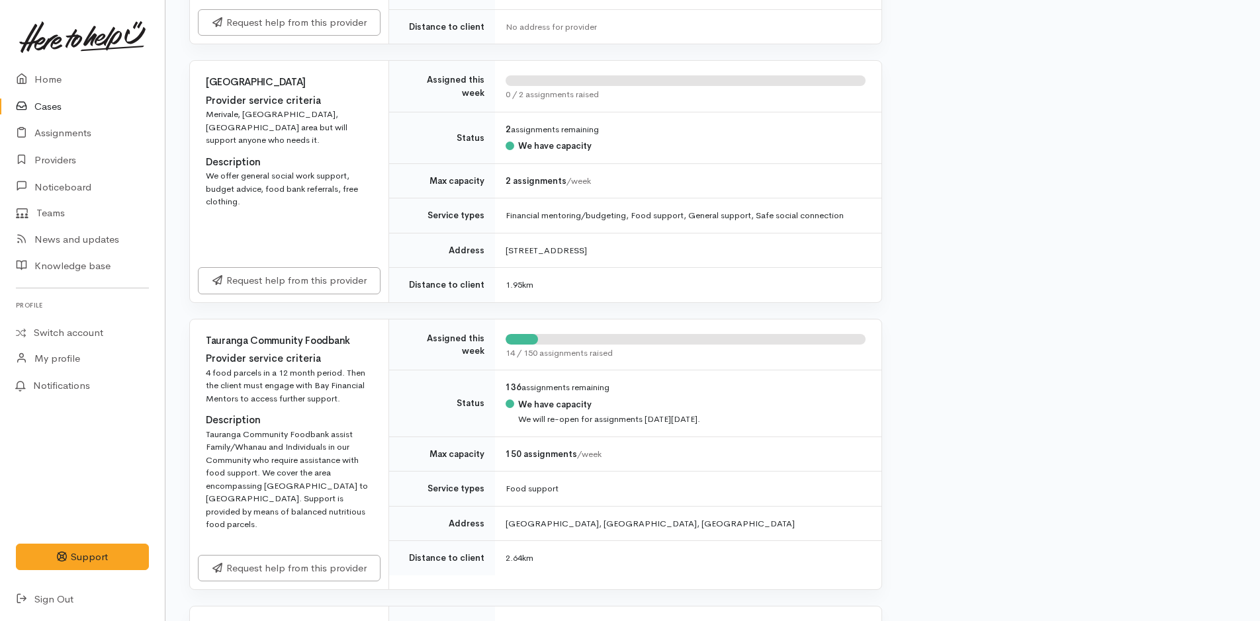
scroll to position [596, 0]
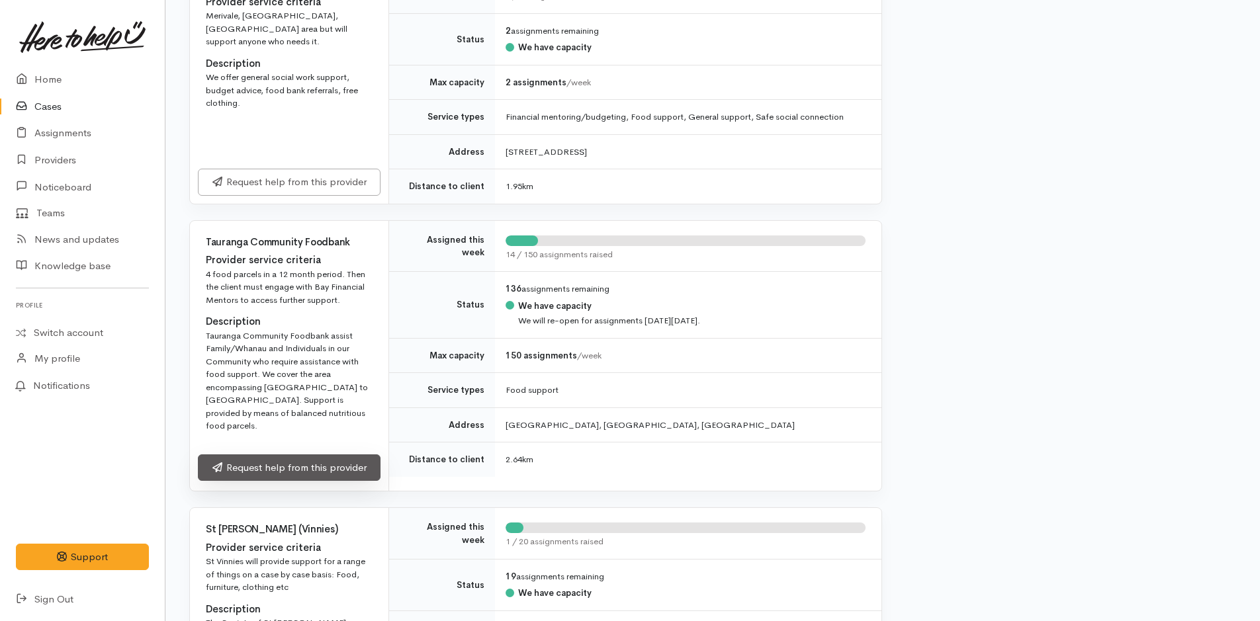
click at [302, 457] on link "Request help from this provider" at bounding box center [289, 468] width 183 height 27
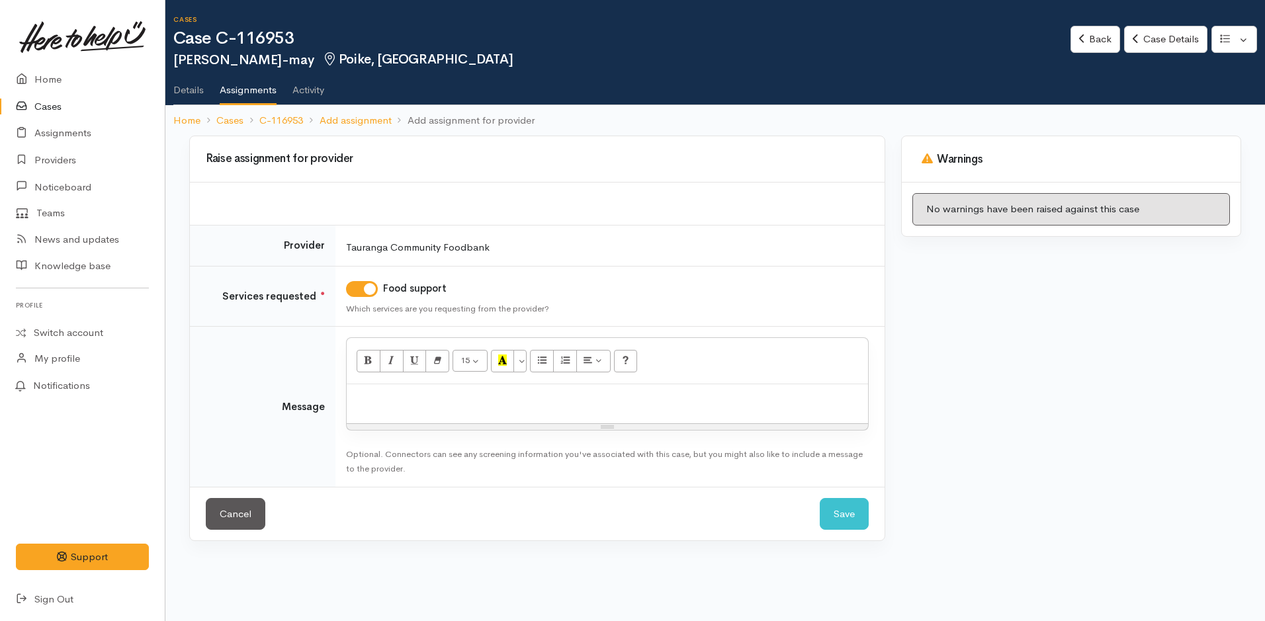
click at [485, 418] on div at bounding box center [607, 403] width 521 height 39
paste div
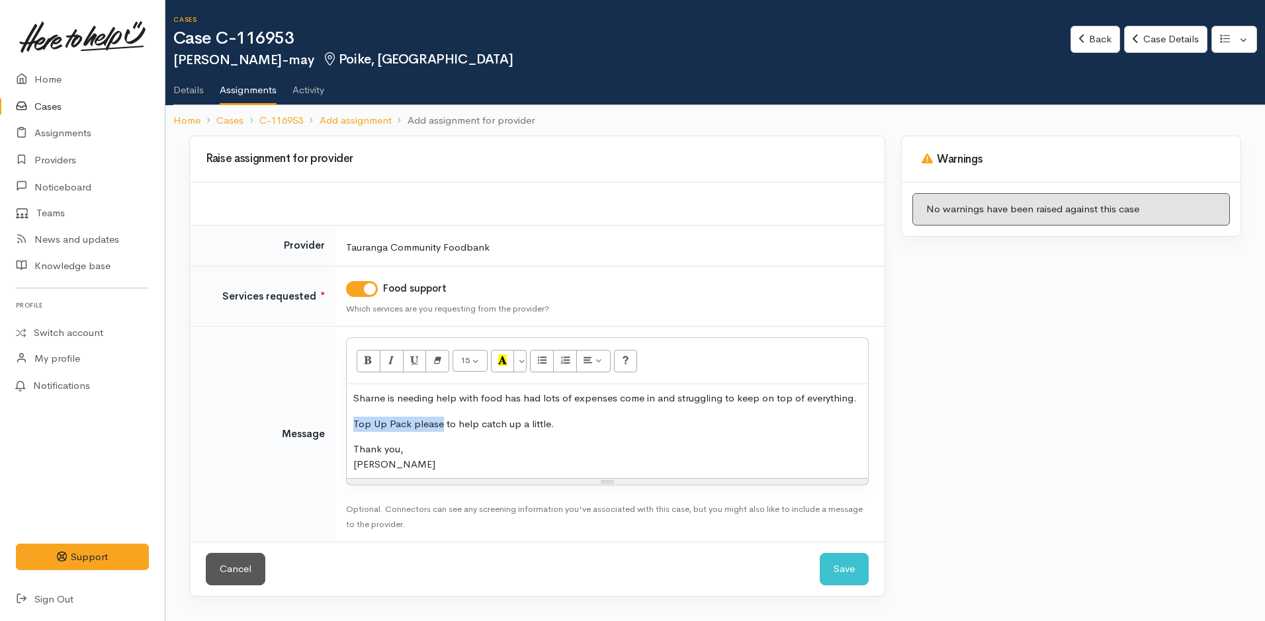
drag, startPoint x: 441, startPoint y: 427, endPoint x: 353, endPoint y: 429, distance: 88.7
click at [353, 429] on div "Sharne is needing help with food has had lots of expenses come in and strugglin…" at bounding box center [607, 431] width 521 height 94
click at [365, 363] on icon "Bold (CTRL+B)" at bounding box center [368, 360] width 9 height 11
click at [850, 568] on button "Save" at bounding box center [844, 569] width 49 height 32
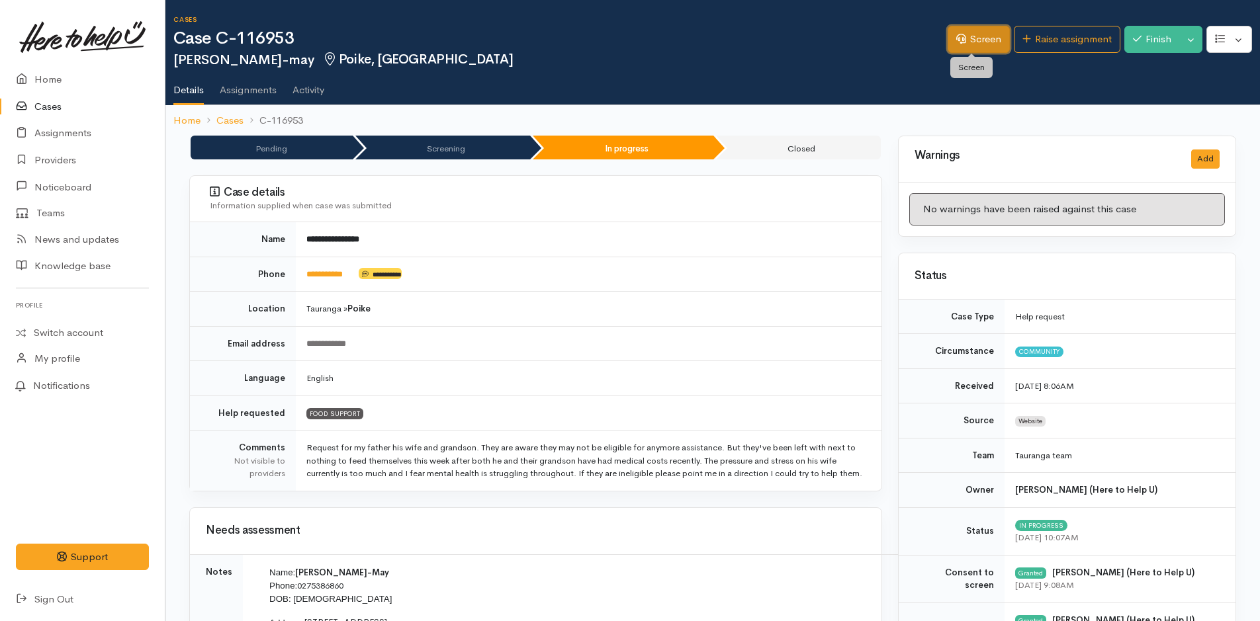
click at [974, 40] on link "Screen" at bounding box center [979, 39] width 62 height 27
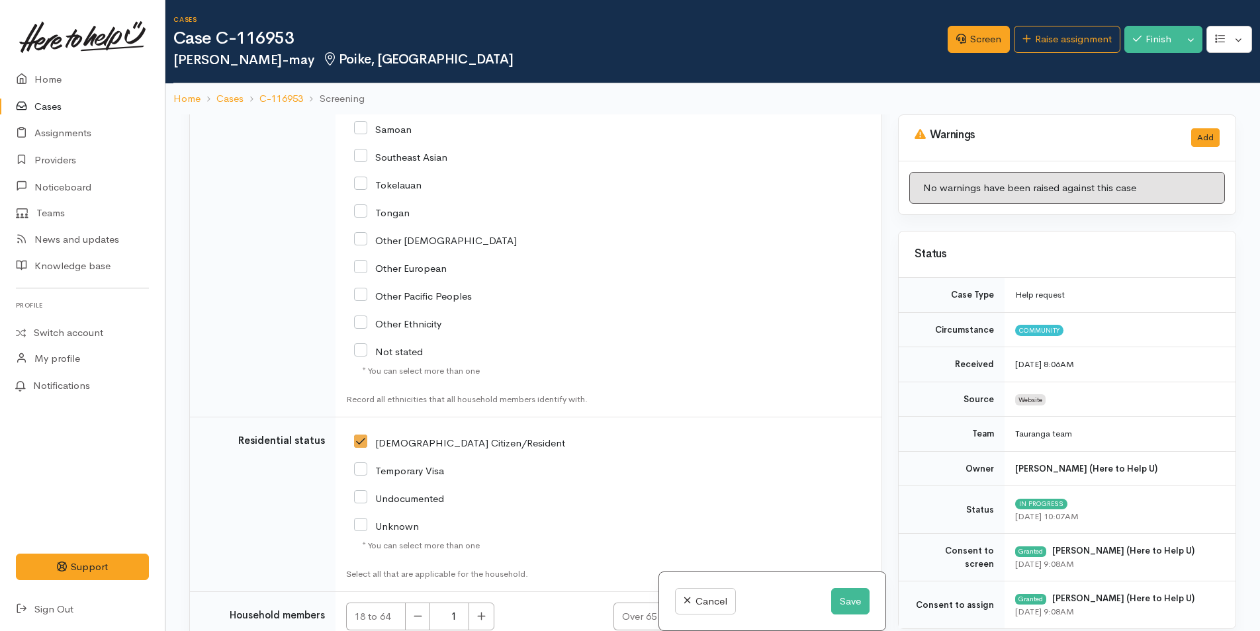
scroll to position [3009, 0]
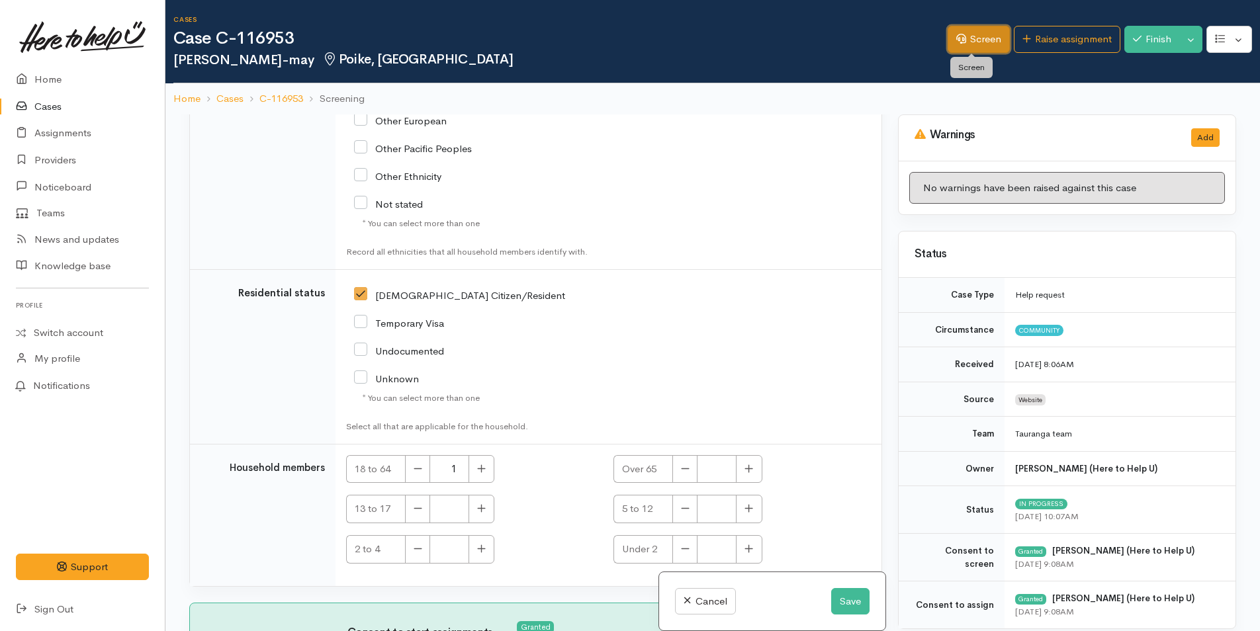
click at [979, 29] on link "Screen" at bounding box center [979, 39] width 62 height 27
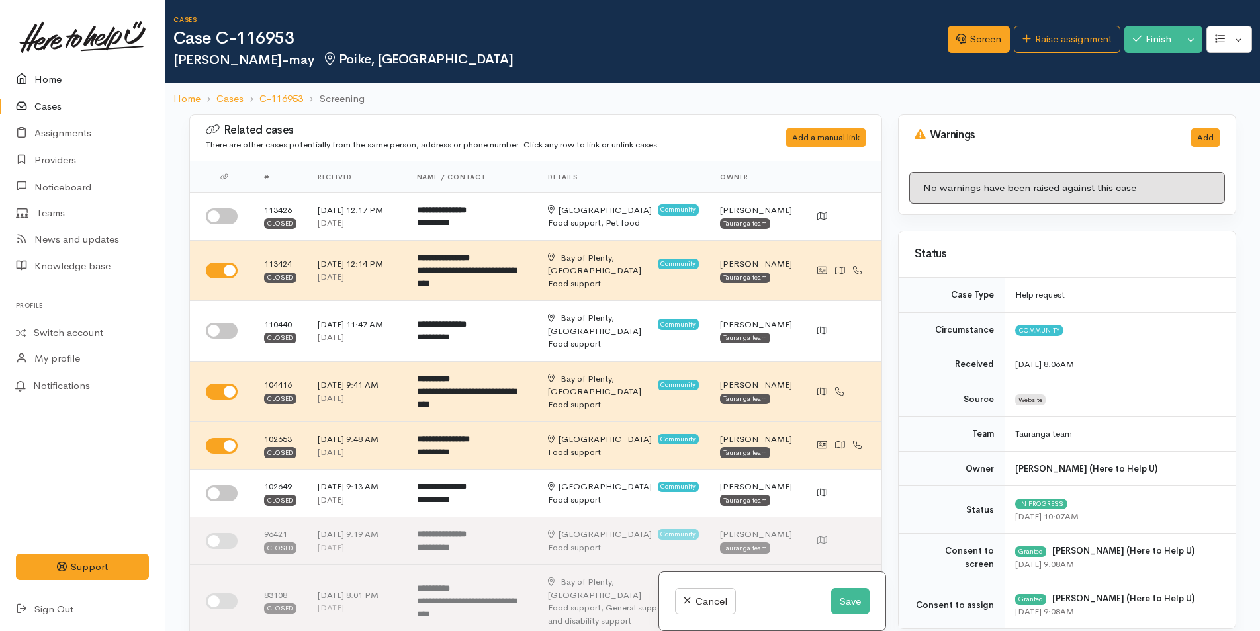
click at [52, 79] on link "Home" at bounding box center [82, 79] width 165 height 27
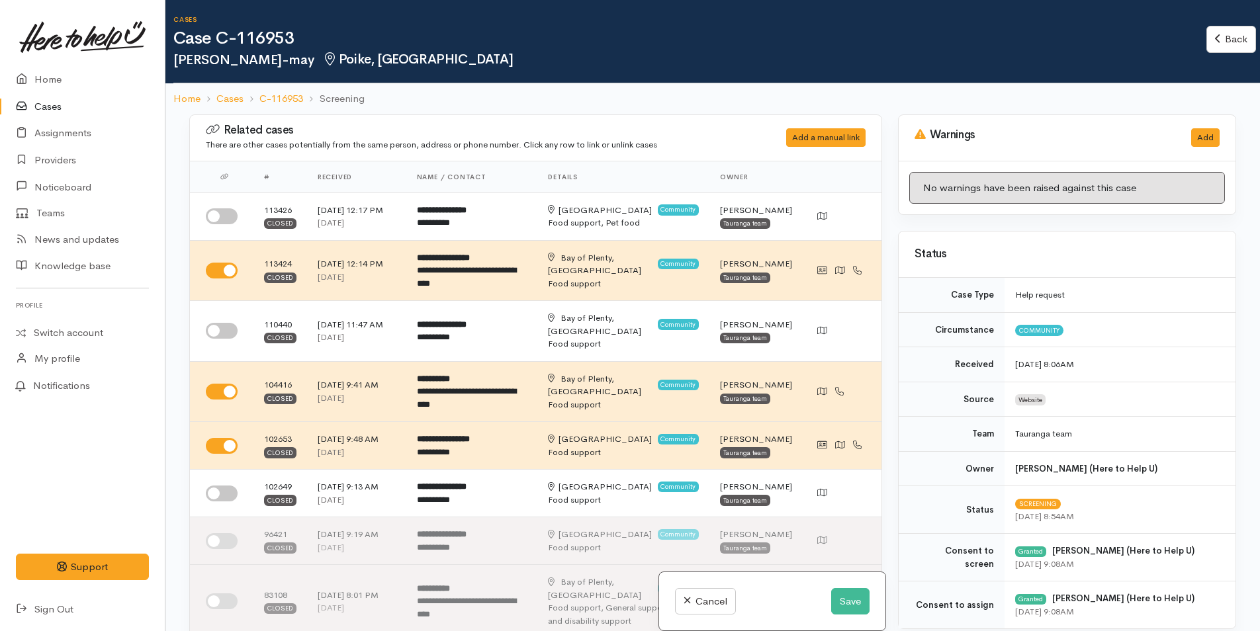
scroll to position [993, 0]
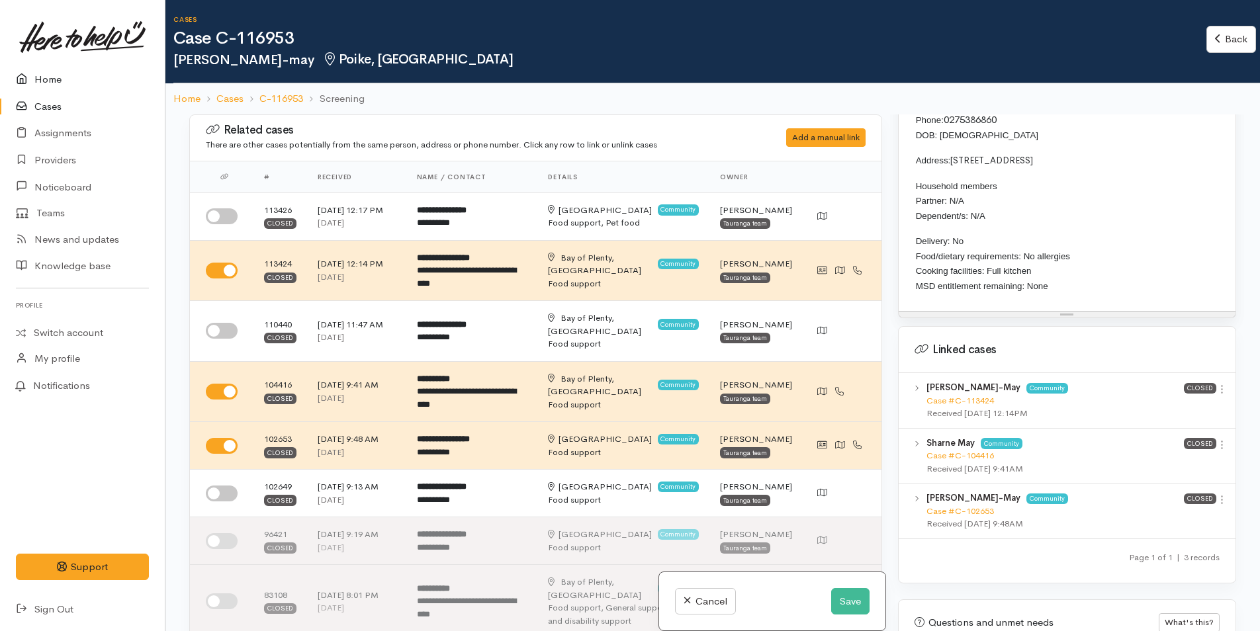
click at [46, 74] on link "Home" at bounding box center [82, 79] width 165 height 27
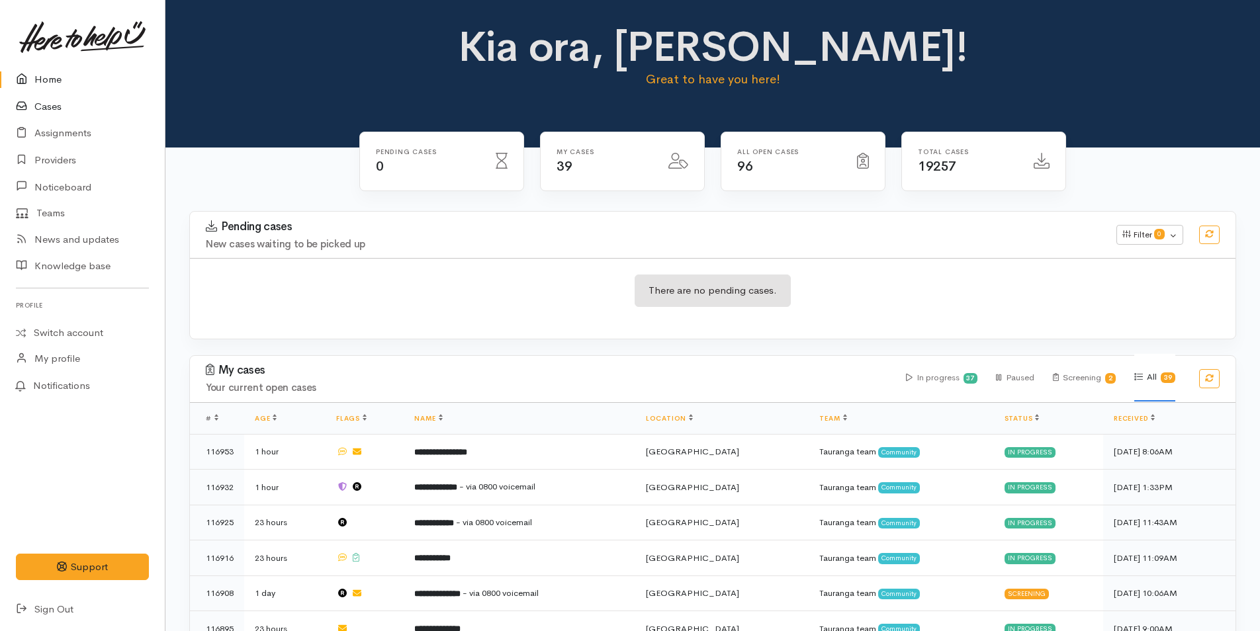
click at [41, 102] on link "Cases" at bounding box center [82, 106] width 165 height 27
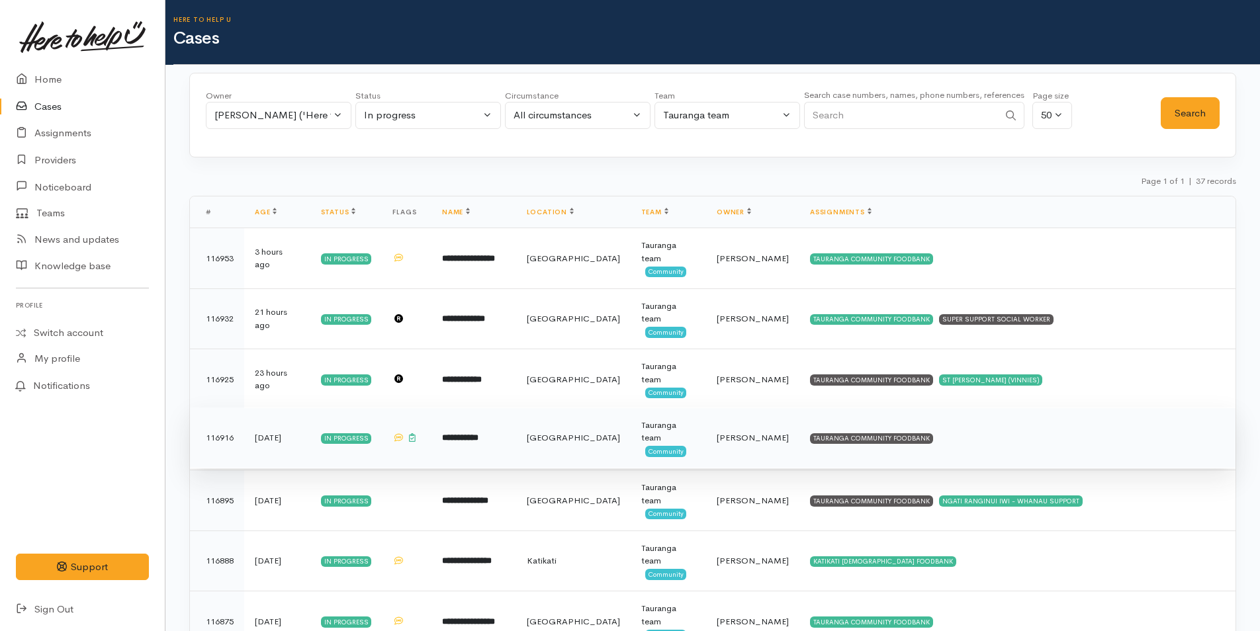
click at [910, 429] on td "TAURANGA COMMUNITY FOODBANK" at bounding box center [1017, 438] width 436 height 61
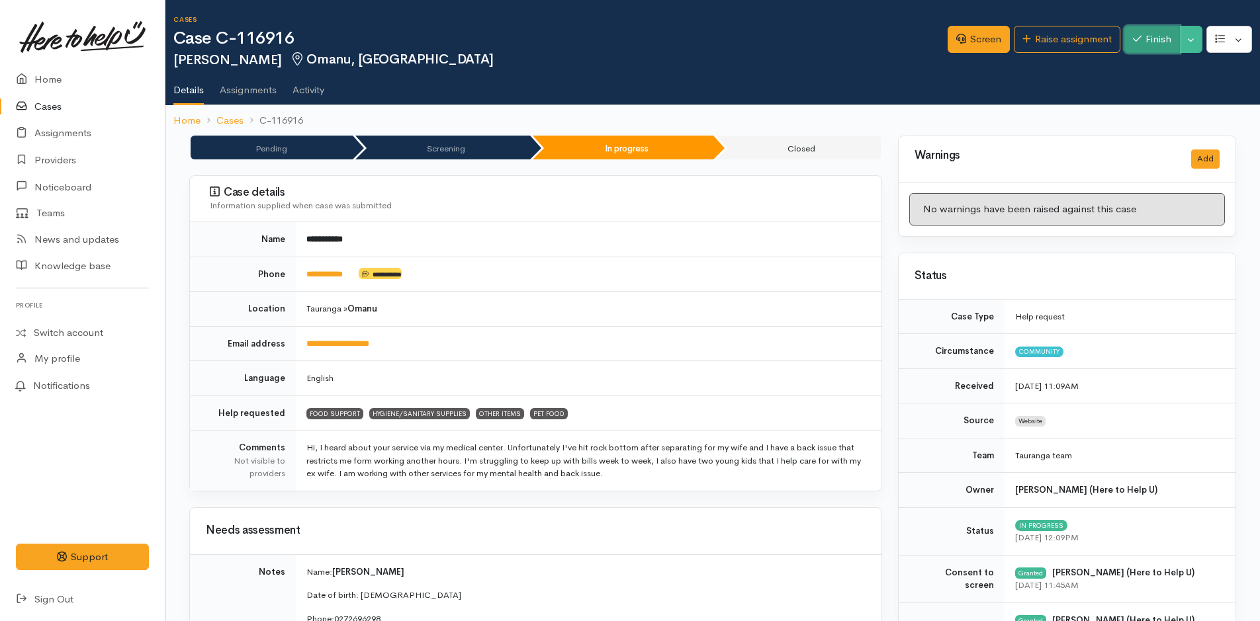
click at [1153, 36] on button "Finish" at bounding box center [1152, 39] width 56 height 27
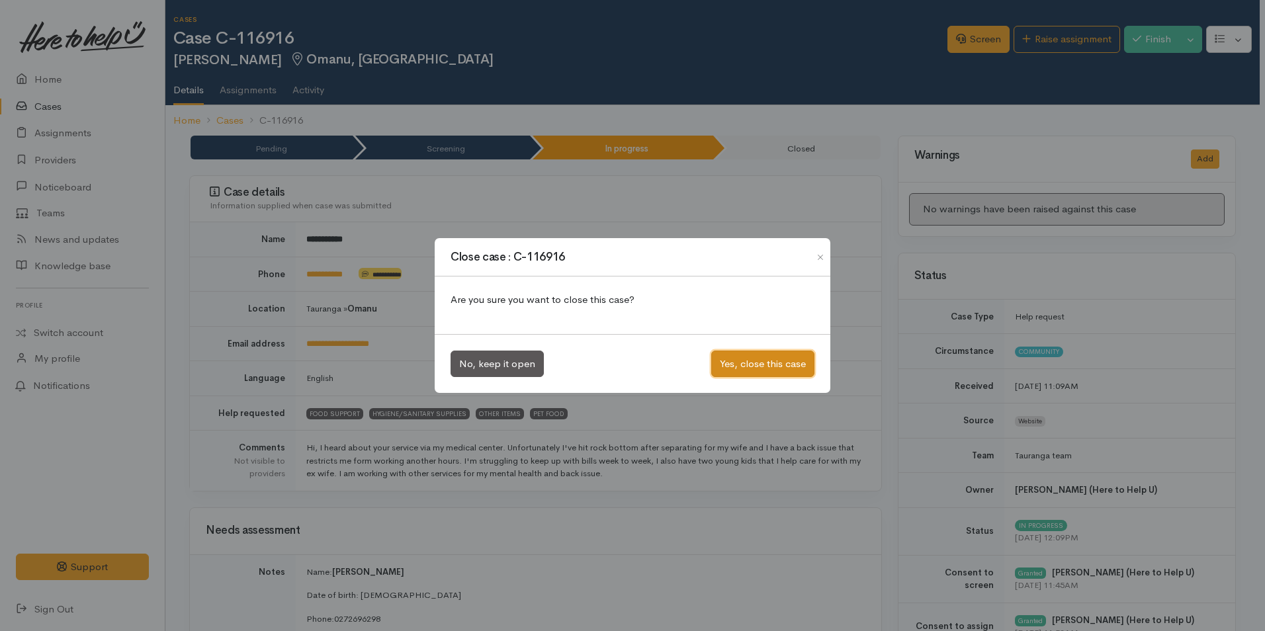
click at [780, 365] on button "Yes, close this case" at bounding box center [762, 364] width 103 height 27
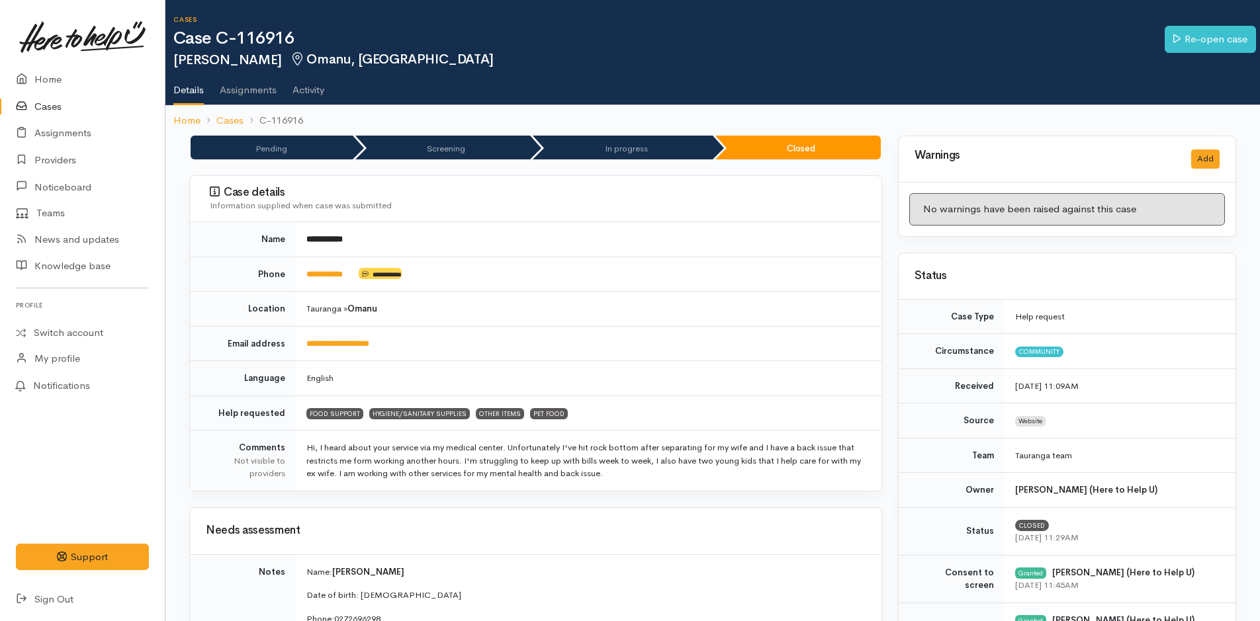
click at [46, 108] on link "Cases" at bounding box center [82, 106] width 165 height 27
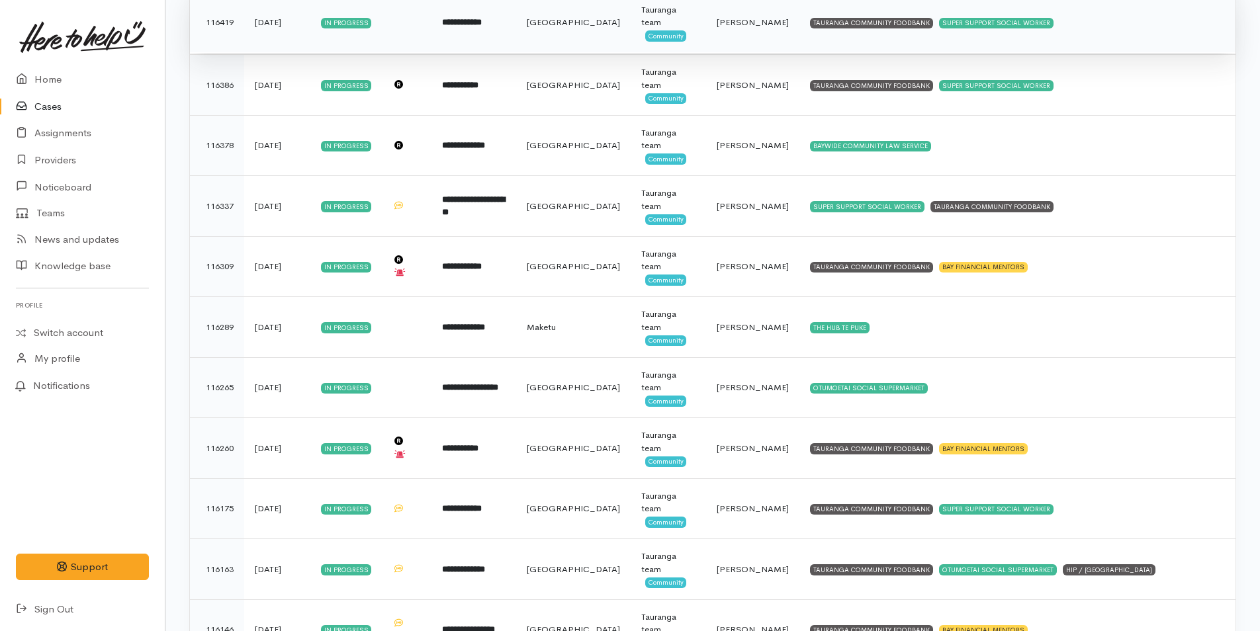
scroll to position [1683, 0]
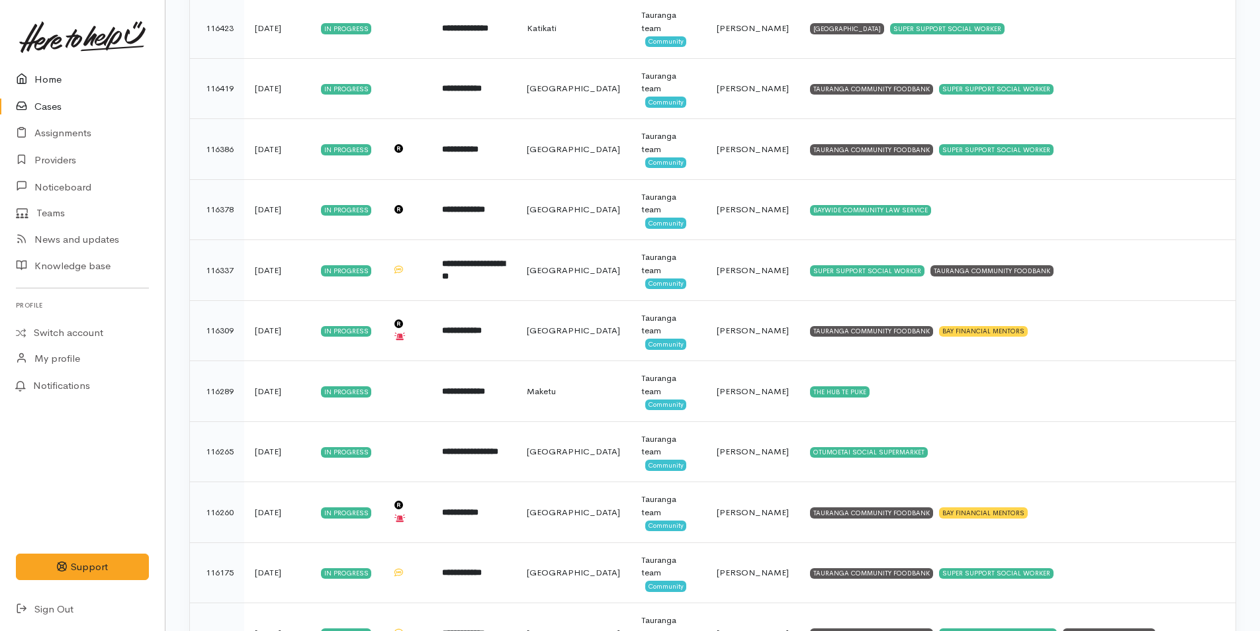
click at [50, 71] on link "Home" at bounding box center [82, 79] width 165 height 27
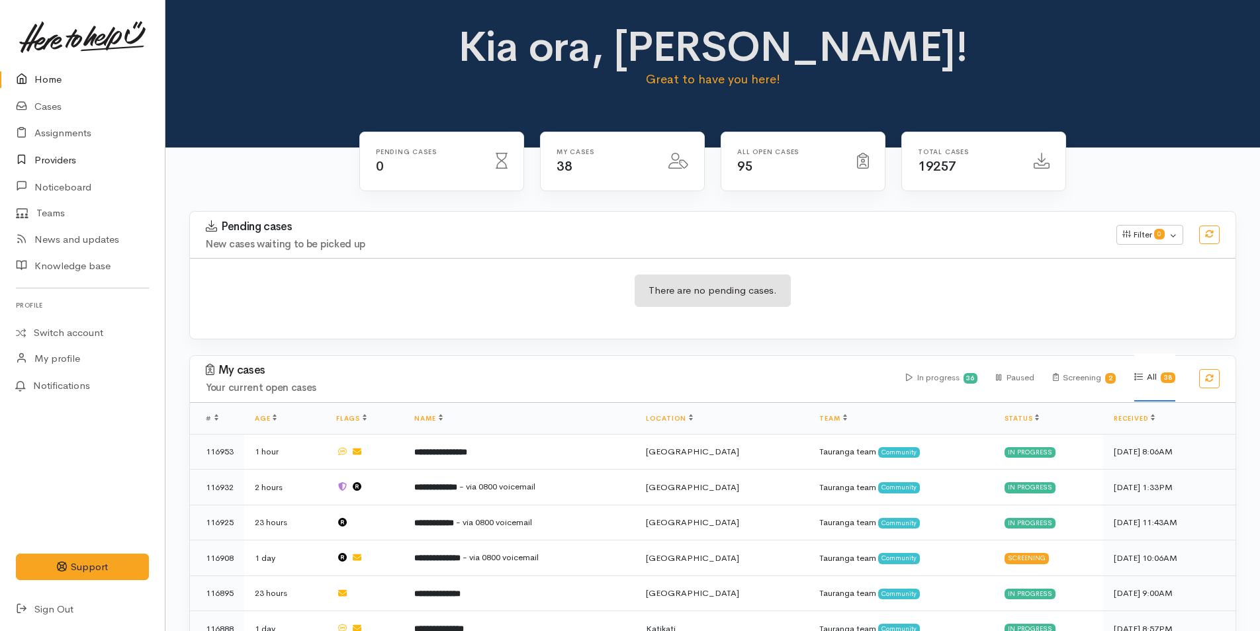
click at [67, 156] on link "Providers" at bounding box center [82, 160] width 165 height 27
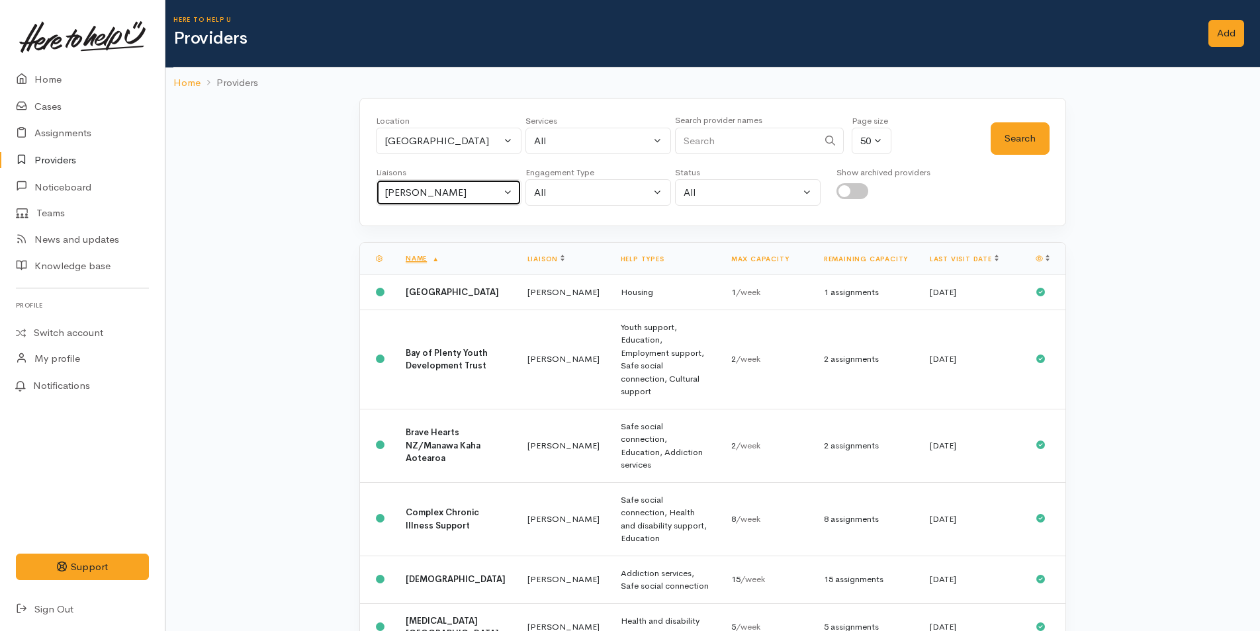
click at [513, 193] on button "[PERSON_NAME]" at bounding box center [449, 192] width 146 height 27
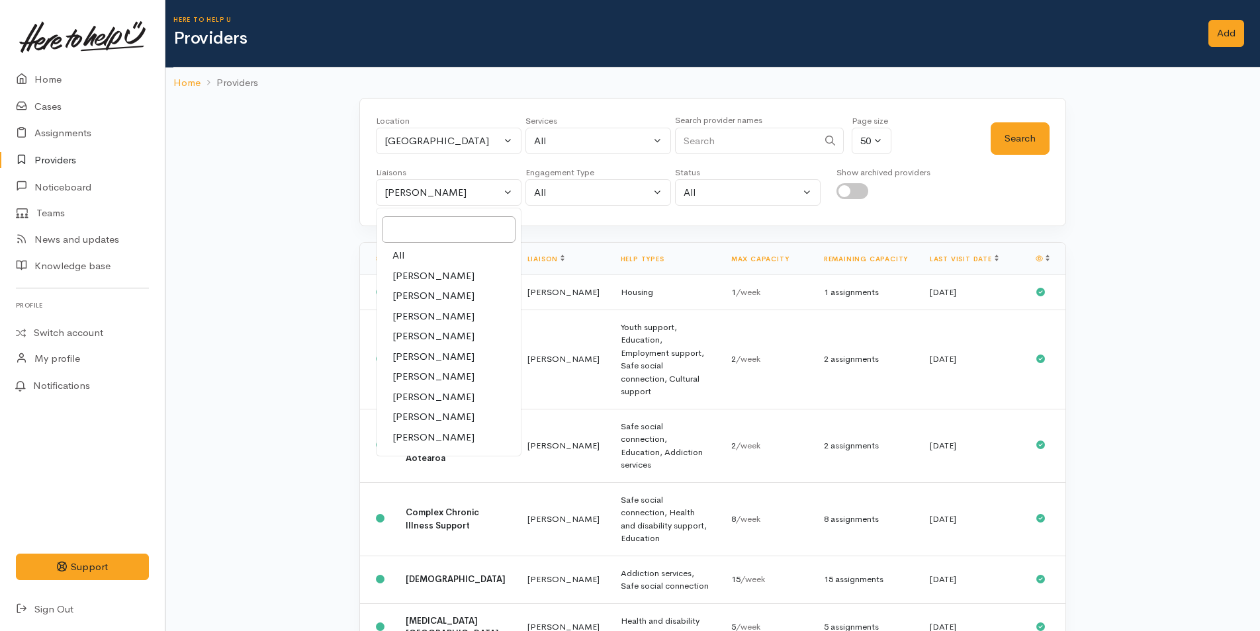
click at [402, 255] on span "All" at bounding box center [398, 255] width 12 height 15
select select "null"
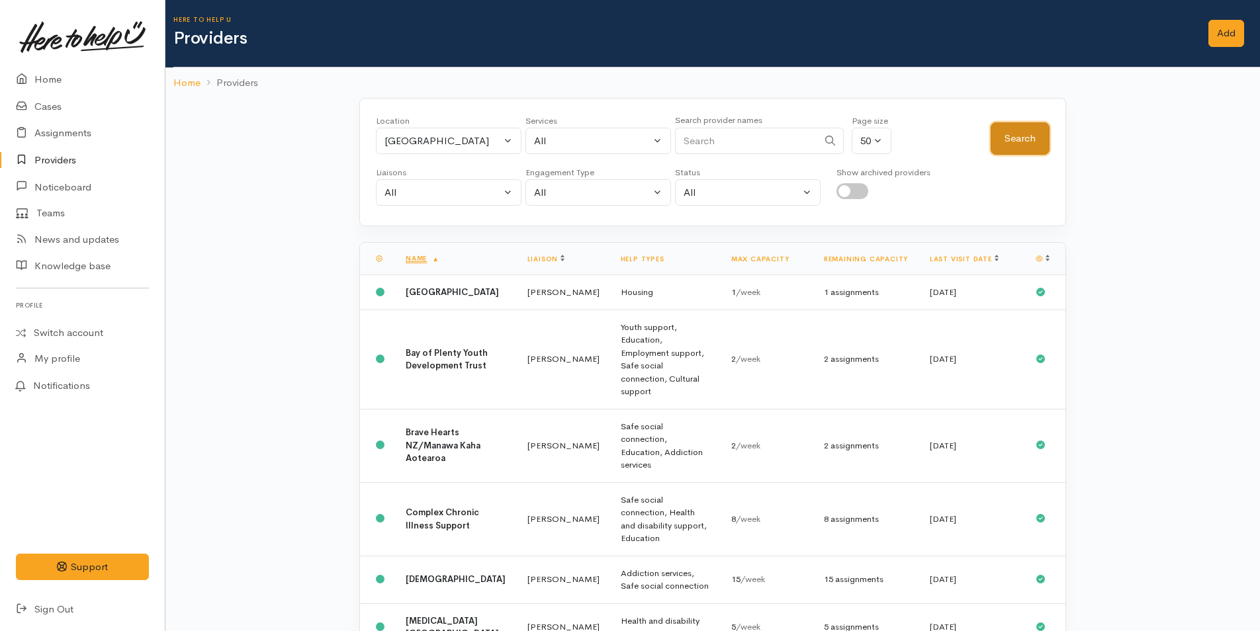
click at [1029, 133] on button "Search" at bounding box center [1020, 138] width 59 height 32
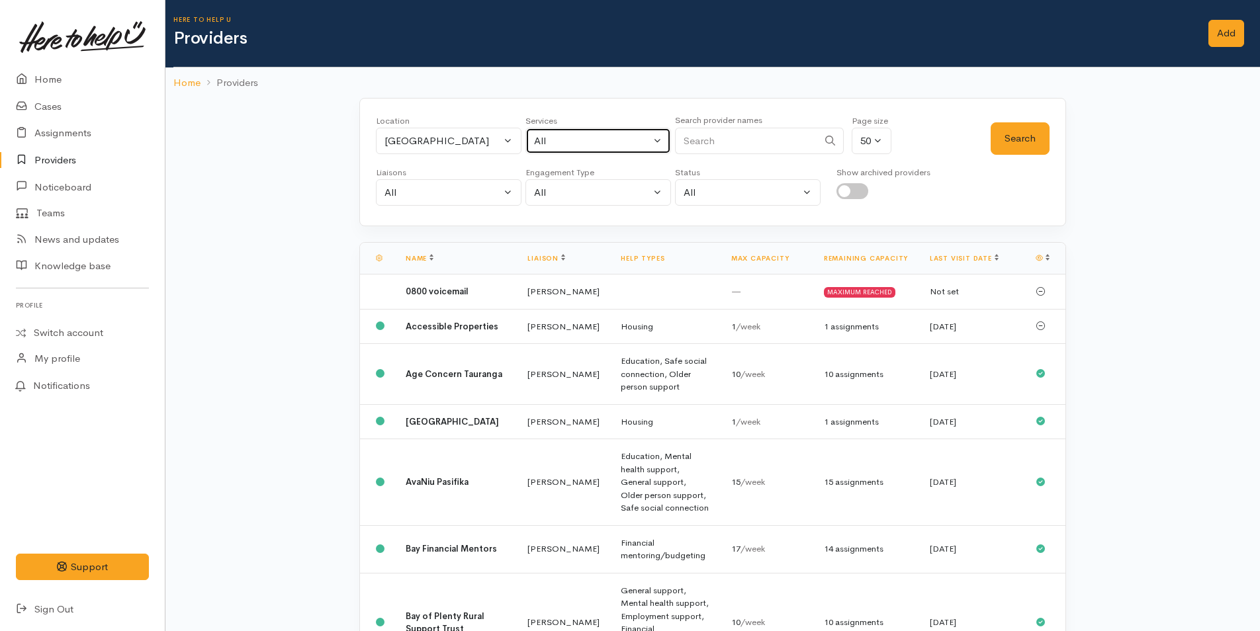
click at [660, 144] on button "All" at bounding box center [598, 141] width 146 height 27
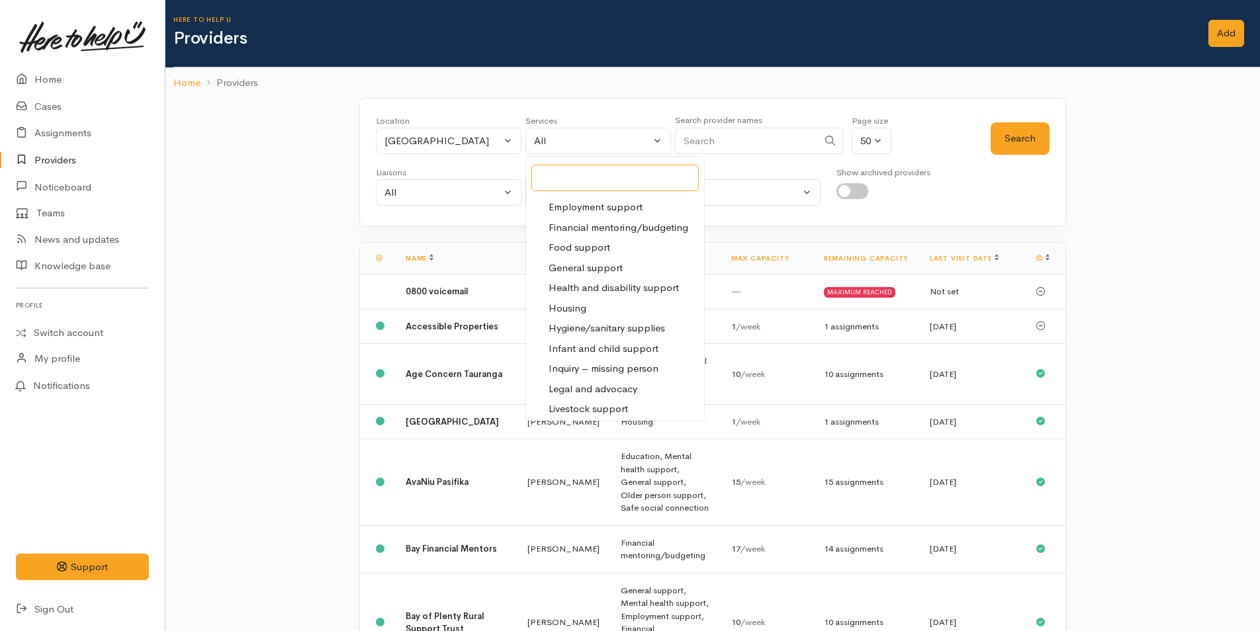
scroll to position [199, 0]
click at [623, 267] on span "Health and disability support" at bounding box center [614, 267] width 130 height 15
select select "26"
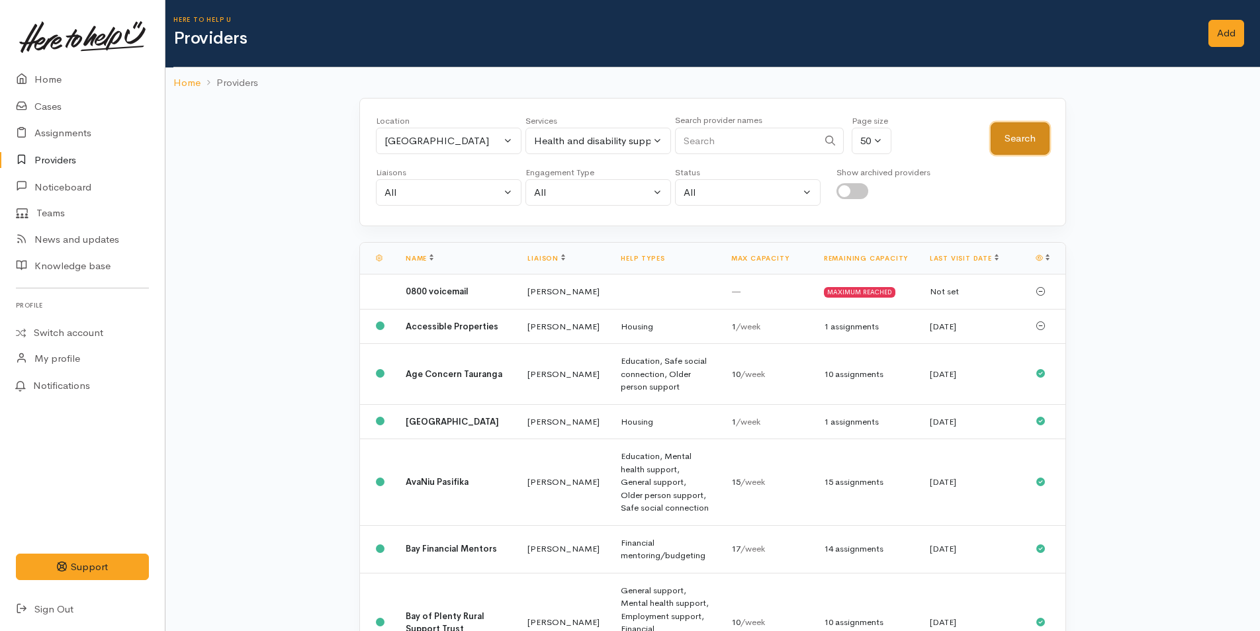
click at [1024, 134] on button "Search" at bounding box center [1020, 138] width 59 height 32
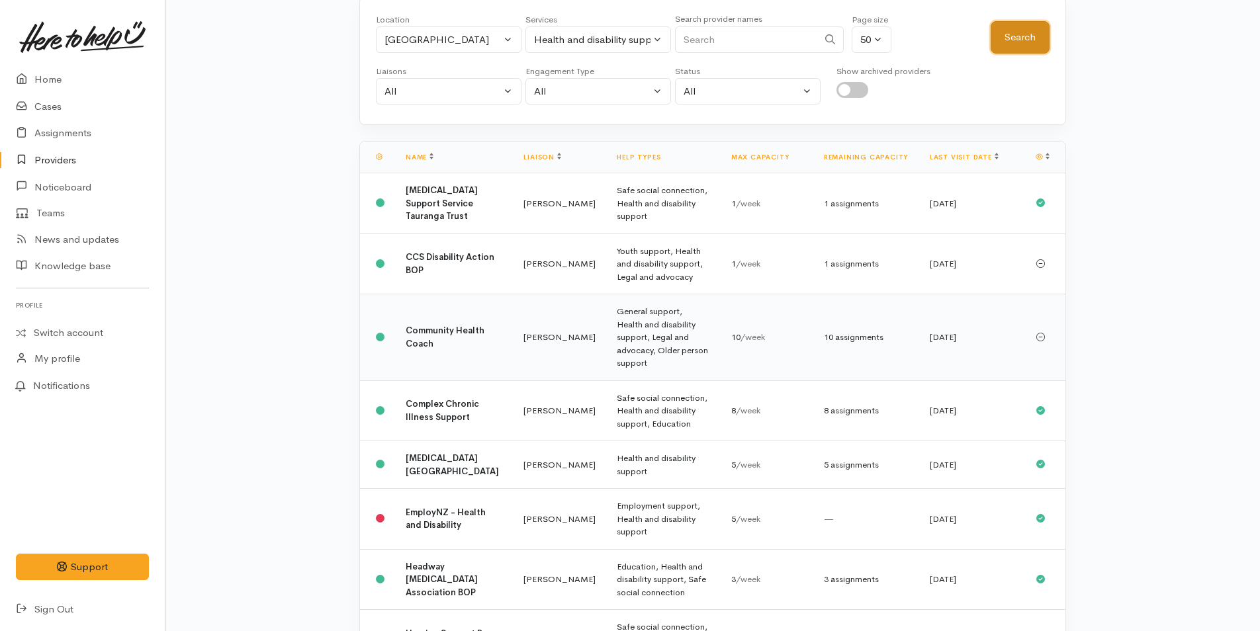
scroll to position [0, 0]
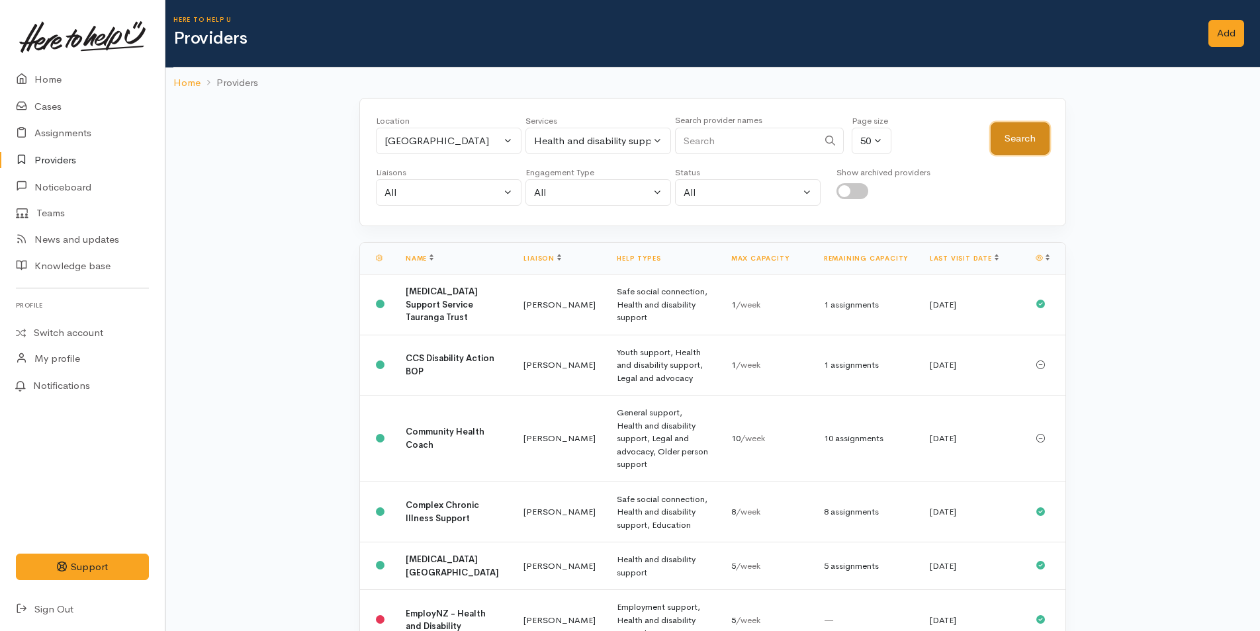
click at [1008, 140] on button "Search" at bounding box center [1020, 138] width 59 height 32
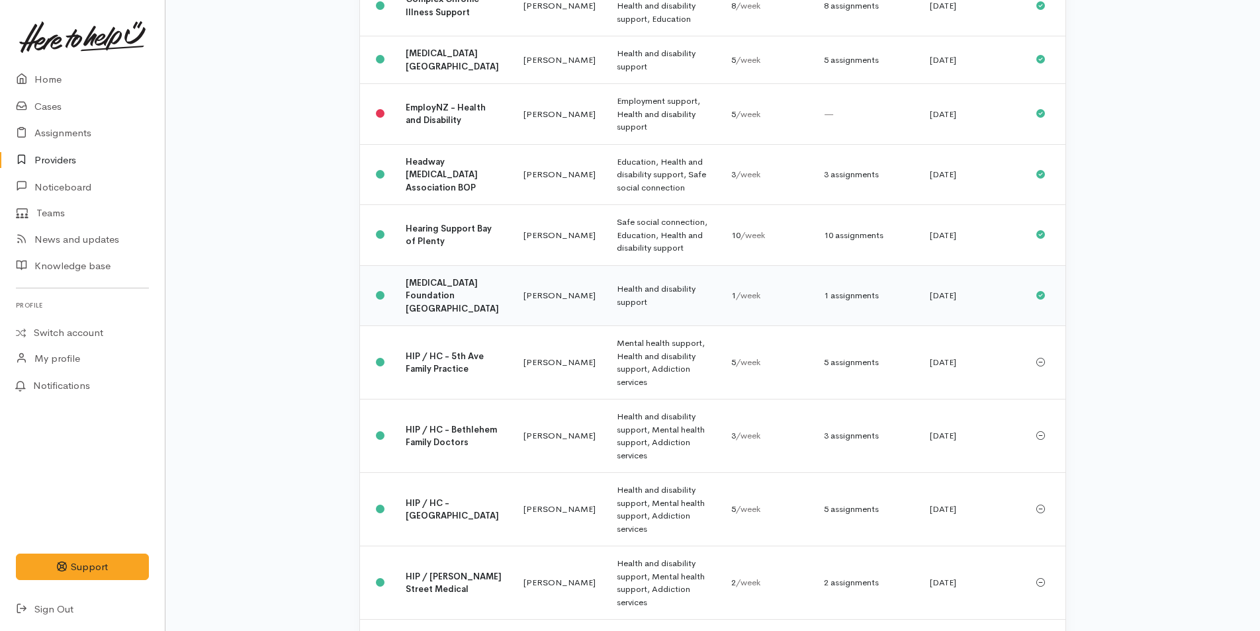
scroll to position [463, 0]
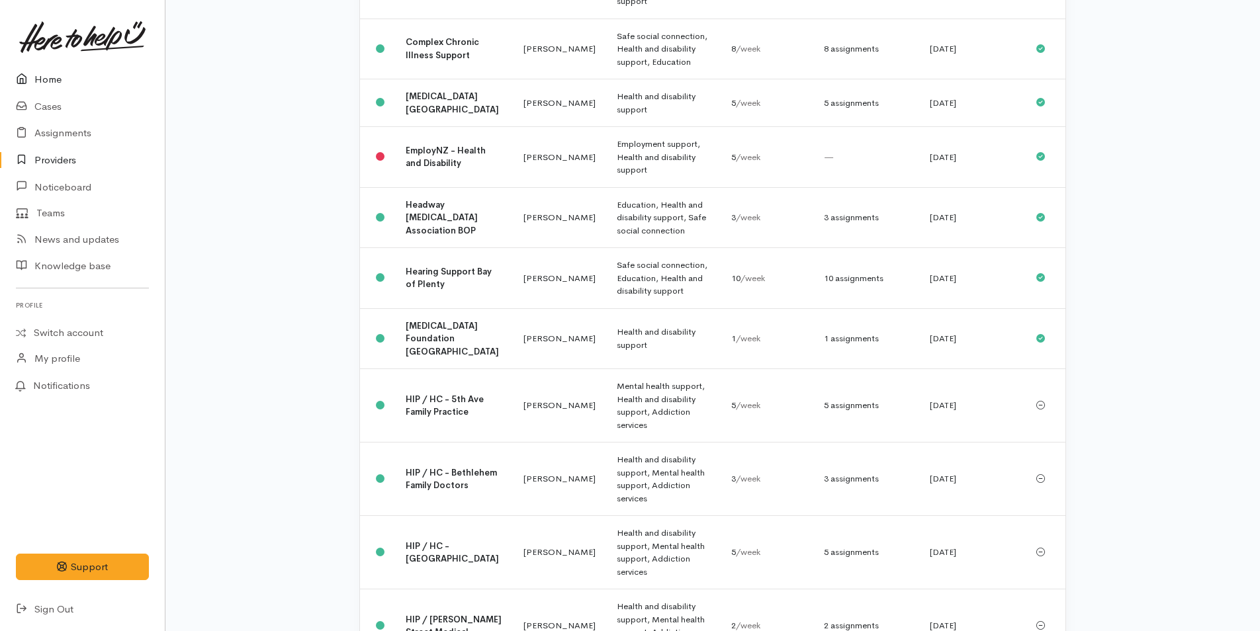
click at [48, 79] on link "Home" at bounding box center [82, 79] width 165 height 27
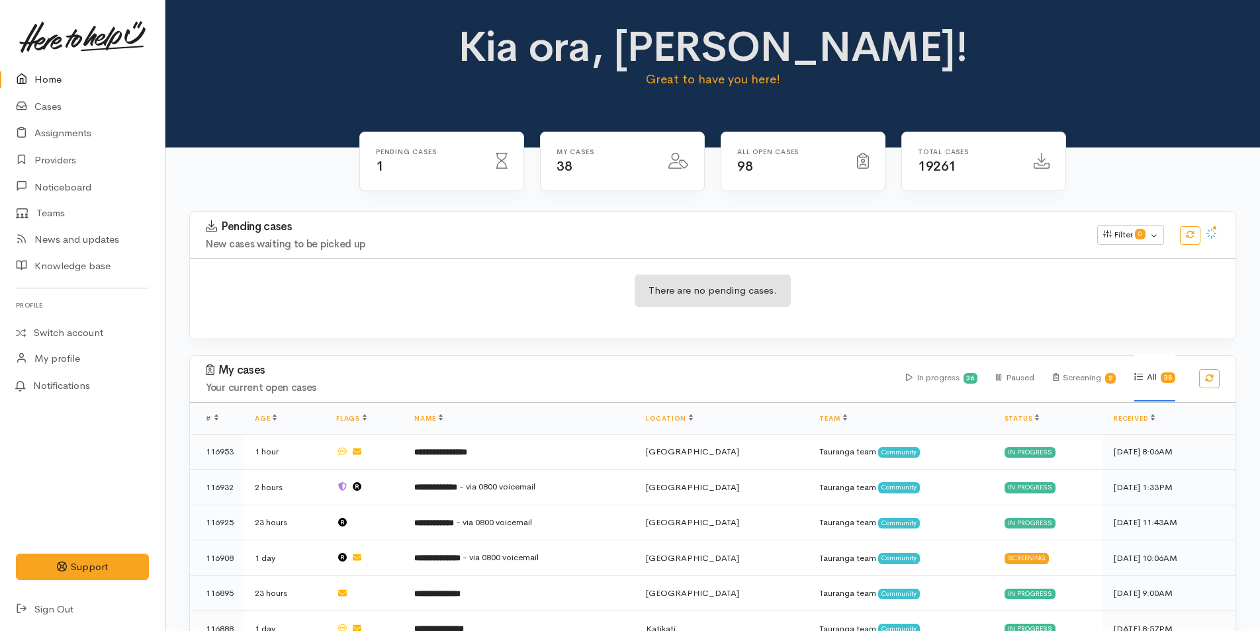
drag, startPoint x: 368, startPoint y: 62, endPoint x: 188, endPoint y: 29, distance: 183.0
click at [368, 62] on div "Kia ora, Rachel! Great to have you here!" at bounding box center [712, 62] width 1063 height 76
click at [60, 105] on link "Cases" at bounding box center [82, 106] width 165 height 27
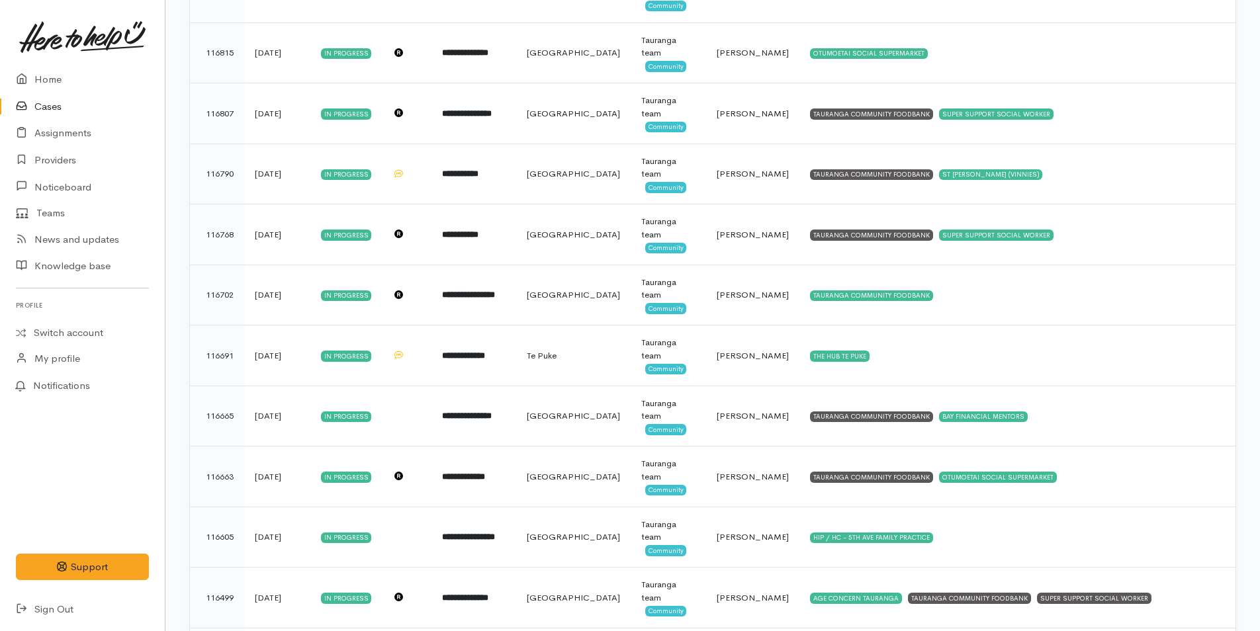
scroll to position [662, 0]
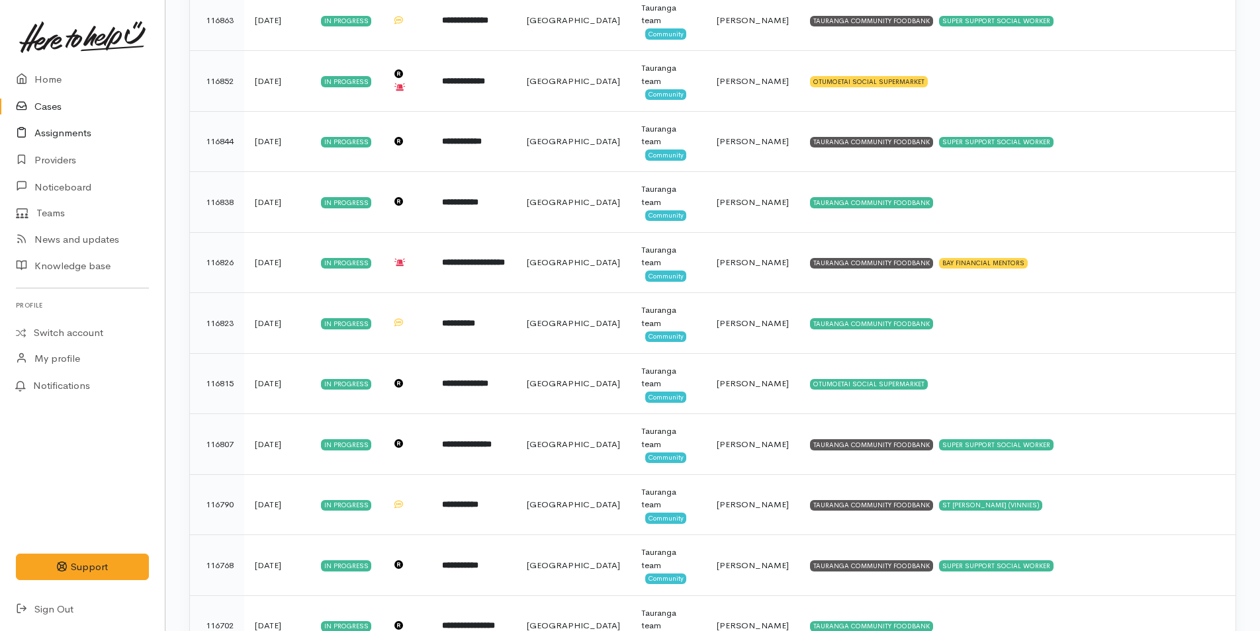
click at [60, 134] on link "Assignments" at bounding box center [82, 133] width 165 height 27
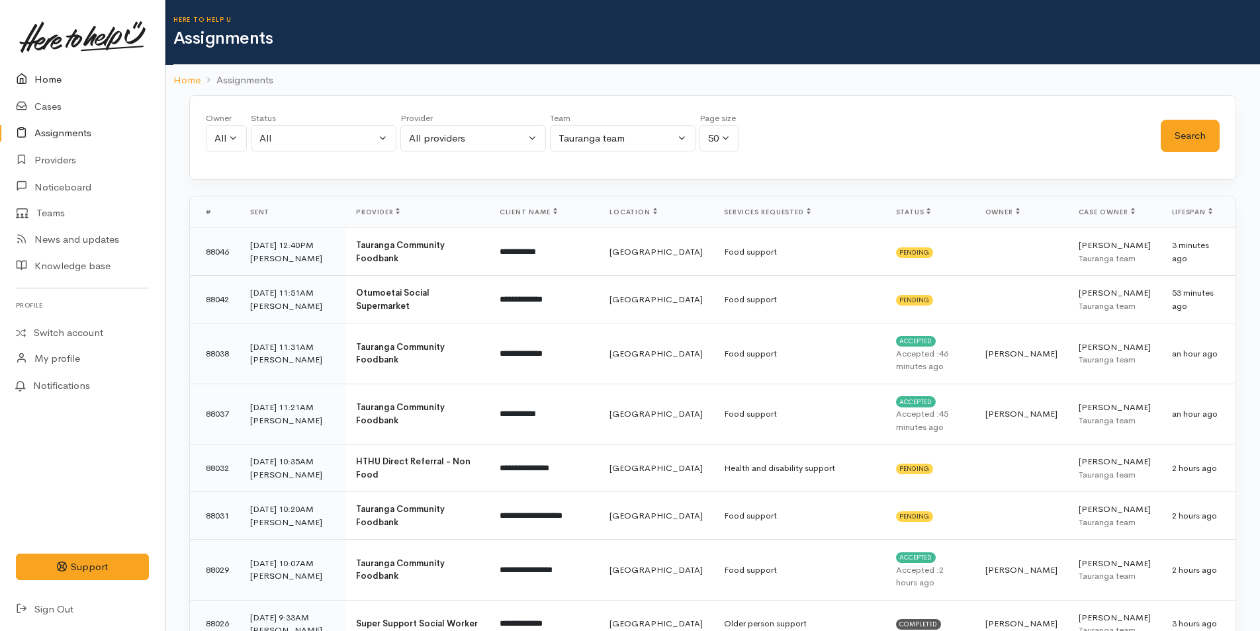
click at [46, 81] on link "Home" at bounding box center [82, 79] width 165 height 27
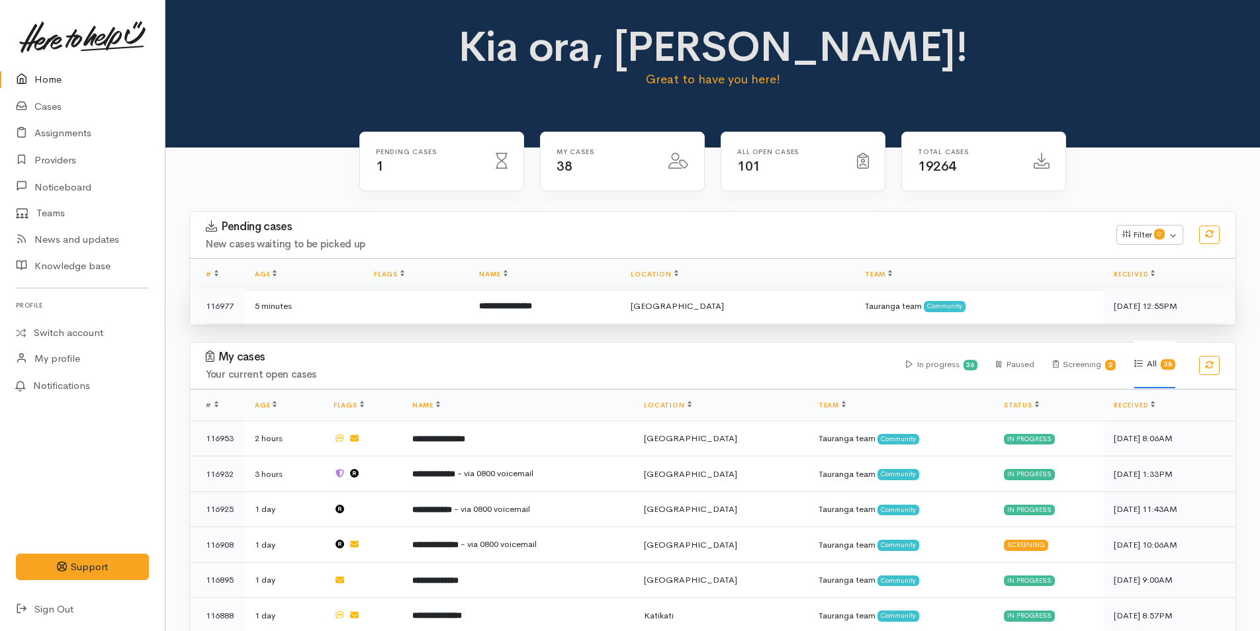
click at [532, 302] on b "**********" at bounding box center [505, 306] width 53 height 9
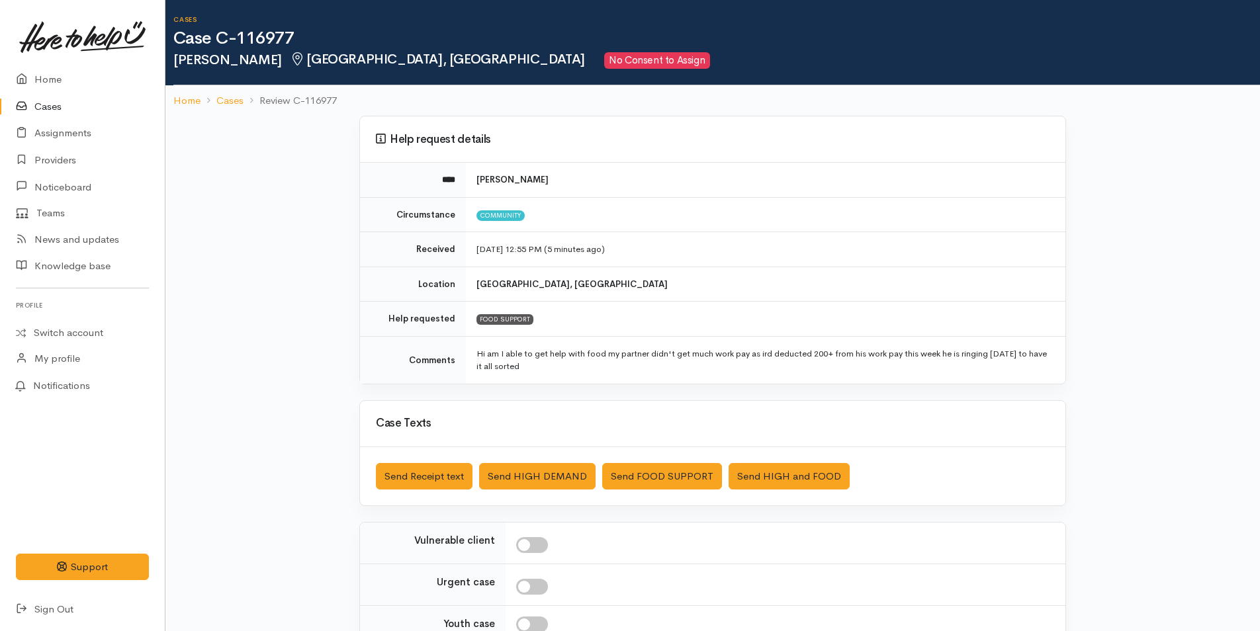
scroll to position [134, 0]
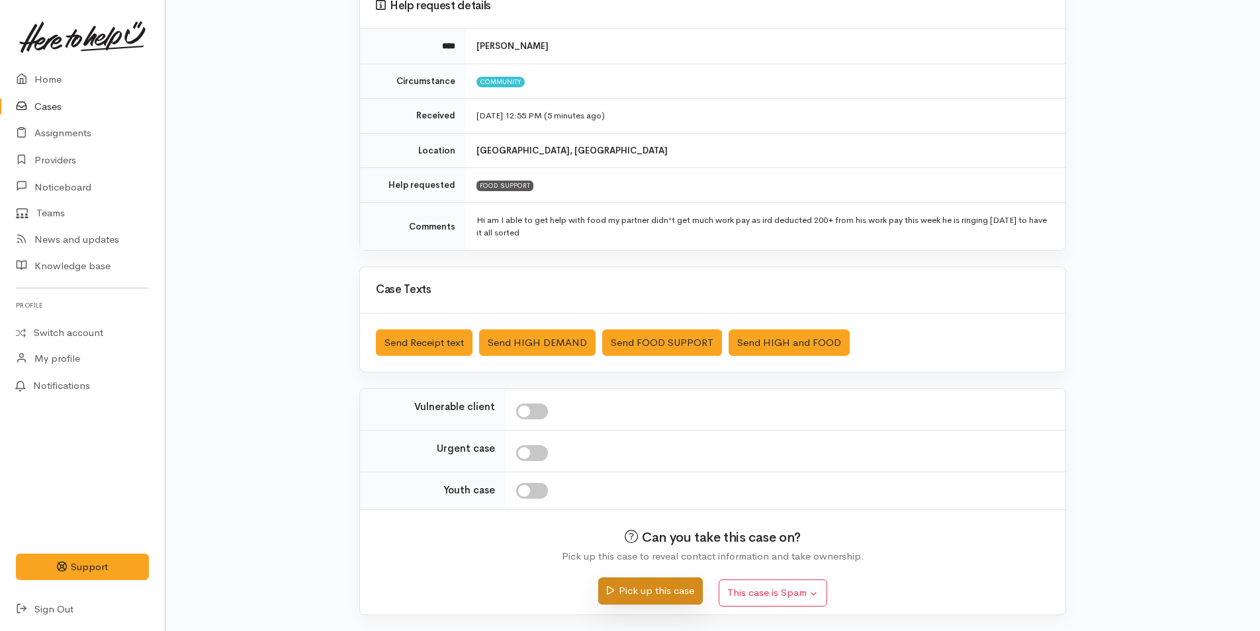
click at [663, 597] on button "Pick up this case" at bounding box center [650, 591] width 104 height 27
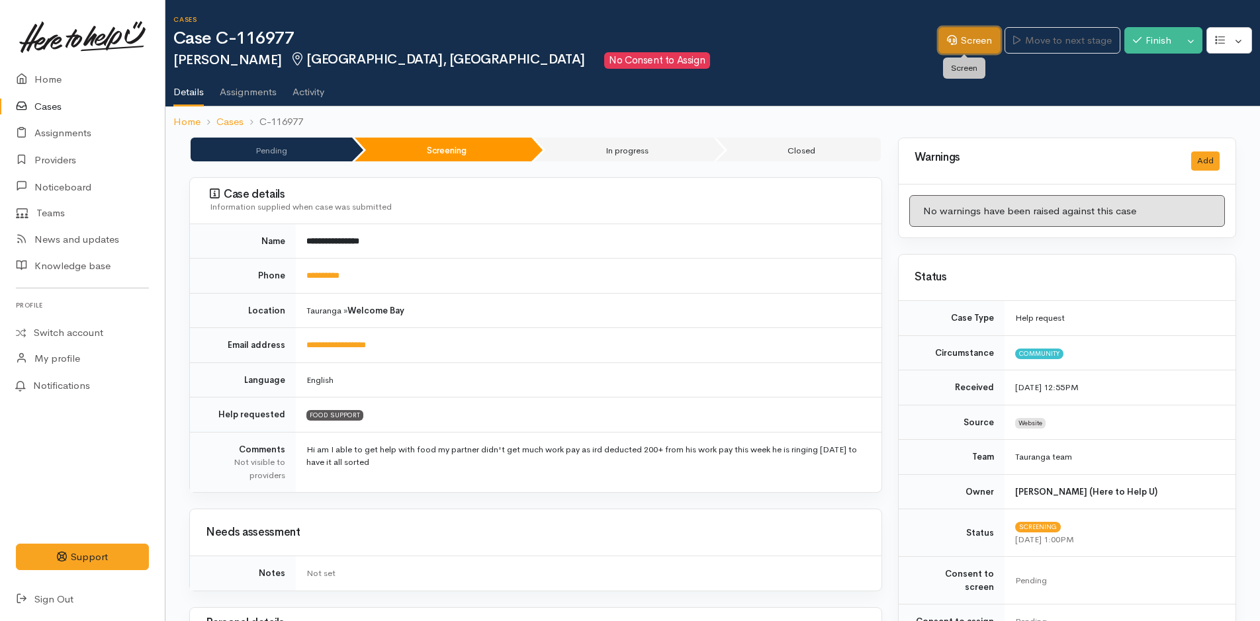
click at [963, 40] on link "Screen" at bounding box center [969, 40] width 62 height 27
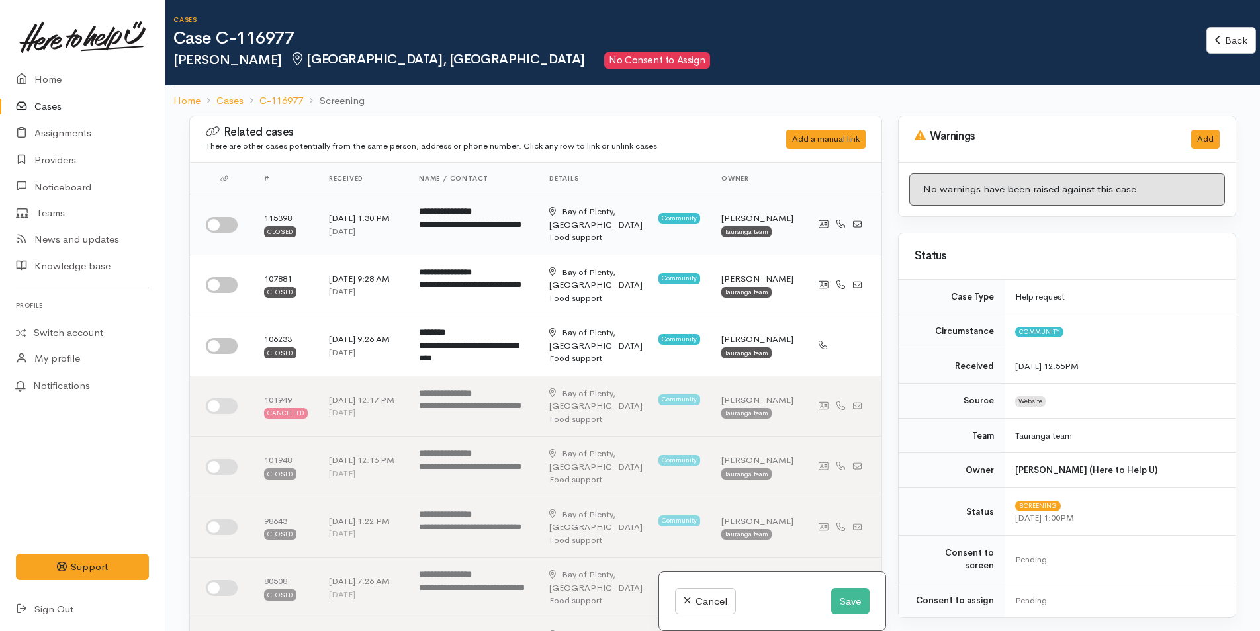
drag, startPoint x: 221, startPoint y: 225, endPoint x: 236, endPoint y: 226, distance: 14.6
click at [222, 226] on input "checkbox" at bounding box center [222, 225] width 32 height 16
checkbox input "true"
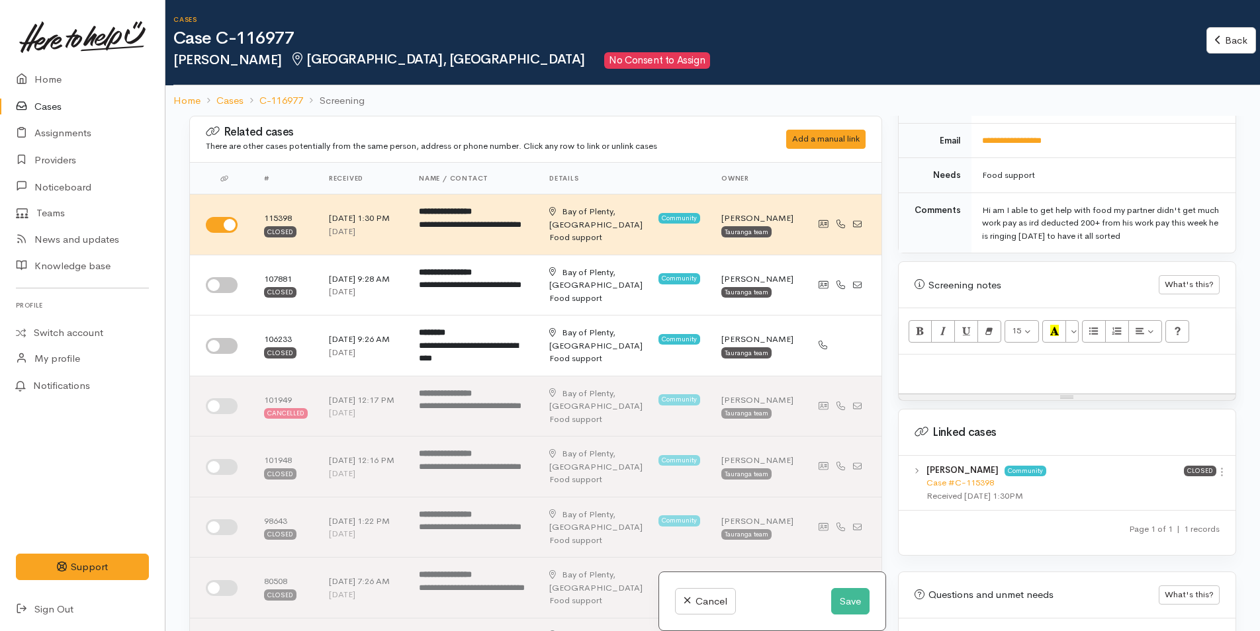
scroll to position [719, 0]
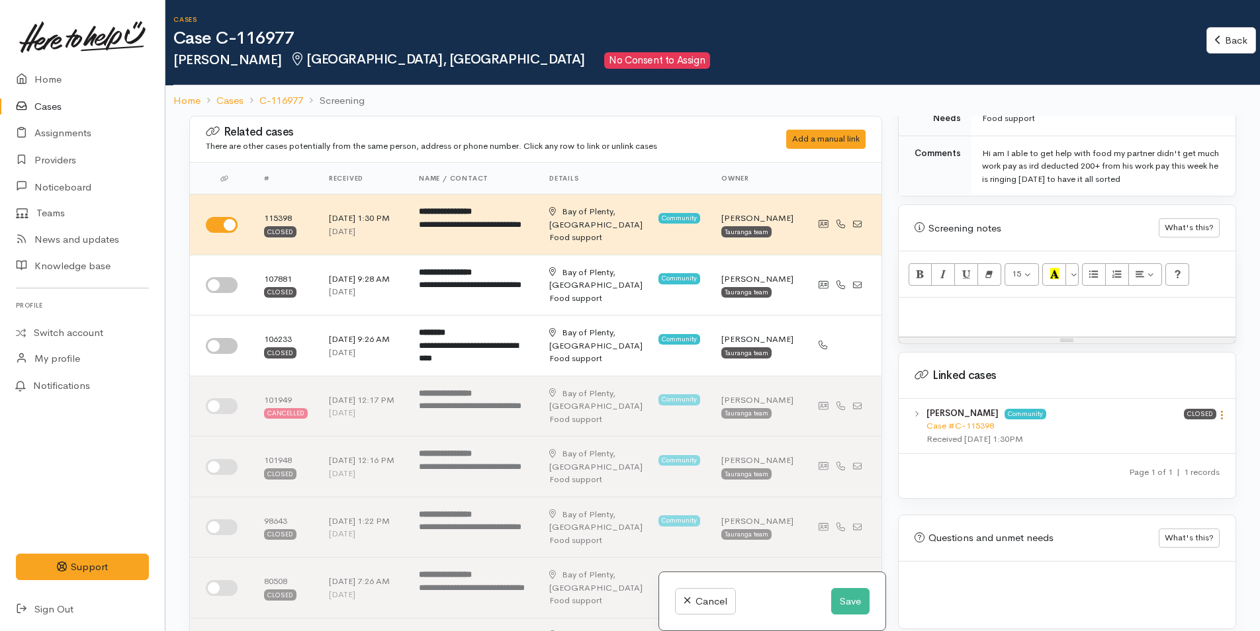
click at [1216, 410] on icon at bounding box center [1221, 415] width 11 height 11
click at [1157, 435] on link "View case" at bounding box center [1174, 441] width 105 height 21
click at [912, 304] on p at bounding box center [1067, 311] width 324 height 15
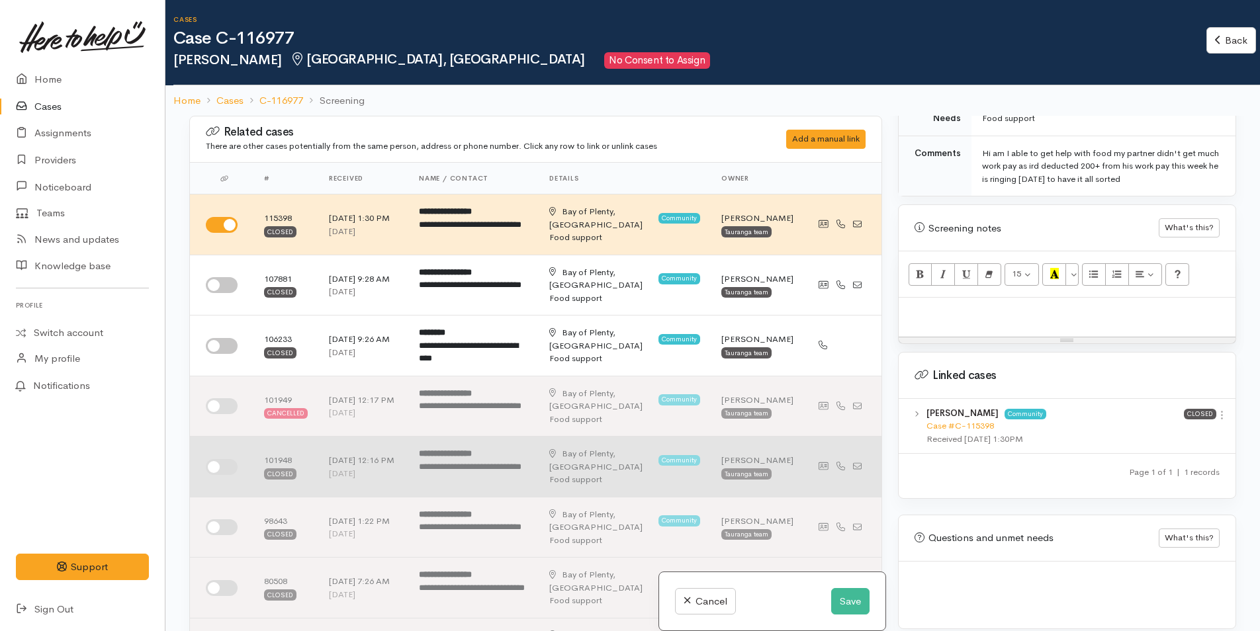
paste div
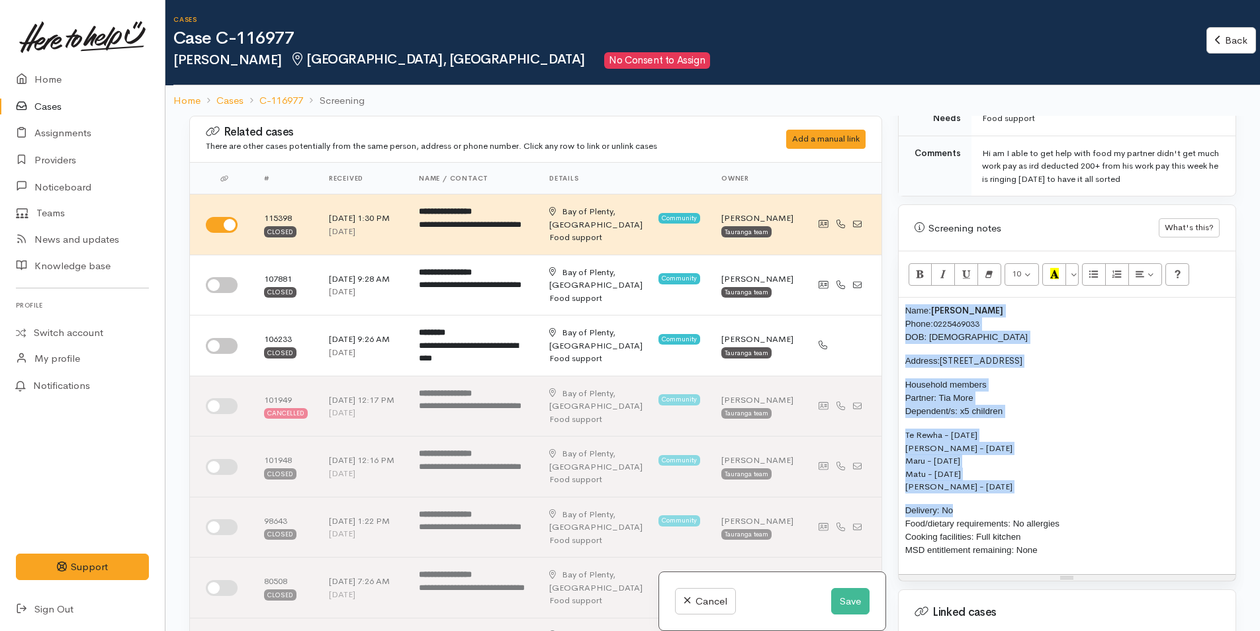
drag, startPoint x: 962, startPoint y: 495, endPoint x: 893, endPoint y: 290, distance: 215.7
click at [893, 290] on div "Warnings Add No warnings have been raised against this case Add Warning Title ●…" at bounding box center [1067, 431] width 354 height 631
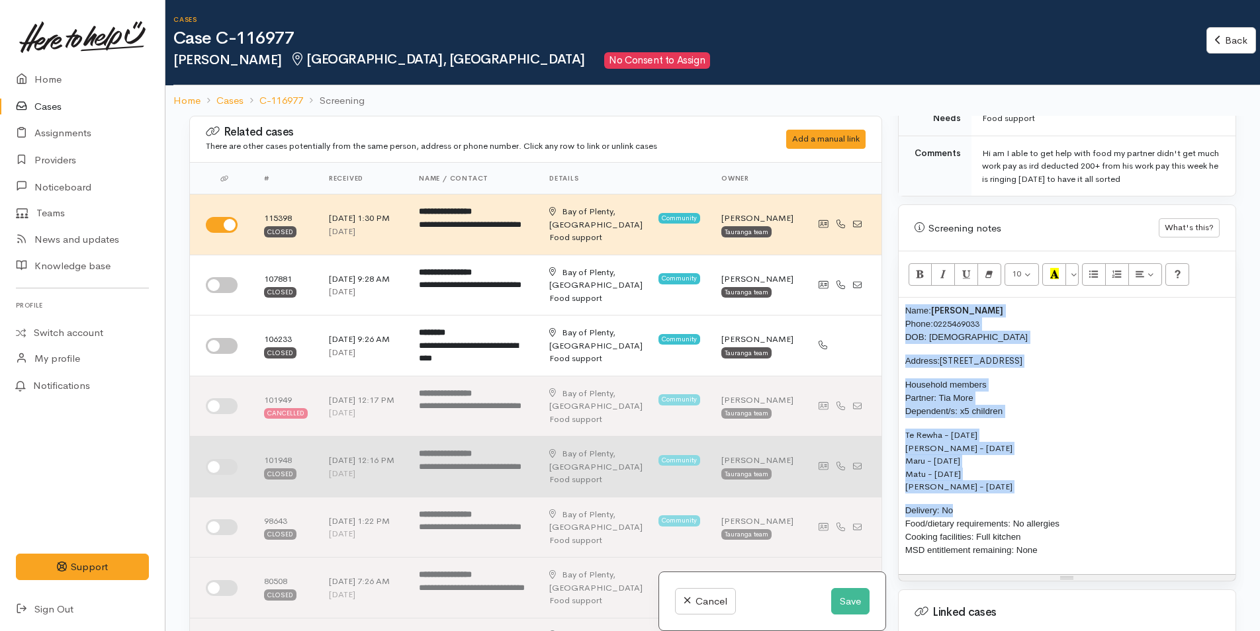
copy div "Name: Antoinette Whare Phone: 0225469033 DOB: 03/05/1982 Address: 61A Corinna S…"
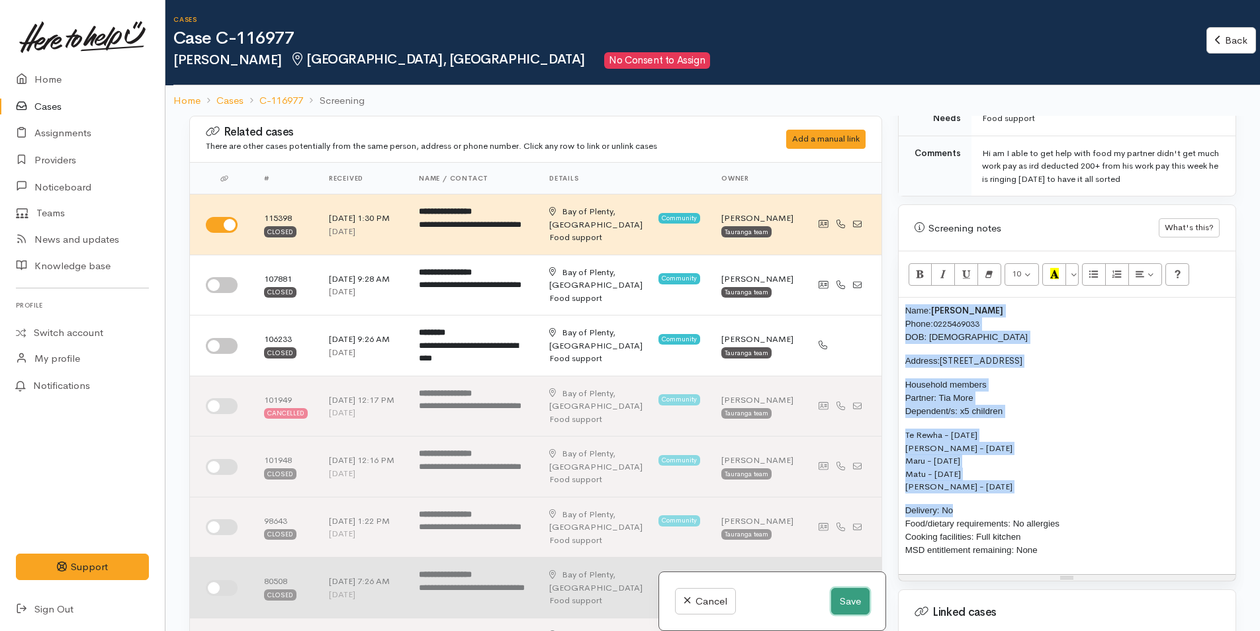
drag, startPoint x: 838, startPoint y: 597, endPoint x: 662, endPoint y: 560, distance: 179.2
click at [838, 597] on button "Save" at bounding box center [850, 601] width 38 height 27
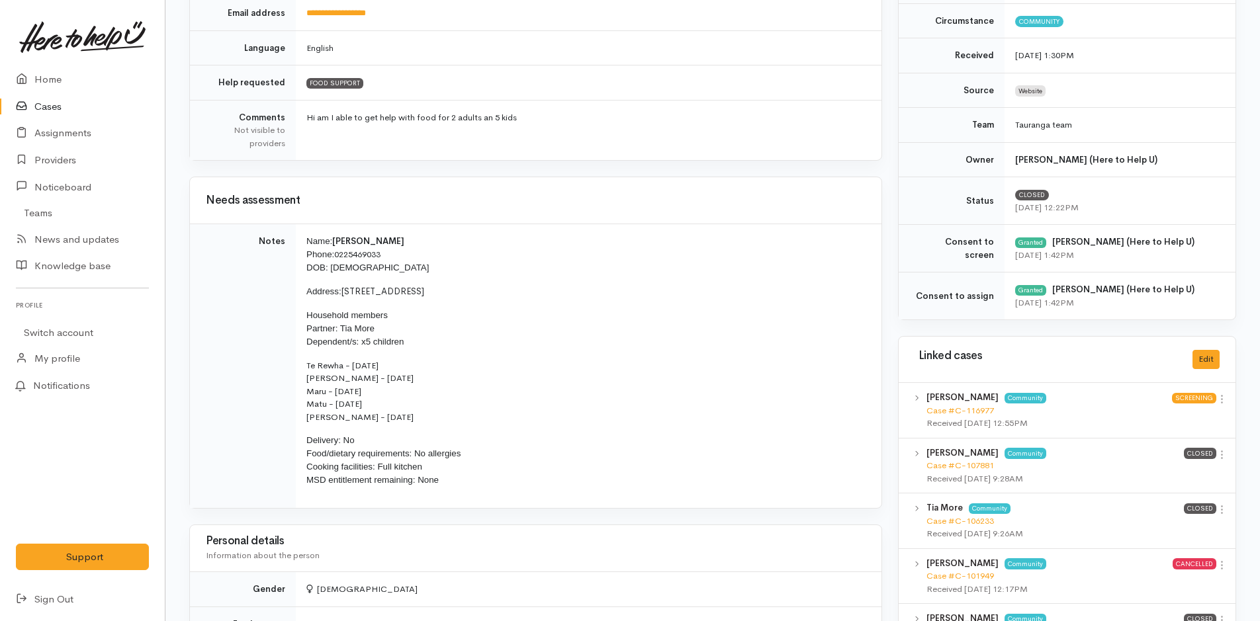
scroll to position [331, 0]
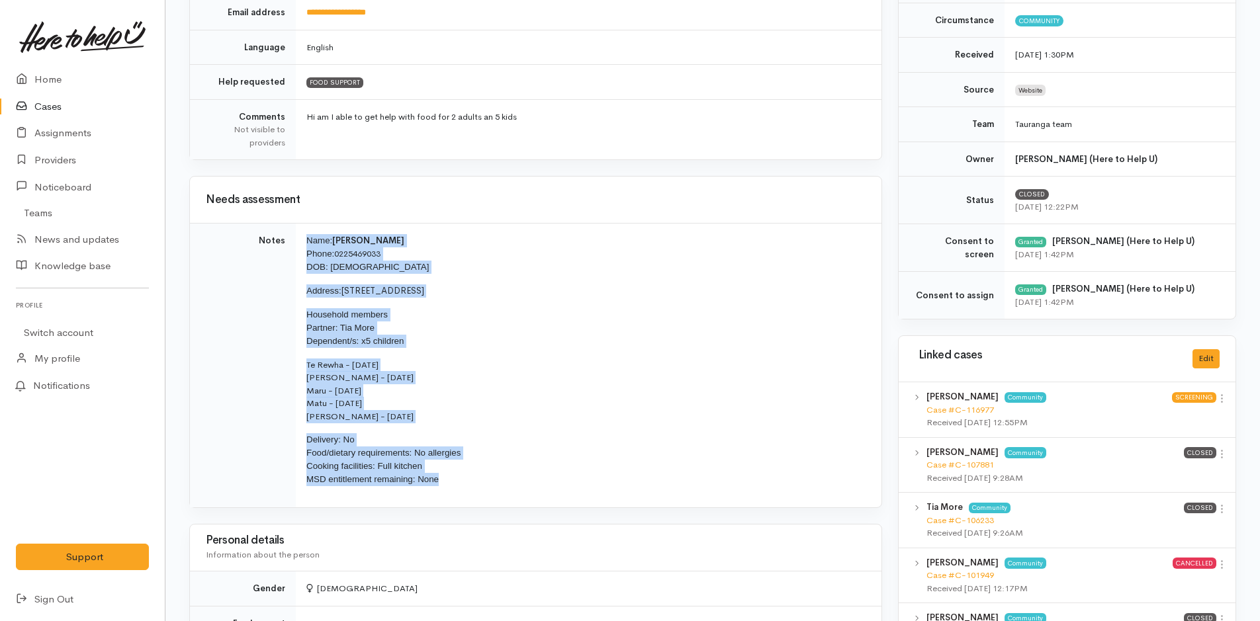
drag, startPoint x: 460, startPoint y: 486, endPoint x: 305, endPoint y: 232, distance: 297.0
click at [305, 232] on td "Name: [PERSON_NAME] Phone: [PHONE_NUMBER] DOB: [DEMOGRAPHIC_DATA] Address: [STR…" at bounding box center [589, 366] width 586 height 285
copy td "Name: [PERSON_NAME] Phone: [PHONE_NUMBER] DOB: [DEMOGRAPHIC_DATA] Address: [STR…"
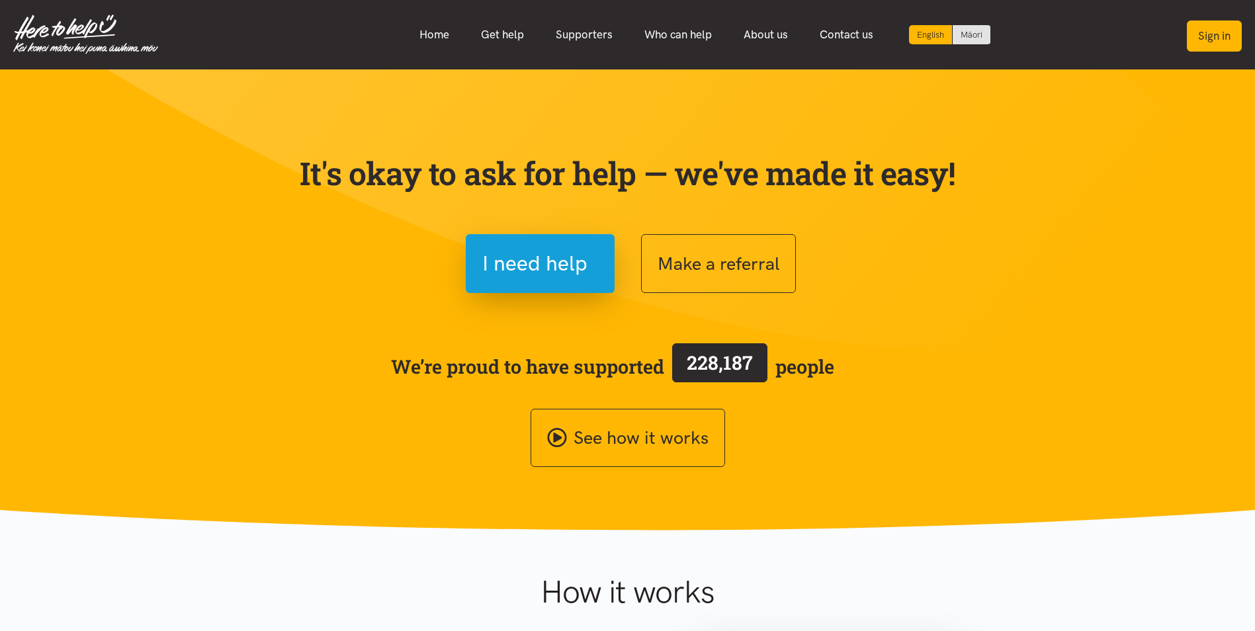
click at [1223, 38] on button "Sign in" at bounding box center [1214, 36] width 55 height 31
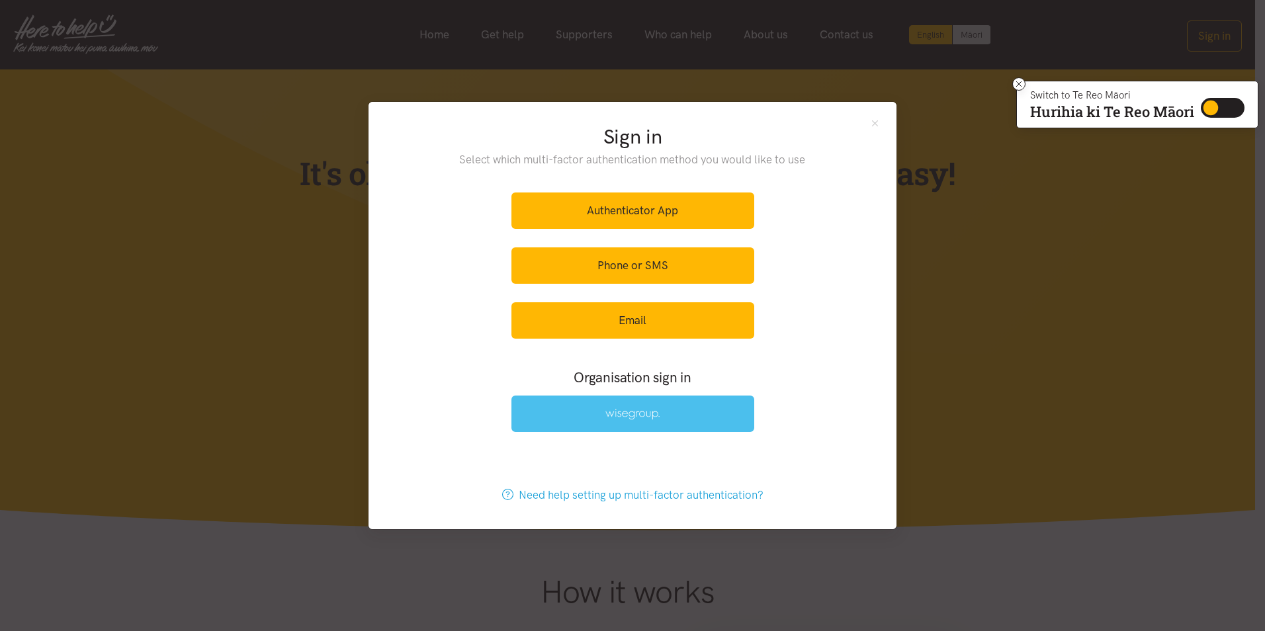
click at [686, 411] on link at bounding box center [632, 414] width 243 height 36
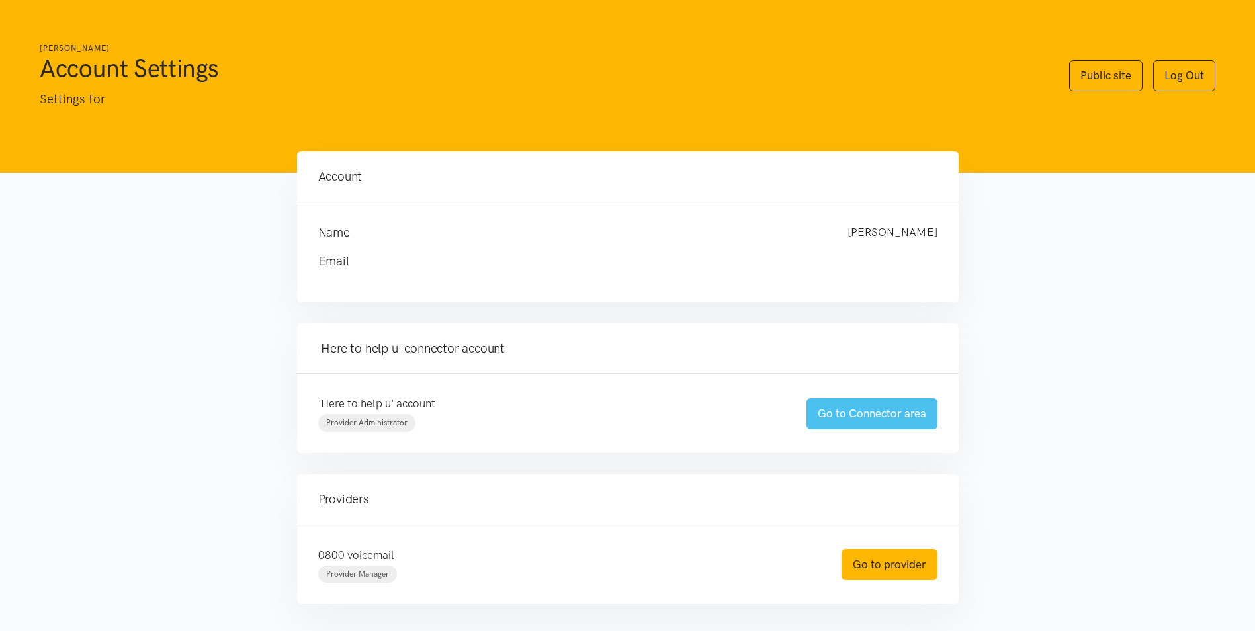
click at [916, 410] on link "Go to Connector area" at bounding box center [872, 413] width 131 height 31
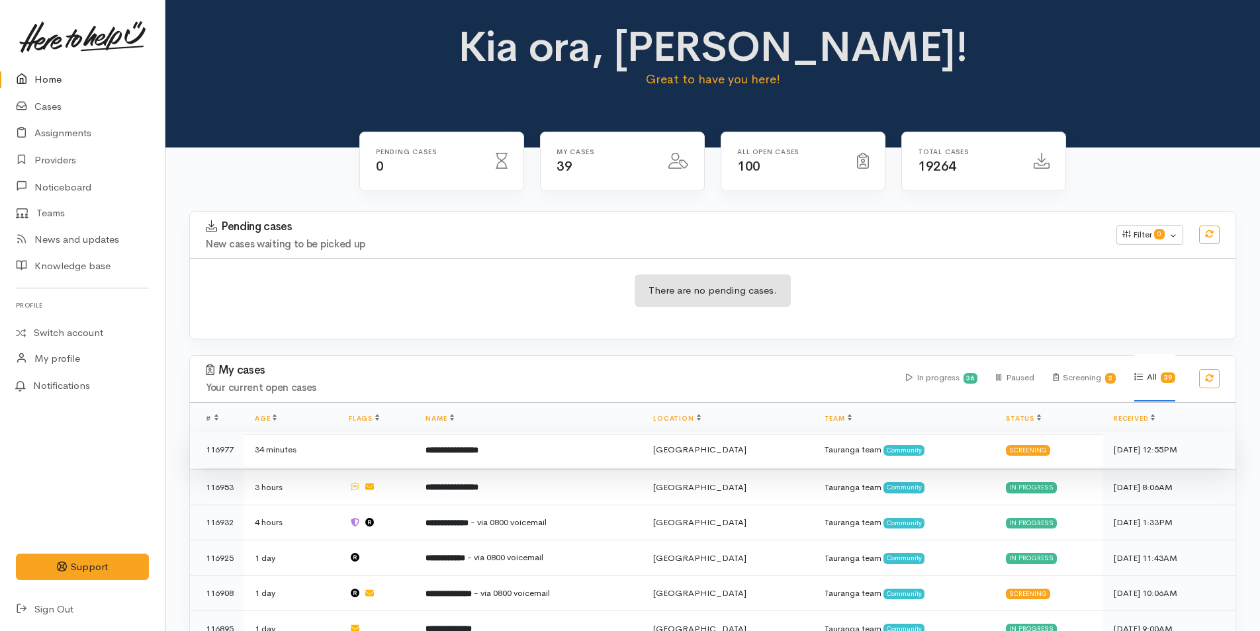
click at [513, 451] on td "**********" at bounding box center [529, 450] width 228 height 36
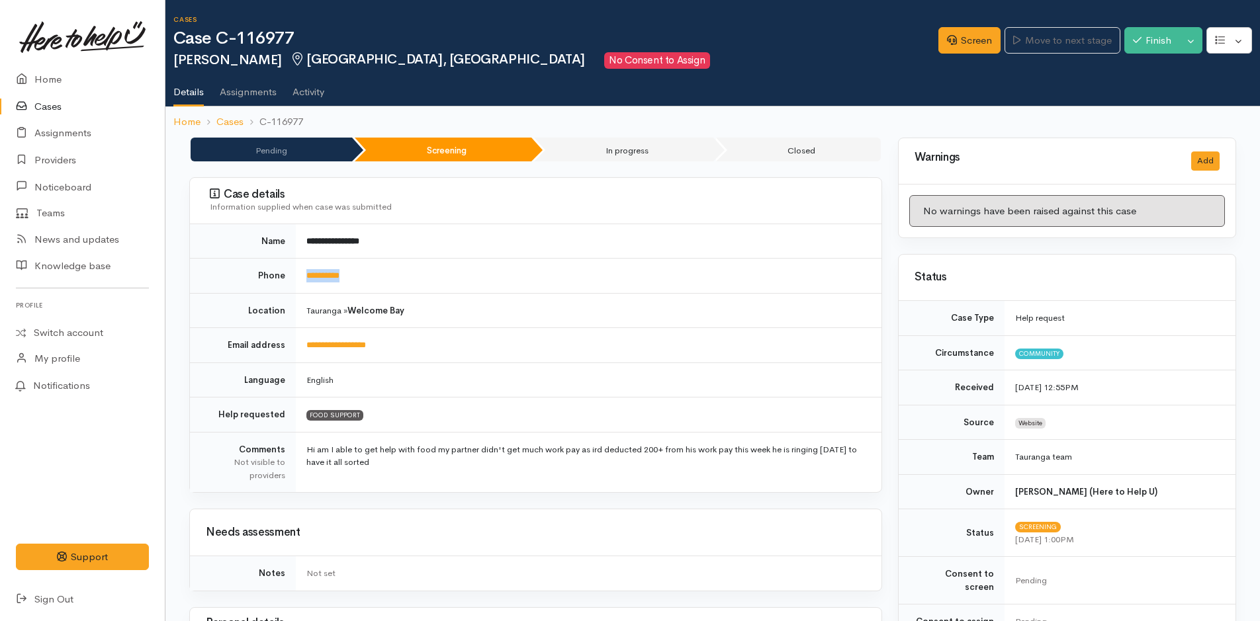
drag, startPoint x: 379, startPoint y: 274, endPoint x: 303, endPoint y: 273, distance: 76.1
click at [303, 273] on td "**********" at bounding box center [589, 276] width 586 height 35
copy link "**********"
click at [977, 47] on link "Screen" at bounding box center [969, 40] width 62 height 27
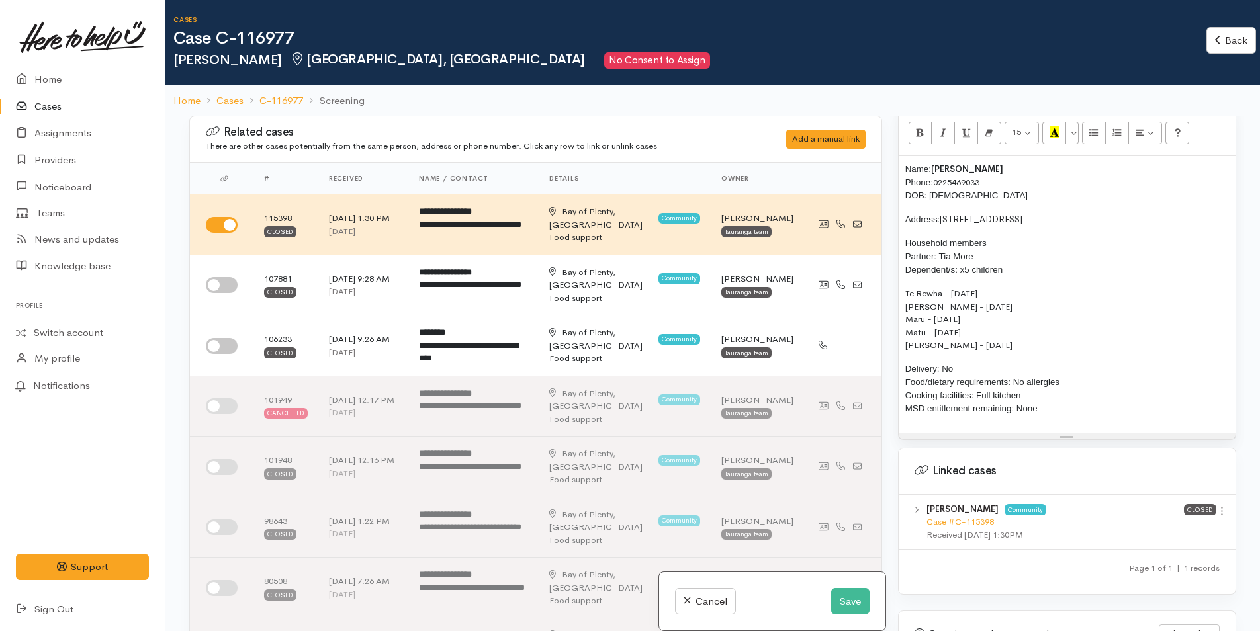
scroll to position [728, 0]
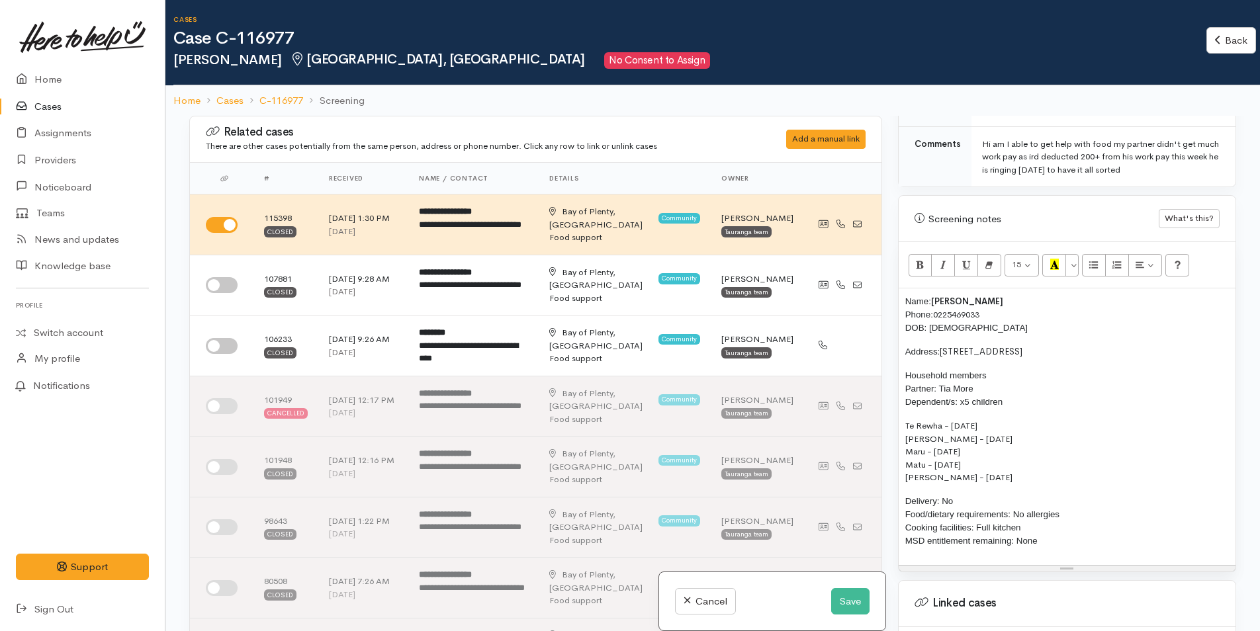
click at [903, 288] on div "Name: [PERSON_NAME] Phone: [PHONE_NUMBER] DOB: [DEMOGRAPHIC_DATA] Address: [STR…" at bounding box center [1067, 426] width 337 height 276
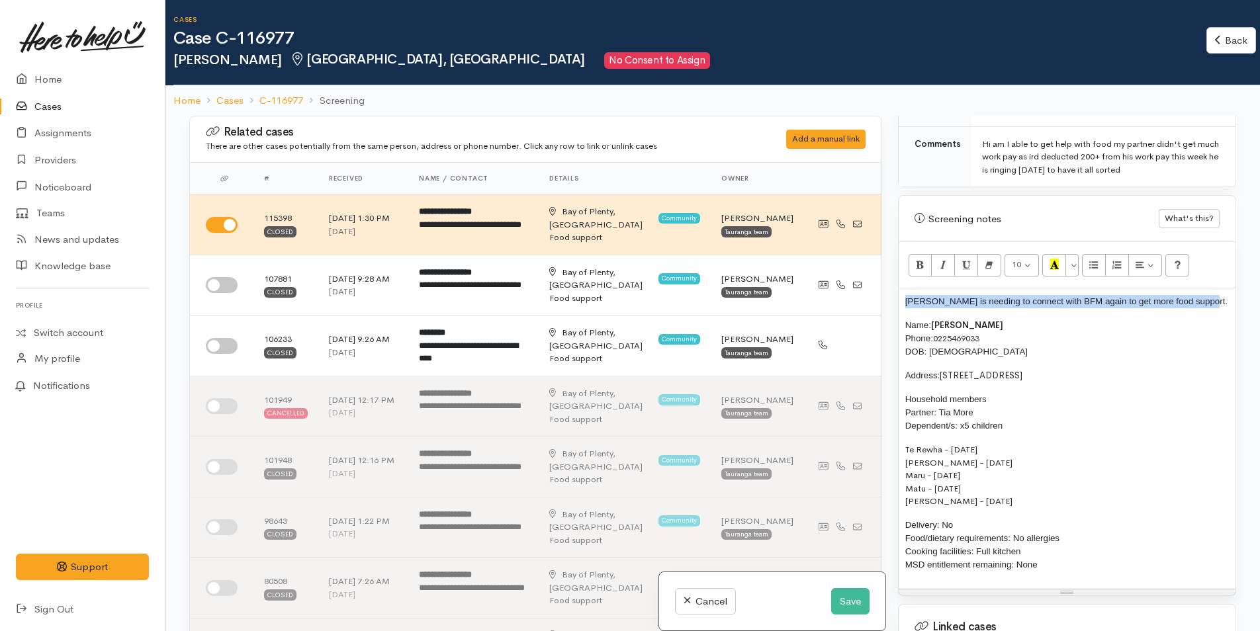
drag, startPoint x: 1204, startPoint y: 293, endPoint x: 902, endPoint y: 291, distance: 301.7
click at [903, 291] on div "[PERSON_NAME] is needing to connect with BFM again to get more food support. Na…" at bounding box center [1067, 438] width 337 height 300
copy span "[PERSON_NAME] is needing to connect with BFM again to get more food support."
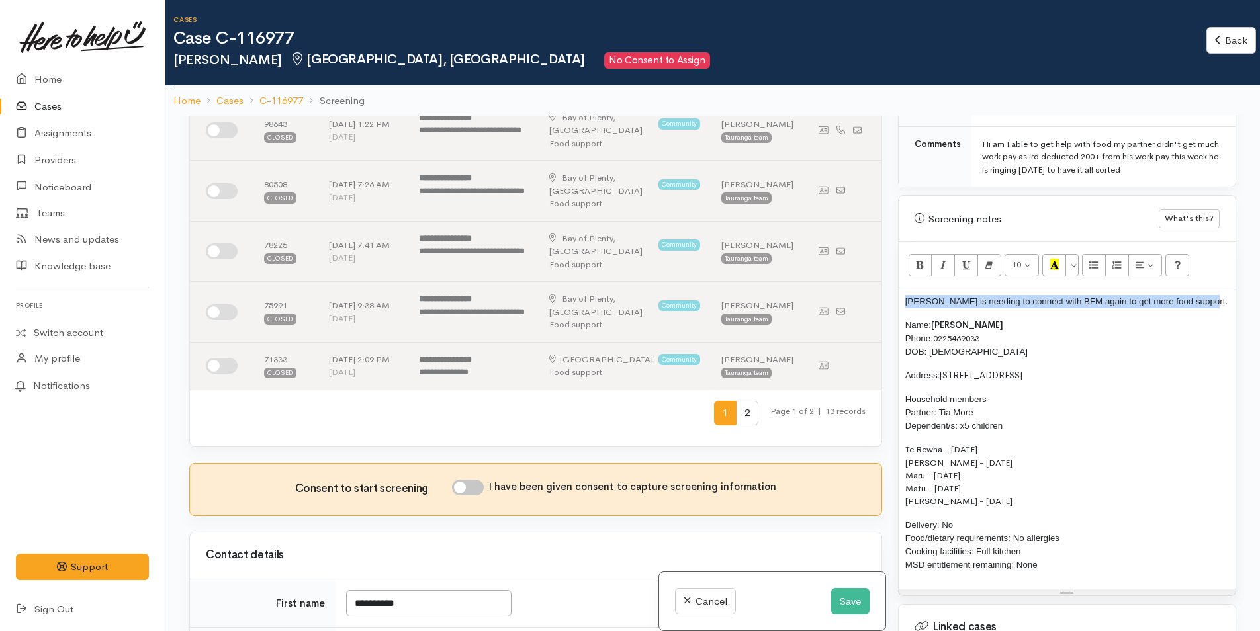
scroll to position [596, 0]
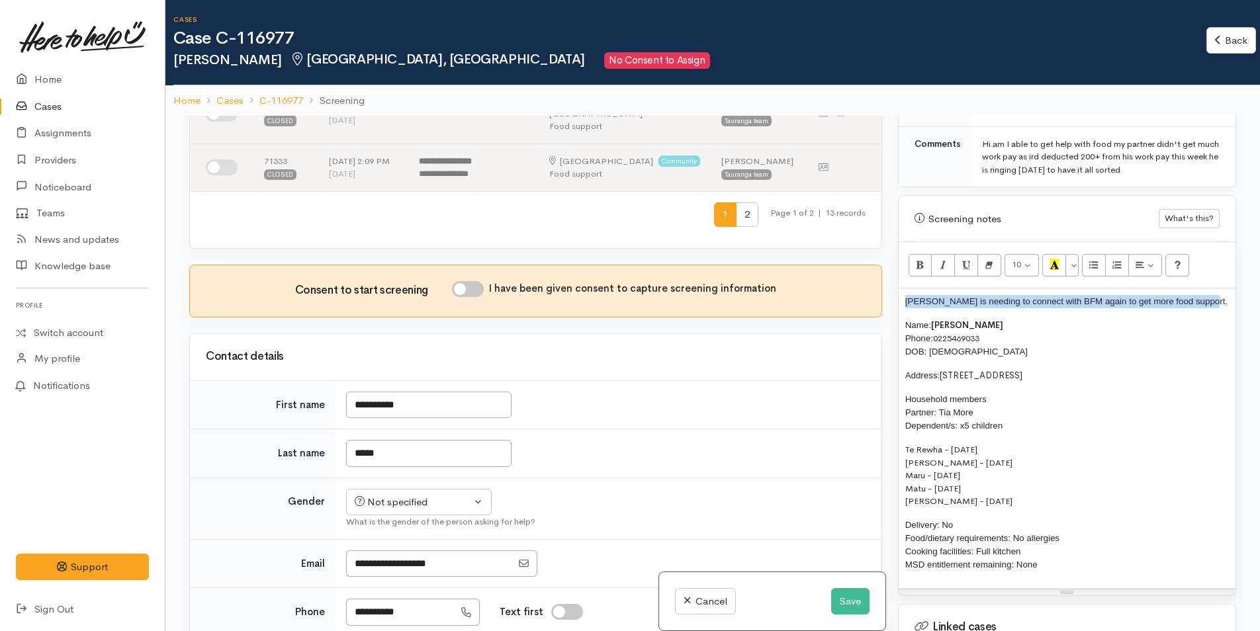
click at [480, 297] on input "I have been given consent to capture screening information" at bounding box center [468, 289] width 32 height 16
checkbox input "true"
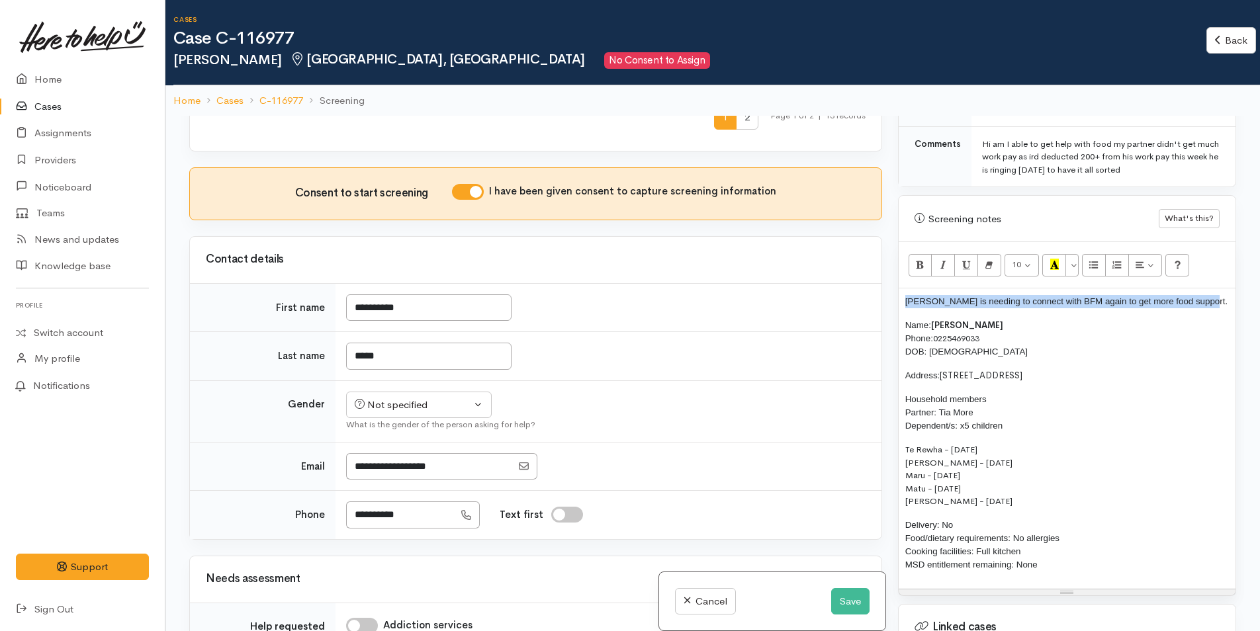
scroll to position [794, 0]
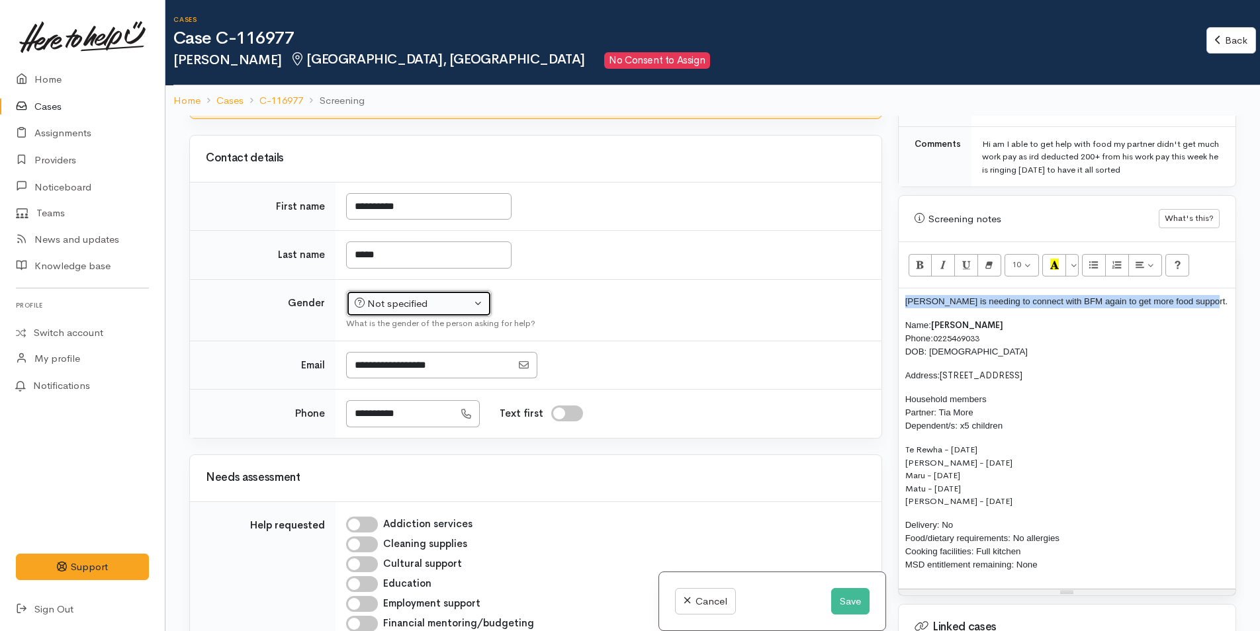
click at [424, 312] on div "Not specified" at bounding box center [413, 303] width 116 height 15
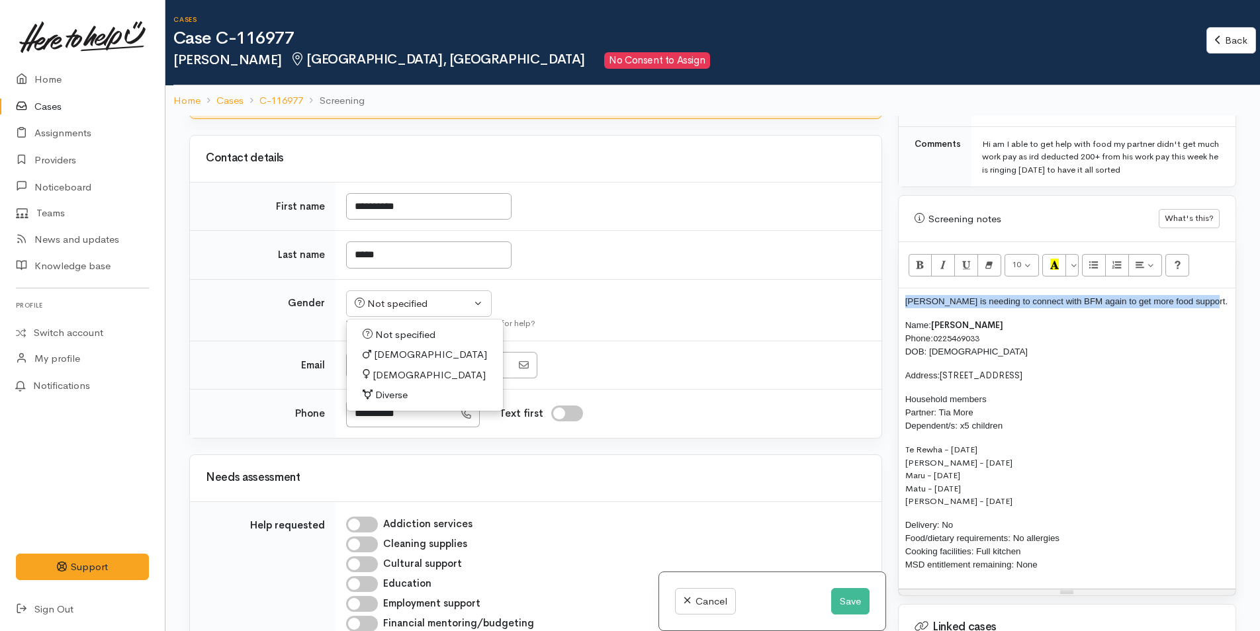
click at [386, 382] on span "Female" at bounding box center [429, 375] width 113 height 15
select select "Female"
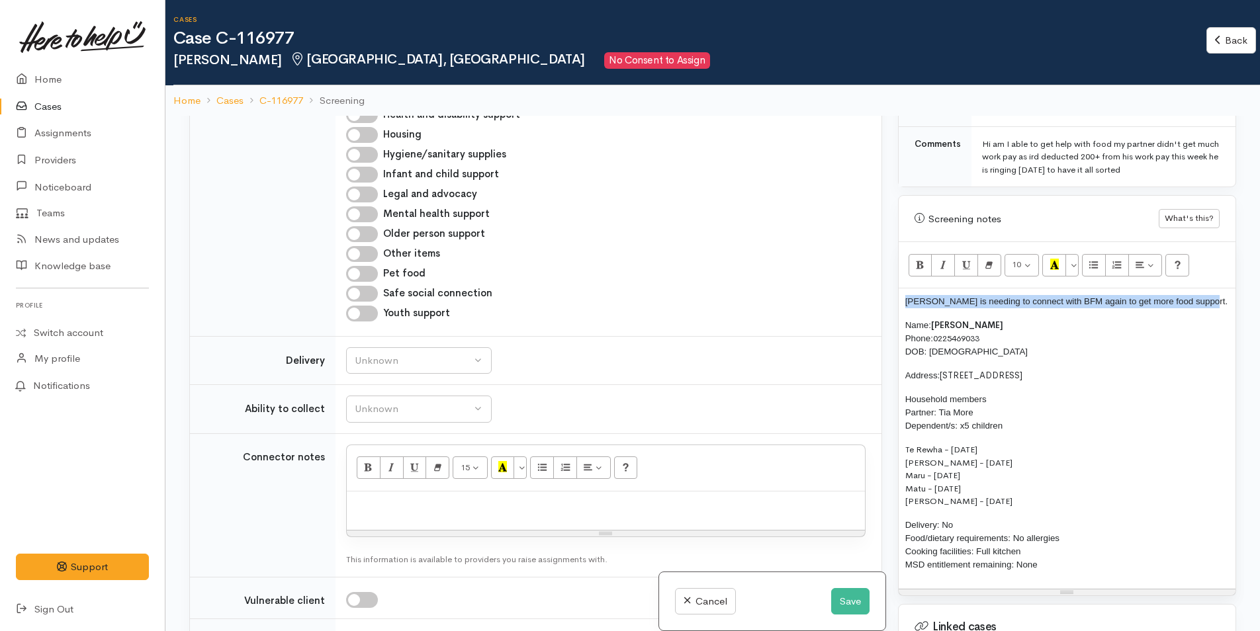
scroll to position [1456, 0]
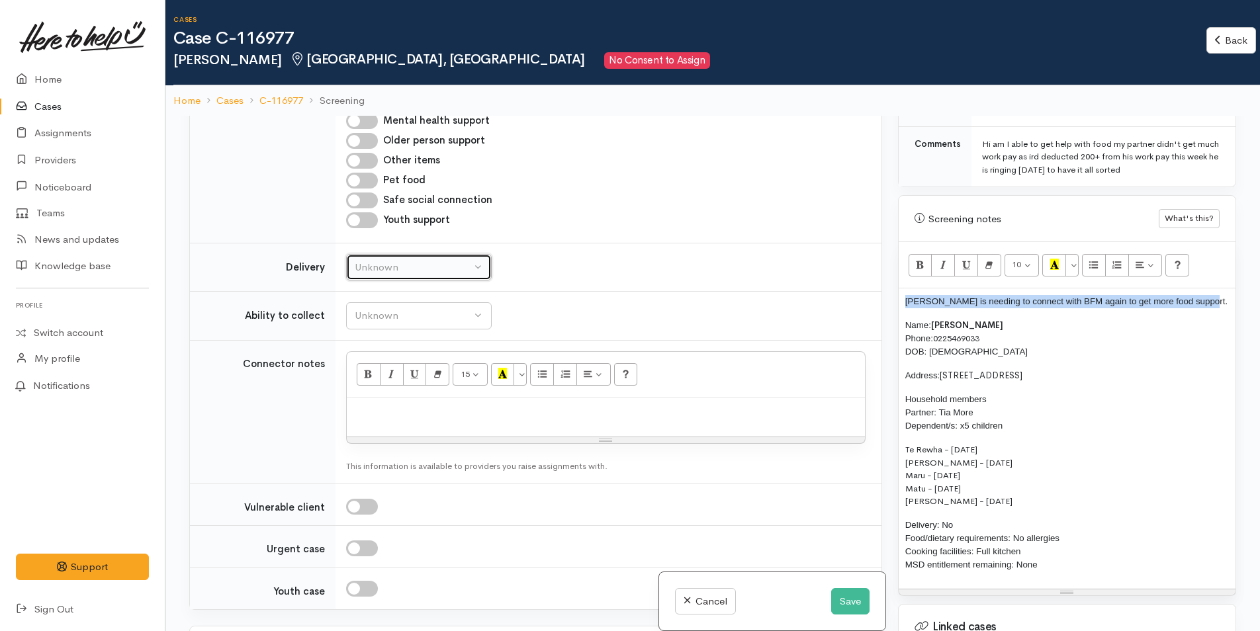
click at [415, 275] on div "Unknown" at bounding box center [413, 267] width 116 height 15
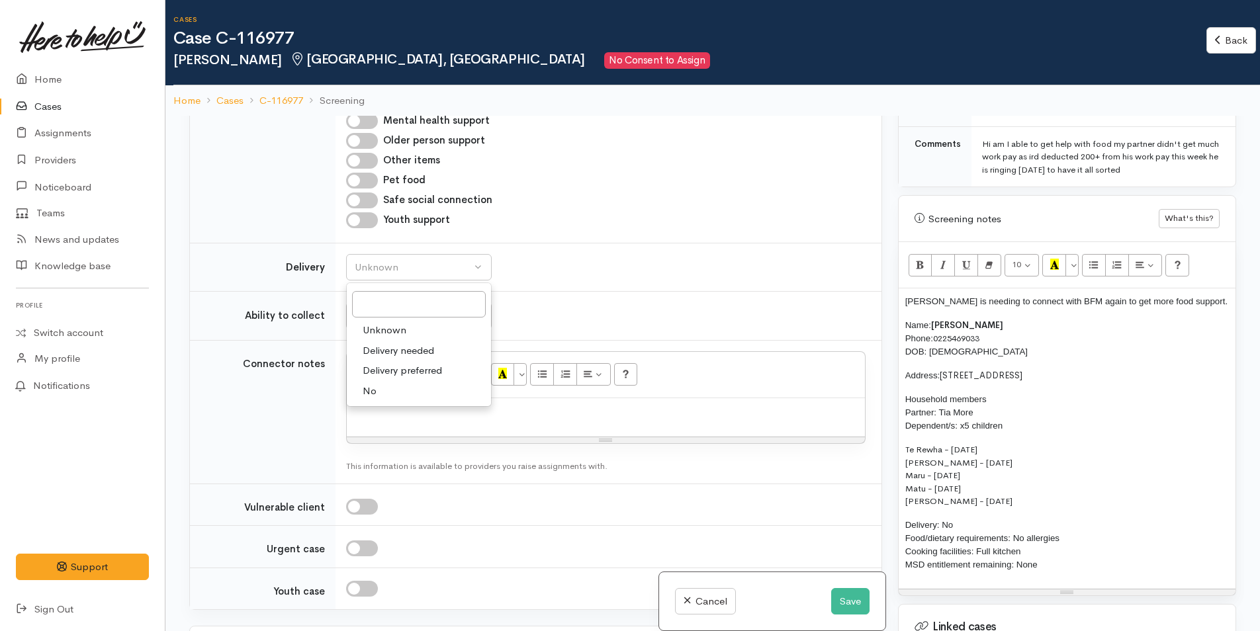
click at [369, 399] on span "No" at bounding box center [370, 391] width 14 height 15
select select "1"
click at [401, 324] on div "Unknown" at bounding box center [413, 315] width 116 height 15
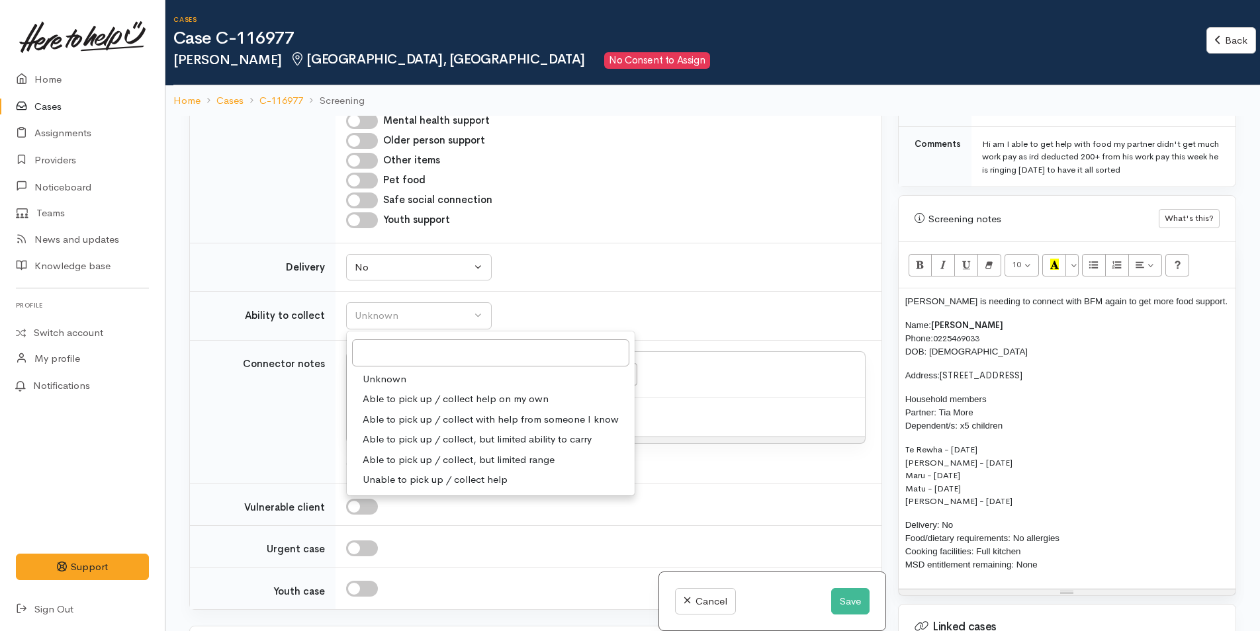
click at [406, 407] on span "Able to pick up / collect help on my own" at bounding box center [456, 399] width 186 height 15
select select "2"
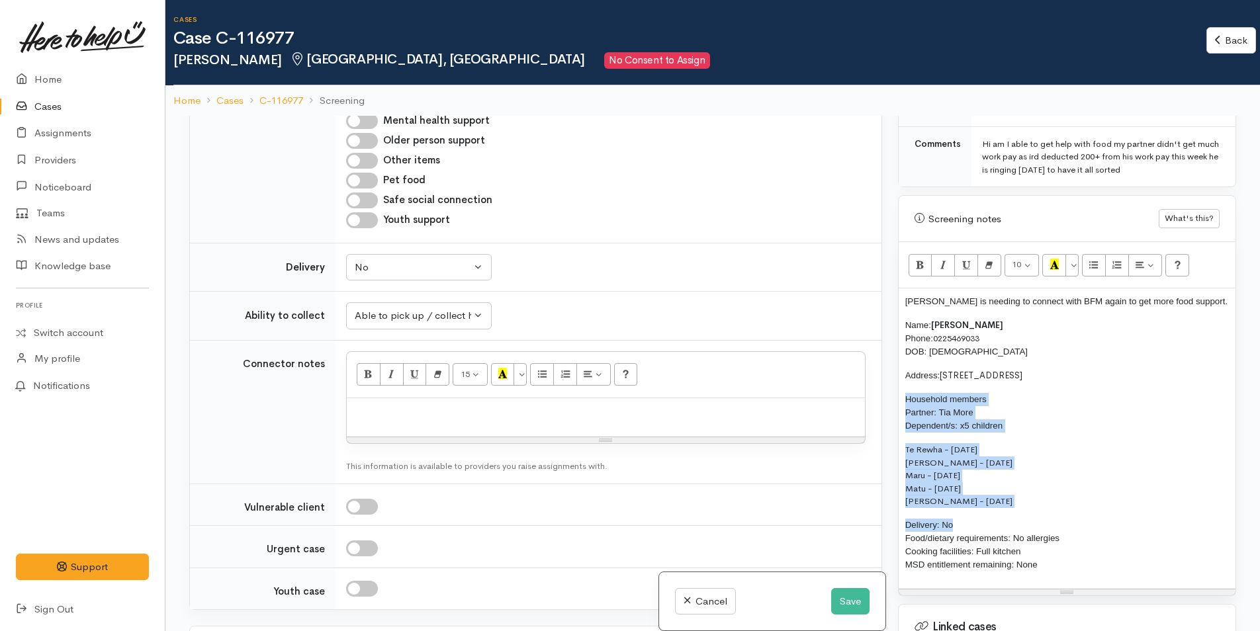
drag, startPoint x: 969, startPoint y: 509, endPoint x: 904, endPoint y: 371, distance: 153.0
click at [904, 371] on div "Antoinette is needing to connect with BFM again to get more food support. Name:…" at bounding box center [1067, 438] width 337 height 300
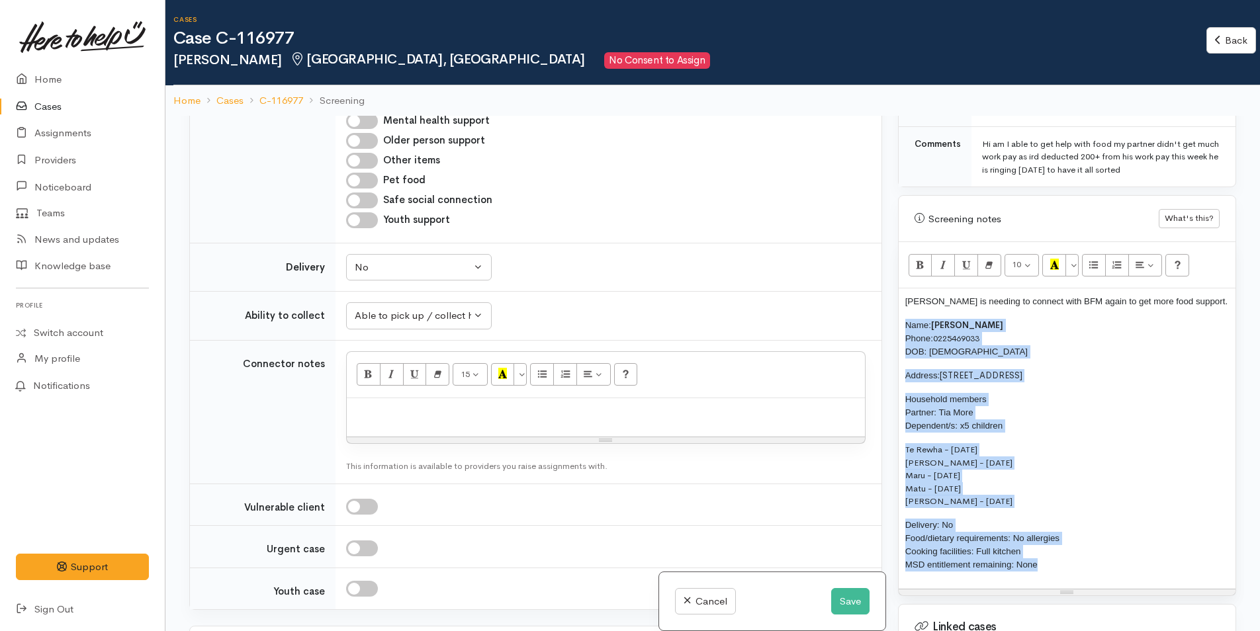
drag, startPoint x: 1052, startPoint y: 549, endPoint x: 877, endPoint y: 318, distance: 289.4
click at [877, 318] on div "Related cases There are other cases potentially from the same person, address o…" at bounding box center [712, 431] width 1063 height 631
copy div "Name: Antoinette Whare Phone: 0225469033 DOB: 03/05/1982 Address: 61A Corinna S…"
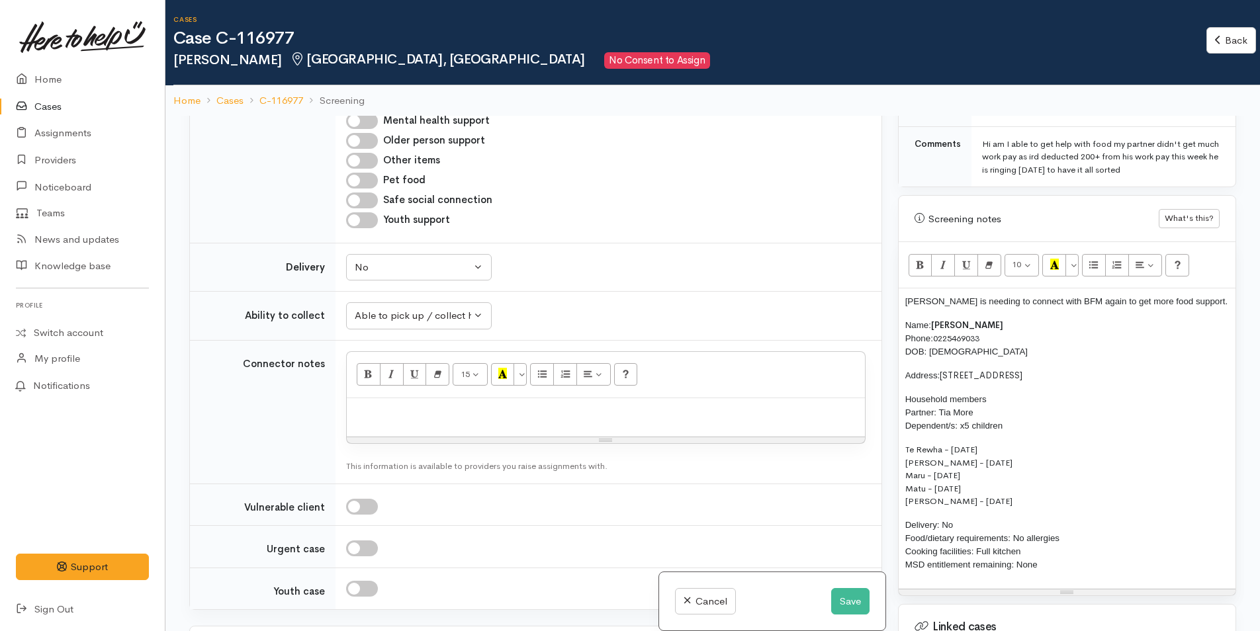
click at [504, 420] on p at bounding box center [605, 412] width 505 height 15
paste div
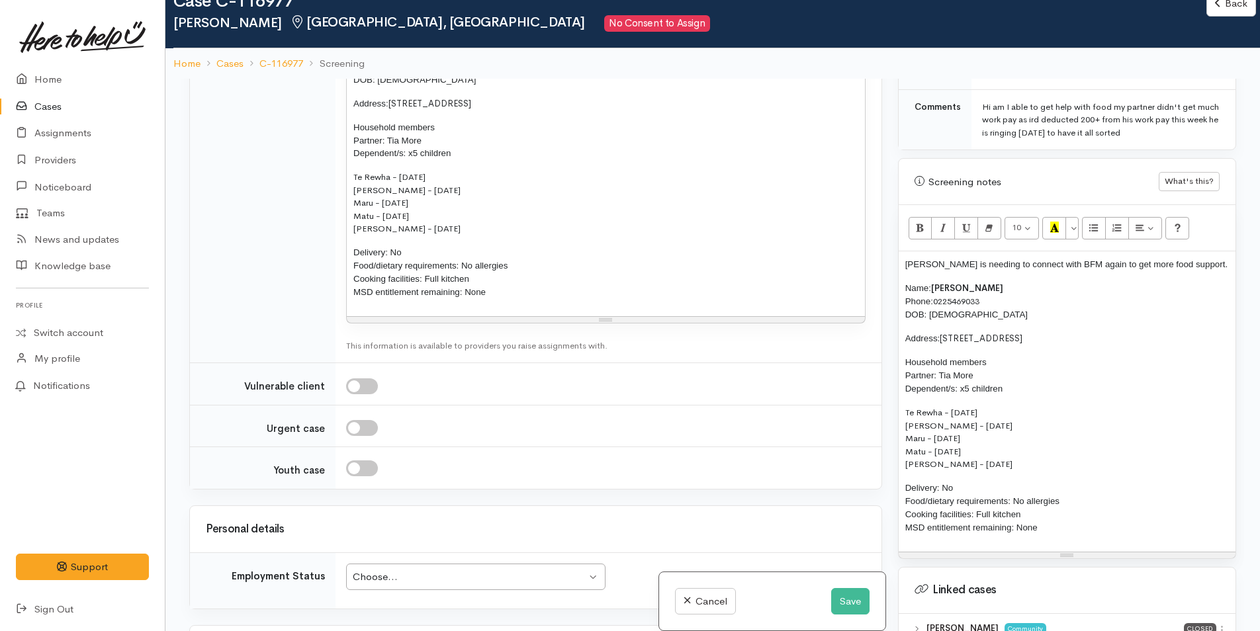
scroll to position [1853, 0]
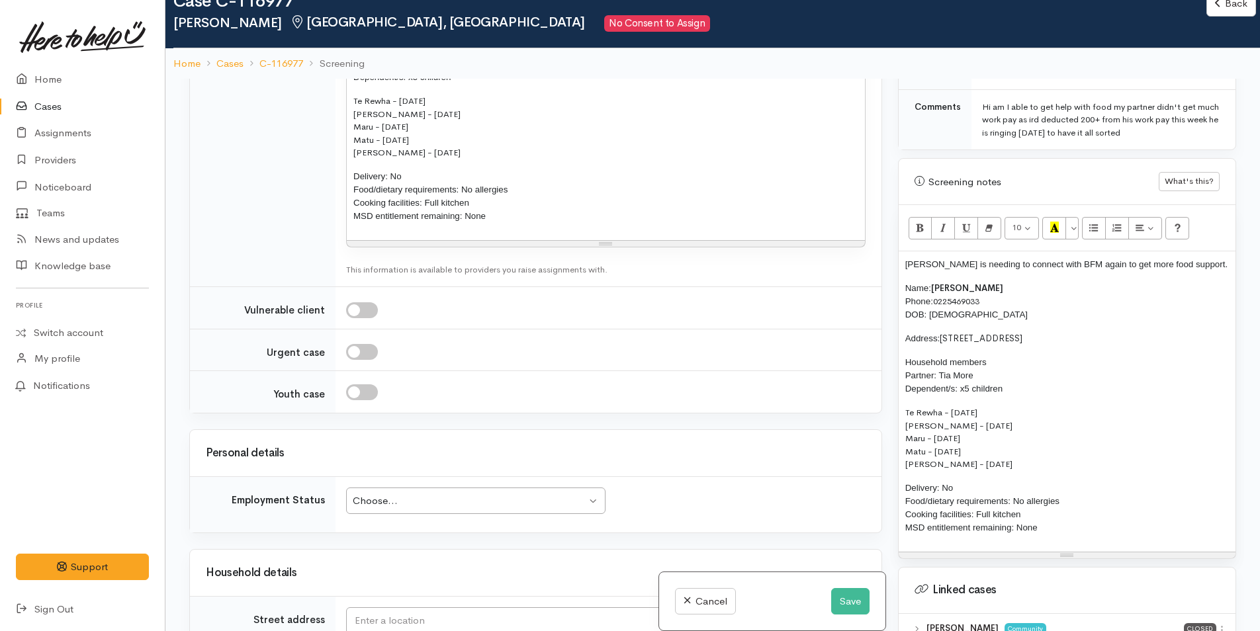
click at [451, 509] on div "Choose..." at bounding box center [470, 501] width 234 height 15
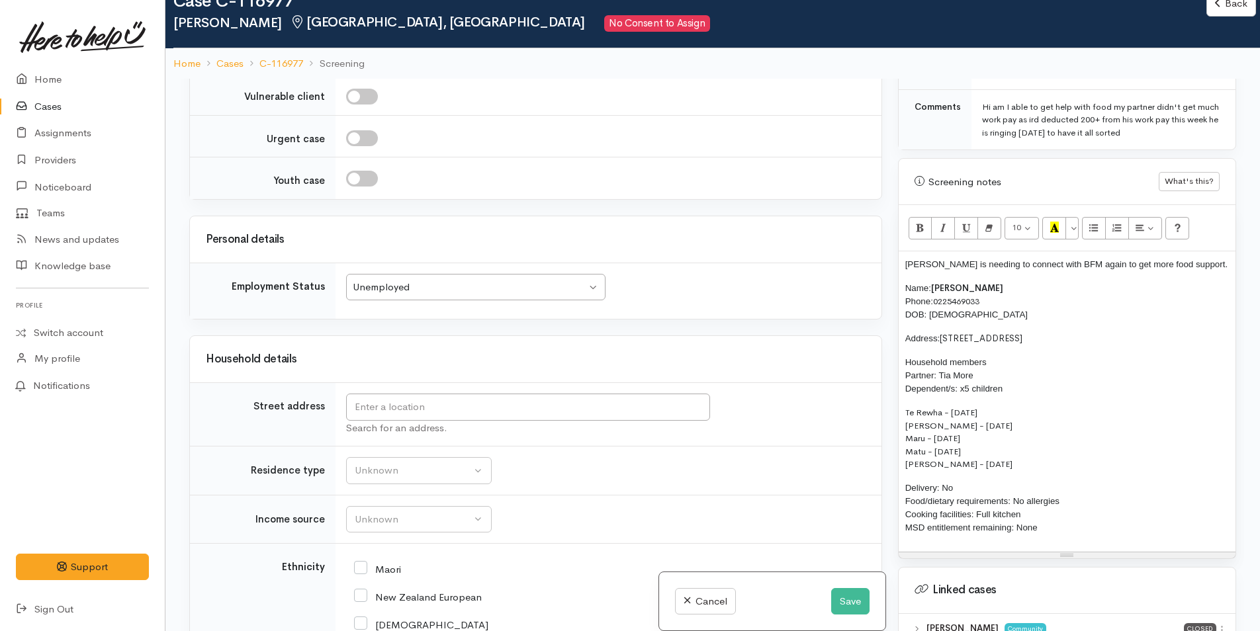
scroll to position [2184, 0]
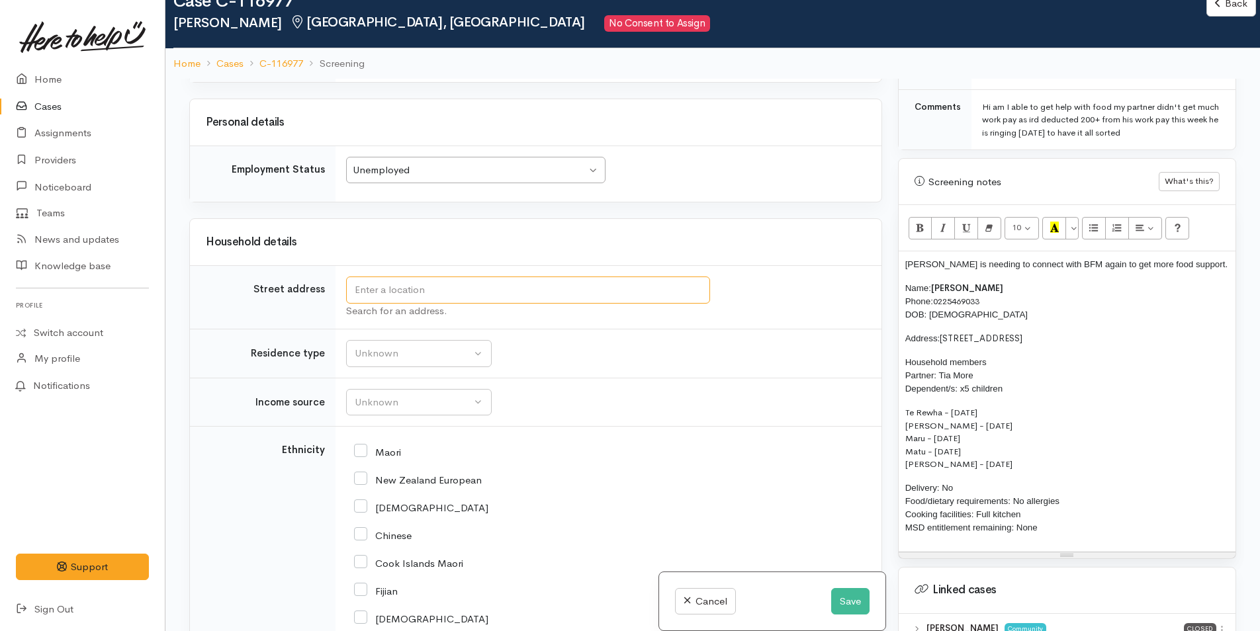
click at [426, 304] on input "text" at bounding box center [528, 290] width 364 height 27
drag, startPoint x: 1086, startPoint y: 318, endPoint x: 966, endPoint y: 321, distance: 120.5
click at [942, 312] on div "Antoinette is needing to connect with BFM again to get more food support. Name:…" at bounding box center [1067, 401] width 337 height 300
copy span "61A Corinna Street, Welcome Bay"
click at [581, 302] on input "text" at bounding box center [528, 290] width 364 height 27
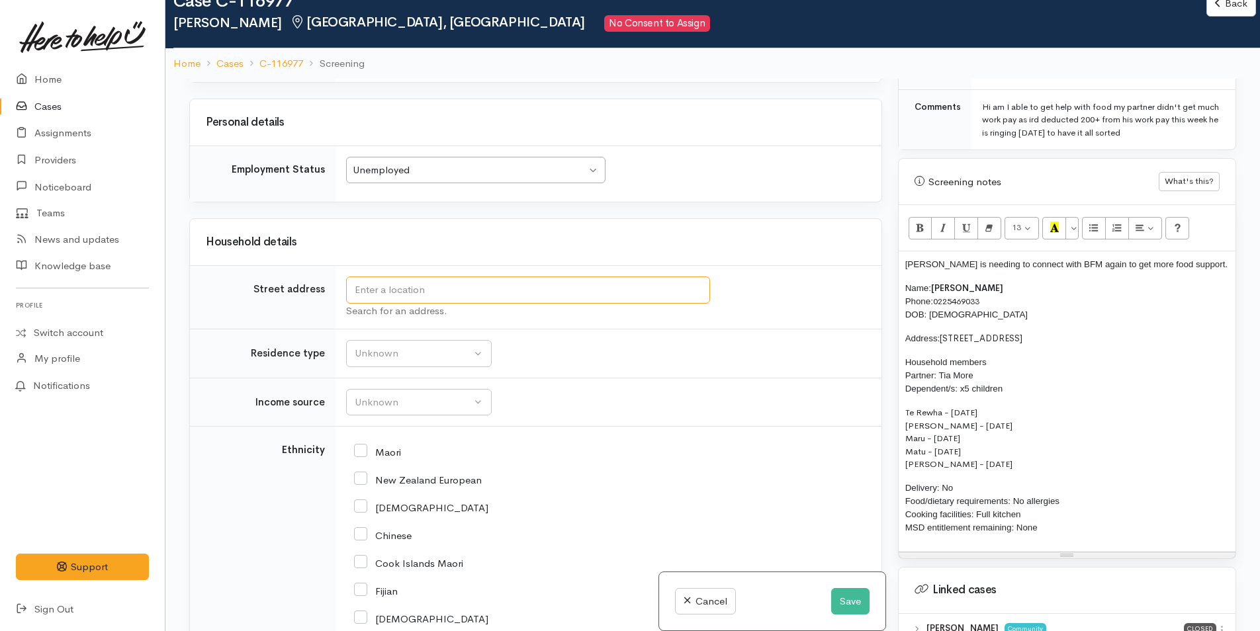
paste input "61A Corinna Street, Welcome Bay"
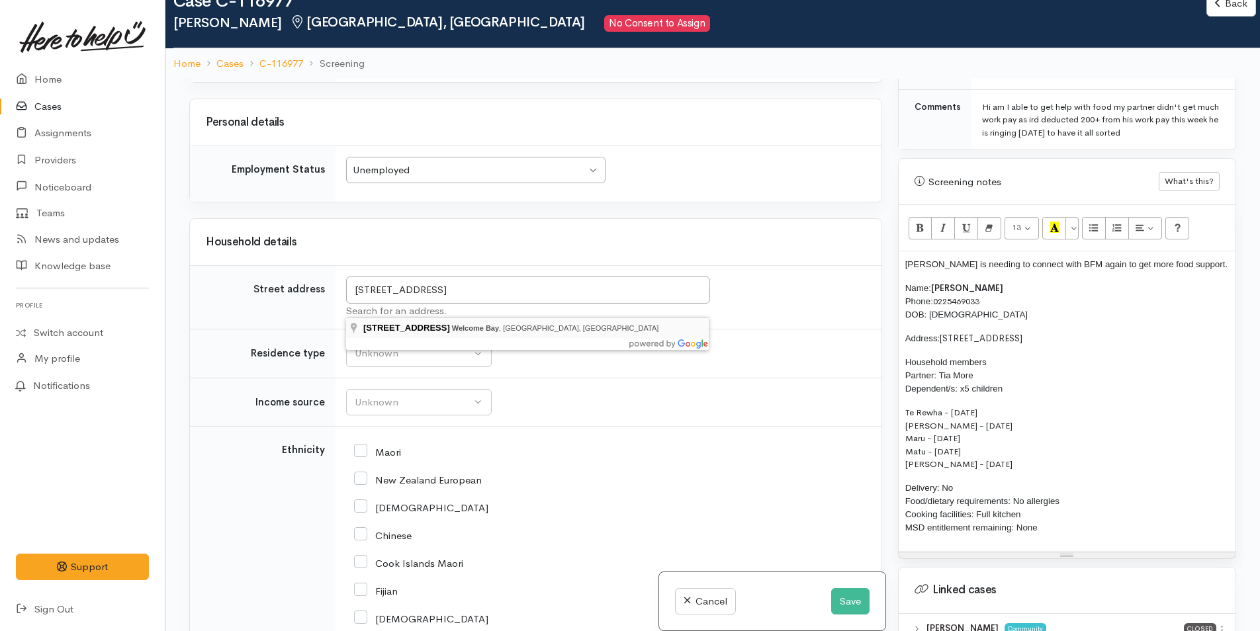
type input "61a Corinna Street, Welcome Bay, Tauranga, New Zealand"
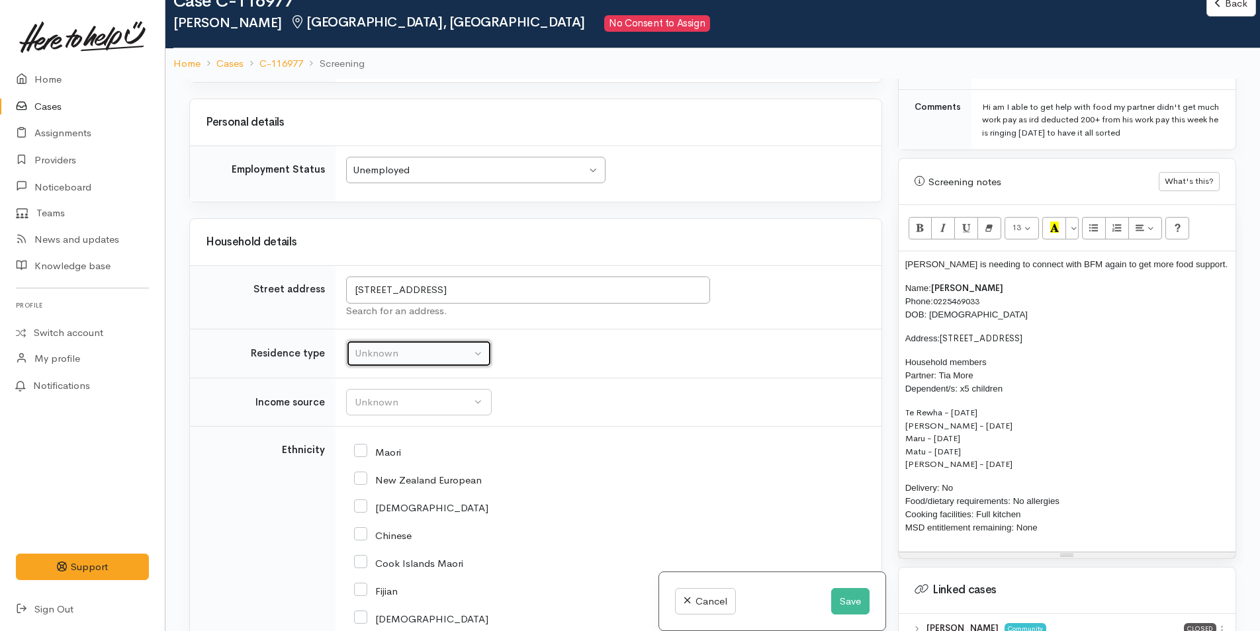
click at [373, 361] on div "Unknown" at bounding box center [413, 353] width 116 height 15
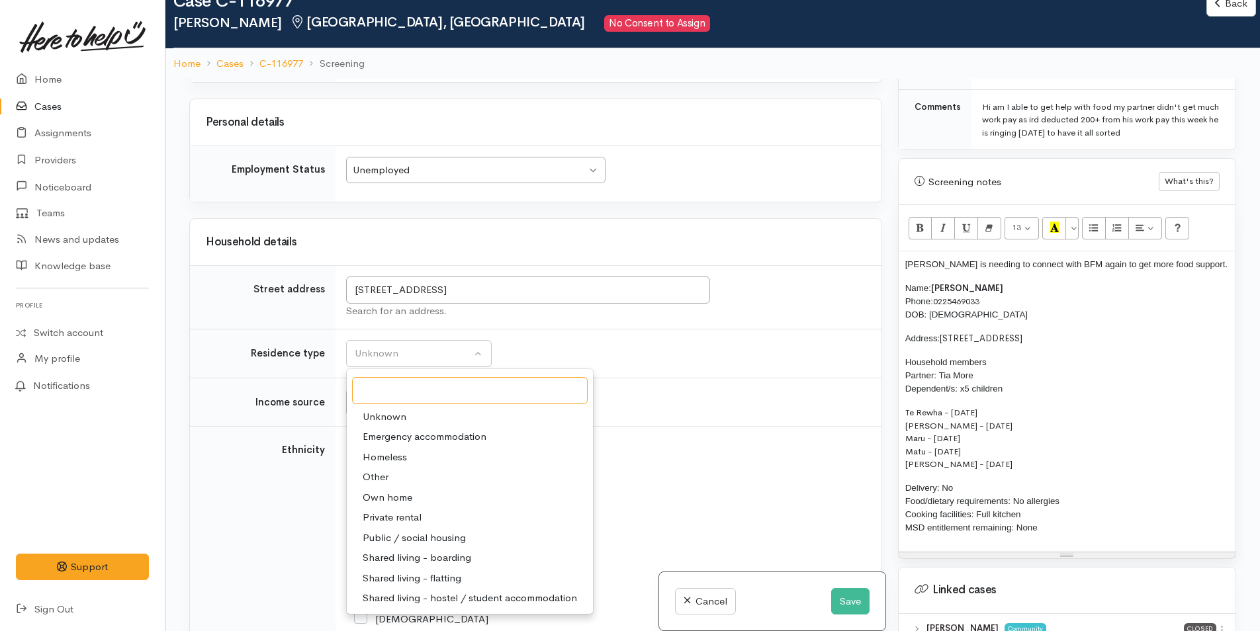
scroll to position [2316, 0]
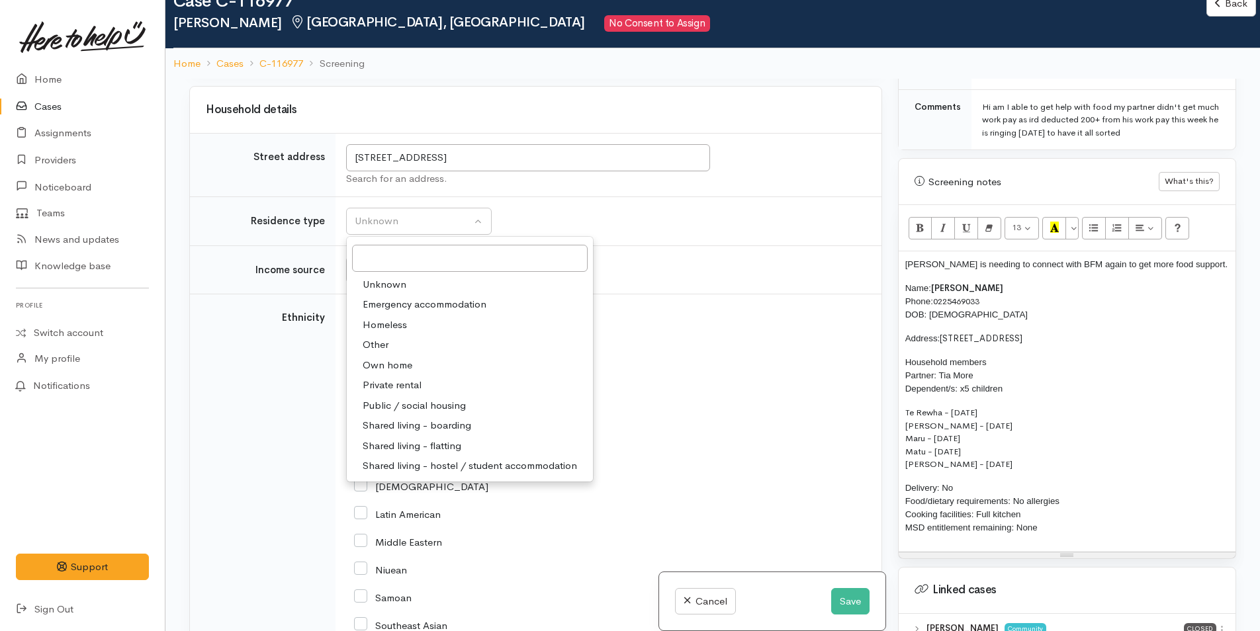
click at [416, 393] on span "Private rental" at bounding box center [392, 385] width 59 height 15
select select "2"
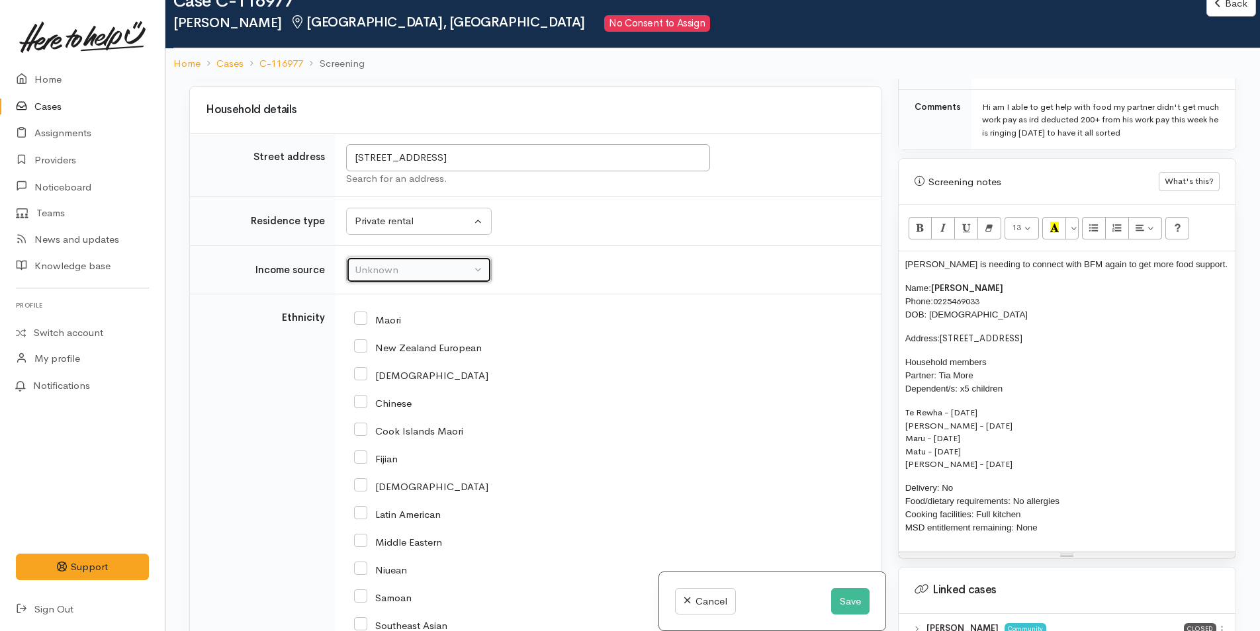
click at [396, 278] on div "Unknown" at bounding box center [413, 270] width 116 height 15
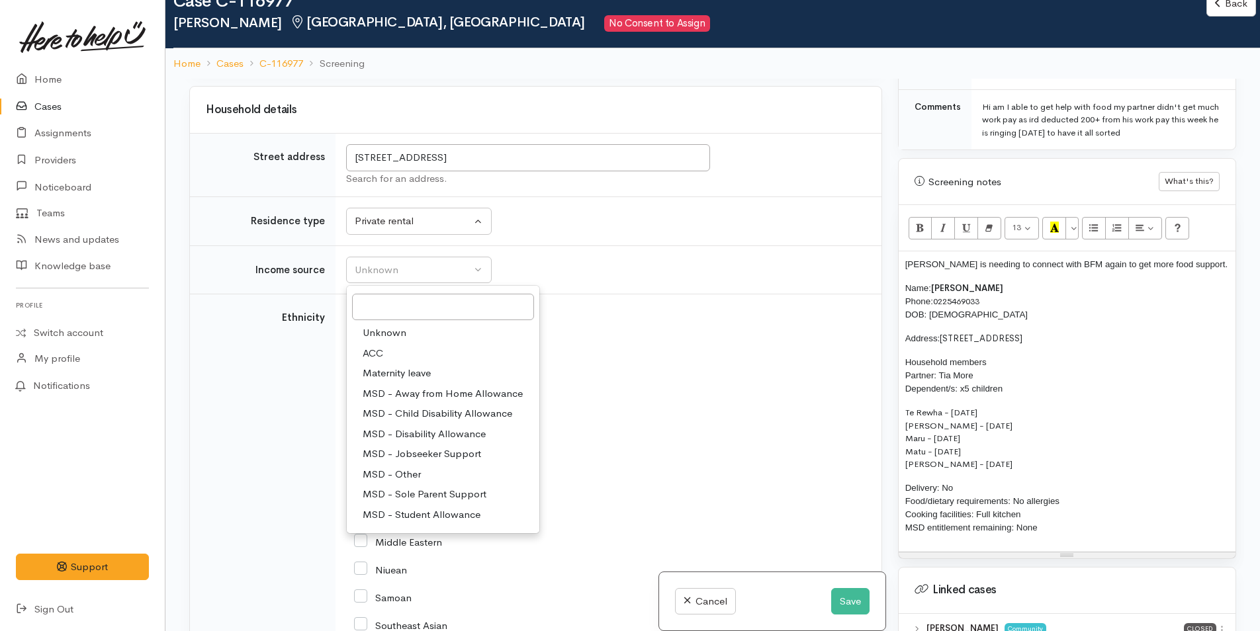
click at [423, 502] on span "MSD - Sole Parent Support" at bounding box center [425, 494] width 124 height 15
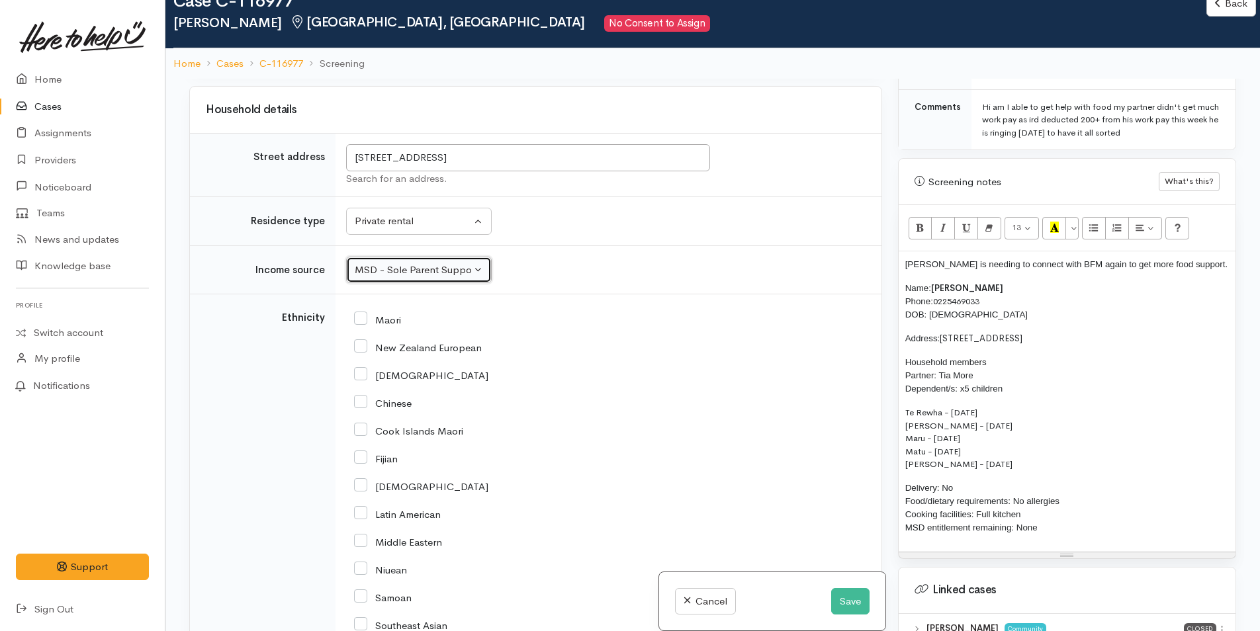
click at [407, 277] on div "MSD - Sole Parent Support" at bounding box center [413, 270] width 116 height 15
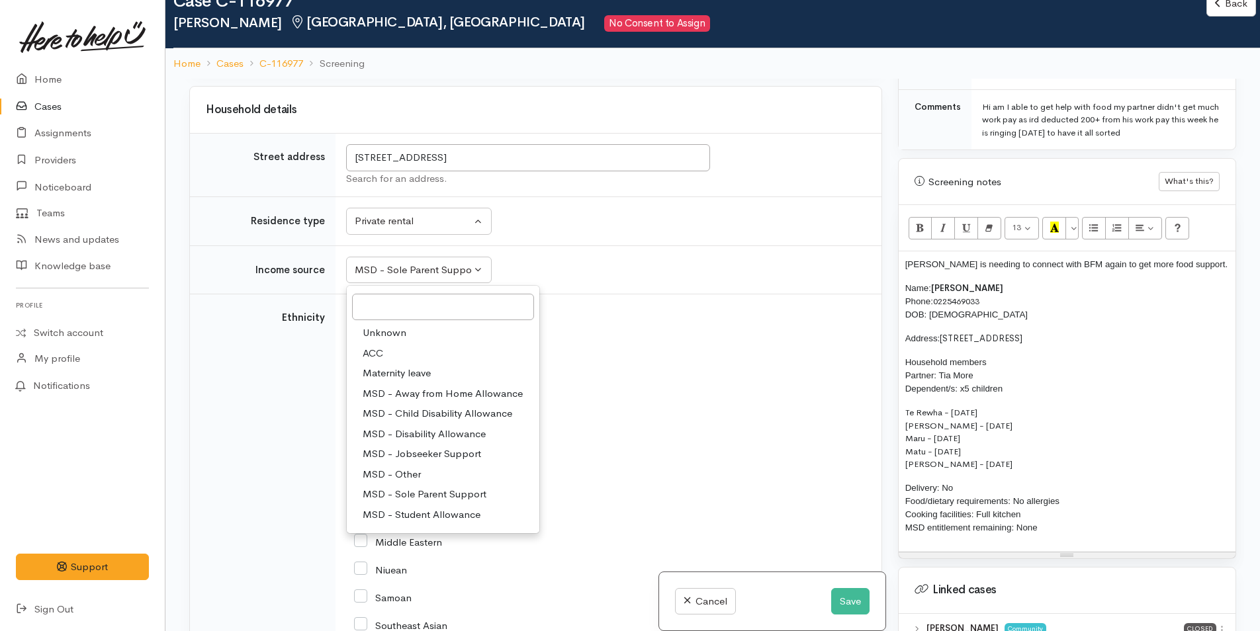
click at [418, 482] on span "MSD - Other" at bounding box center [392, 474] width 58 height 15
select select "6"
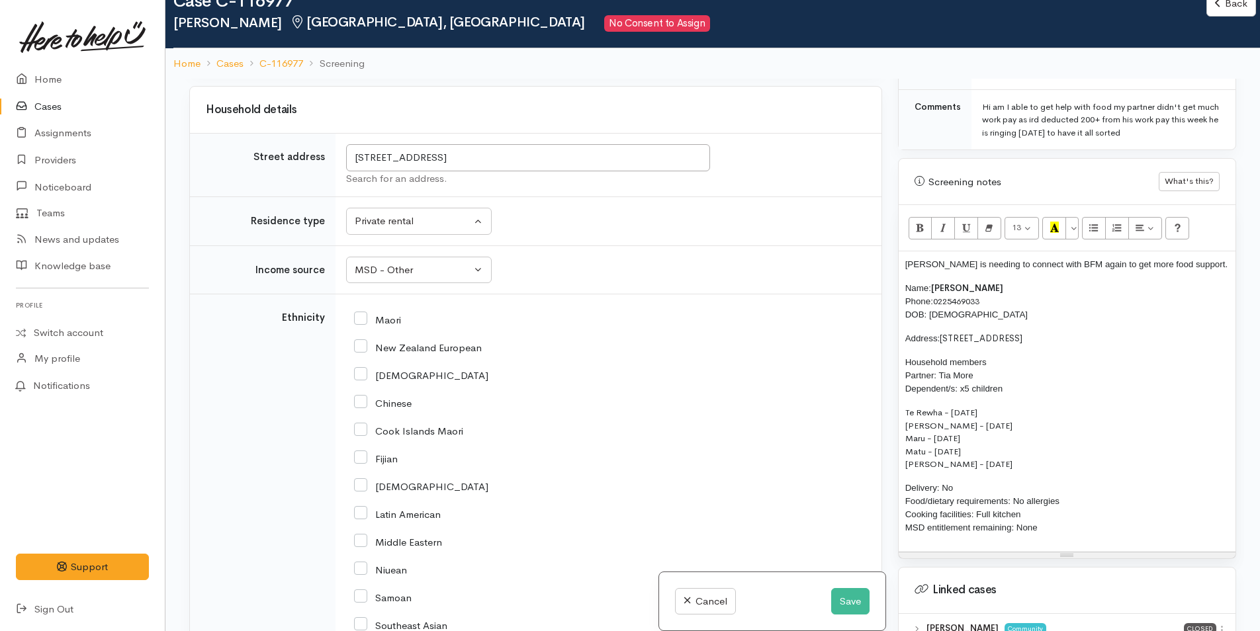
click at [361, 325] on input "Maori" at bounding box center [377, 319] width 47 height 12
checkbox input "true"
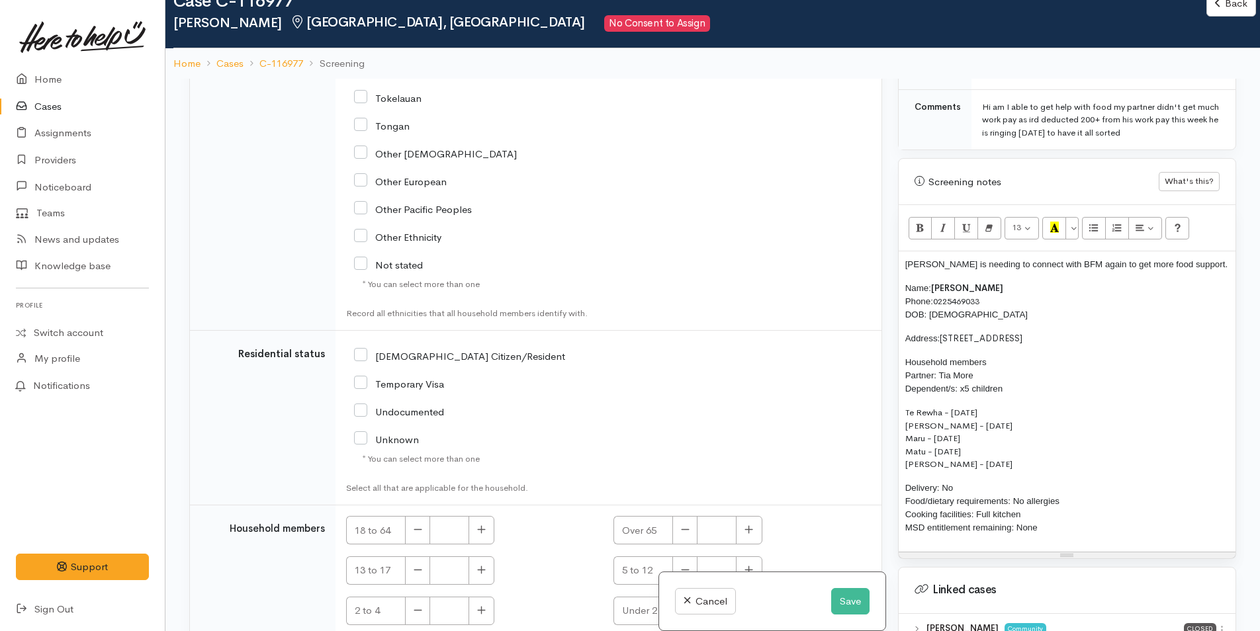
scroll to position [2973, 0]
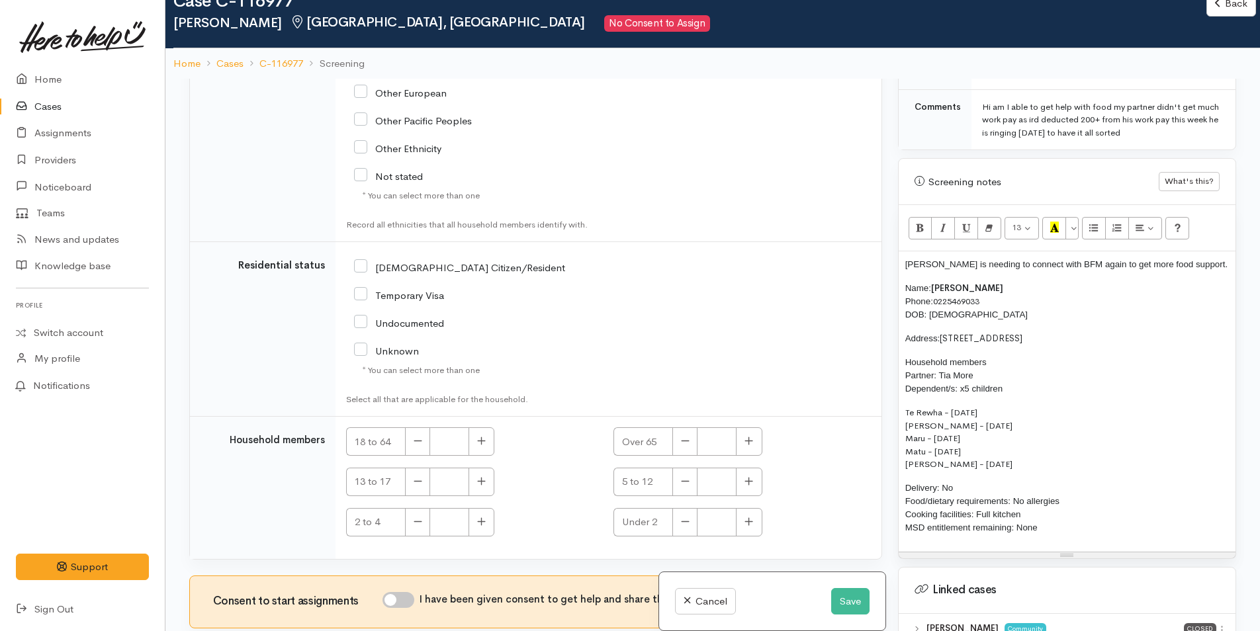
click at [356, 265] on input "NZ Citizen/Resident" at bounding box center [459, 267] width 211 height 12
checkbox input "true"
click at [477, 439] on icon "button" at bounding box center [481, 441] width 9 height 10
click at [488, 443] on button "button" at bounding box center [481, 441] width 26 height 28
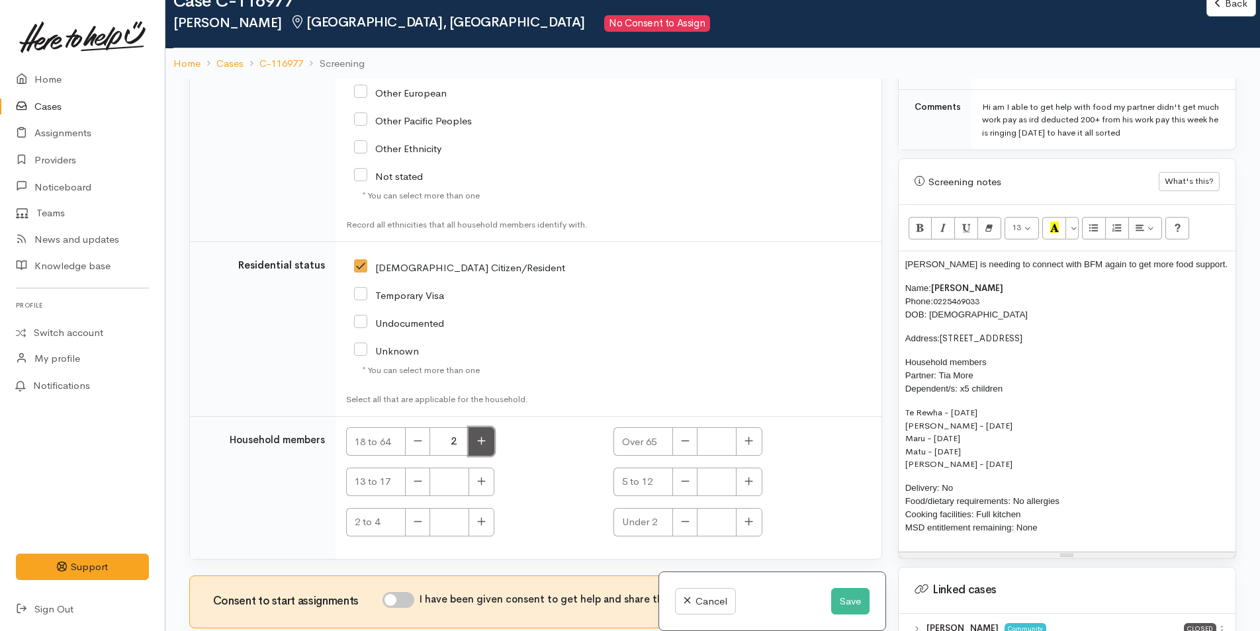
type input "3"
click at [483, 486] on button "button" at bounding box center [481, 482] width 26 height 28
type input "1"
click at [744, 489] on button "button" at bounding box center [749, 482] width 26 height 28
click at [746, 487] on button "button" at bounding box center [749, 482] width 26 height 28
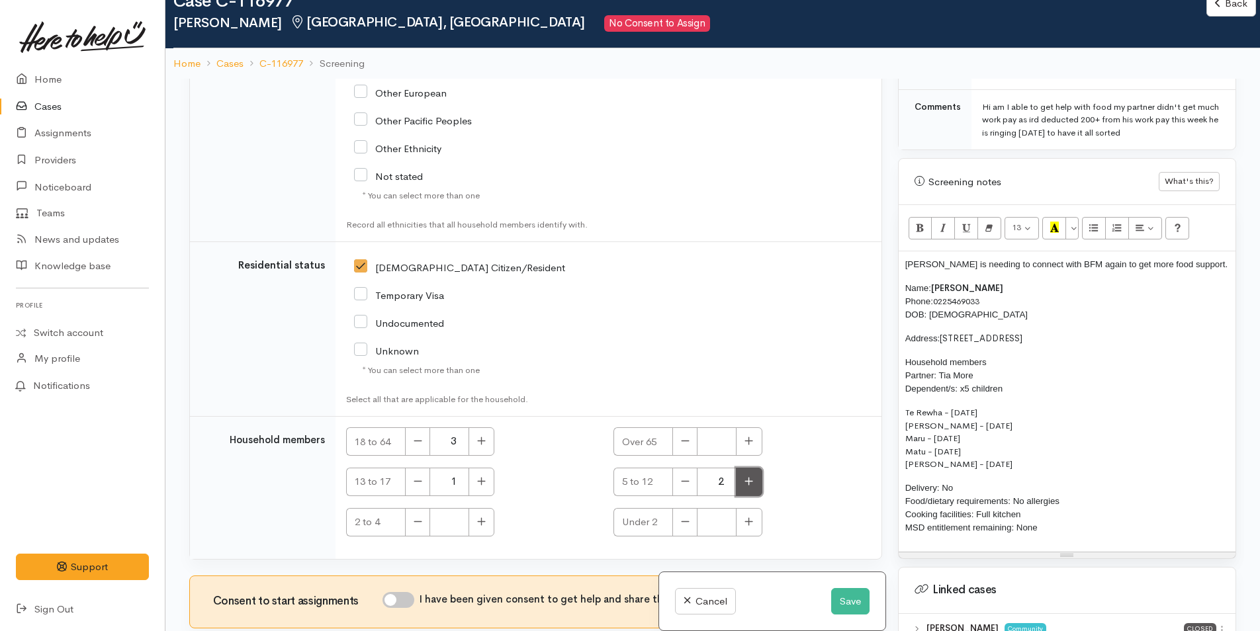
click at [744, 480] on icon "button" at bounding box center [748, 481] width 9 height 10
type input "3"
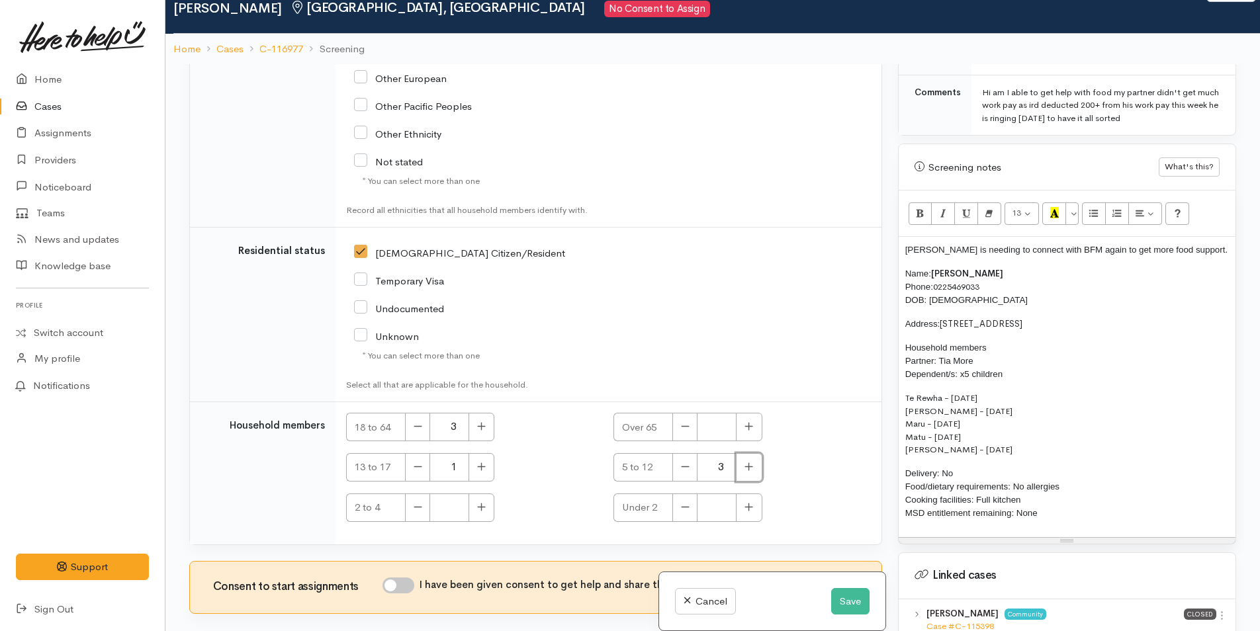
scroll to position [116, 0]
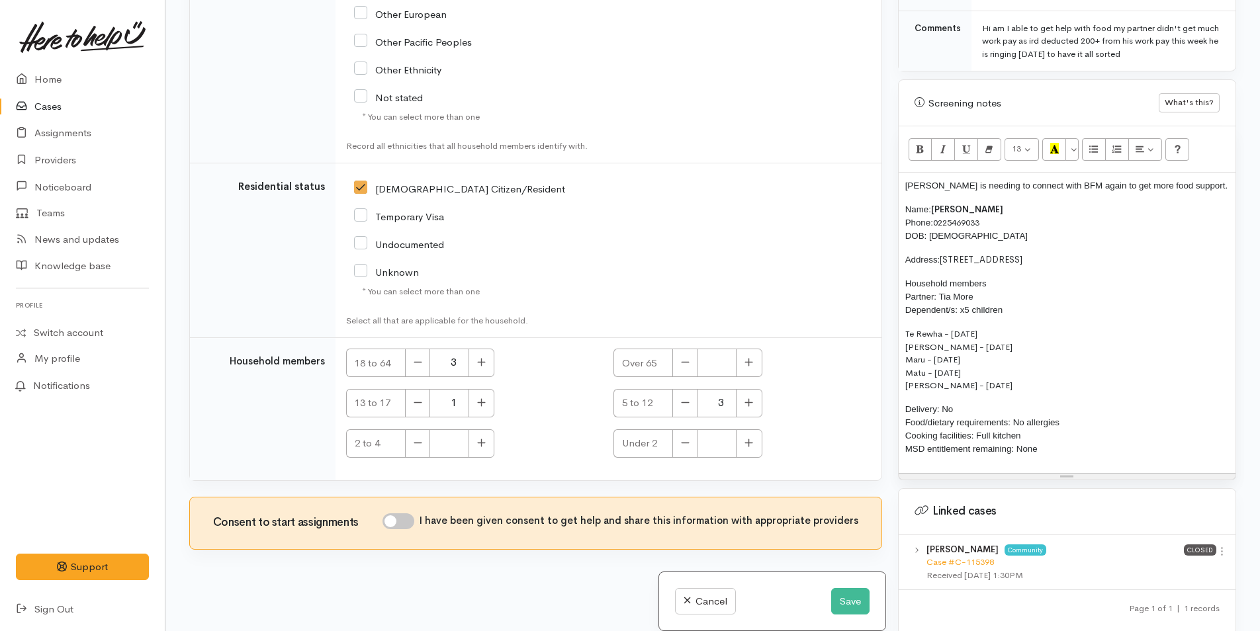
click at [412, 519] on input "I have been given consent to get help and share this information with appropria…" at bounding box center [398, 521] width 32 height 16
checkbox input "true"
click at [846, 596] on button "Save" at bounding box center [850, 601] width 38 height 27
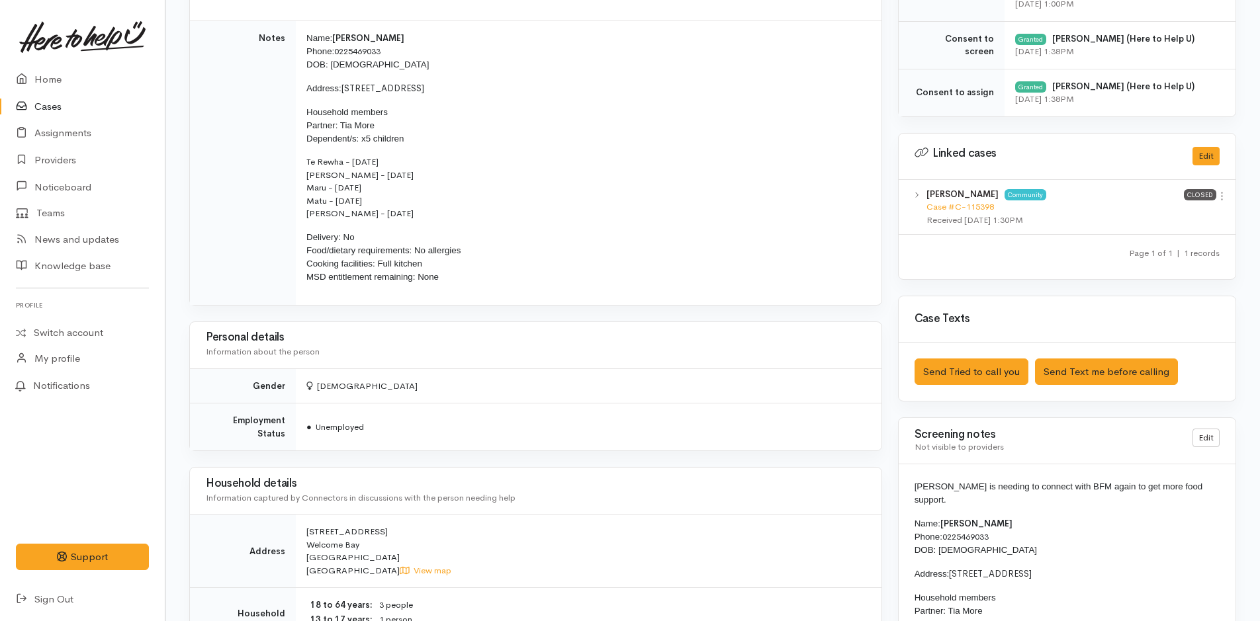
scroll to position [662, 0]
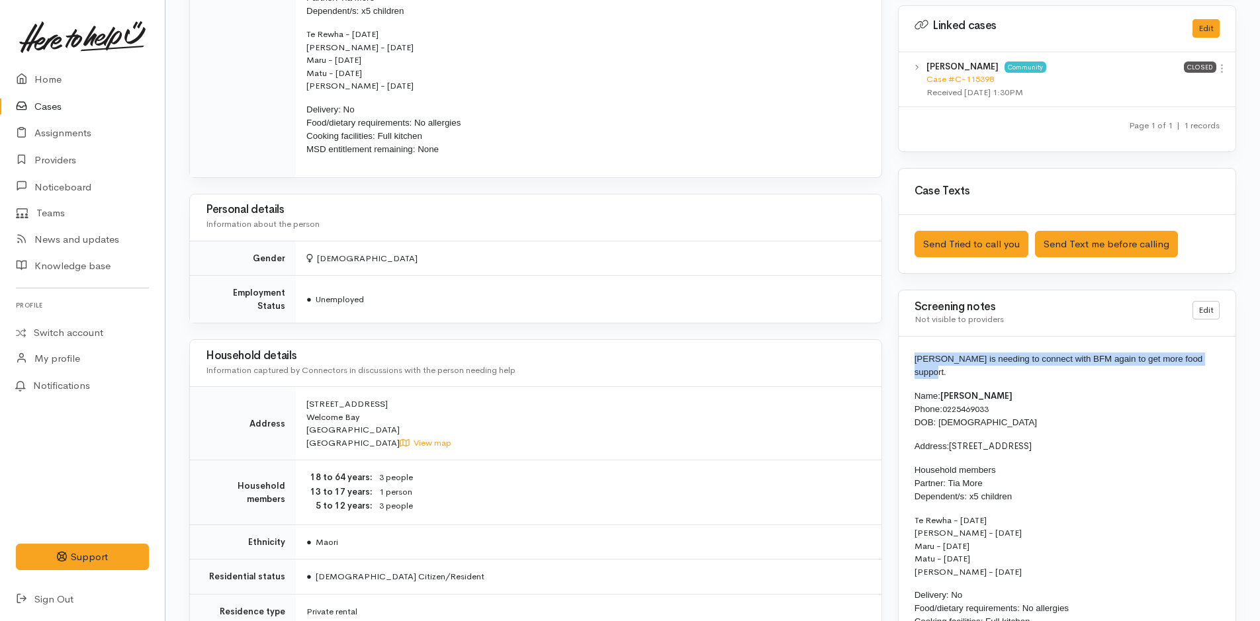
drag, startPoint x: 1213, startPoint y: 361, endPoint x: 908, endPoint y: 353, distance: 304.5
click at [908, 353] on div "[PERSON_NAME] is needing to connect with BFM again to get more food support. Na…" at bounding box center [1067, 502] width 337 height 331
copy span "[PERSON_NAME] is needing to connect with BFM again to get more food support."
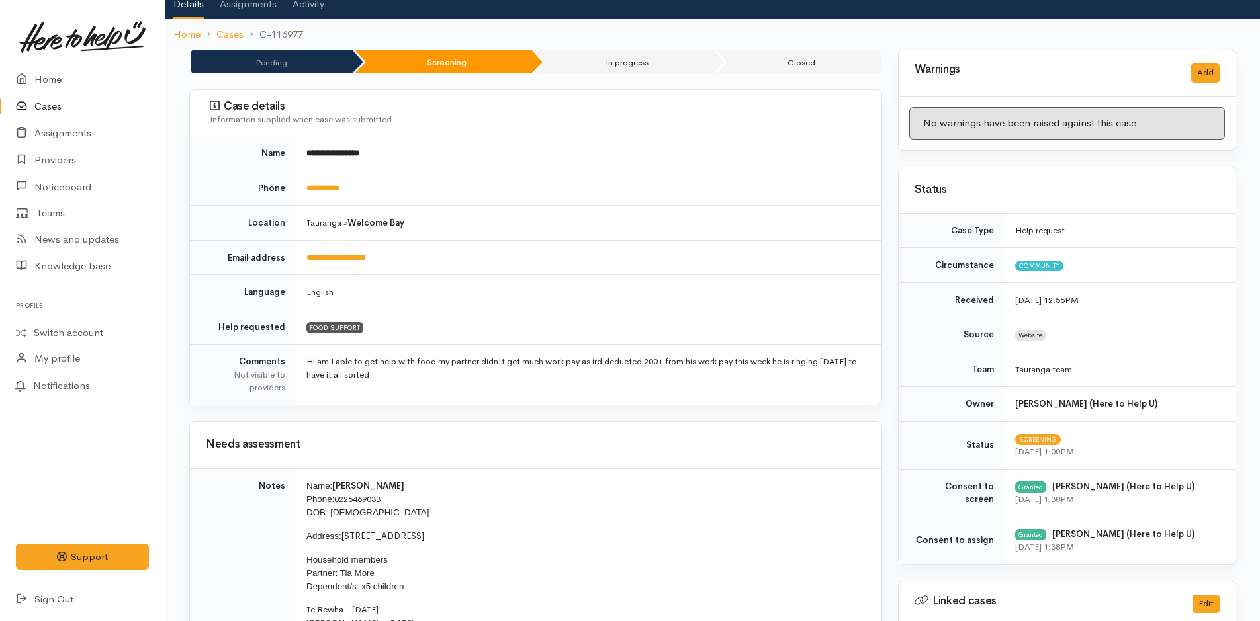
scroll to position [0, 0]
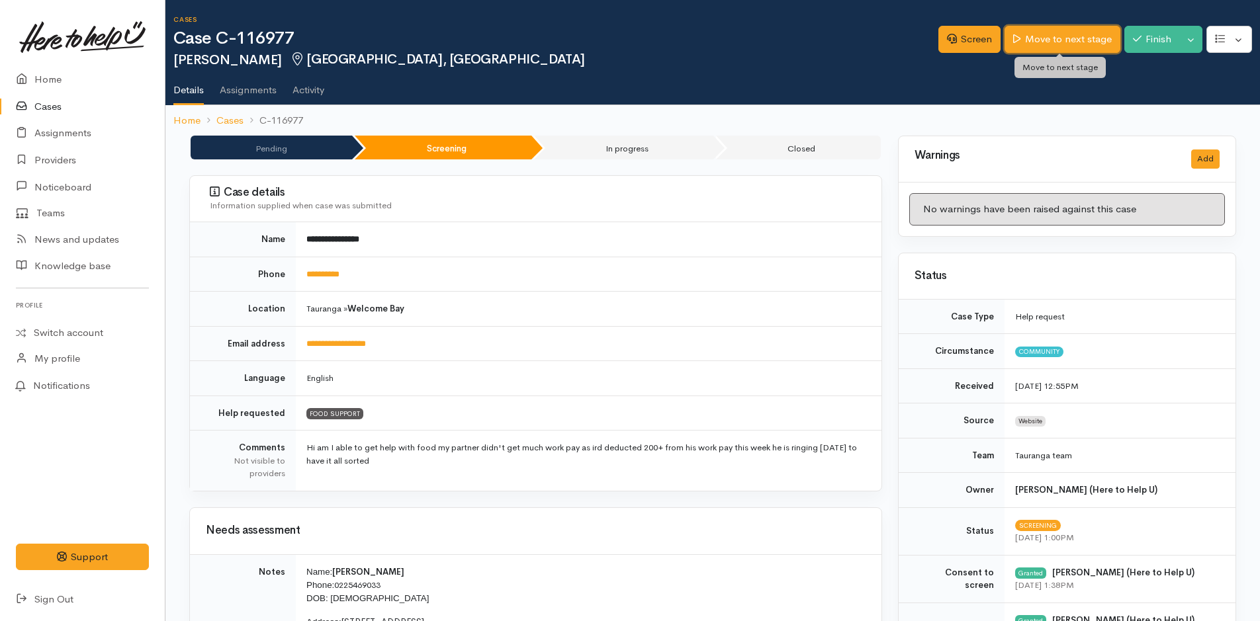
click at [1061, 32] on link "Move to next stage" at bounding box center [1061, 39] width 115 height 27
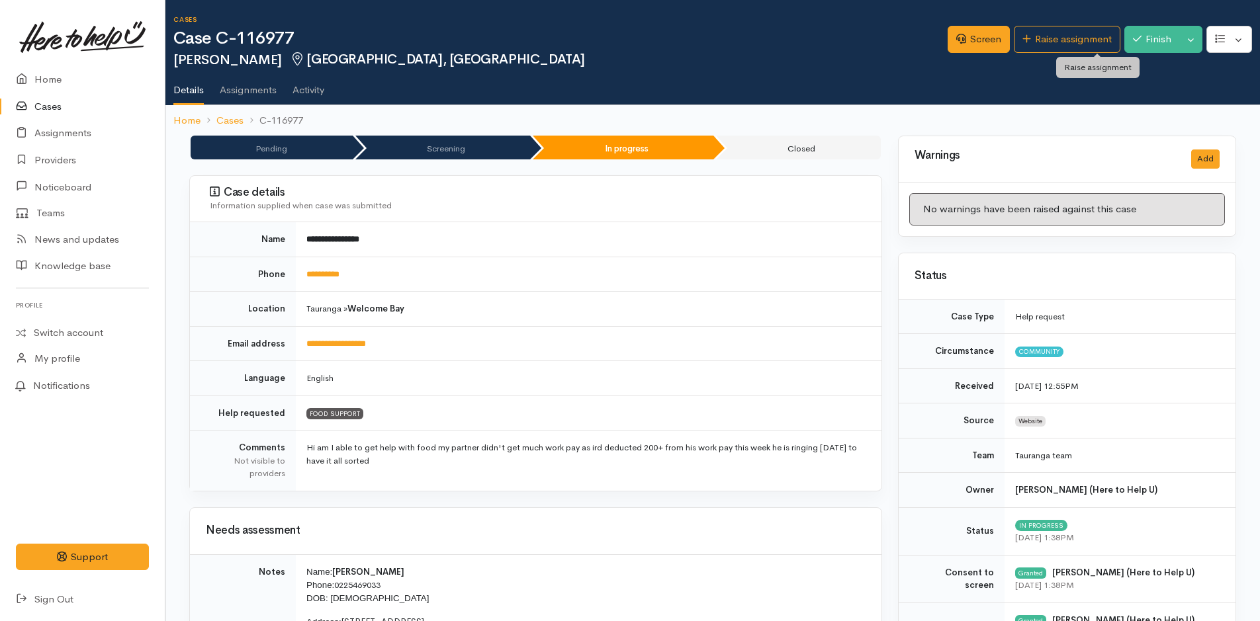
click at [1061, 32] on link "Raise assignment" at bounding box center [1067, 39] width 107 height 27
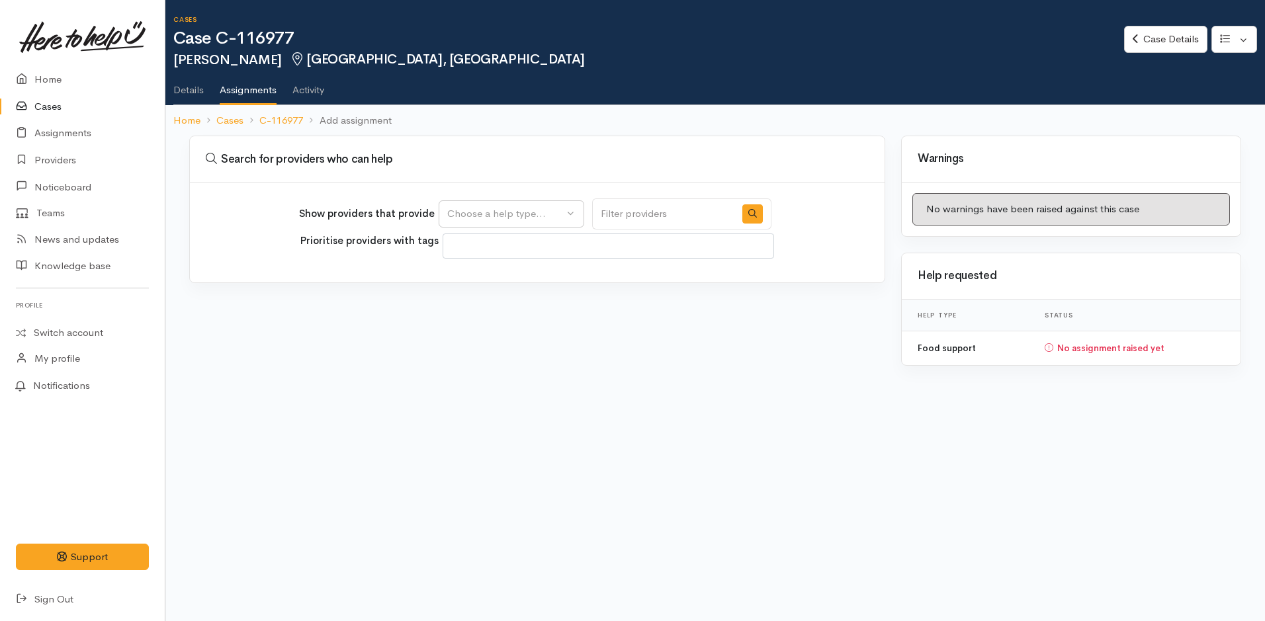
select select
click at [540, 225] on button "Choose a help type..." at bounding box center [512, 213] width 146 height 27
click at [504, 270] on span "Food support" at bounding box center [486, 277] width 62 height 15
select select "3"
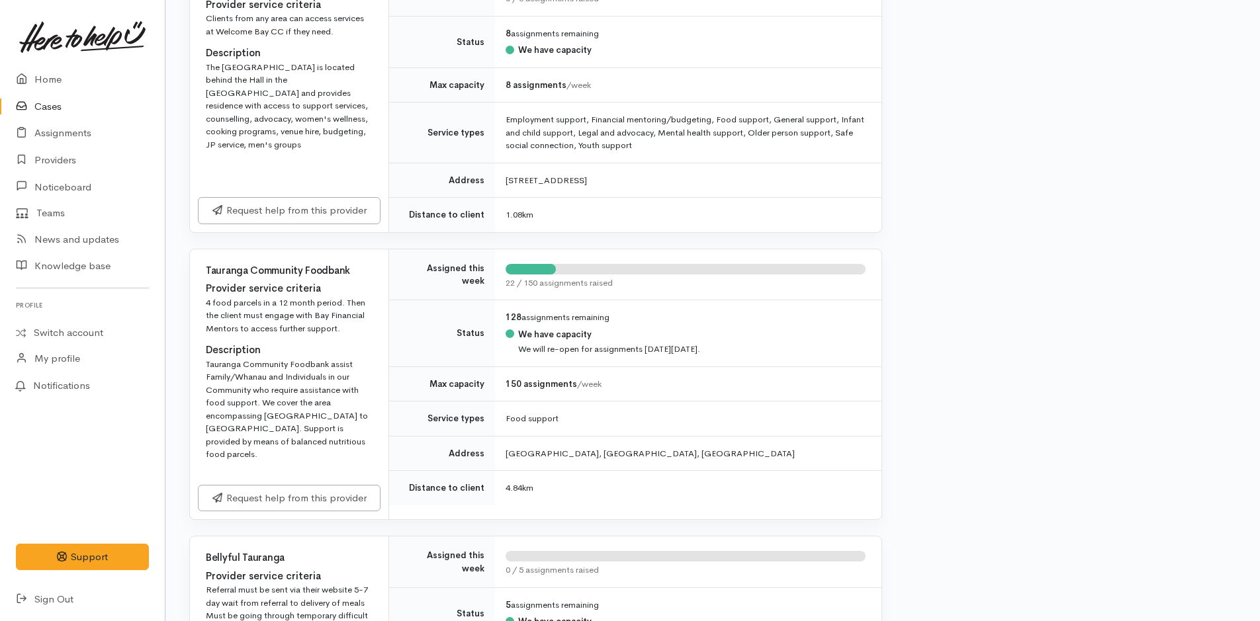
scroll to position [728, 0]
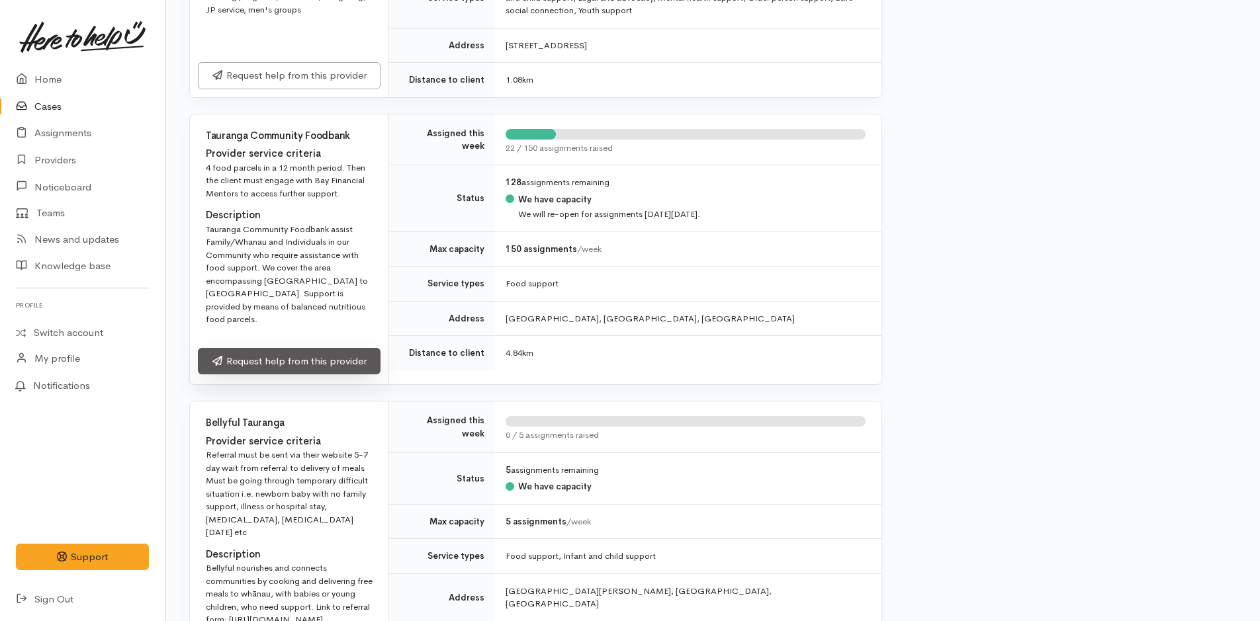
click at [345, 348] on link "Request help from this provider" at bounding box center [289, 361] width 183 height 27
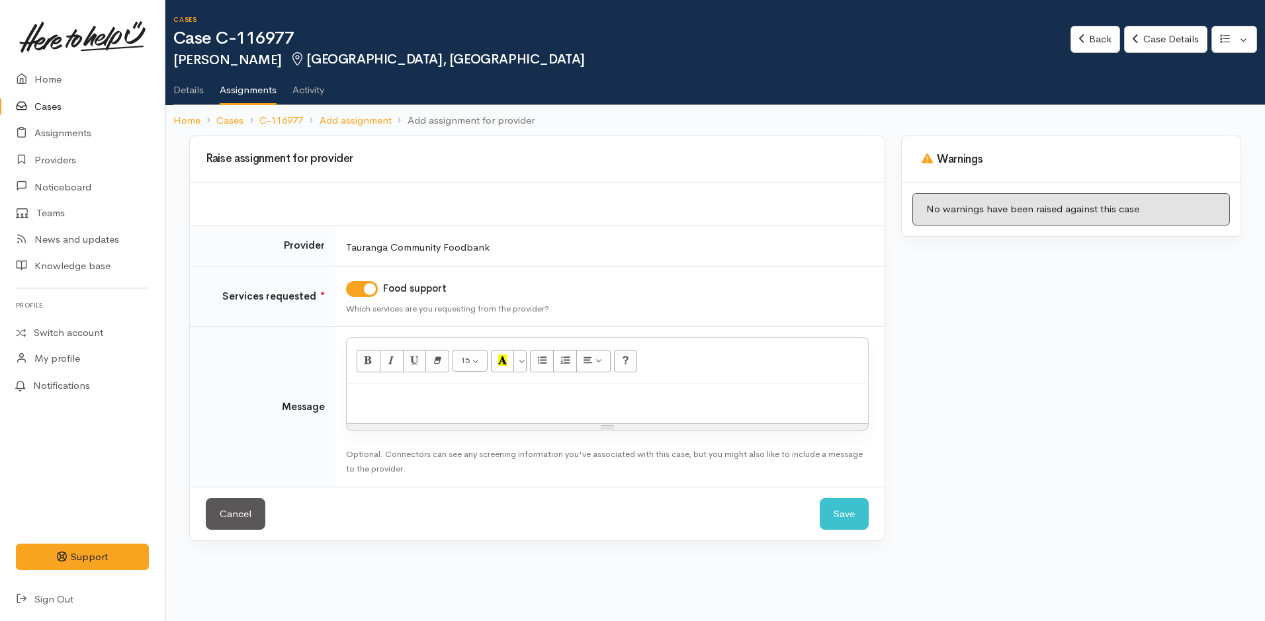
click at [445, 382] on div "15 8 9 10 11 12 14 18 24 36 Background Color Transparent Select #ffff00 Text Co…" at bounding box center [607, 361] width 521 height 46
click at [442, 400] on p at bounding box center [607, 398] width 508 height 15
paste div
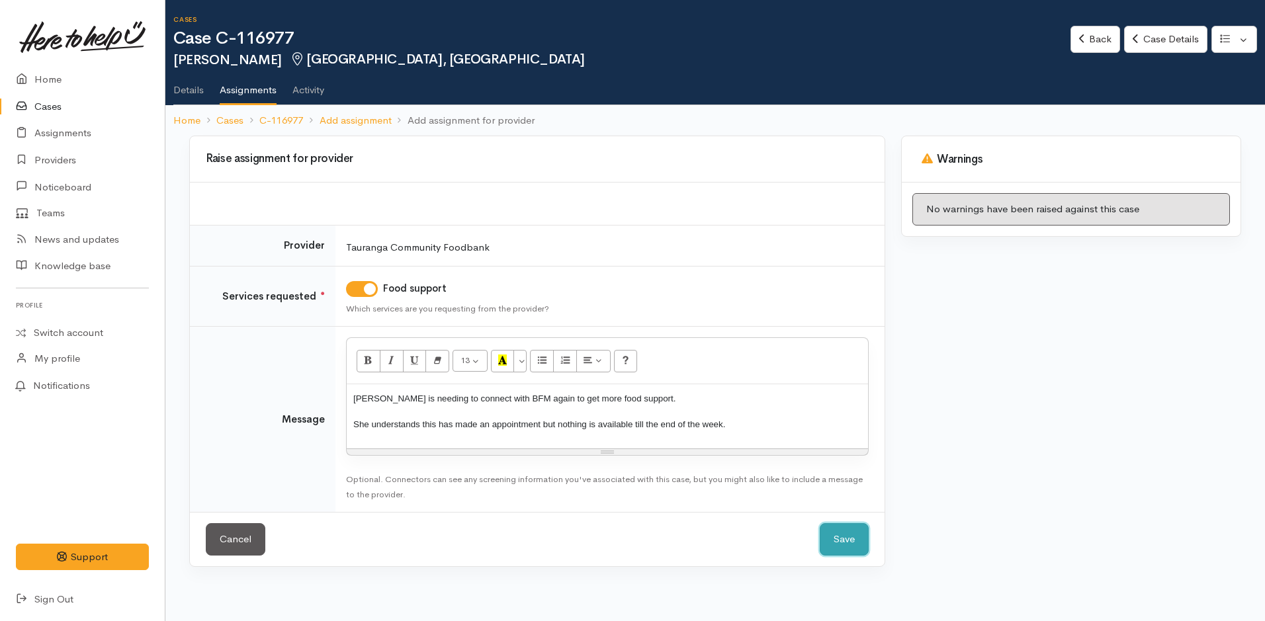
click at [850, 541] on button "Save" at bounding box center [844, 539] width 49 height 32
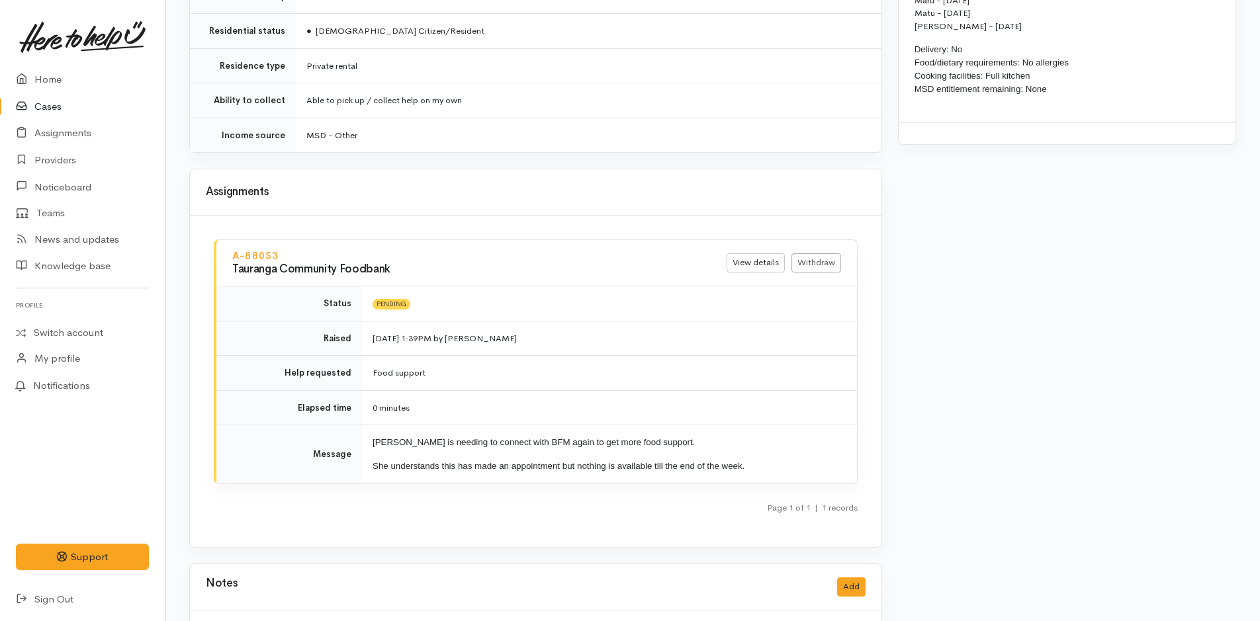
scroll to position [1255, 0]
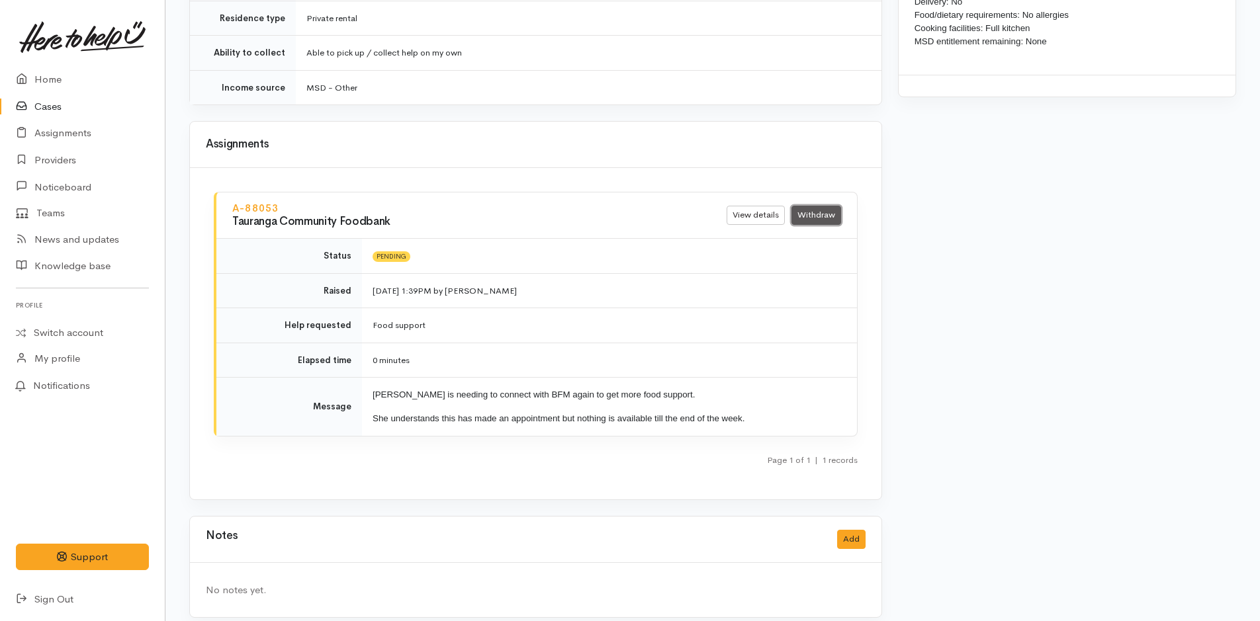
click at [813, 206] on link "Withdraw" at bounding box center [816, 215] width 50 height 19
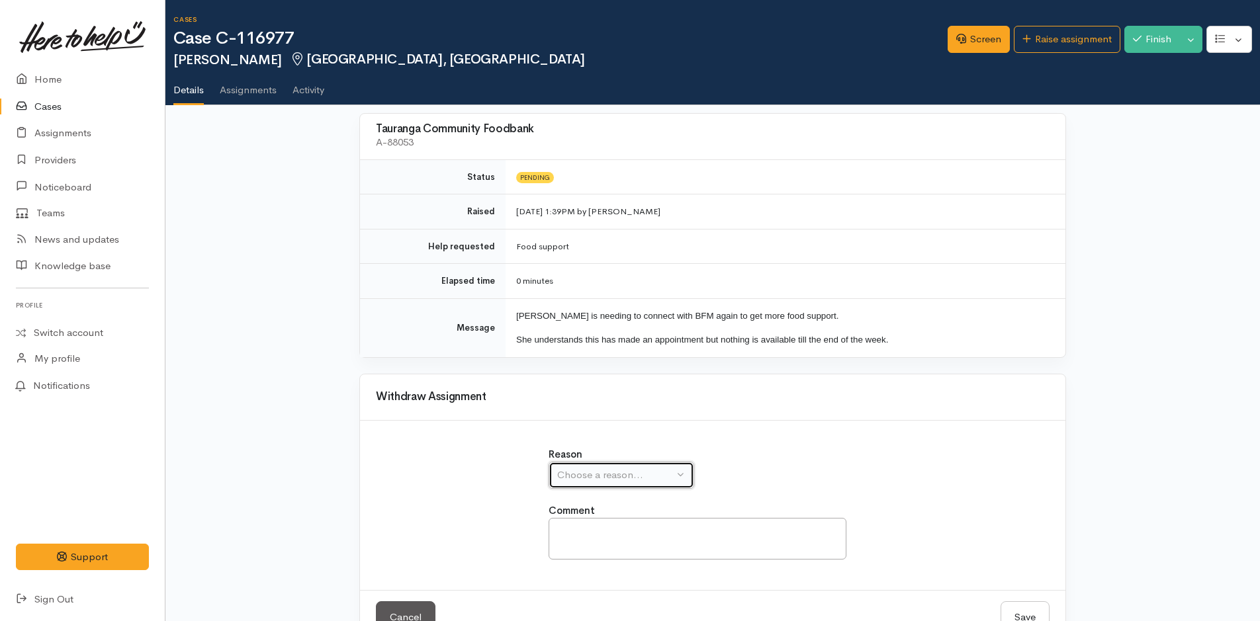
click at [590, 470] on div "Choose a reason..." at bounding box center [615, 475] width 116 height 15
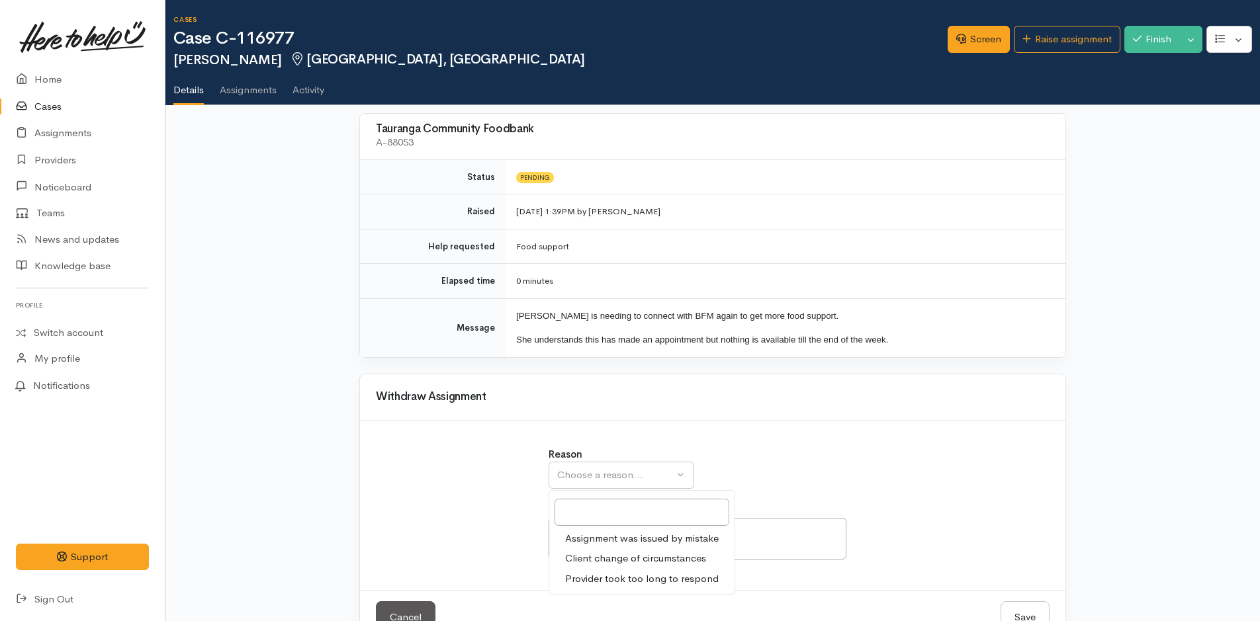
click at [596, 537] on span "Assignment was issued by mistake" at bounding box center [642, 538] width 154 height 15
select select "1"
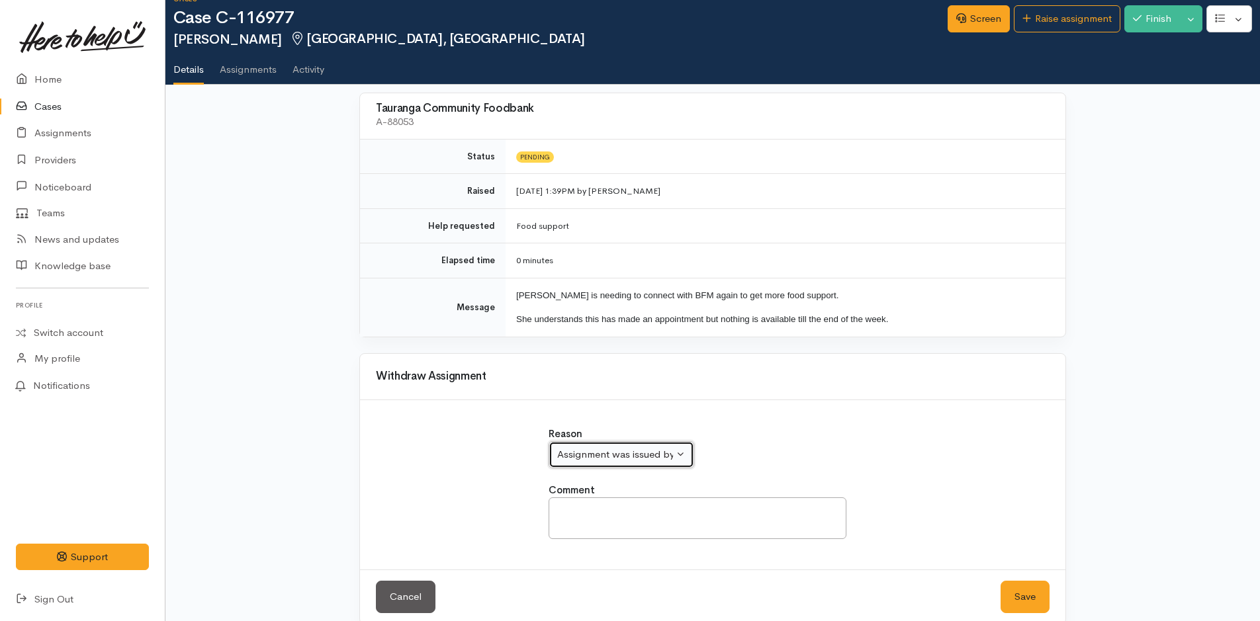
scroll to position [40, 0]
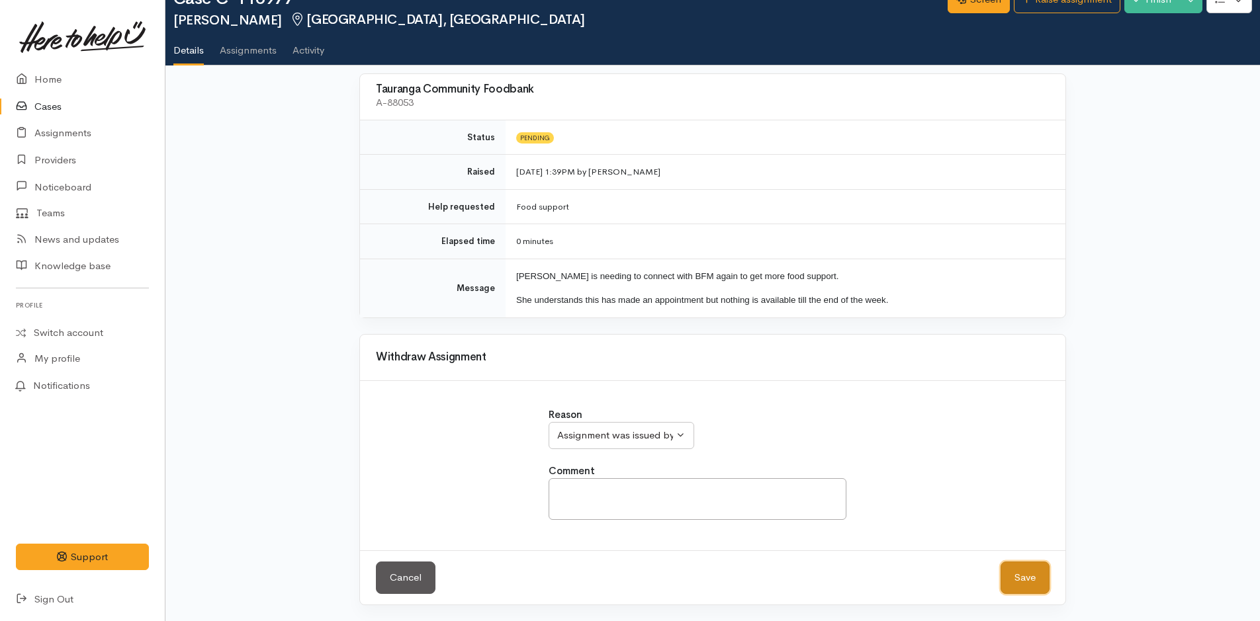
click at [1015, 572] on button "Save" at bounding box center [1024, 578] width 49 height 32
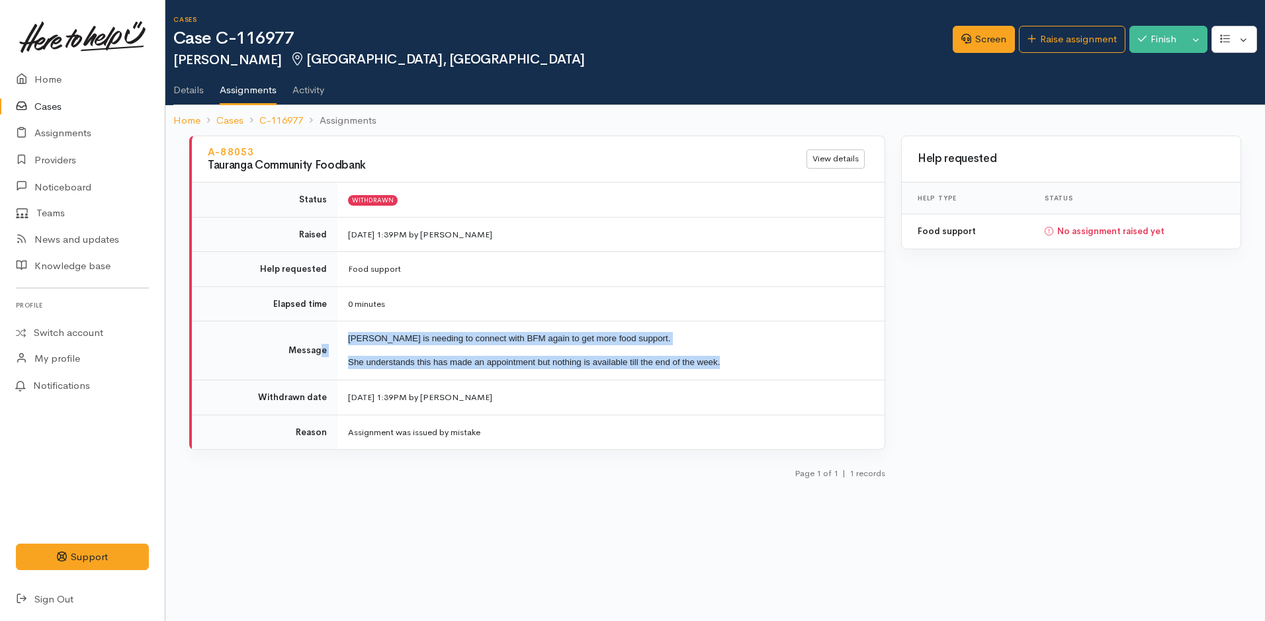
drag, startPoint x: 734, startPoint y: 361, endPoint x: 321, endPoint y: 347, distance: 413.8
click at [321, 347] on tr "Message [PERSON_NAME] is needing to connect with BFM again to get more food sup…" at bounding box center [538, 351] width 693 height 59
click at [324, 347] on td "Message" at bounding box center [265, 351] width 146 height 59
click at [677, 347] on td "Antoinette is needing to connect with BFM again to get more food support. She u…" at bounding box center [610, 351] width 547 height 59
drag, startPoint x: 731, startPoint y: 366, endPoint x: 348, endPoint y: 333, distance: 384.5
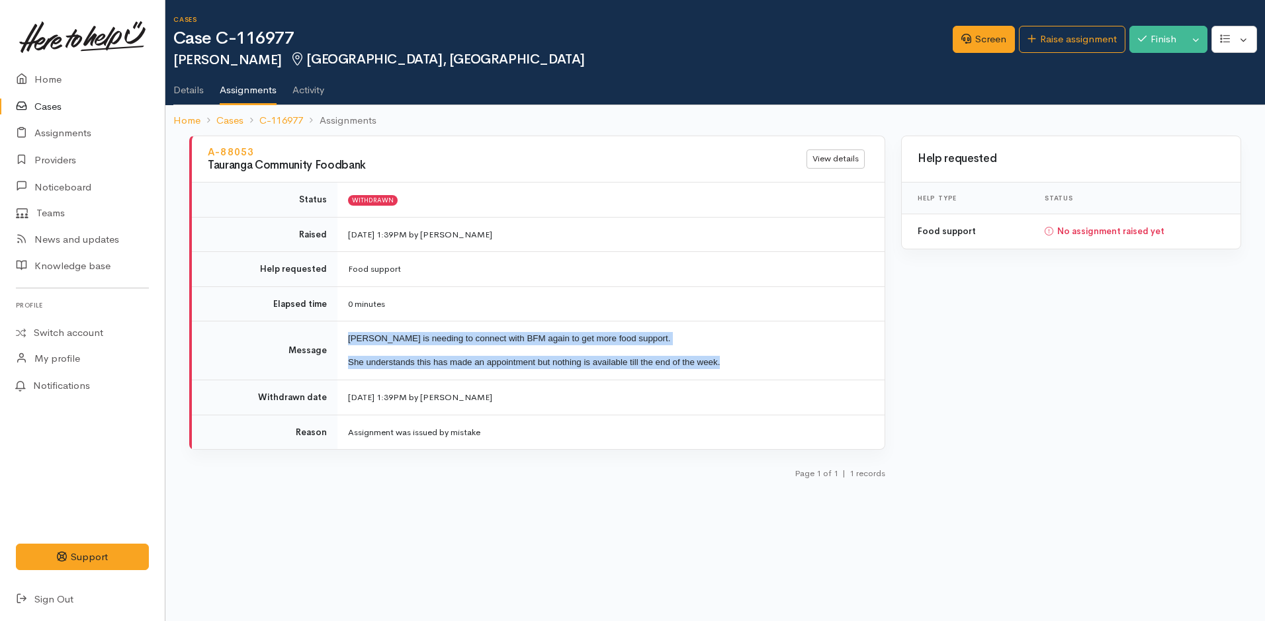
click at [348, 333] on td "Antoinette is needing to connect with BFM again to get more food support. She u…" at bounding box center [610, 351] width 547 height 59
click at [1077, 40] on link "Raise assignment" at bounding box center [1072, 39] width 107 height 27
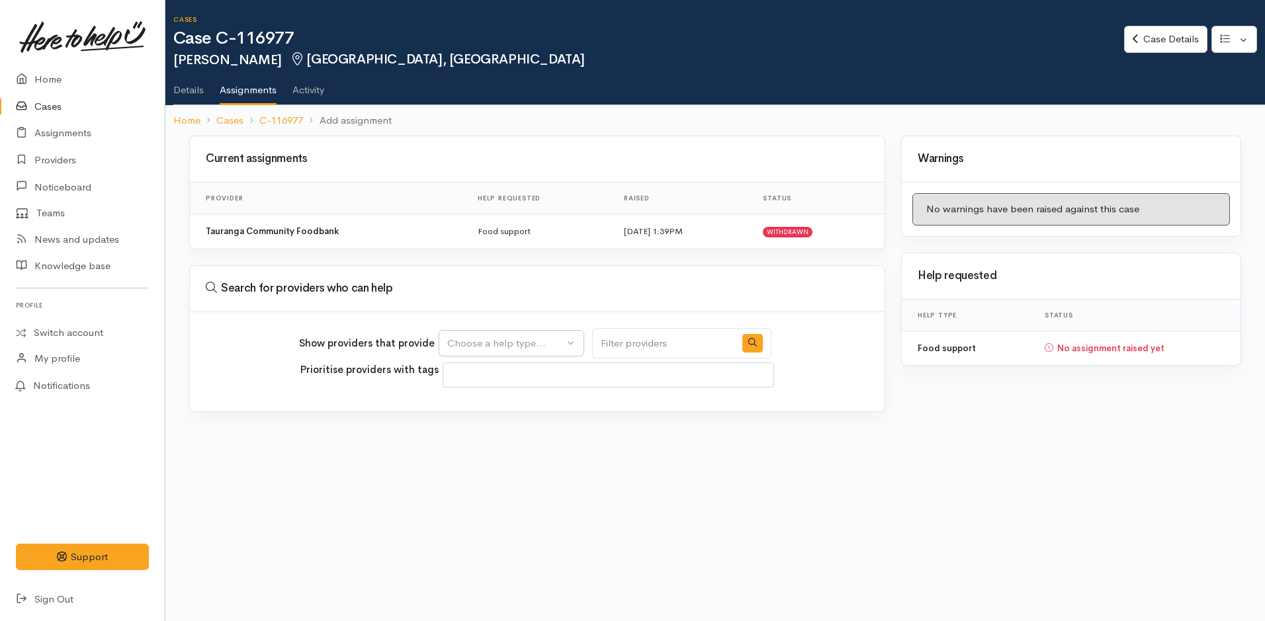
select select
click at [494, 345] on div "Choose a help type..." at bounding box center [505, 343] width 116 height 15
click at [501, 404] on span "Food support" at bounding box center [486, 406] width 62 height 15
select select "3"
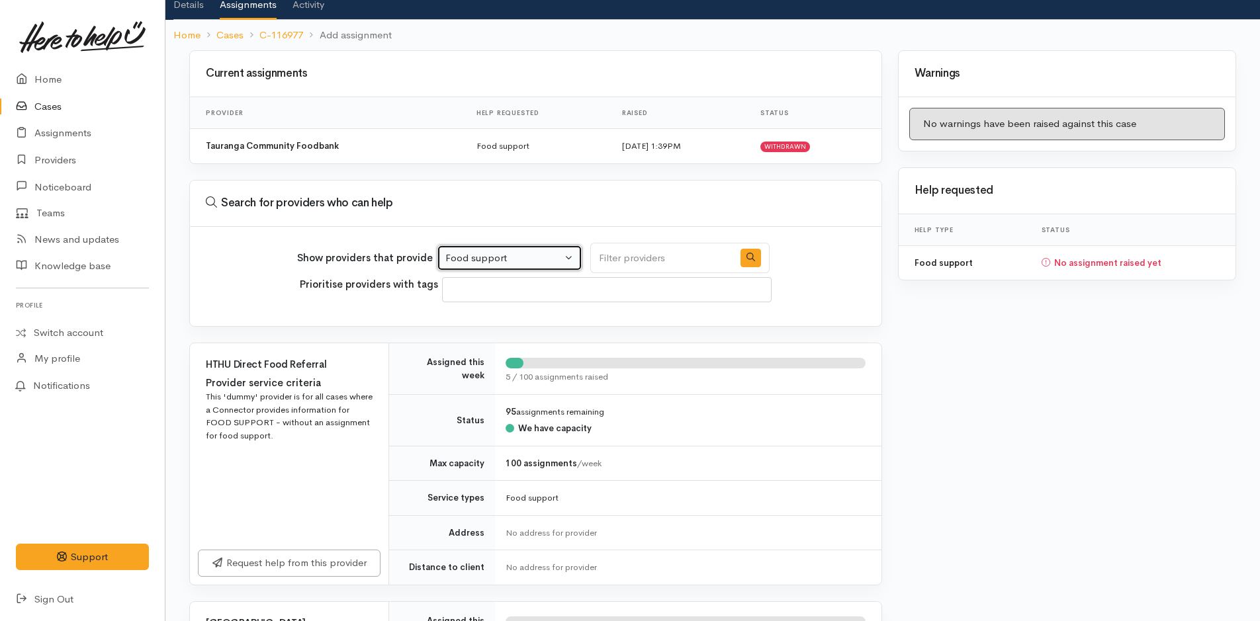
scroll to position [199, 0]
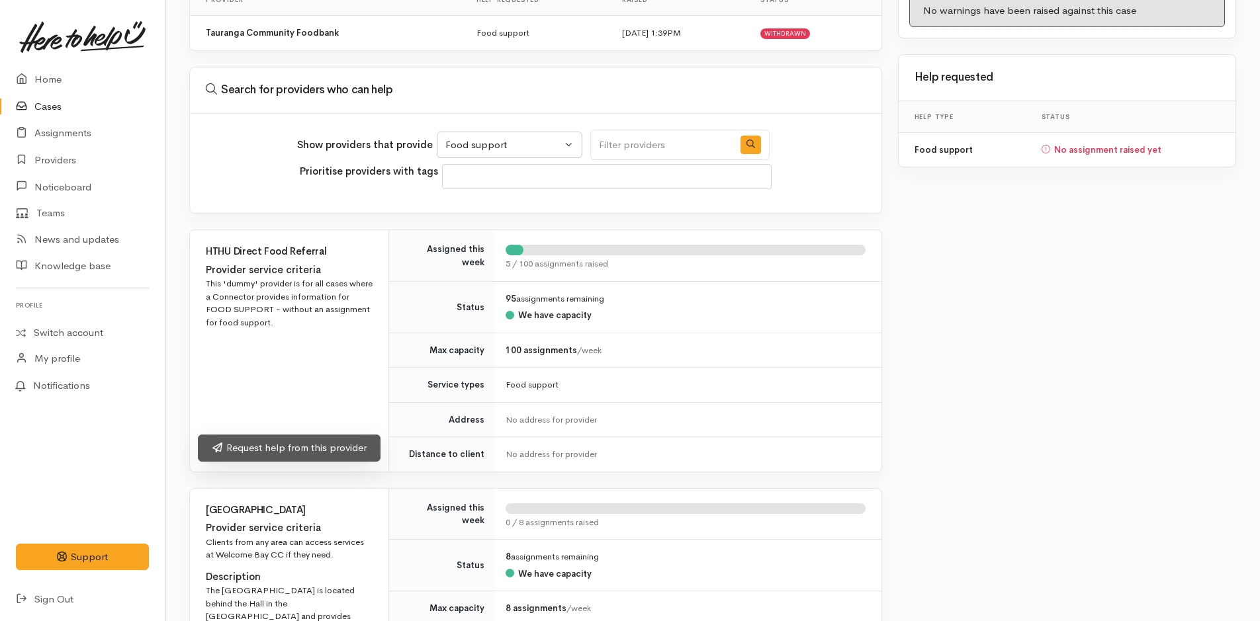
click at [345, 449] on link "Request help from this provider" at bounding box center [289, 448] width 183 height 27
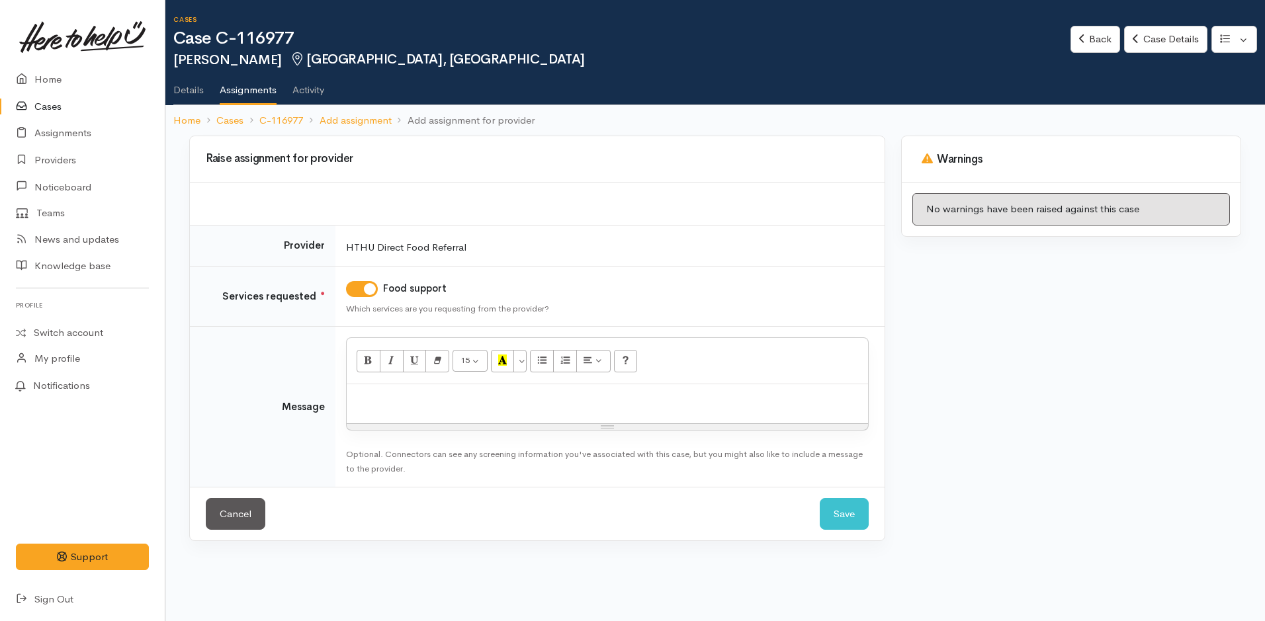
click at [427, 409] on div at bounding box center [607, 403] width 521 height 39
paste div
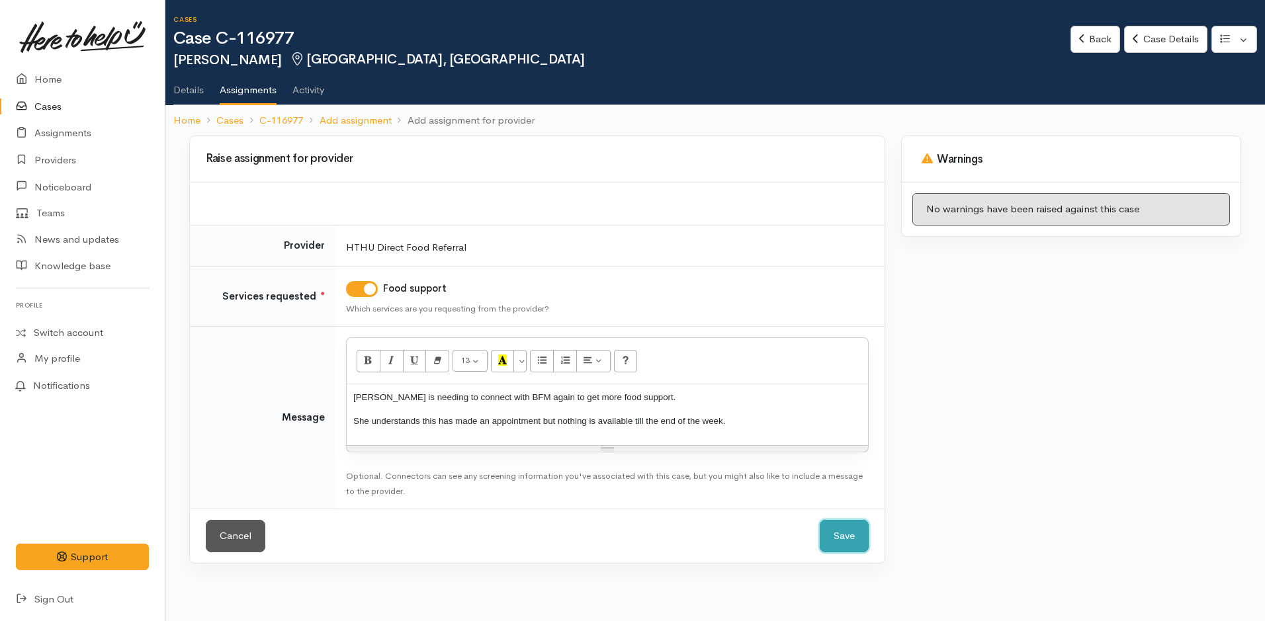
click at [849, 529] on button "Save" at bounding box center [844, 536] width 49 height 32
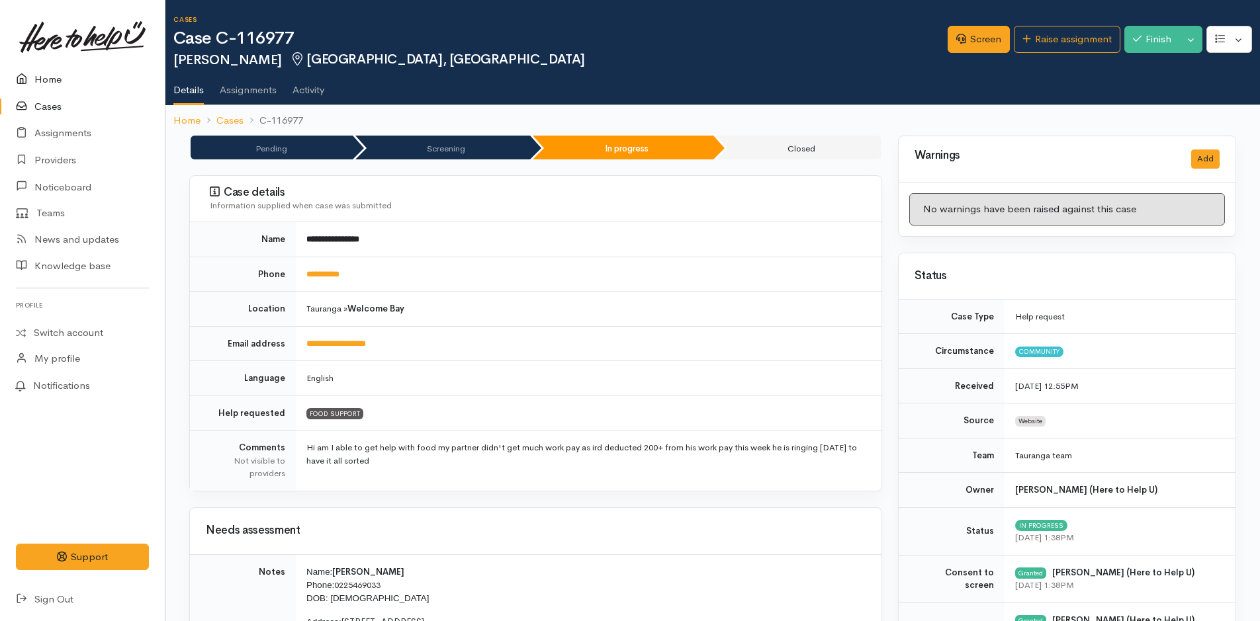
click at [40, 81] on link "Home" at bounding box center [82, 79] width 165 height 27
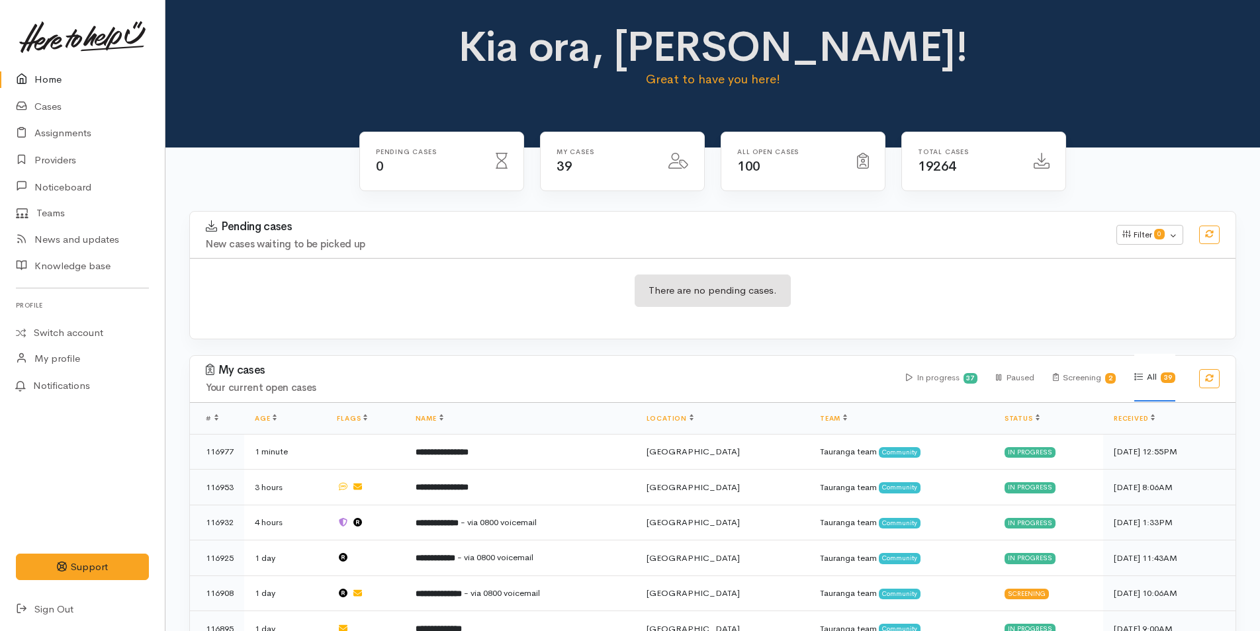
click at [57, 79] on link "Home" at bounding box center [82, 79] width 165 height 27
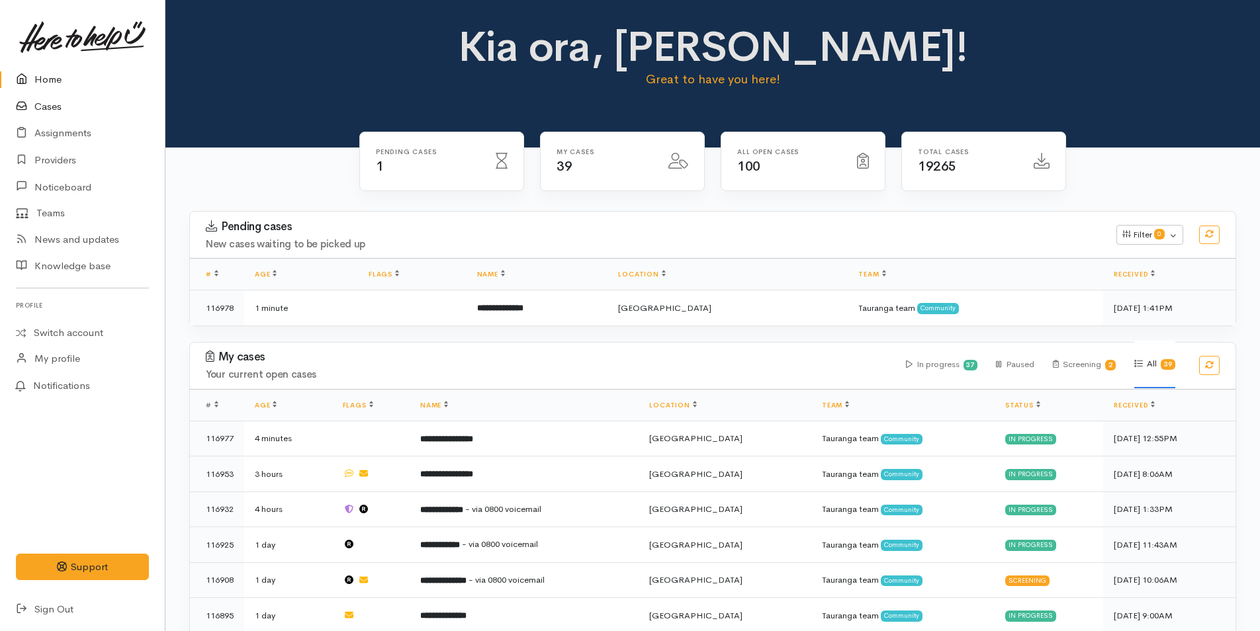
click at [42, 101] on link "Cases" at bounding box center [82, 106] width 165 height 27
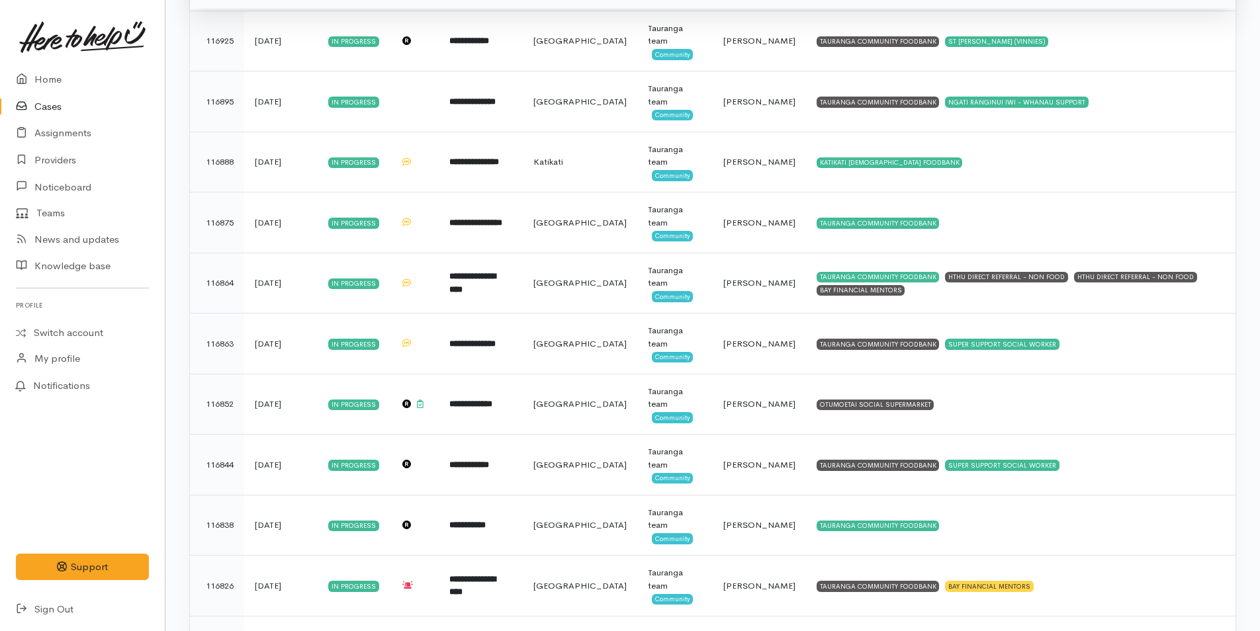
scroll to position [463, 0]
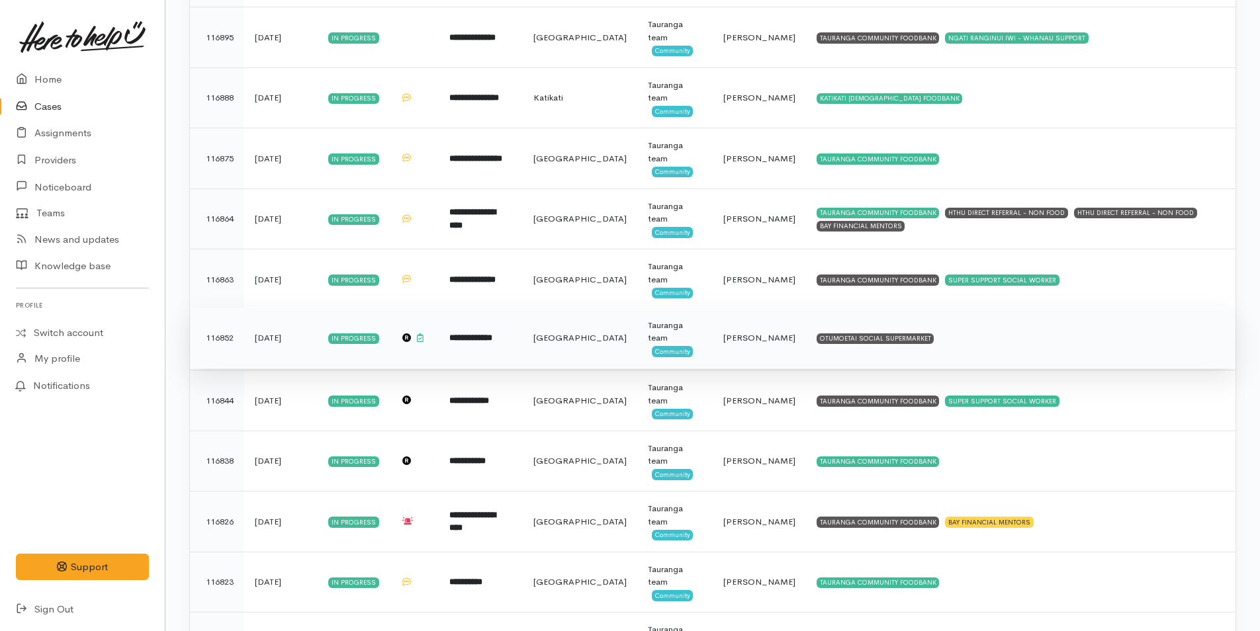
click at [806, 326] on td "OTUMOETAI SOCIAL SUPERMARKET" at bounding box center [1020, 338] width 429 height 61
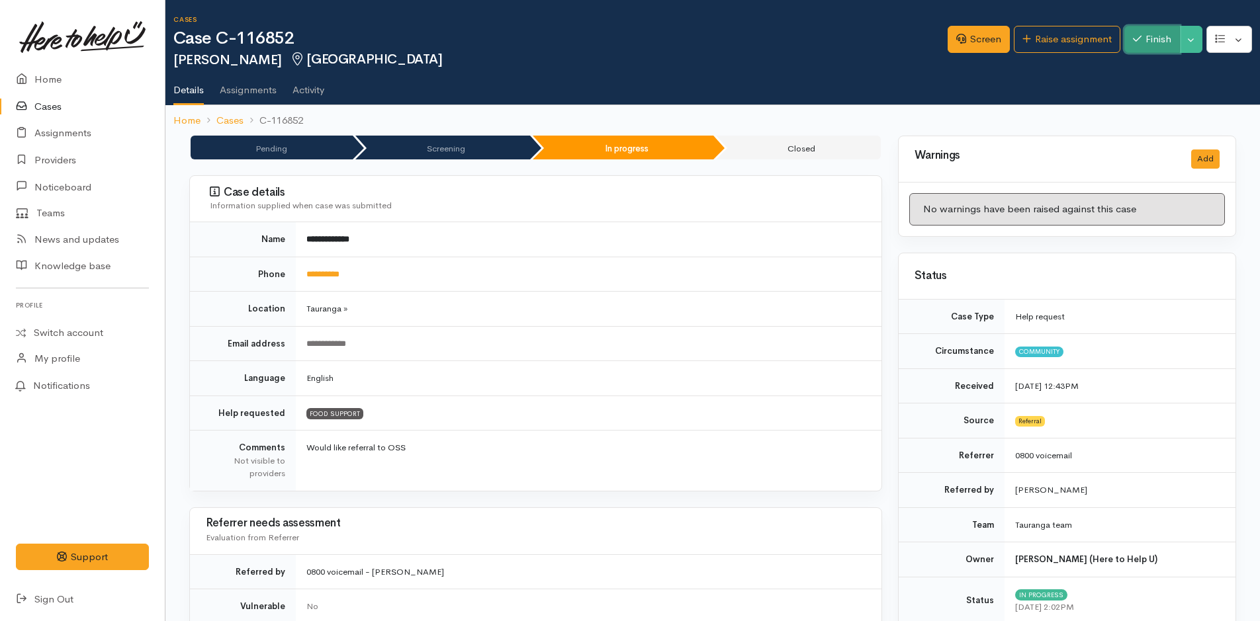
click at [1145, 44] on button "Finish" at bounding box center [1152, 39] width 56 height 27
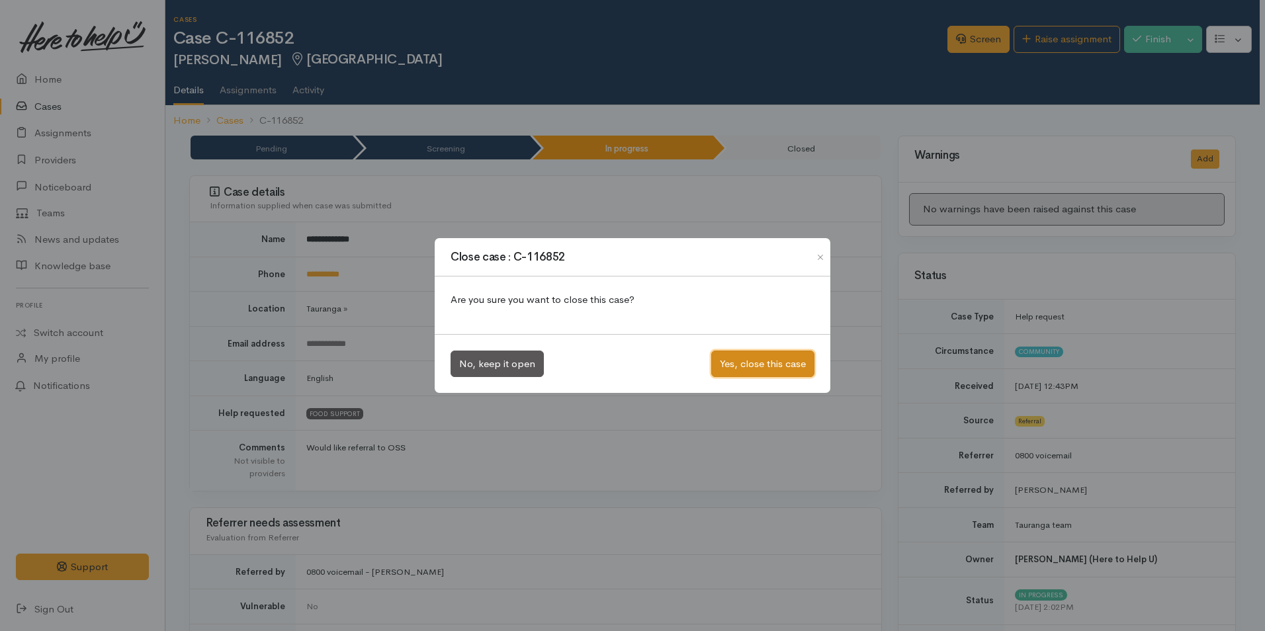
click at [754, 354] on button "Yes, close this case" at bounding box center [762, 364] width 103 height 27
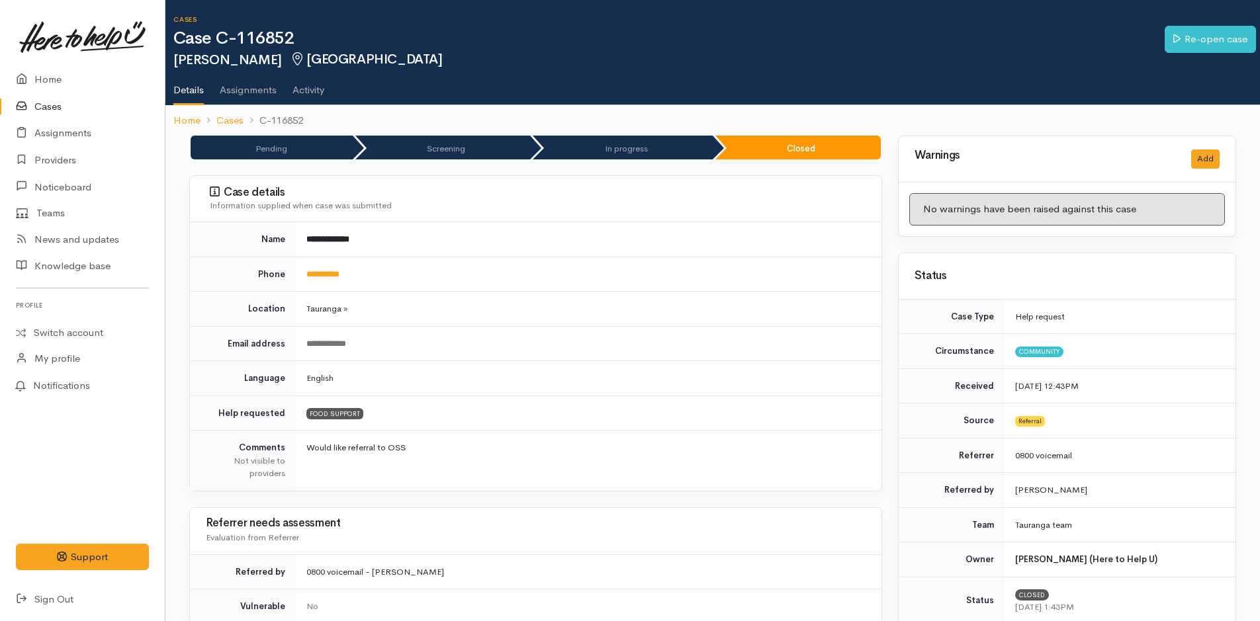
click at [46, 99] on link "Cases" at bounding box center [82, 106] width 165 height 27
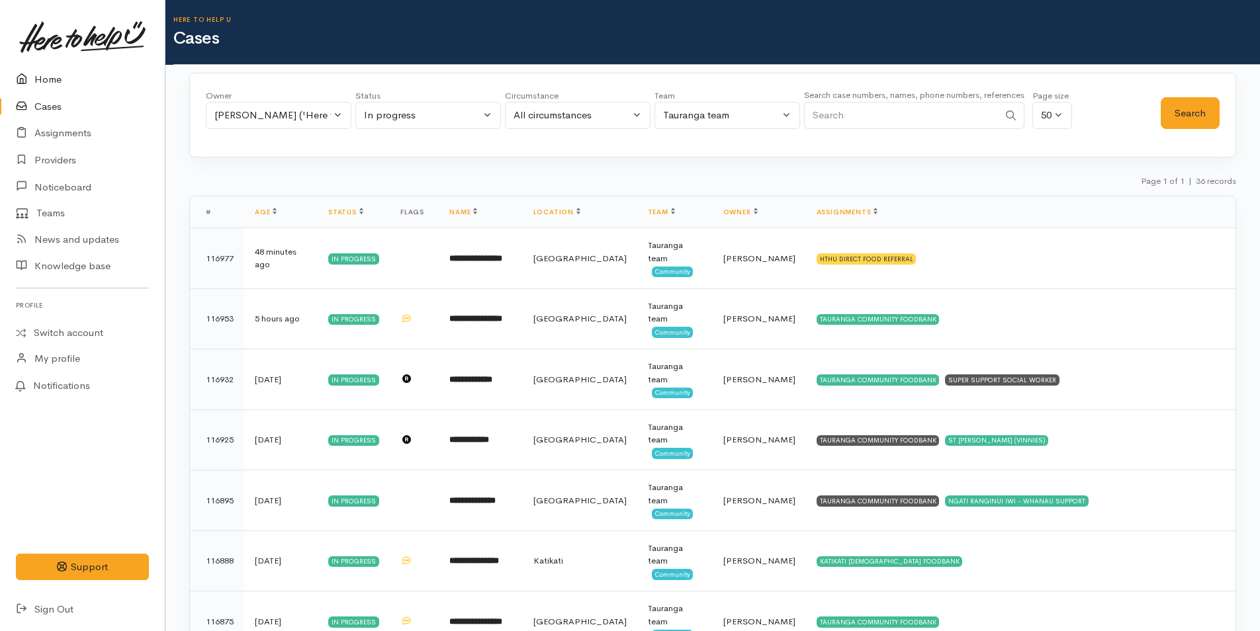
click at [50, 77] on link "Home" at bounding box center [82, 79] width 165 height 27
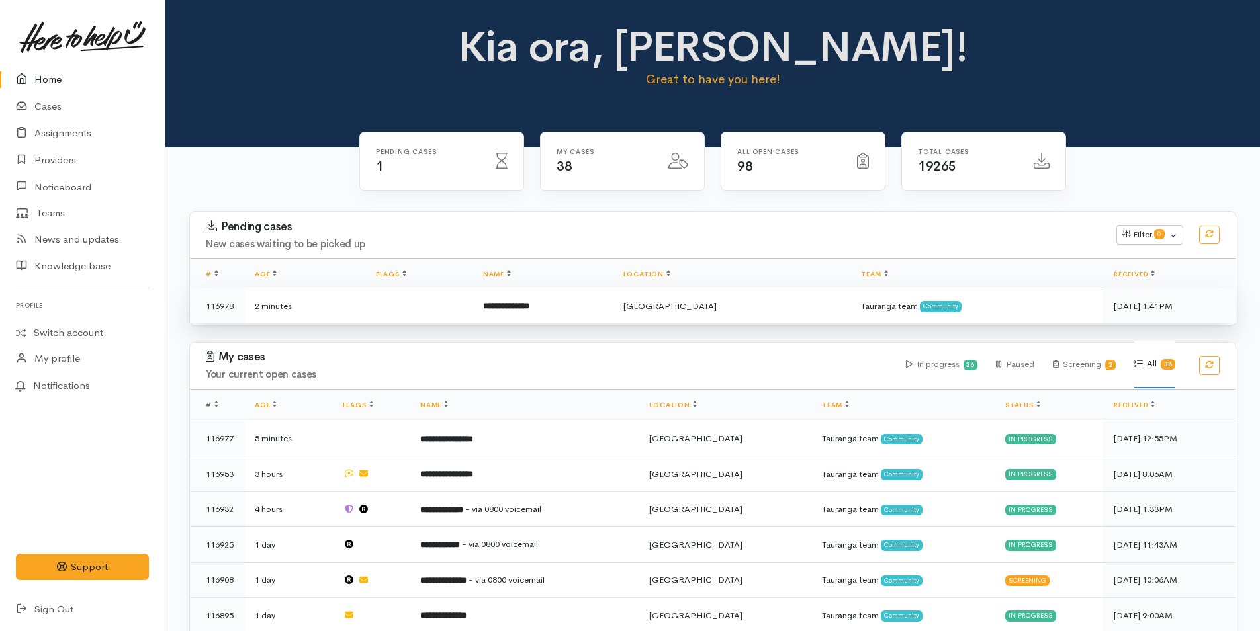
click at [523, 306] on b "**********" at bounding box center [506, 306] width 46 height 9
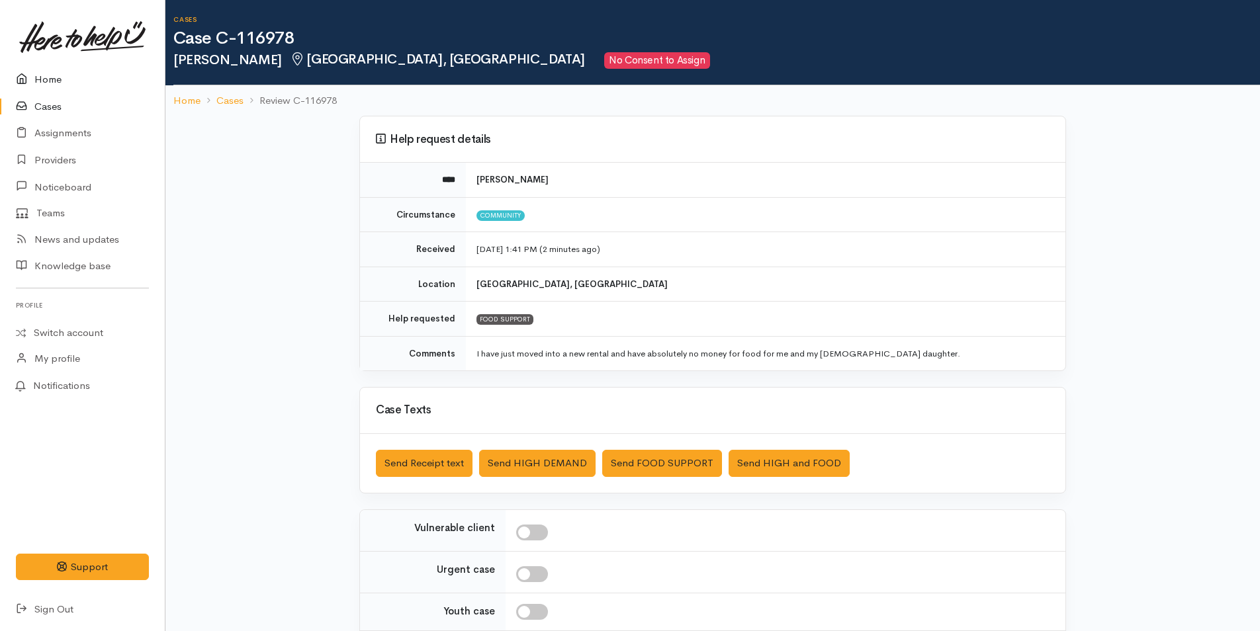
click at [43, 83] on link "Home" at bounding box center [82, 79] width 165 height 27
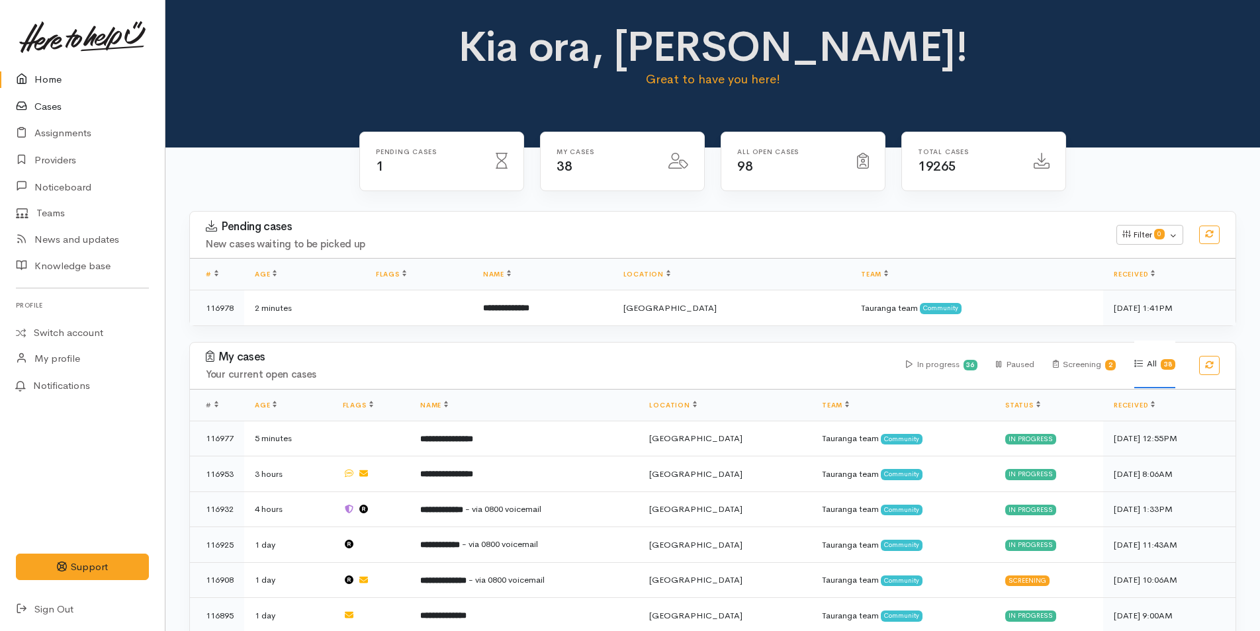
click at [50, 104] on link "Cases" at bounding box center [82, 106] width 165 height 27
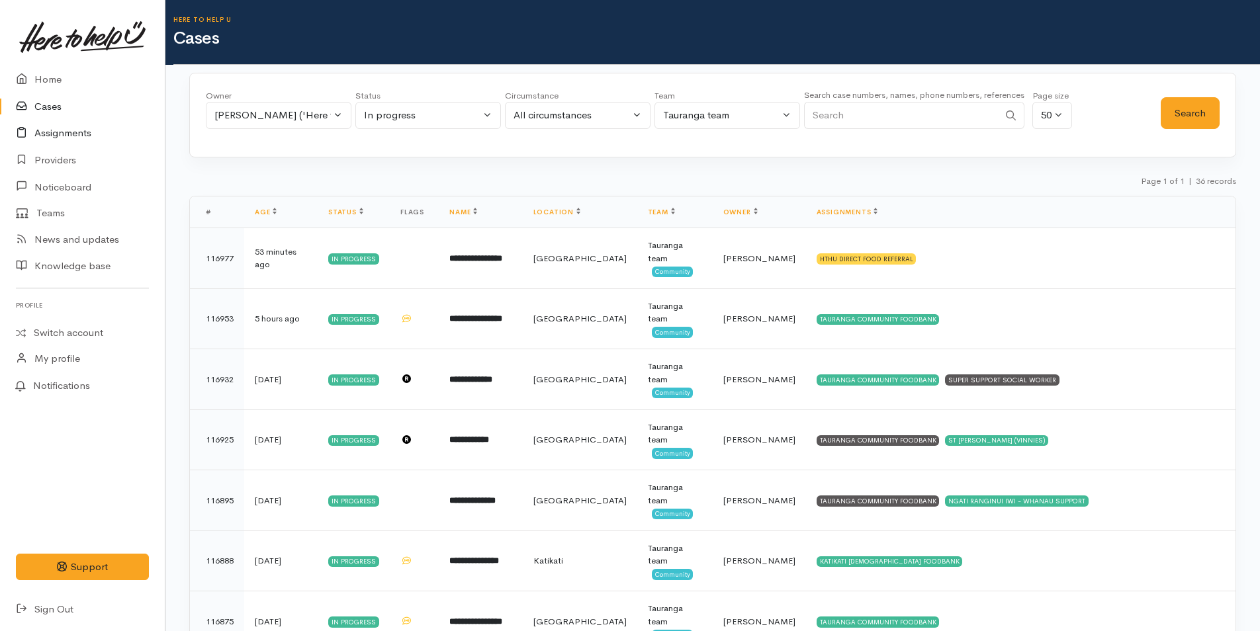
click at [69, 126] on link "Assignments" at bounding box center [82, 133] width 165 height 27
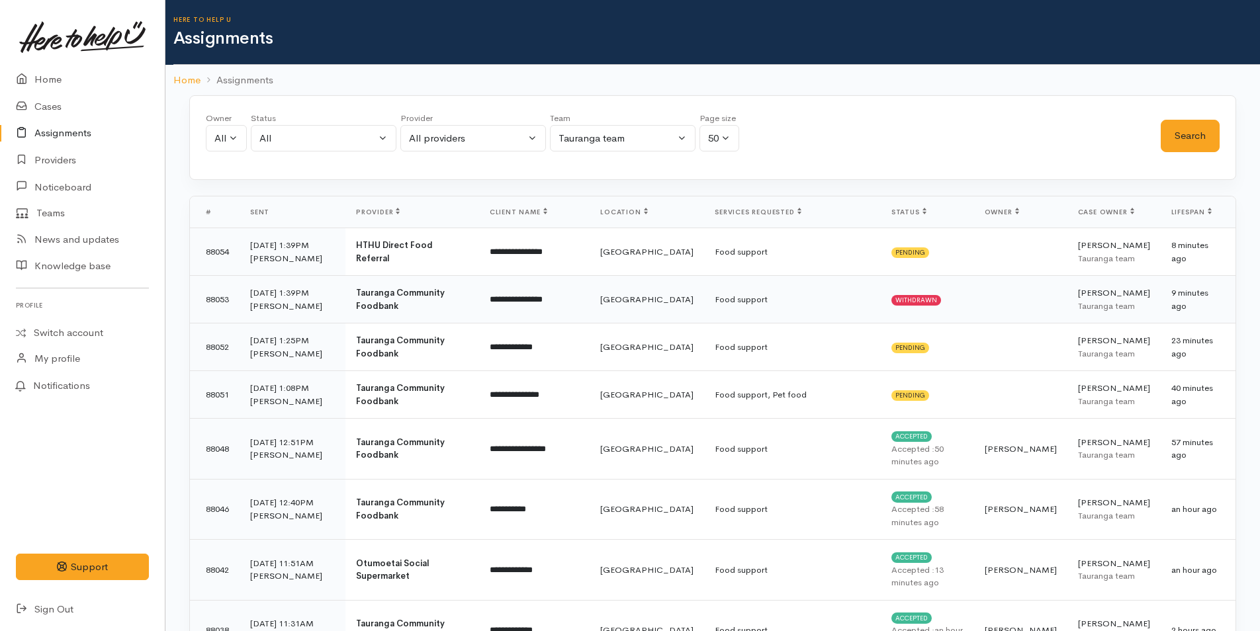
click at [704, 316] on td "Food support" at bounding box center [792, 300] width 177 height 48
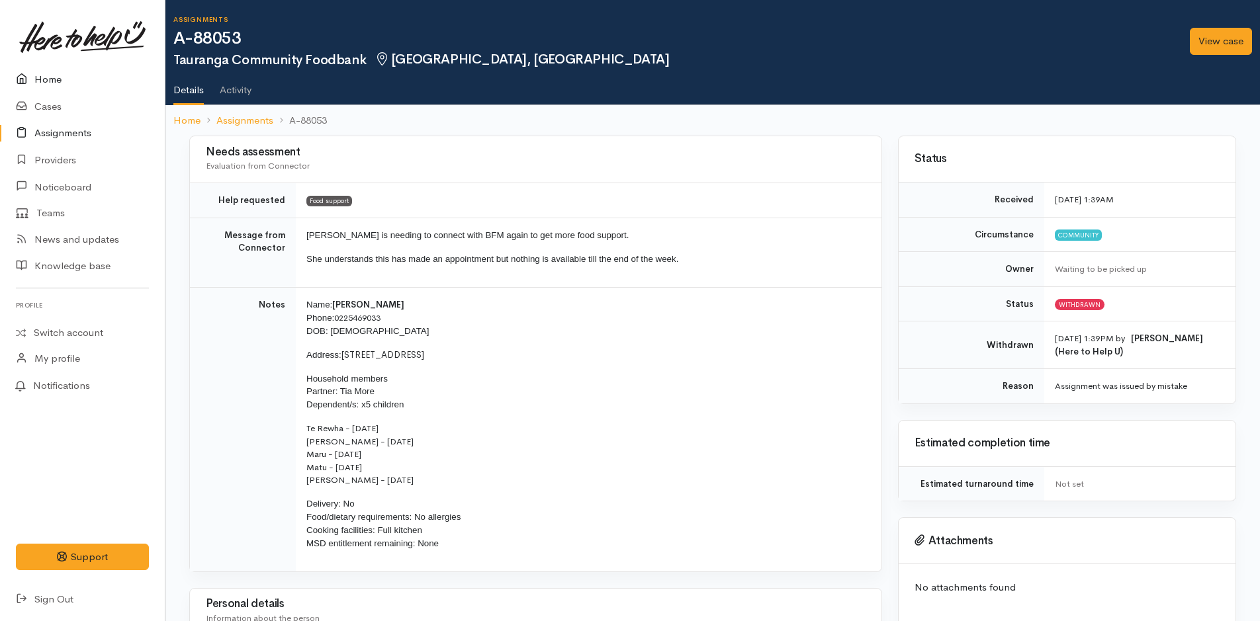
click at [54, 76] on link "Home" at bounding box center [82, 79] width 165 height 27
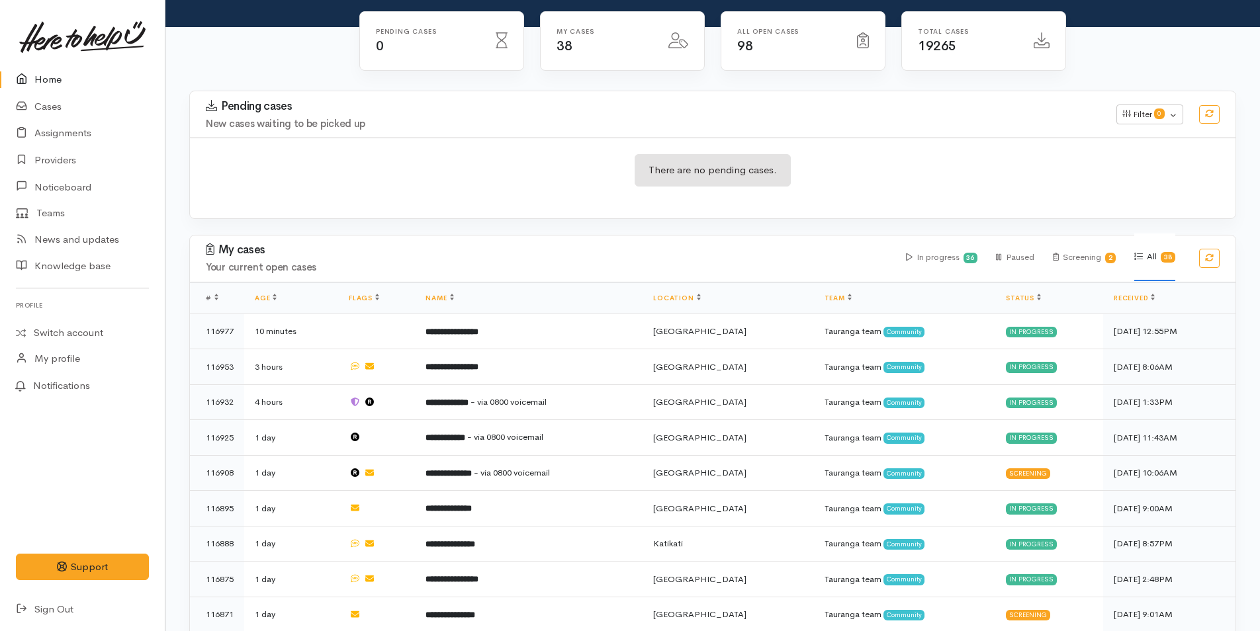
scroll to position [265, 0]
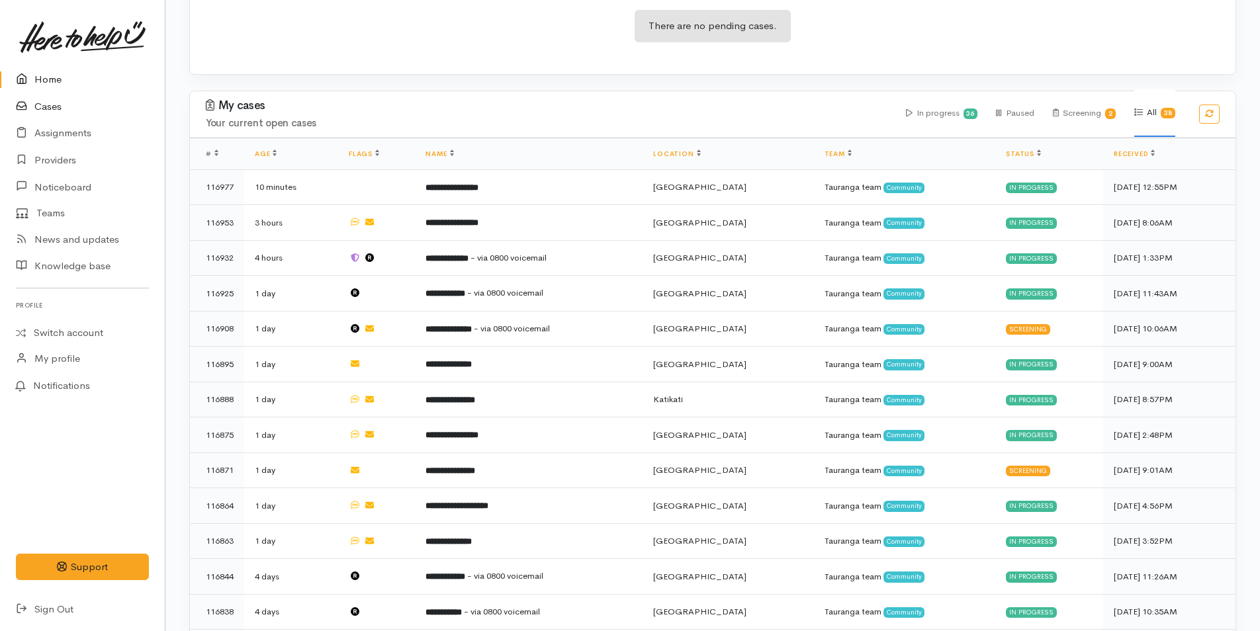
click at [52, 102] on link "Cases" at bounding box center [82, 106] width 165 height 27
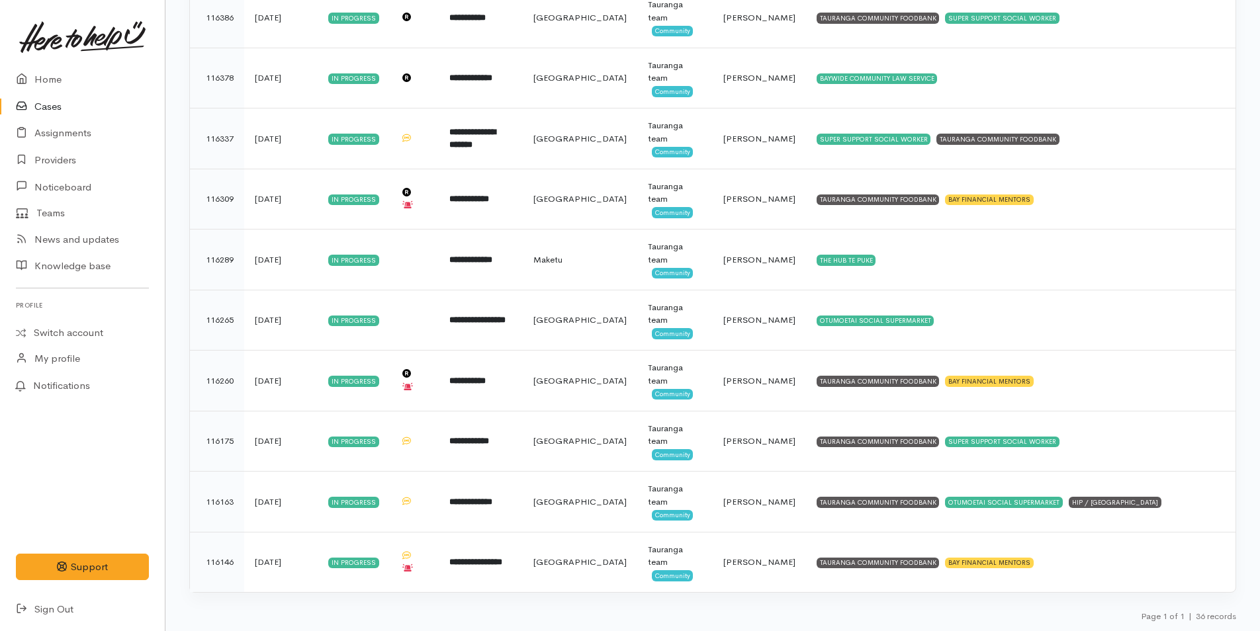
scroll to position [1816, 0]
click at [54, 82] on link "Home" at bounding box center [82, 79] width 165 height 27
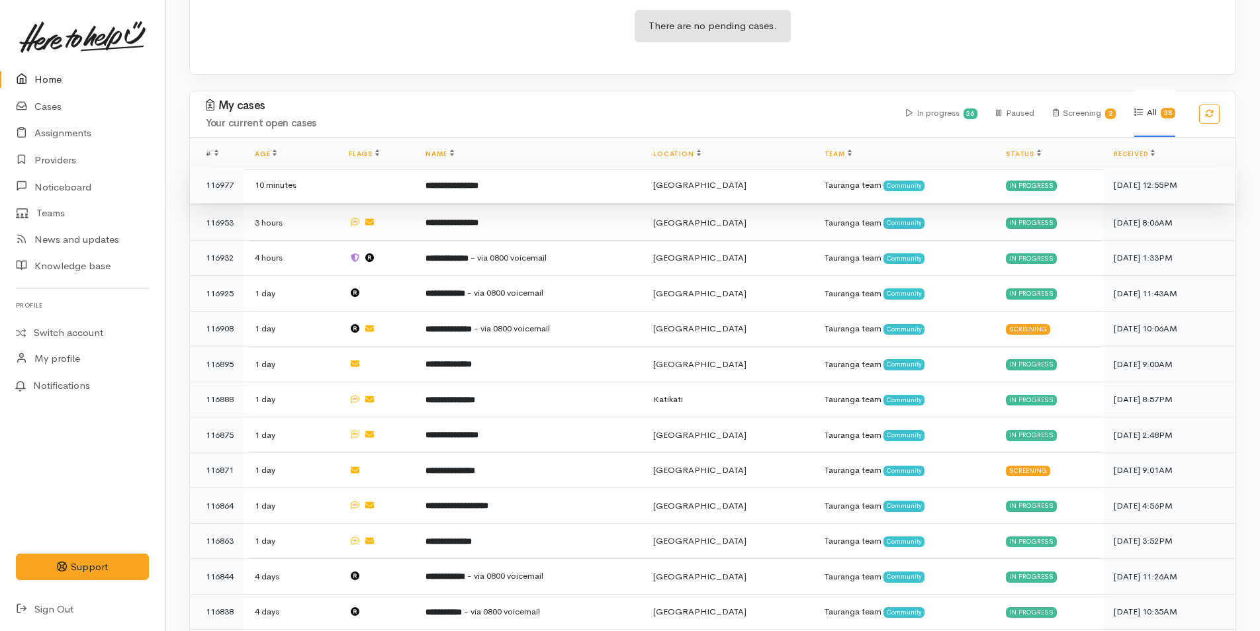
scroll to position [331, 0]
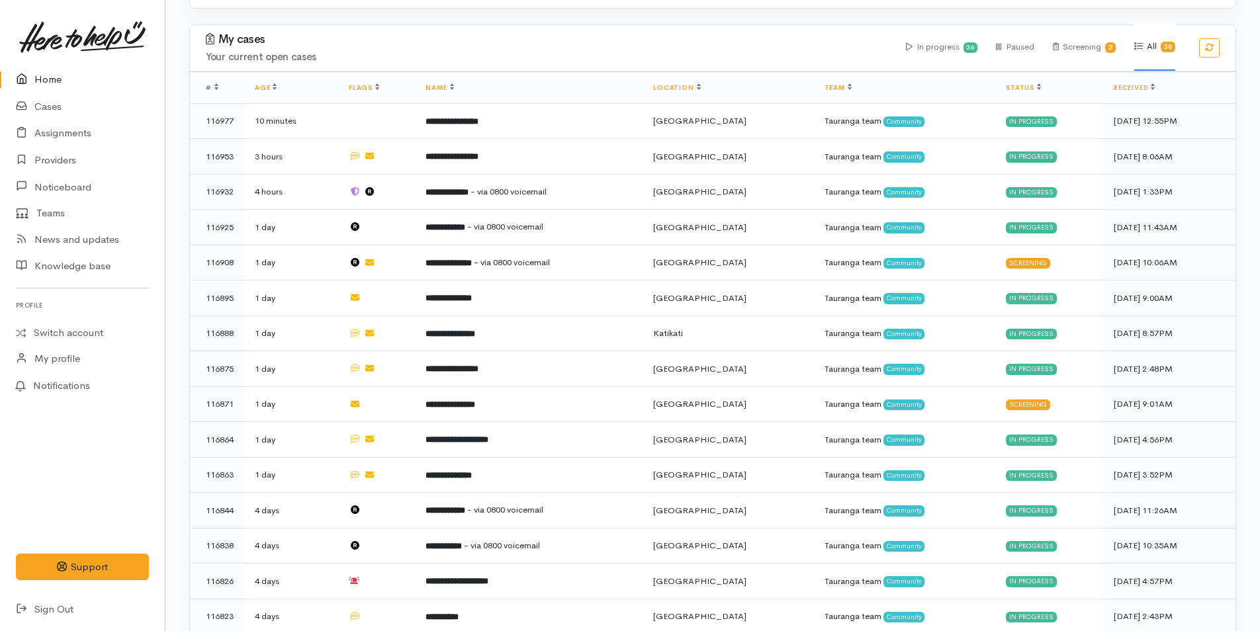
click at [53, 73] on link "Home" at bounding box center [82, 79] width 165 height 27
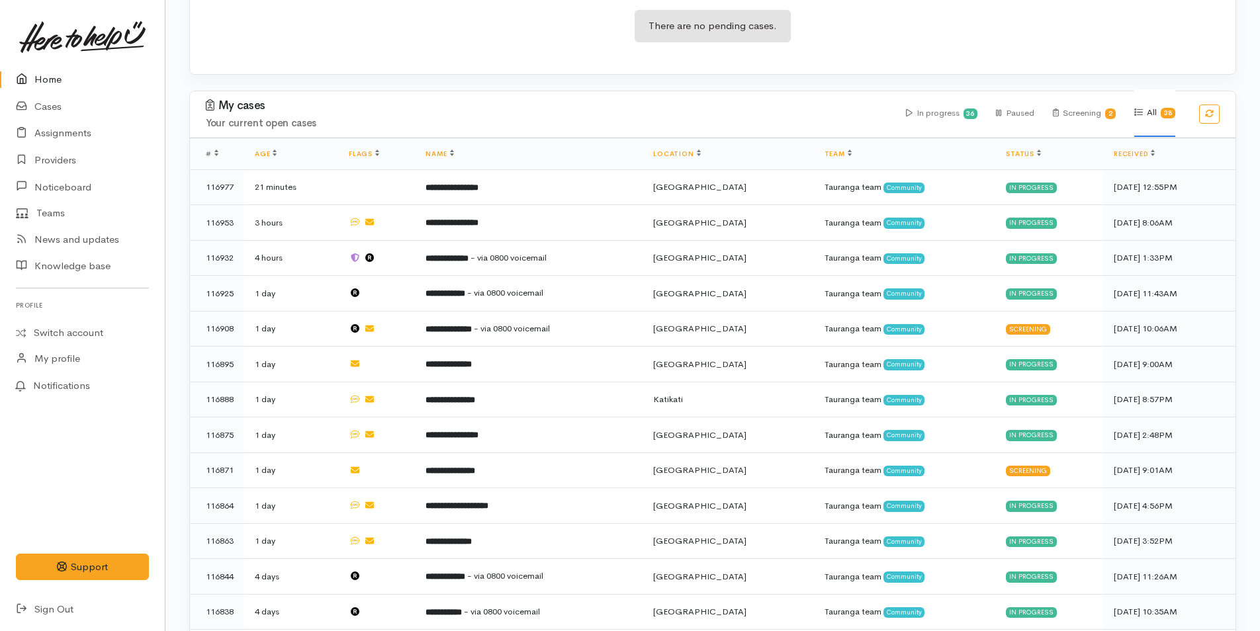
scroll to position [463, 0]
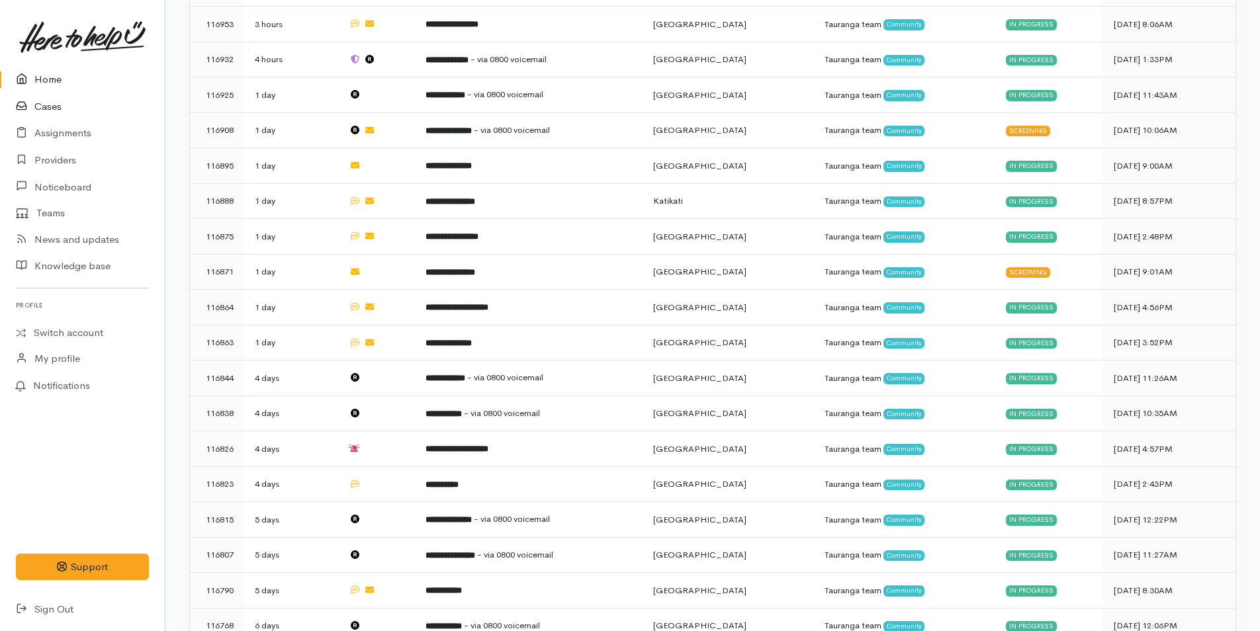
click at [48, 108] on link "Cases" at bounding box center [82, 106] width 165 height 27
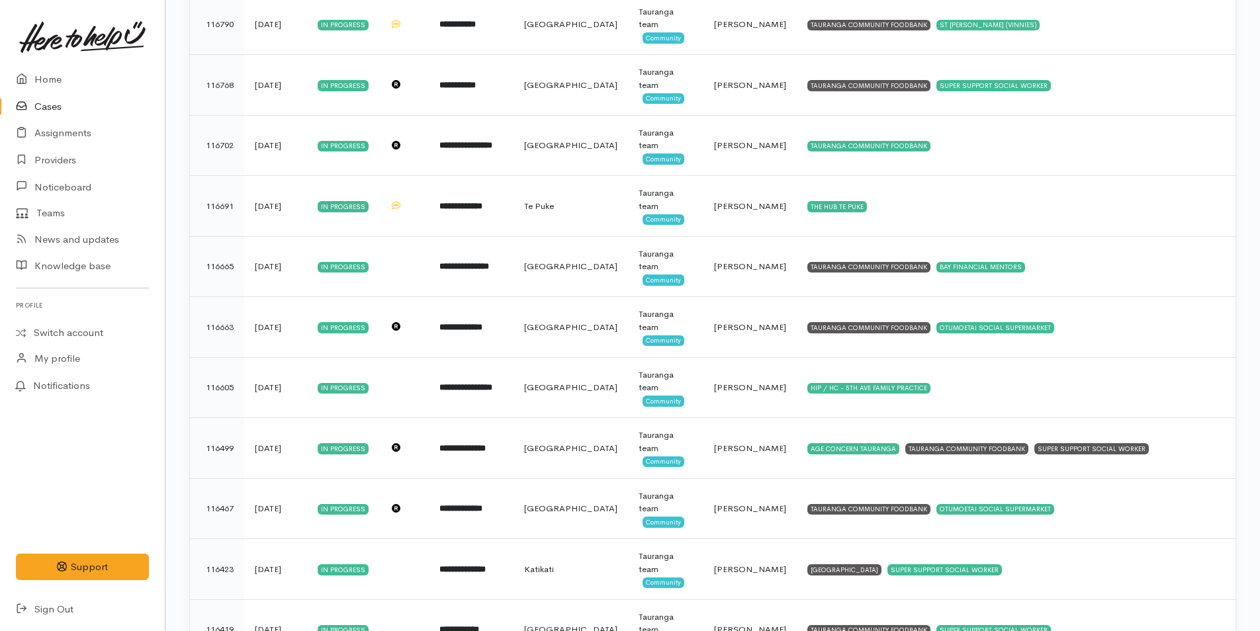
scroll to position [1191, 0]
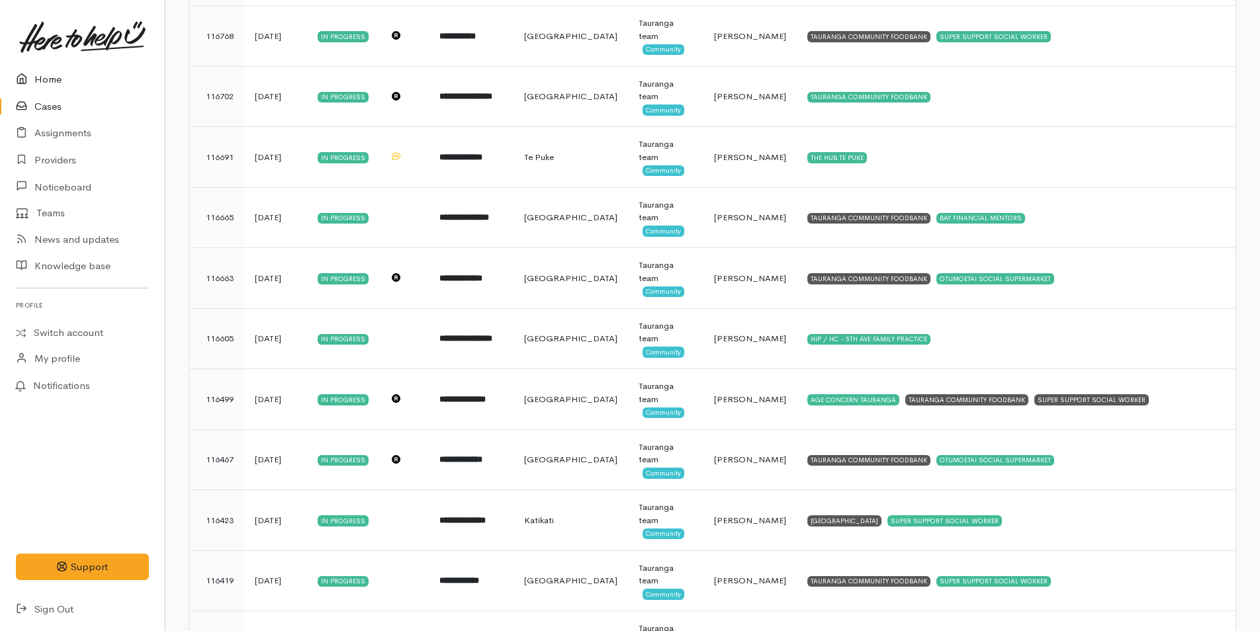
click at [55, 80] on link "Home" at bounding box center [82, 79] width 165 height 27
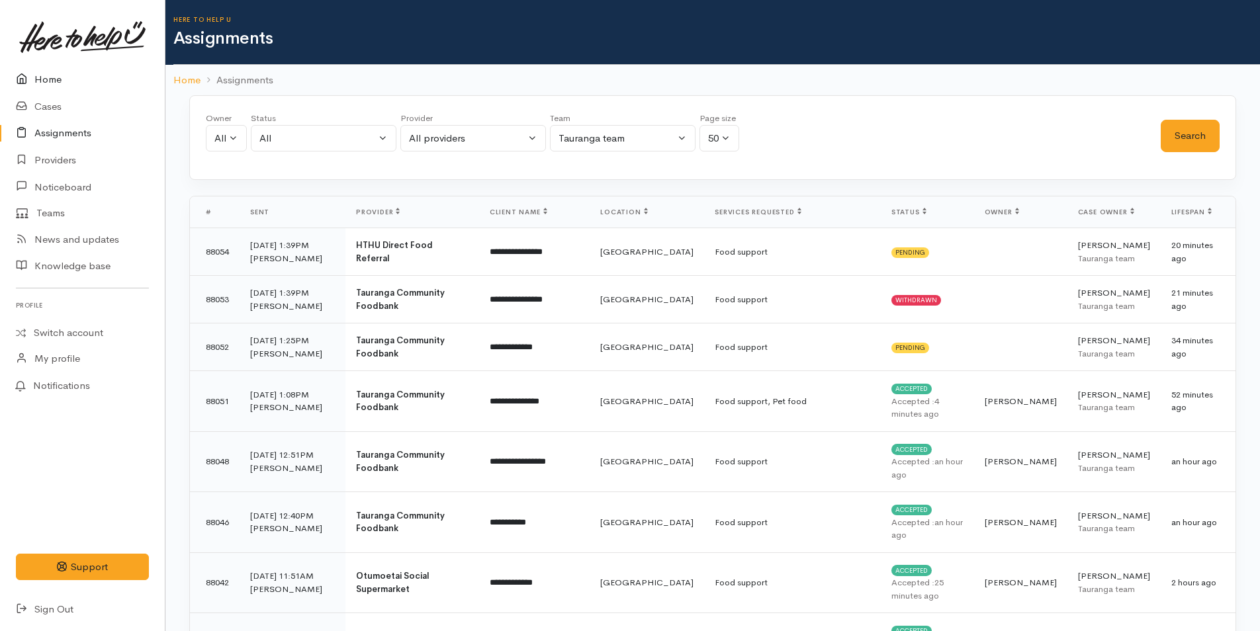
click at [48, 81] on link "Home" at bounding box center [82, 79] width 165 height 27
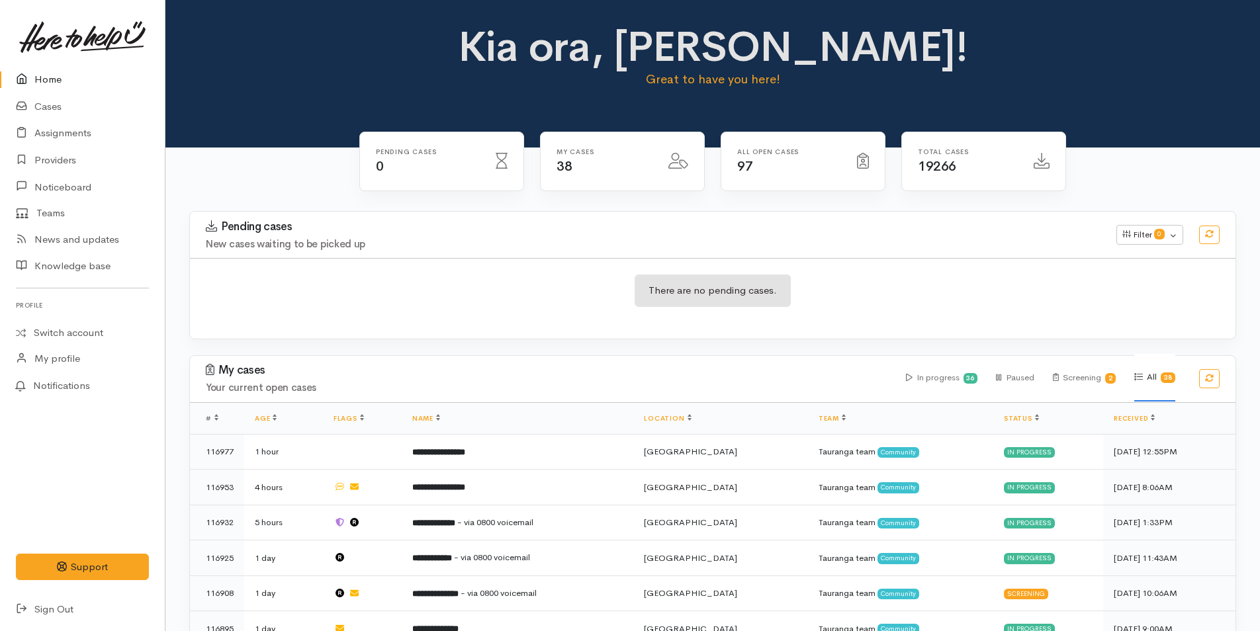
click at [230, 77] on div "Kia ora, Rachel! Great to have you here!" at bounding box center [712, 62] width 1063 height 76
click at [53, 77] on link "Home" at bounding box center [82, 79] width 165 height 27
click at [54, 109] on link "Cases" at bounding box center [82, 106] width 165 height 27
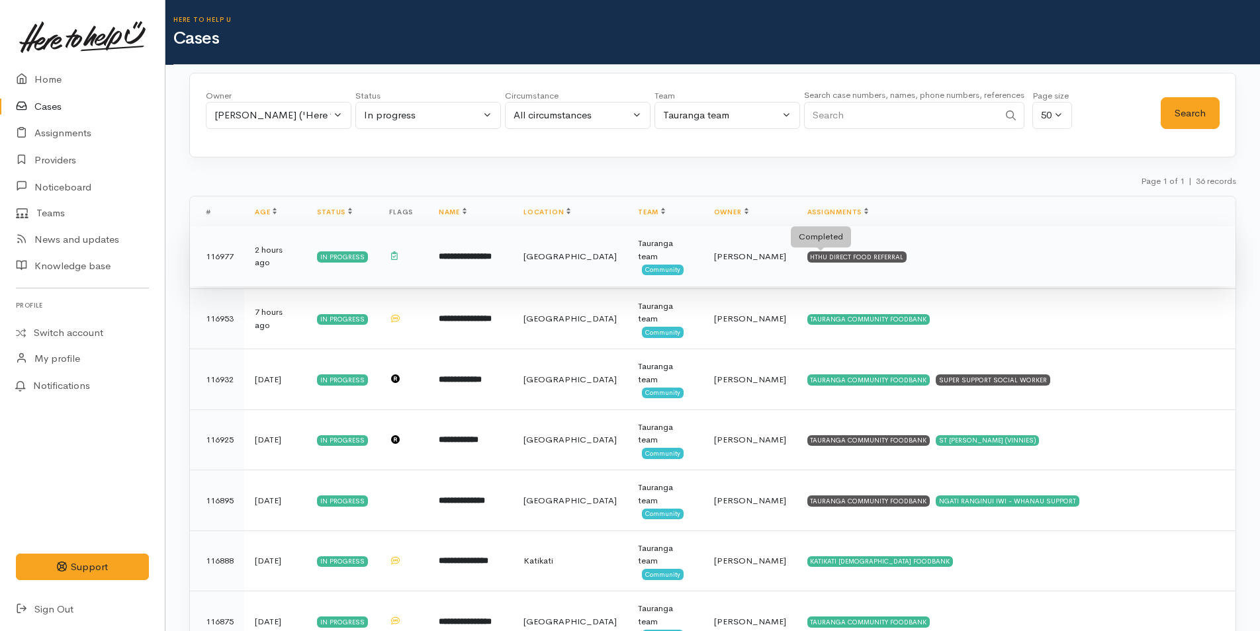
click at [807, 255] on div "HTHU DIRECT FOOD REFERRAL" at bounding box center [857, 256] width 100 height 11
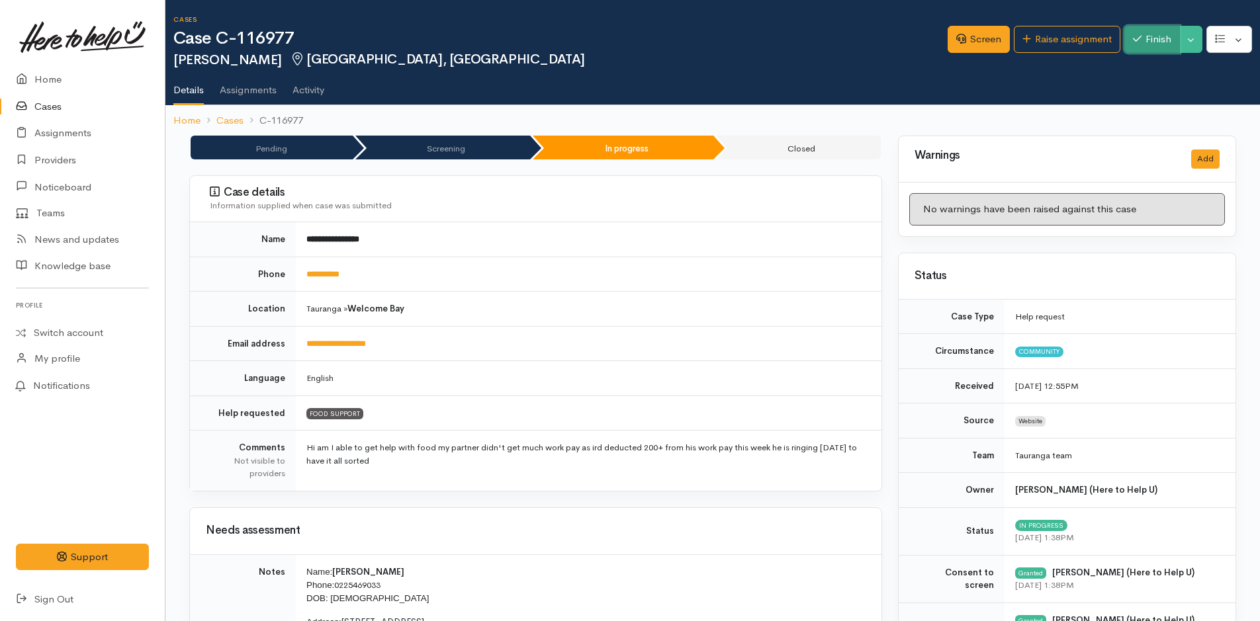
click at [1157, 42] on button "Finish" at bounding box center [1152, 39] width 56 height 27
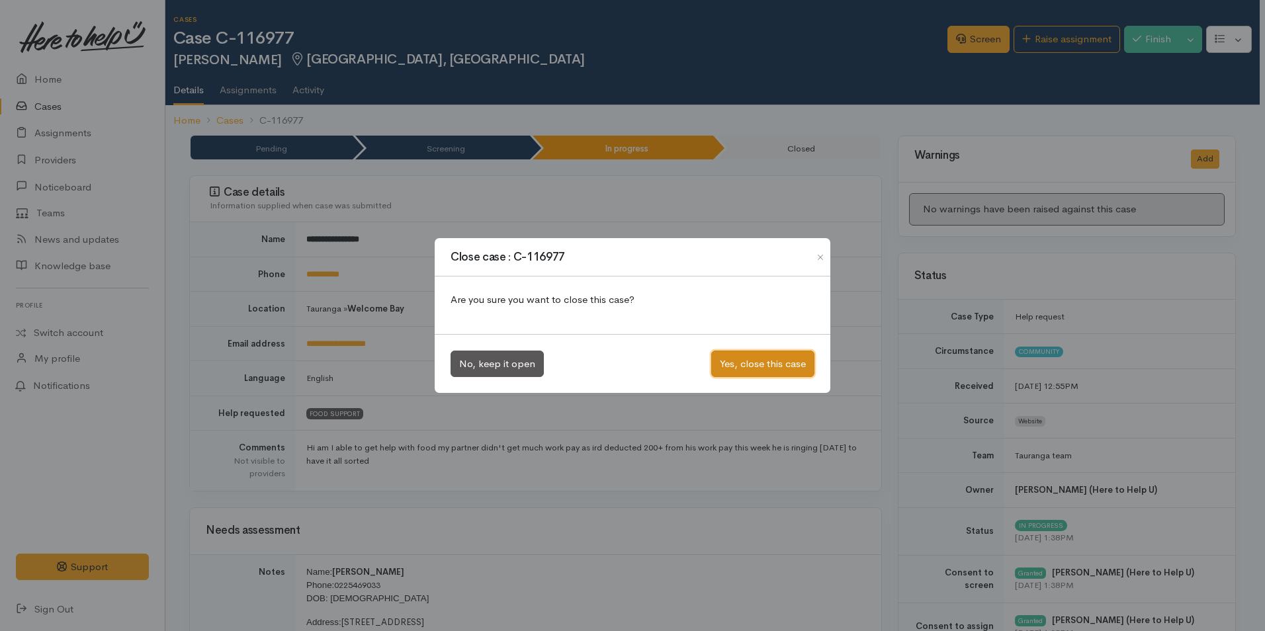
click at [785, 357] on button "Yes, close this case" at bounding box center [762, 364] width 103 height 27
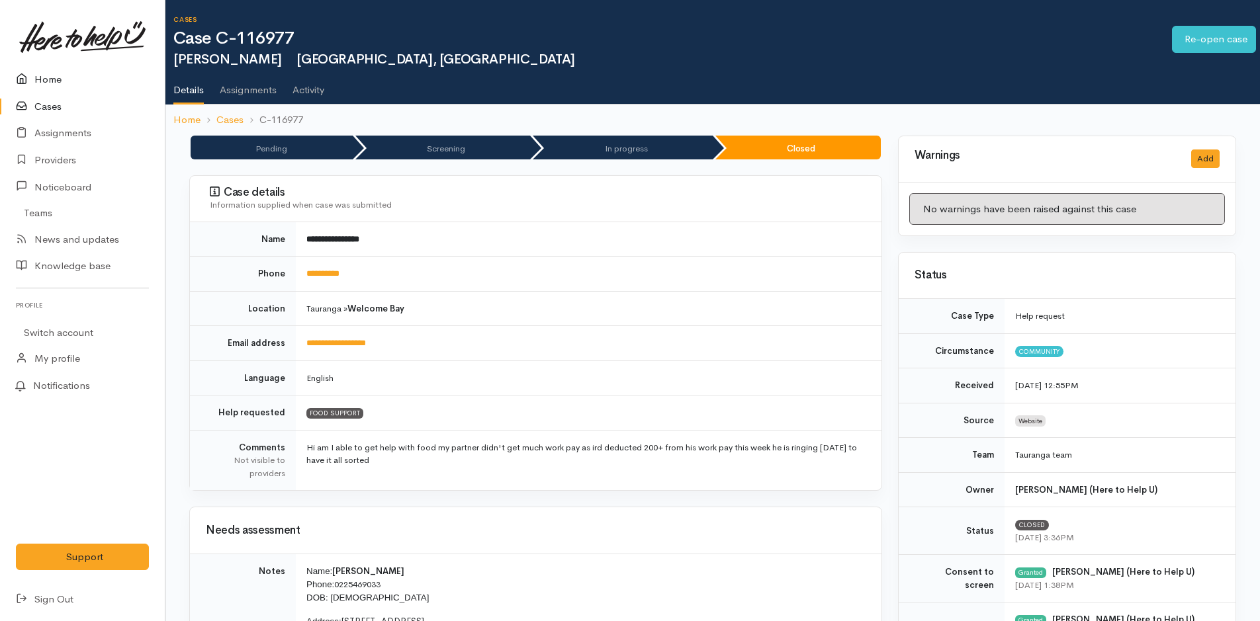
click at [52, 77] on link "Home" at bounding box center [82, 79] width 165 height 27
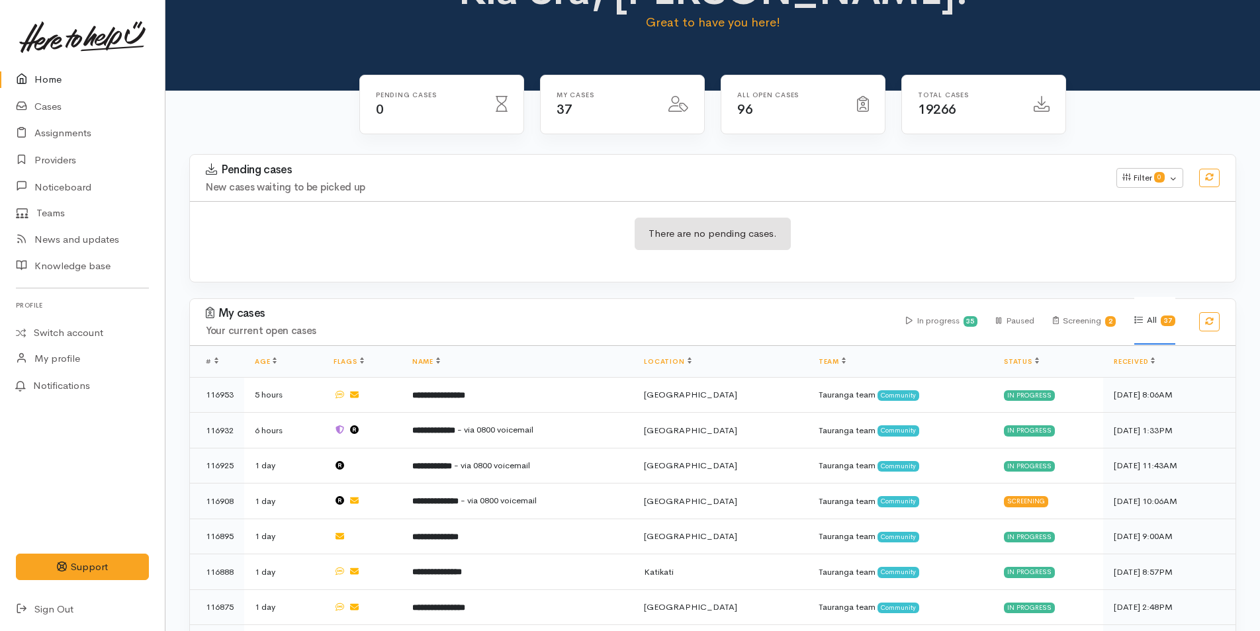
scroll to position [132, 0]
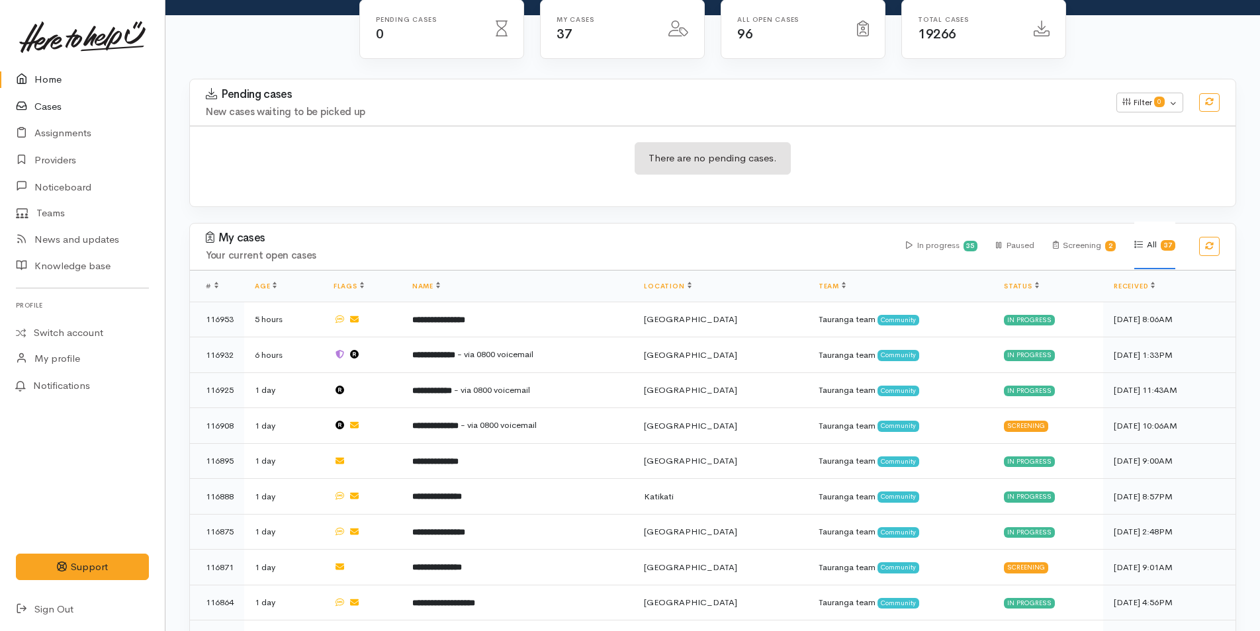
click at [46, 100] on link "Cases" at bounding box center [82, 106] width 165 height 27
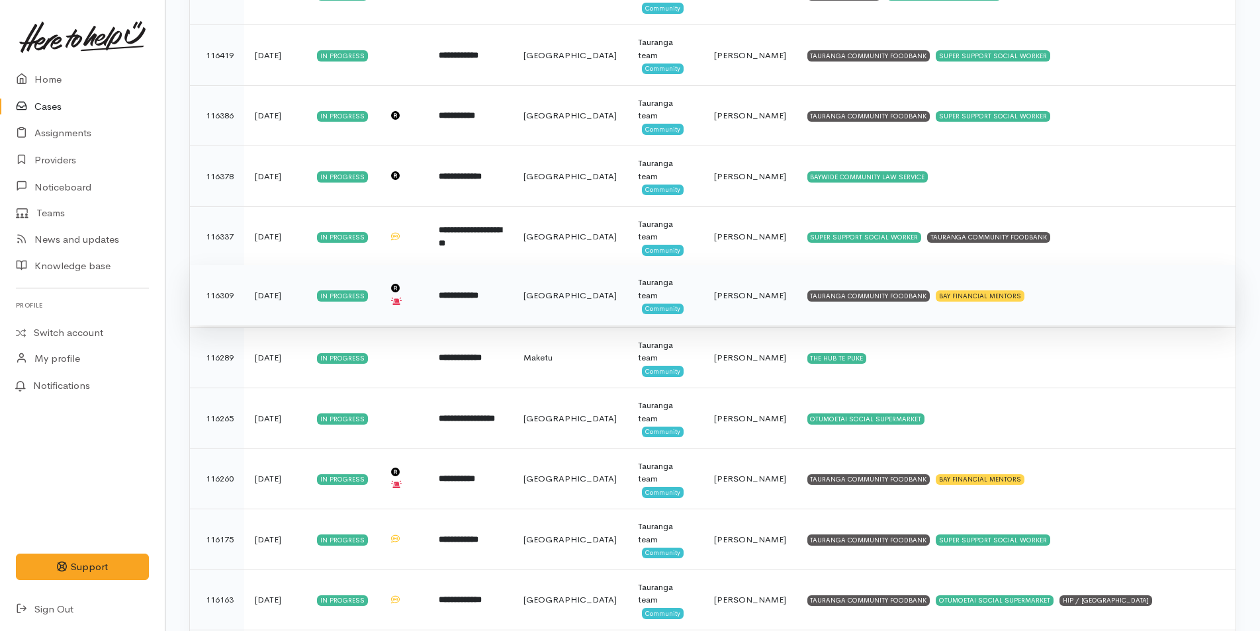
scroll to position [1755, 0]
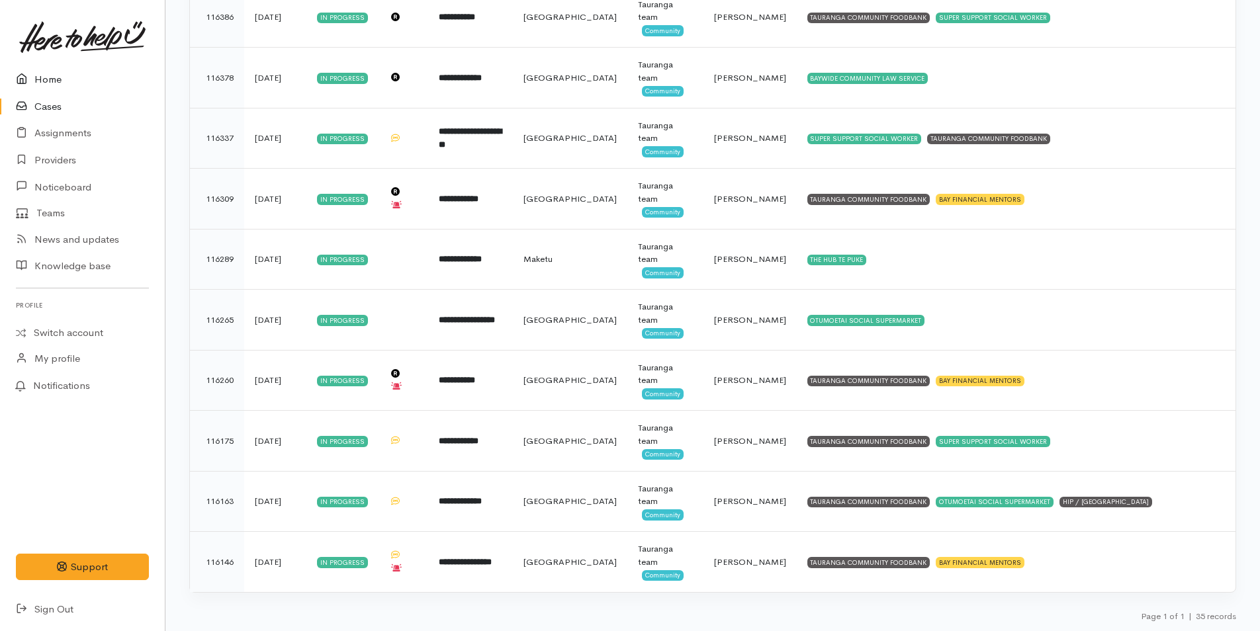
drag, startPoint x: 46, startPoint y: 78, endPoint x: 46, endPoint y: 71, distance: 6.6
click at [46, 77] on link "Home" at bounding box center [82, 79] width 165 height 27
